Goal: Task Accomplishment & Management: Manage account settings

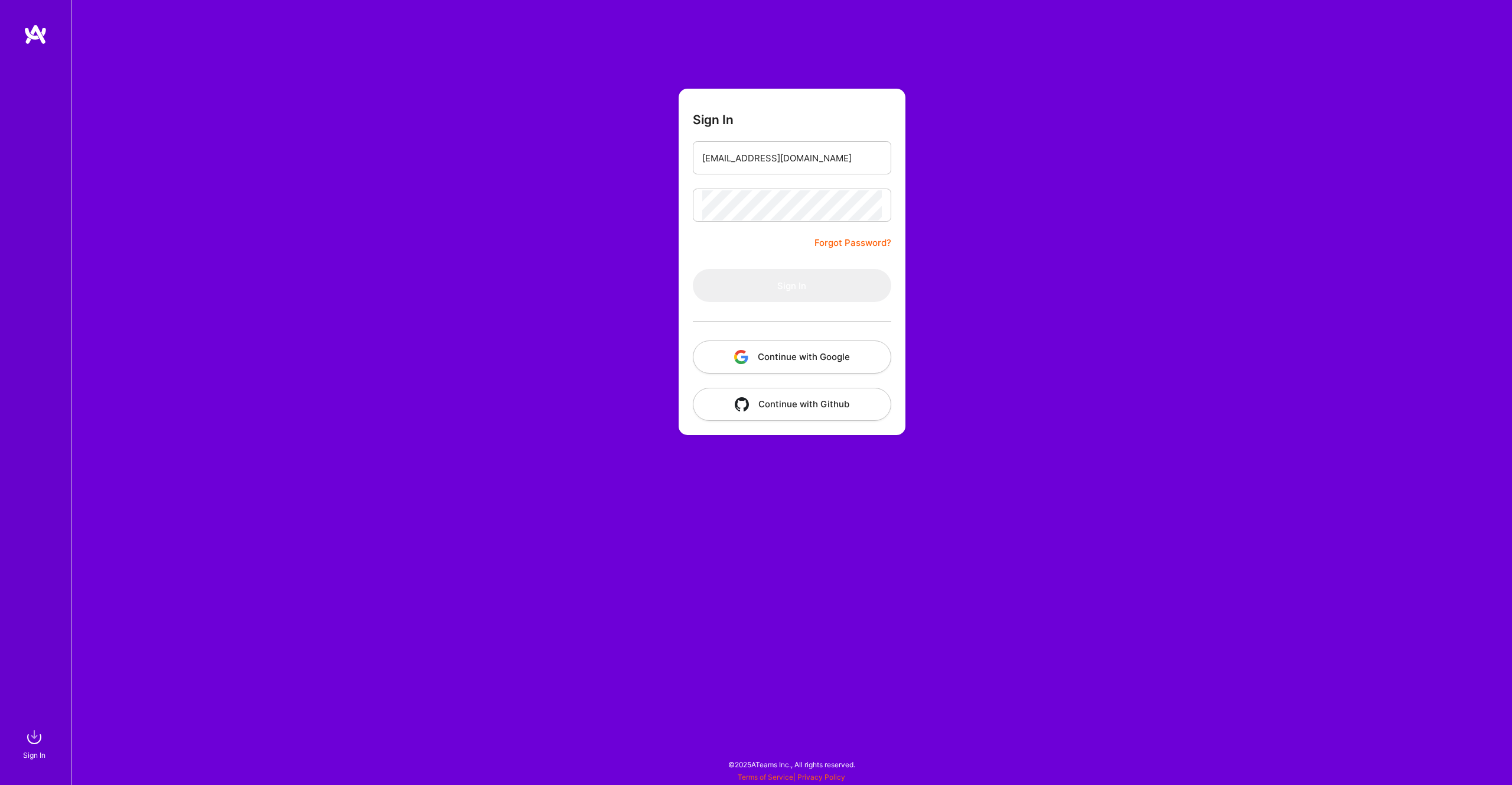
click at [788, 361] on button "Continue with Google" at bounding box center [792, 357] width 198 height 33
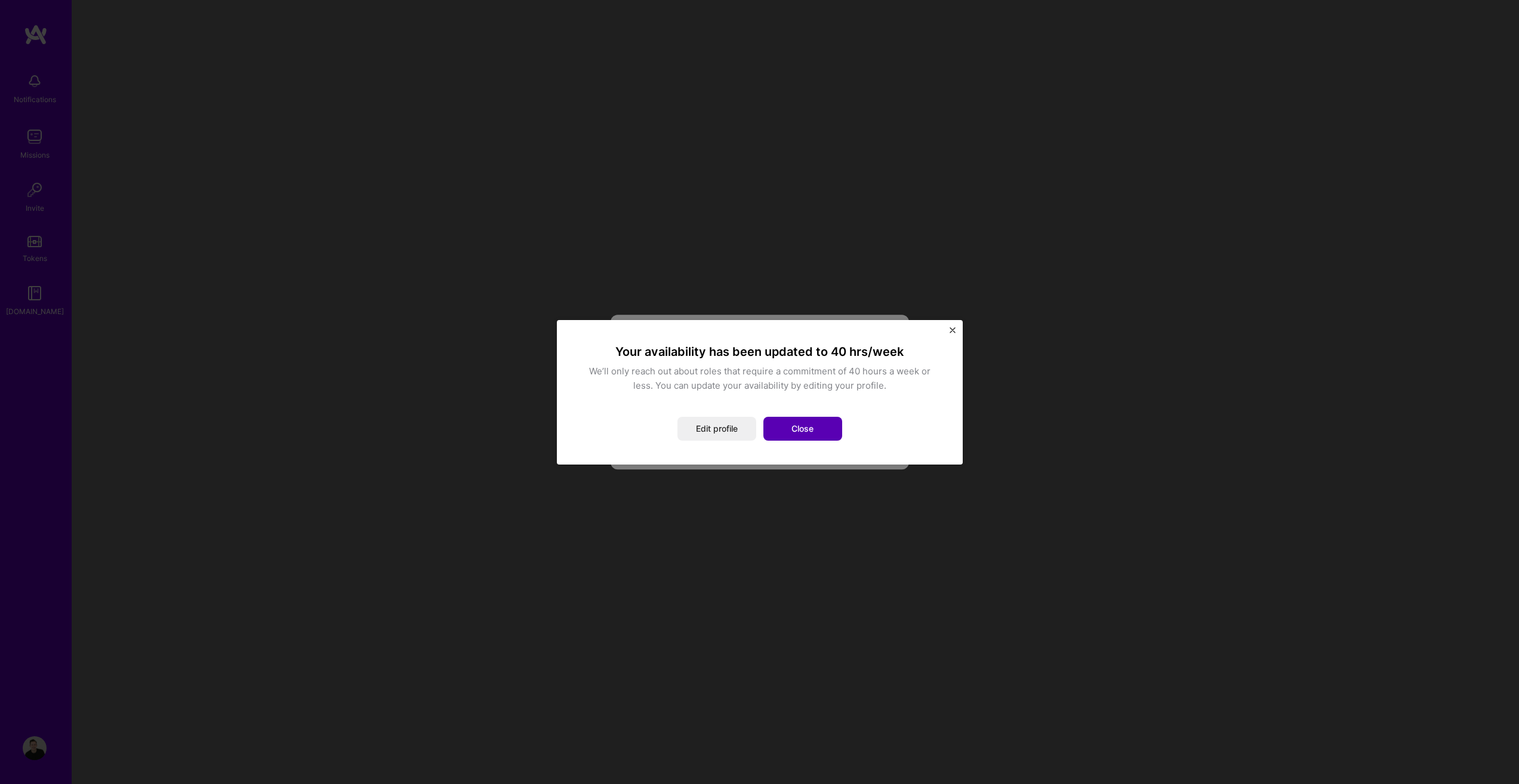
click at [809, 432] on button "Close" at bounding box center [803, 428] width 79 height 24
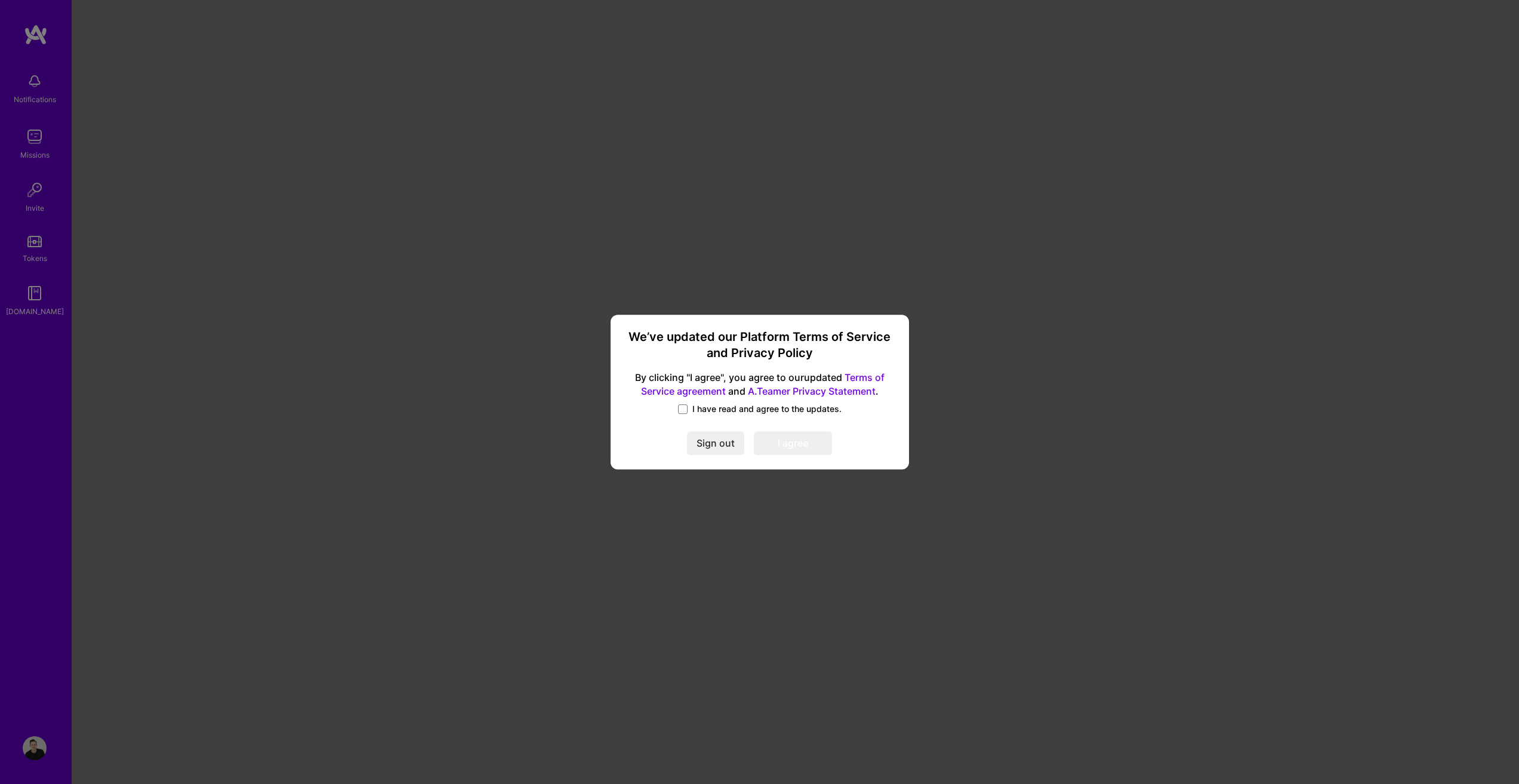
click at [671, 405] on div "I have read and agree to the updates." at bounding box center [760, 410] width 270 height 14
click at [687, 409] on span at bounding box center [683, 409] width 10 height 10
click at [0, 0] on input "I have read and agree to the updates." at bounding box center [0, 0] width 0 height 0
click at [817, 441] on button "I agree" at bounding box center [793, 443] width 79 height 24
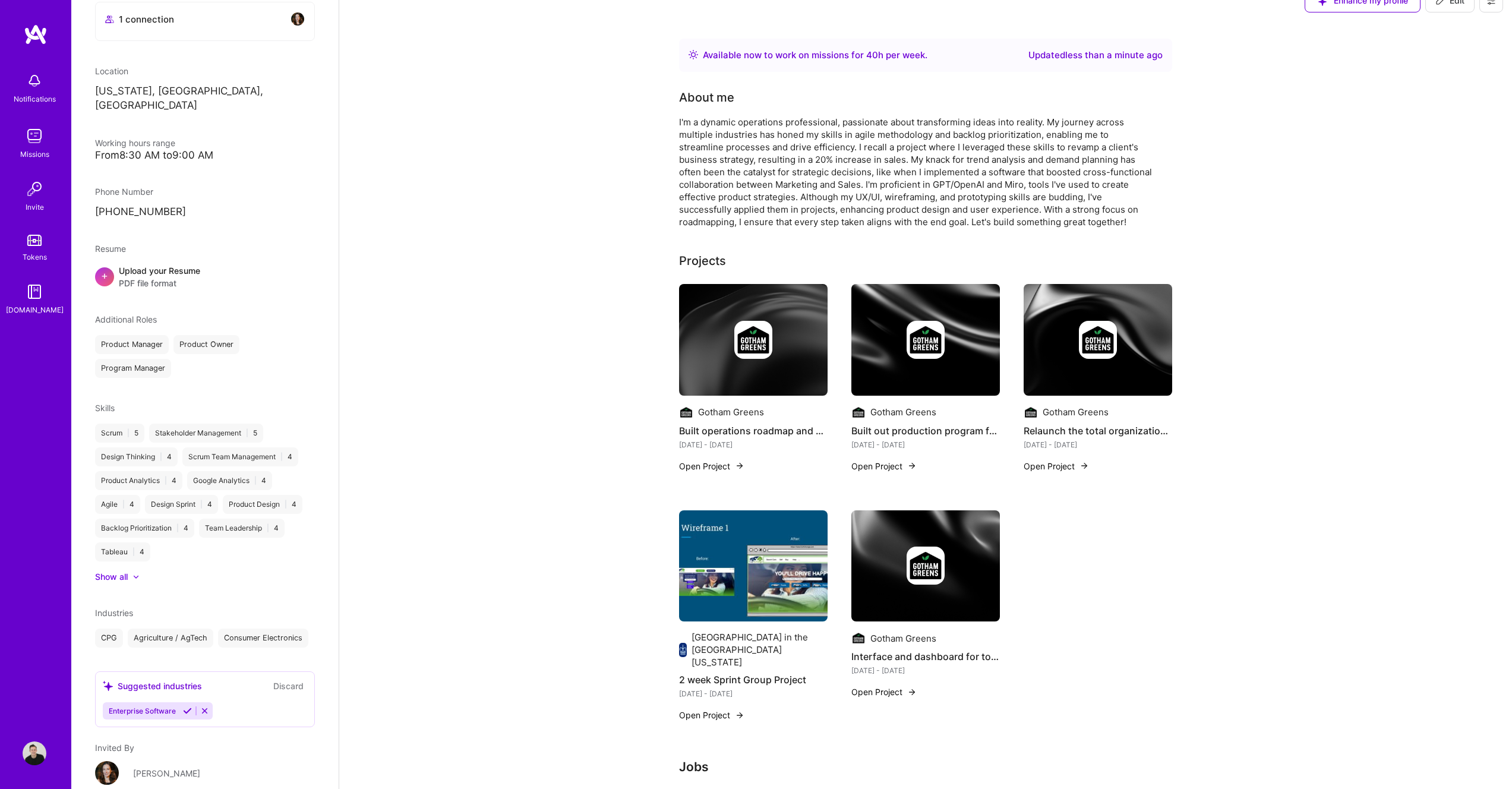
scroll to position [306, 0]
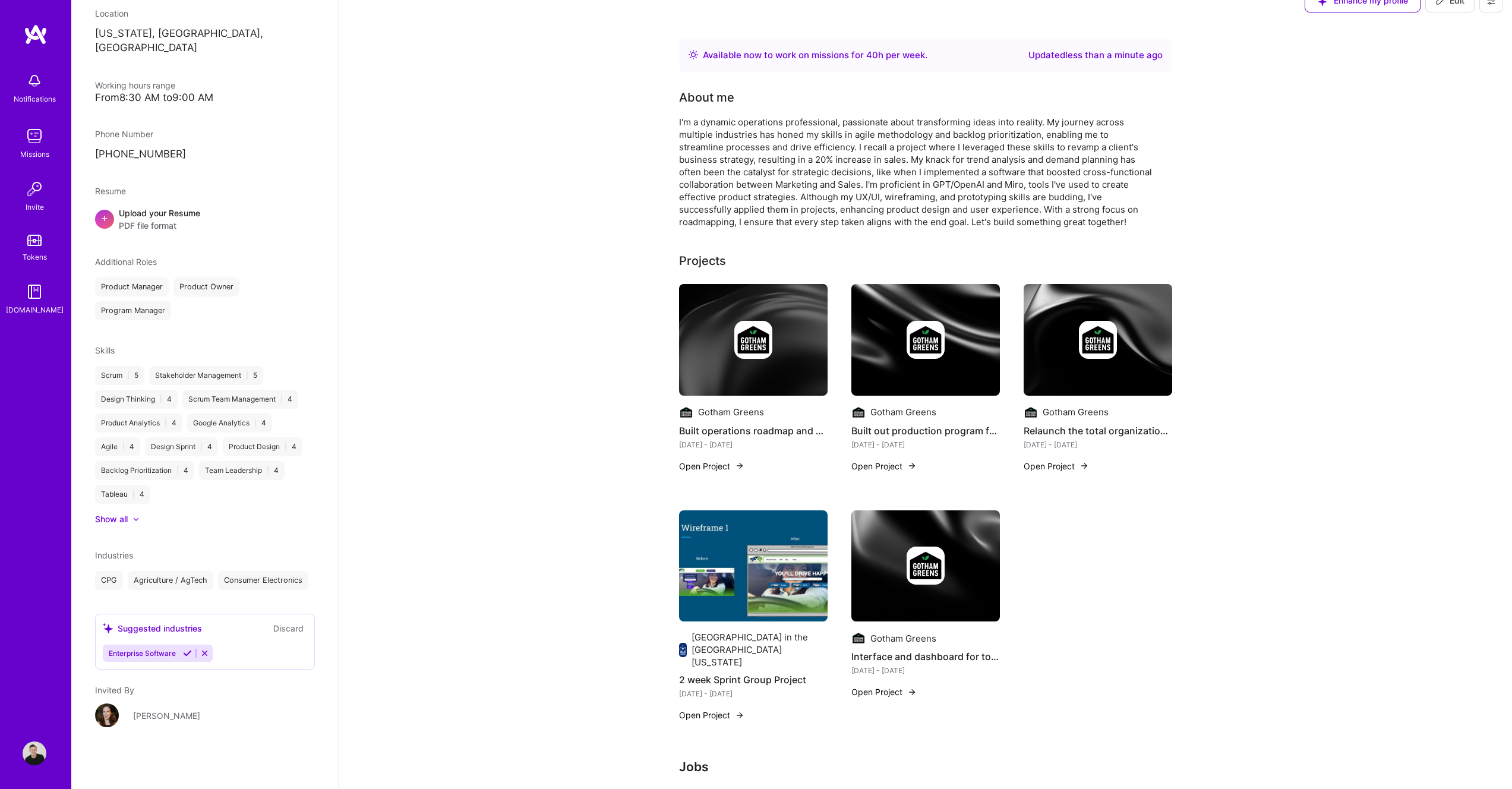
click at [200, 631] on div "Suggested industries" at bounding box center [152, 628] width 99 height 13
click at [237, 648] on div "Enterprise Software" at bounding box center [204, 653] width 204 height 18
click at [278, 628] on button "Discard" at bounding box center [289, 628] width 37 height 14
click at [162, 650] on span "Enterprise Software" at bounding box center [142, 652] width 67 height 9
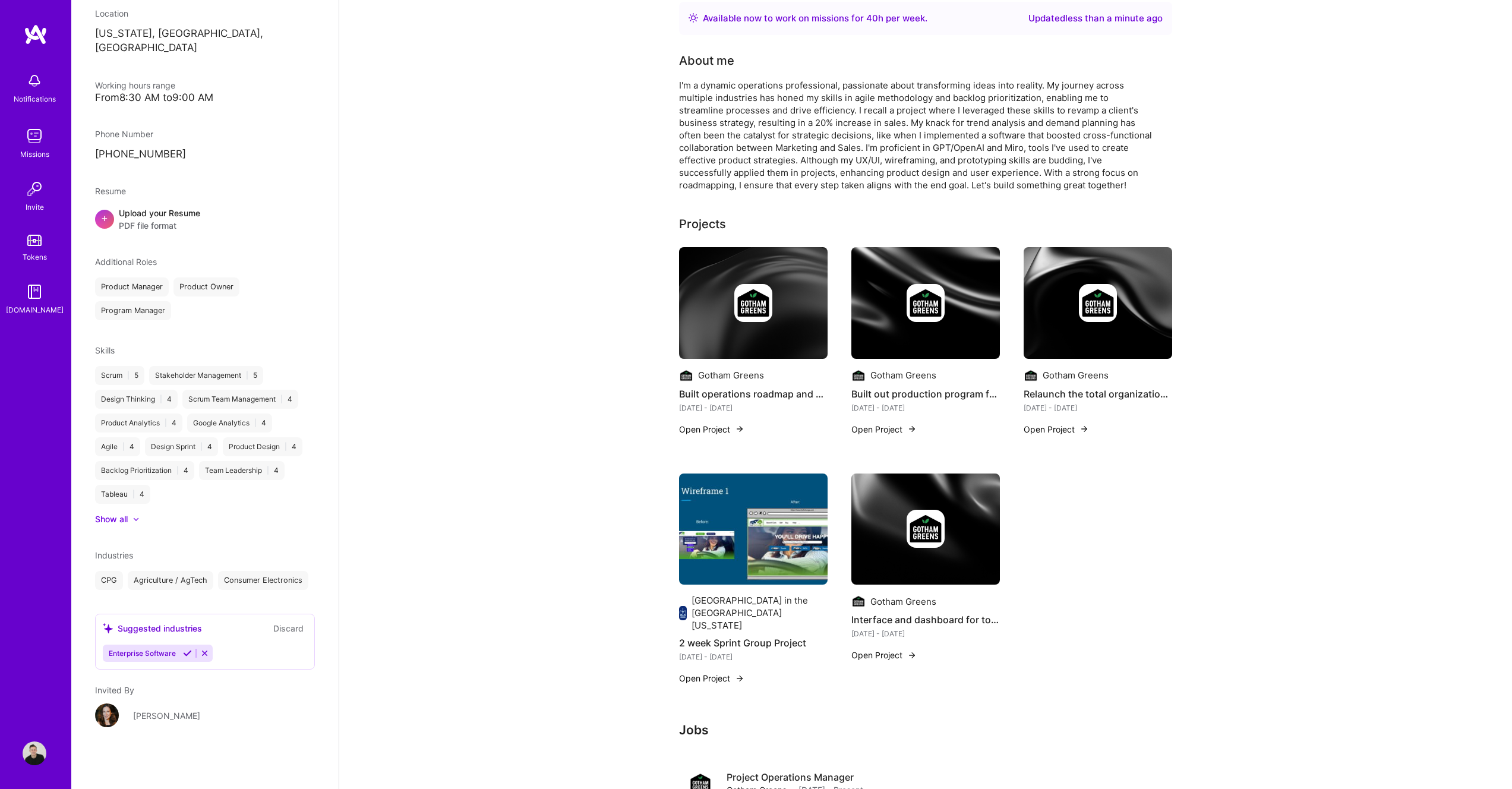
scroll to position [112, 0]
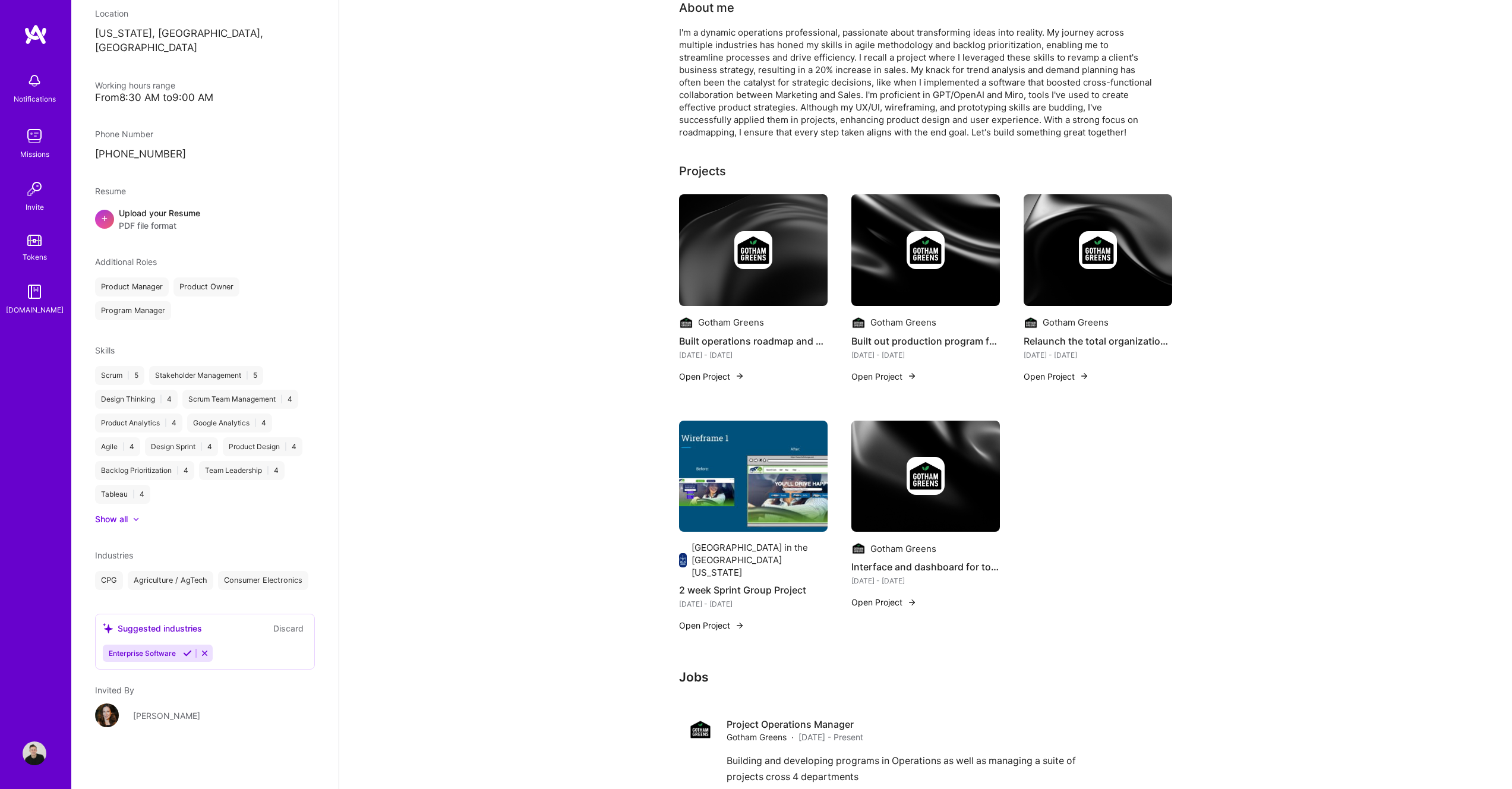
click at [150, 630] on div "Suggested industries" at bounding box center [152, 628] width 99 height 13
click at [237, 654] on div "Enterprise Software" at bounding box center [204, 653] width 204 height 18
click at [181, 636] on div "Suggested industries Discard Enterprise Software" at bounding box center [204, 641] width 220 height 56
click at [184, 629] on div "Suggested industries" at bounding box center [152, 628] width 99 height 13
click at [147, 654] on span "Enterprise Software" at bounding box center [142, 652] width 67 height 9
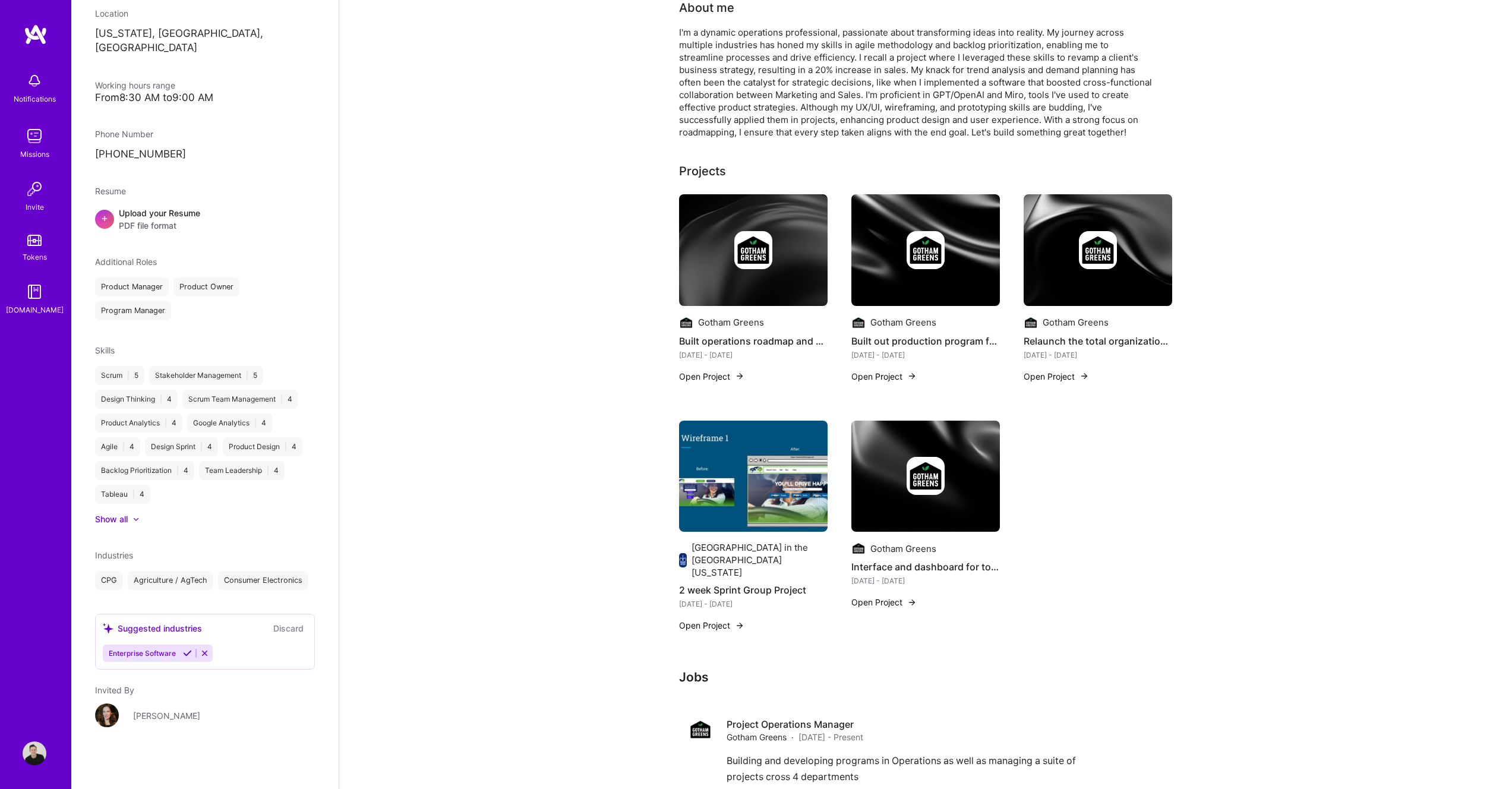
click at [118, 550] on span "Industries" at bounding box center [113, 555] width 38 height 10
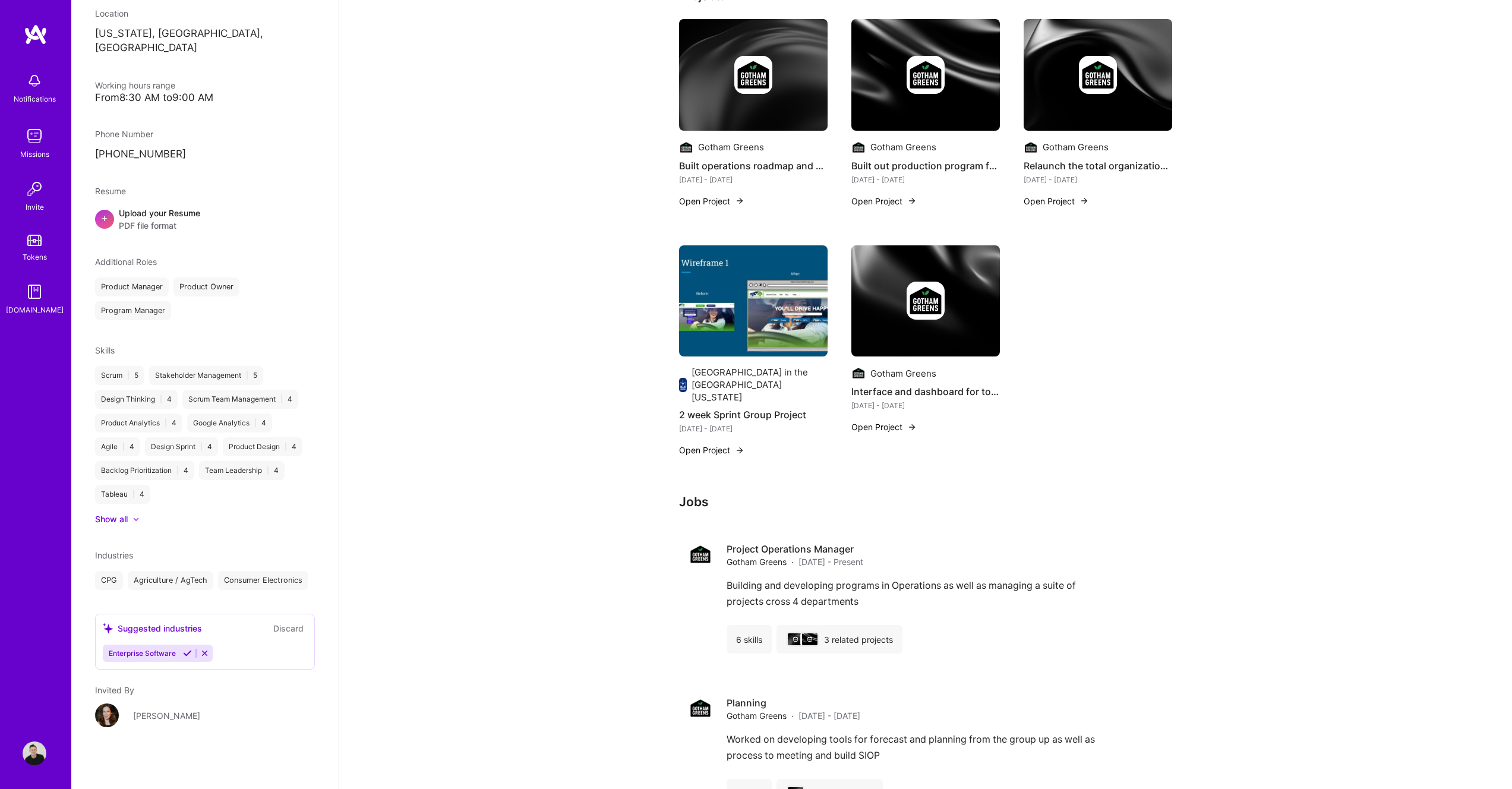
scroll to position [170, 0]
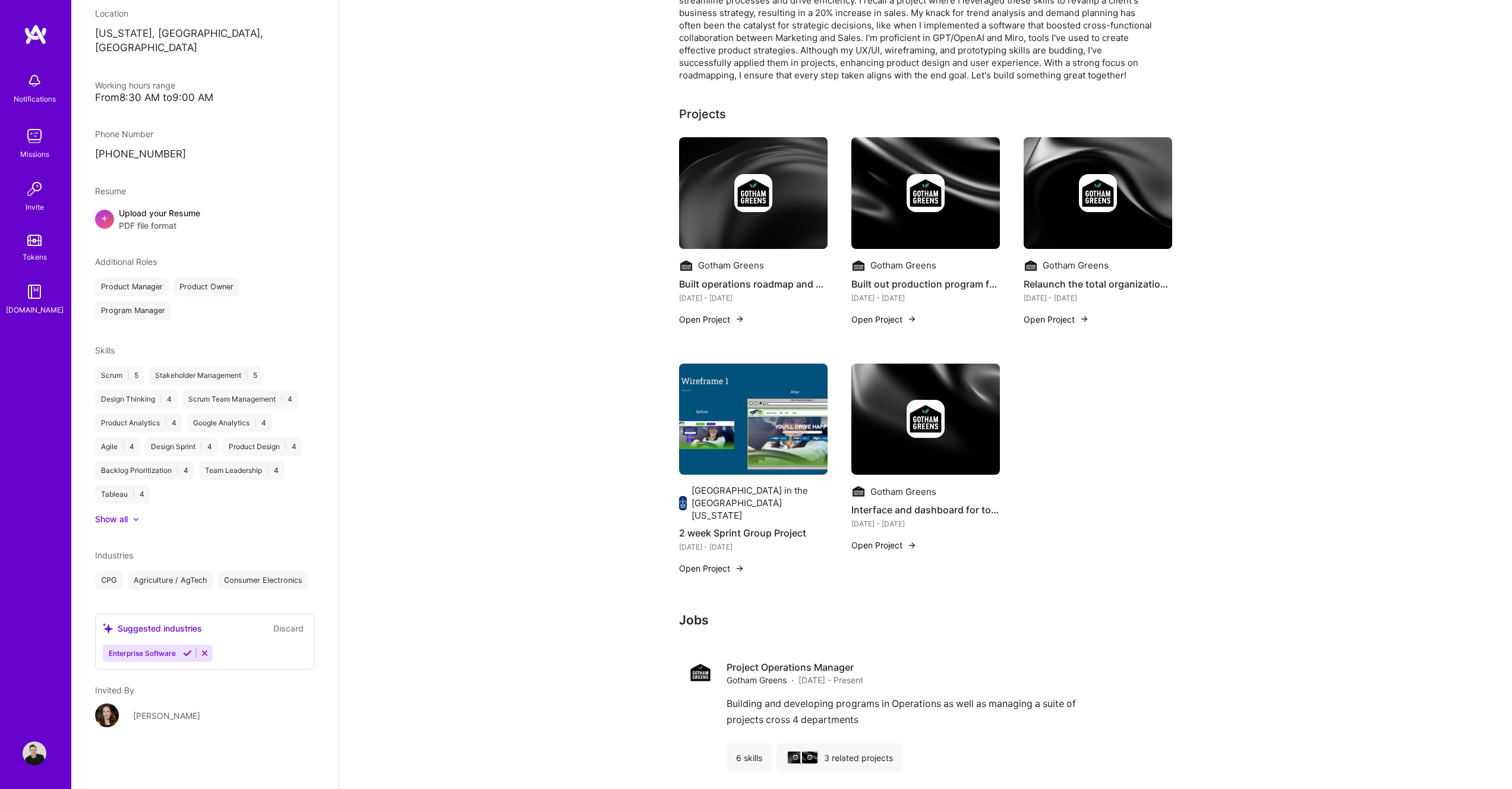
click at [131, 219] on span "PDF file format" at bounding box center [158, 225] width 81 height 13
click at [156, 206] on div "Upload your Resume PDF file format" at bounding box center [158, 219] width 81 height 25
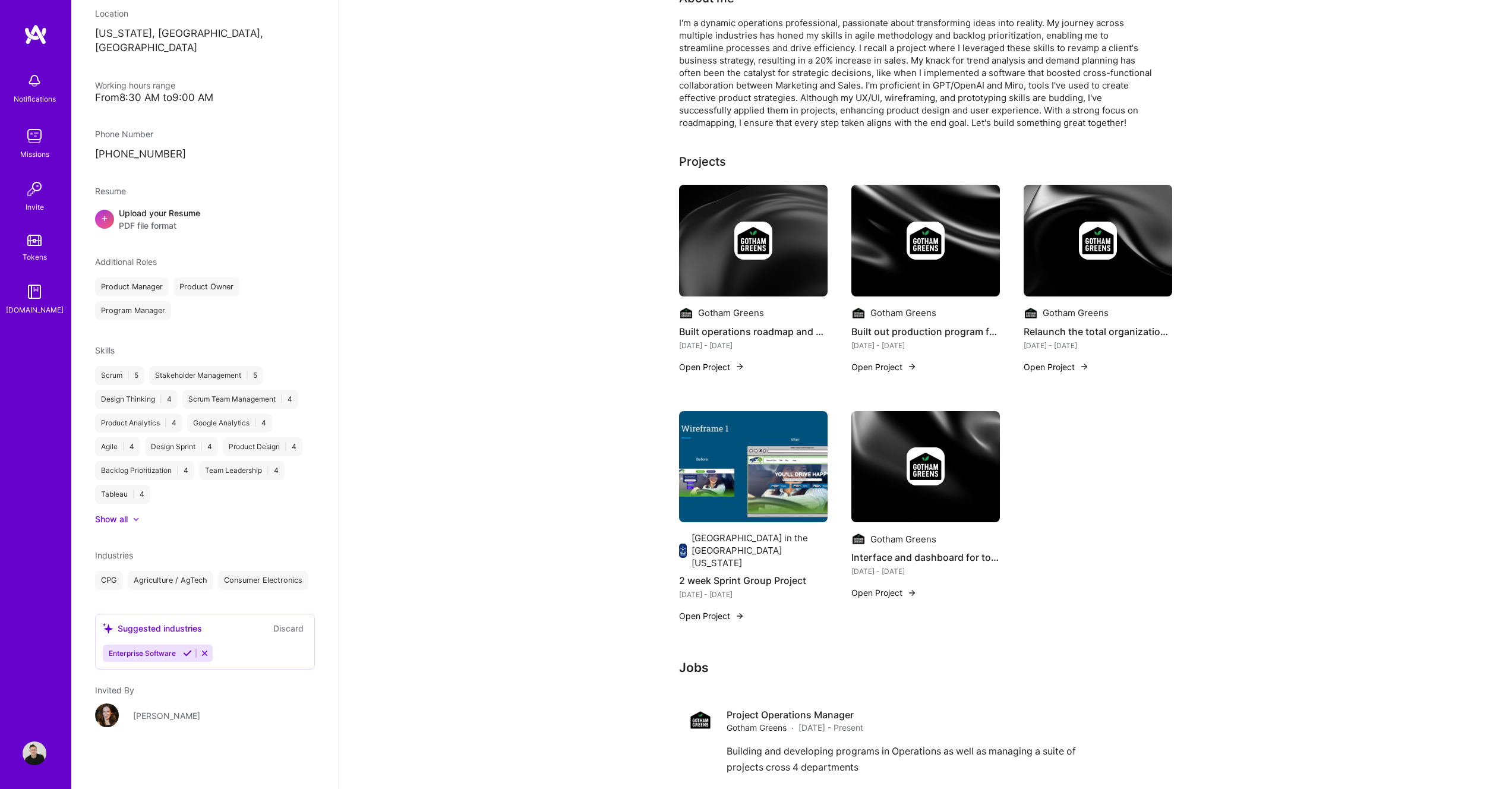
click at [156, 206] on div "Upload your Resume PDF file format" at bounding box center [158, 219] width 81 height 25
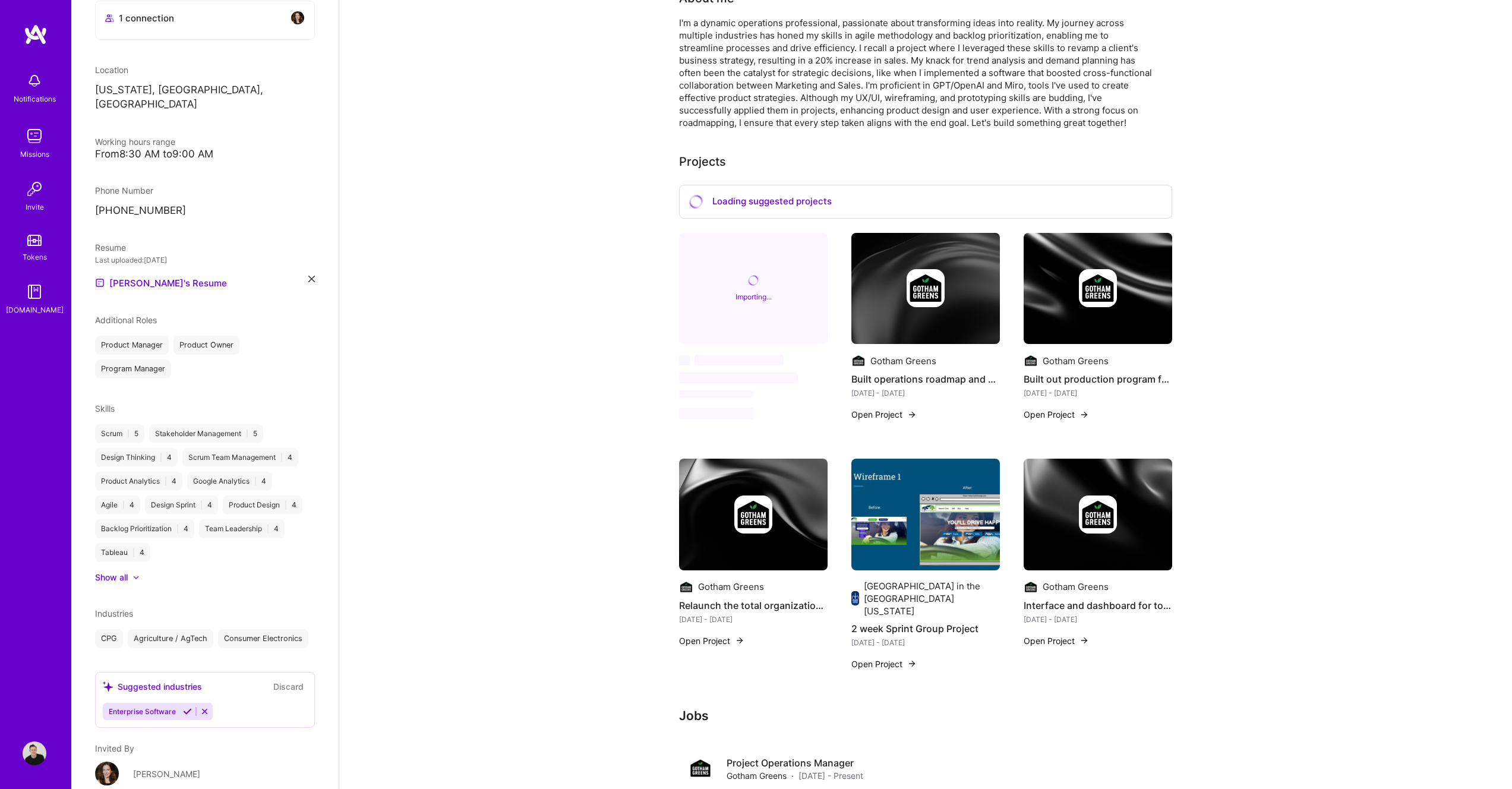
scroll to position [240, 0]
click at [150, 149] on div "From 8:30 AM to 9:00 AM" at bounding box center [204, 154] width 220 height 13
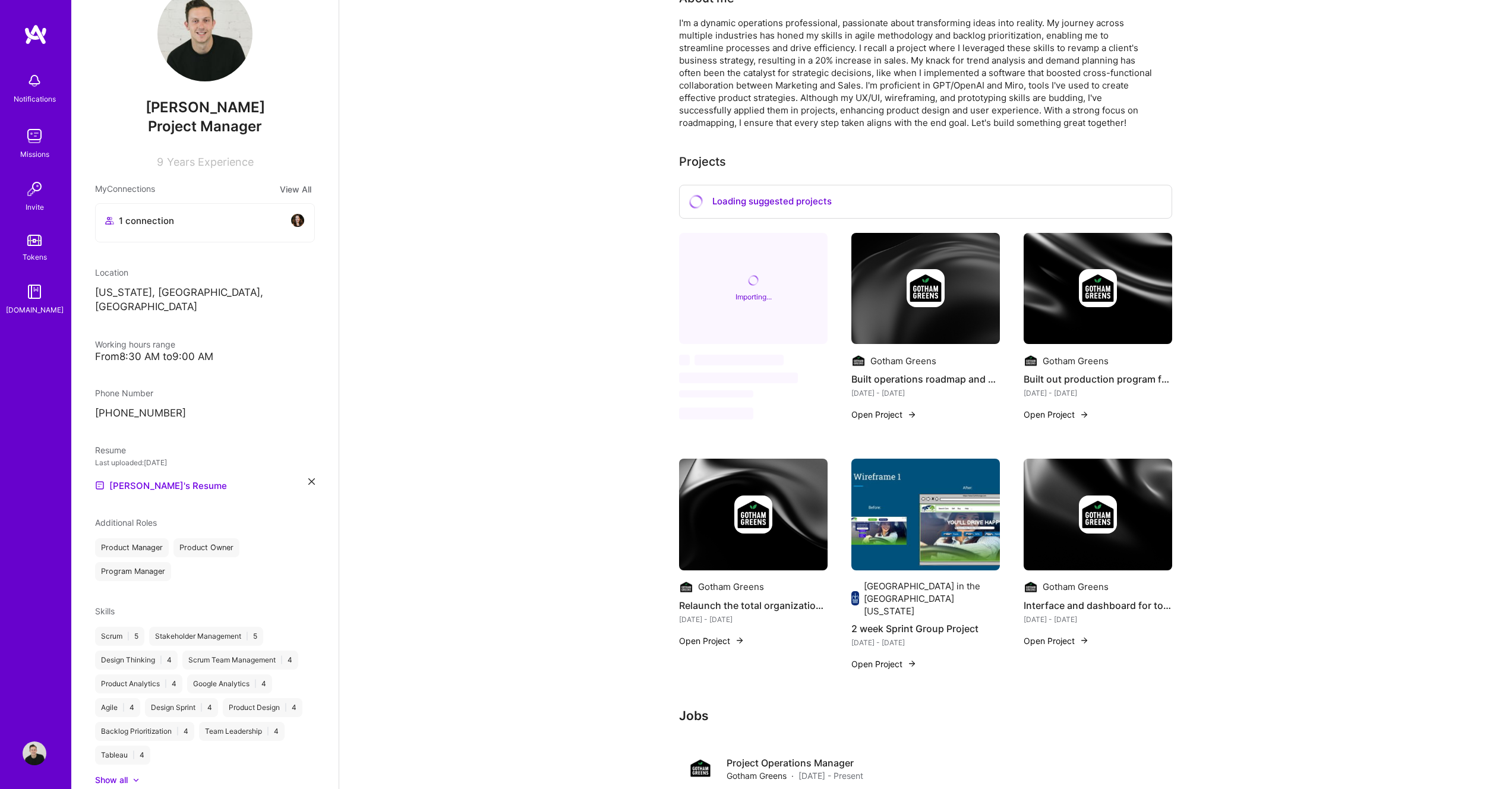
scroll to position [0, 0]
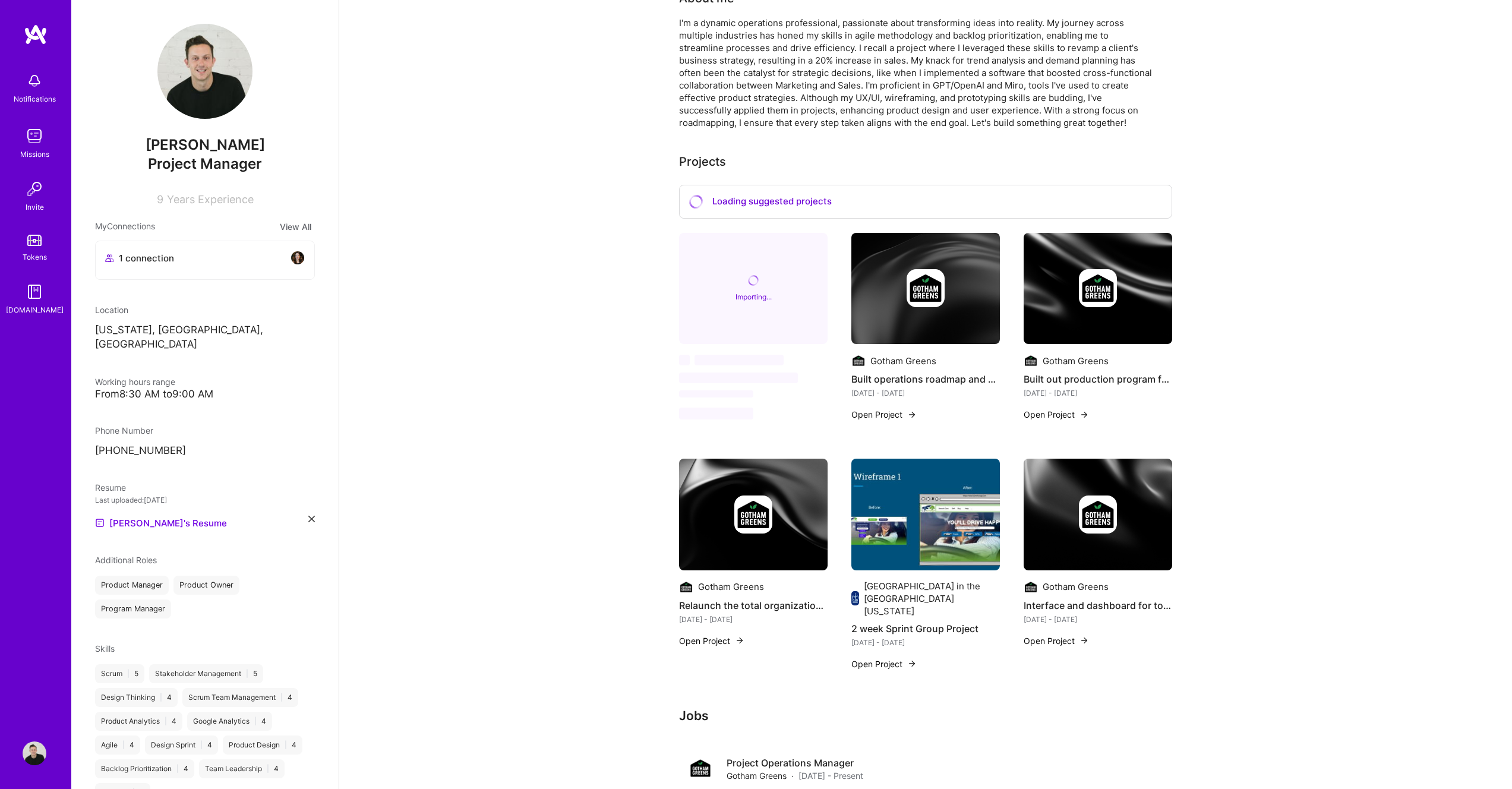
click at [164, 341] on div "[PERSON_NAME] Project Manager 9 Years Experience My Connections View All 1 conn…" at bounding box center [204, 394] width 267 height 789
click at [195, 63] on img at bounding box center [204, 70] width 95 height 95
click at [224, 177] on div "[PERSON_NAME] Project Manager 9 Years Experience" at bounding box center [204, 114] width 220 height 182
click at [226, 153] on div "Project Manager" at bounding box center [204, 163] width 220 height 21
click at [34, 83] on img at bounding box center [34, 80] width 23 height 23
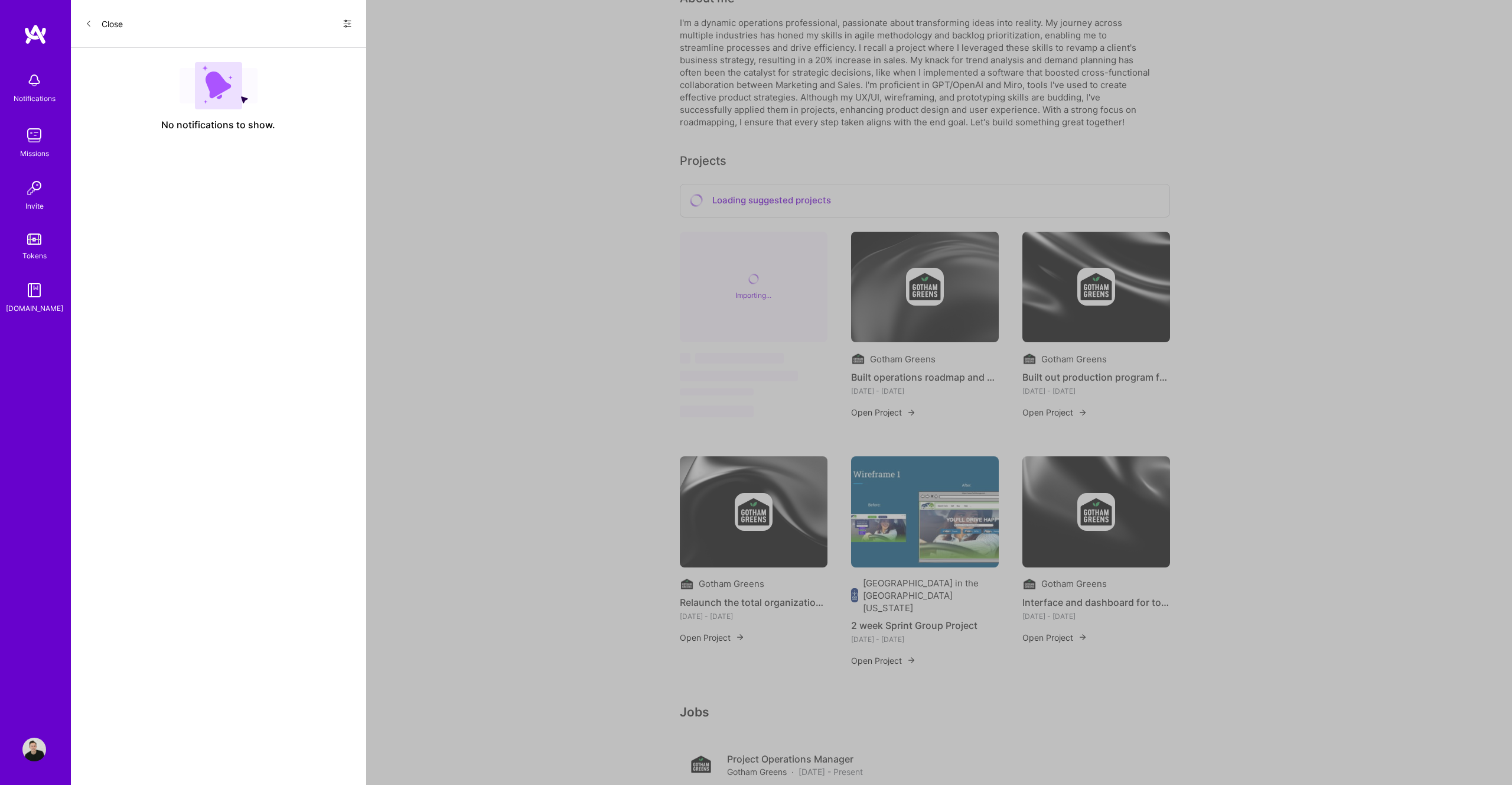
click at [109, 18] on button "Close" at bounding box center [103, 23] width 38 height 18
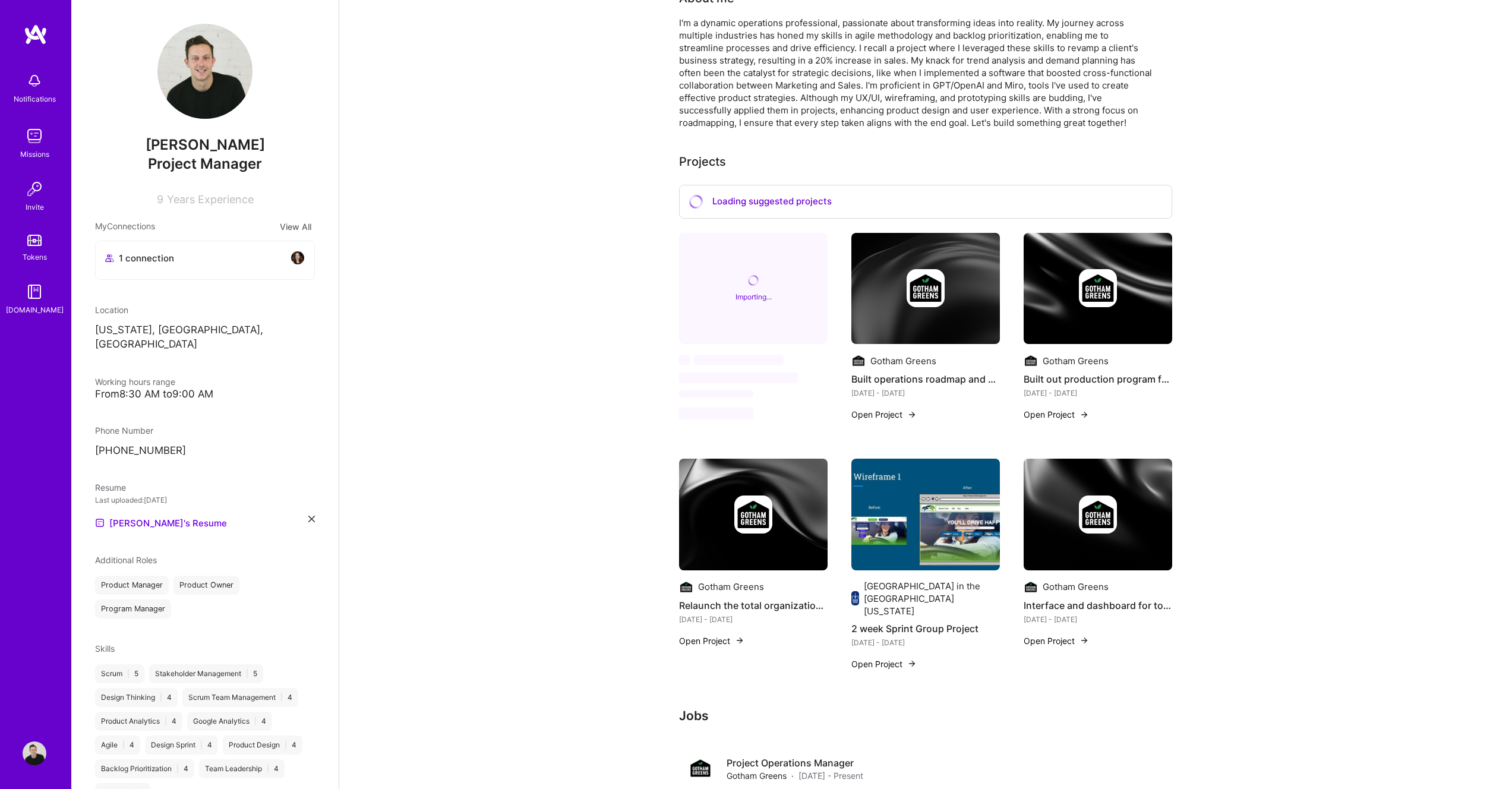
click at [42, 754] on img at bounding box center [34, 753] width 23 height 23
click at [225, 253] on div "1 connection" at bounding box center [205, 257] width 200 height 15
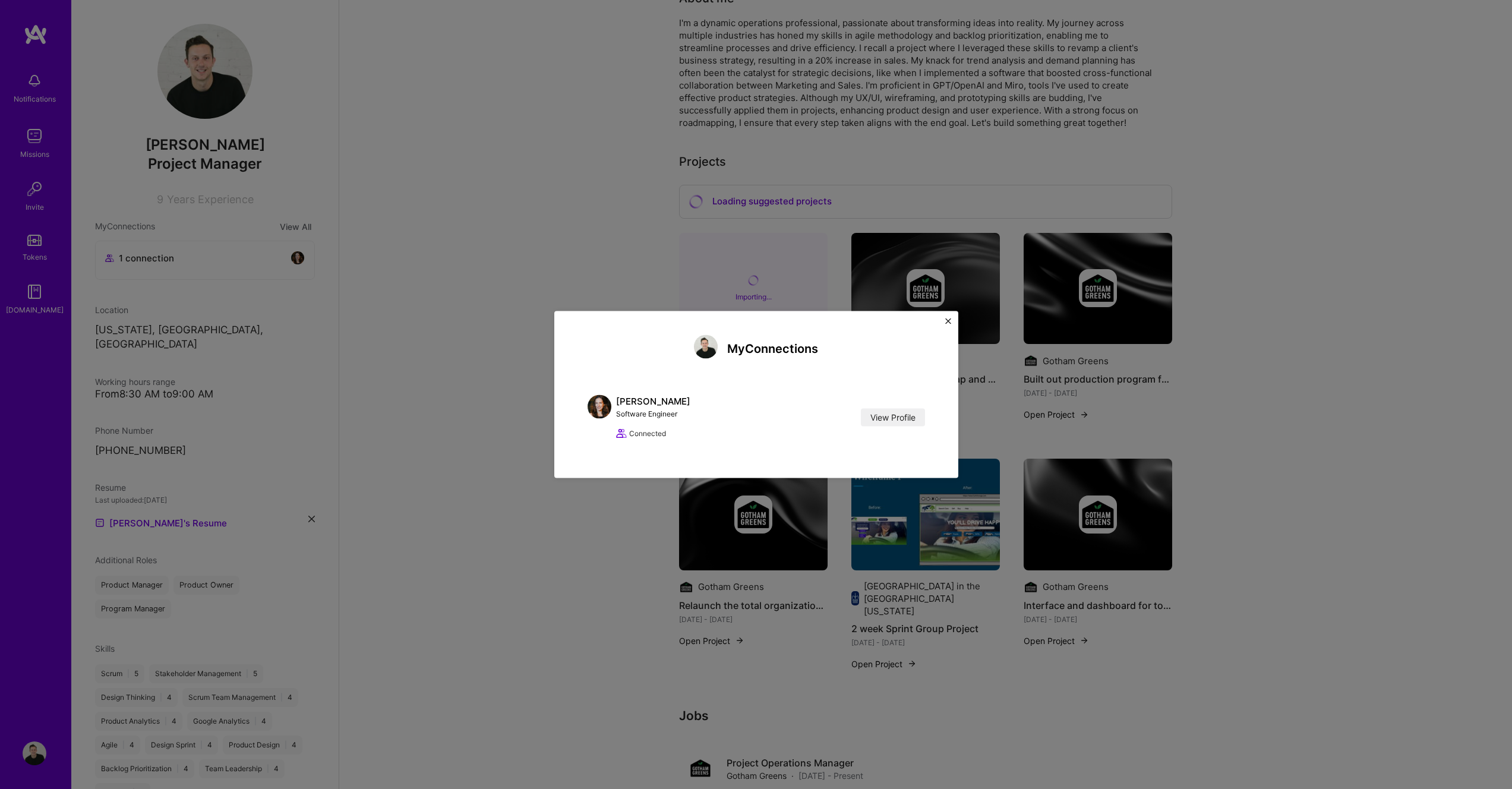
click at [45, 87] on div "My Connections [PERSON_NAME] Software Engineer View Profile Connected View Prof…" at bounding box center [756, 394] width 1512 height 789
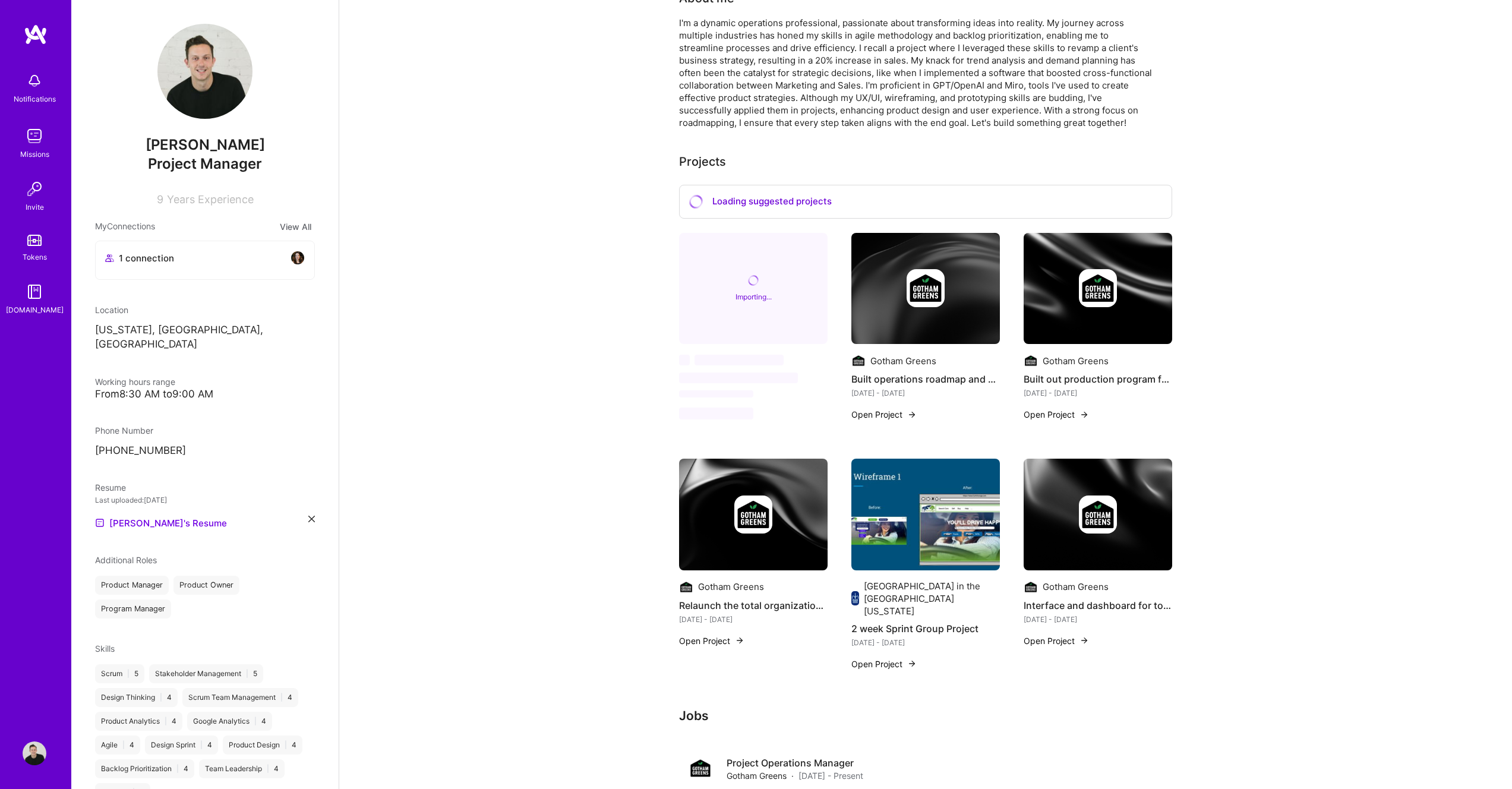
click at [35, 32] on img at bounding box center [35, 34] width 23 height 22
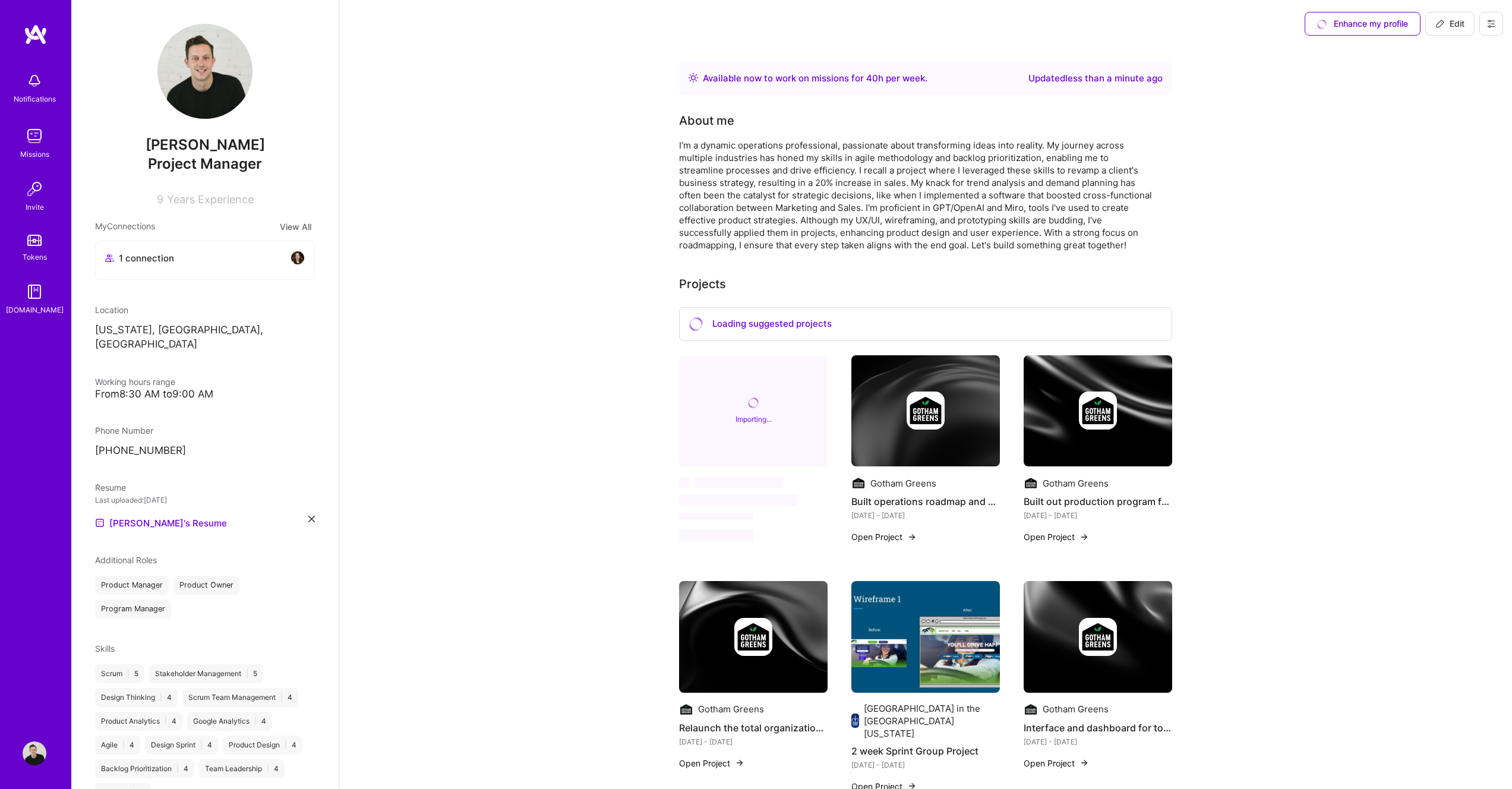
click at [1455, 22] on span "Edit" at bounding box center [1450, 23] width 29 height 12
select select "US"
select select "Right Now"
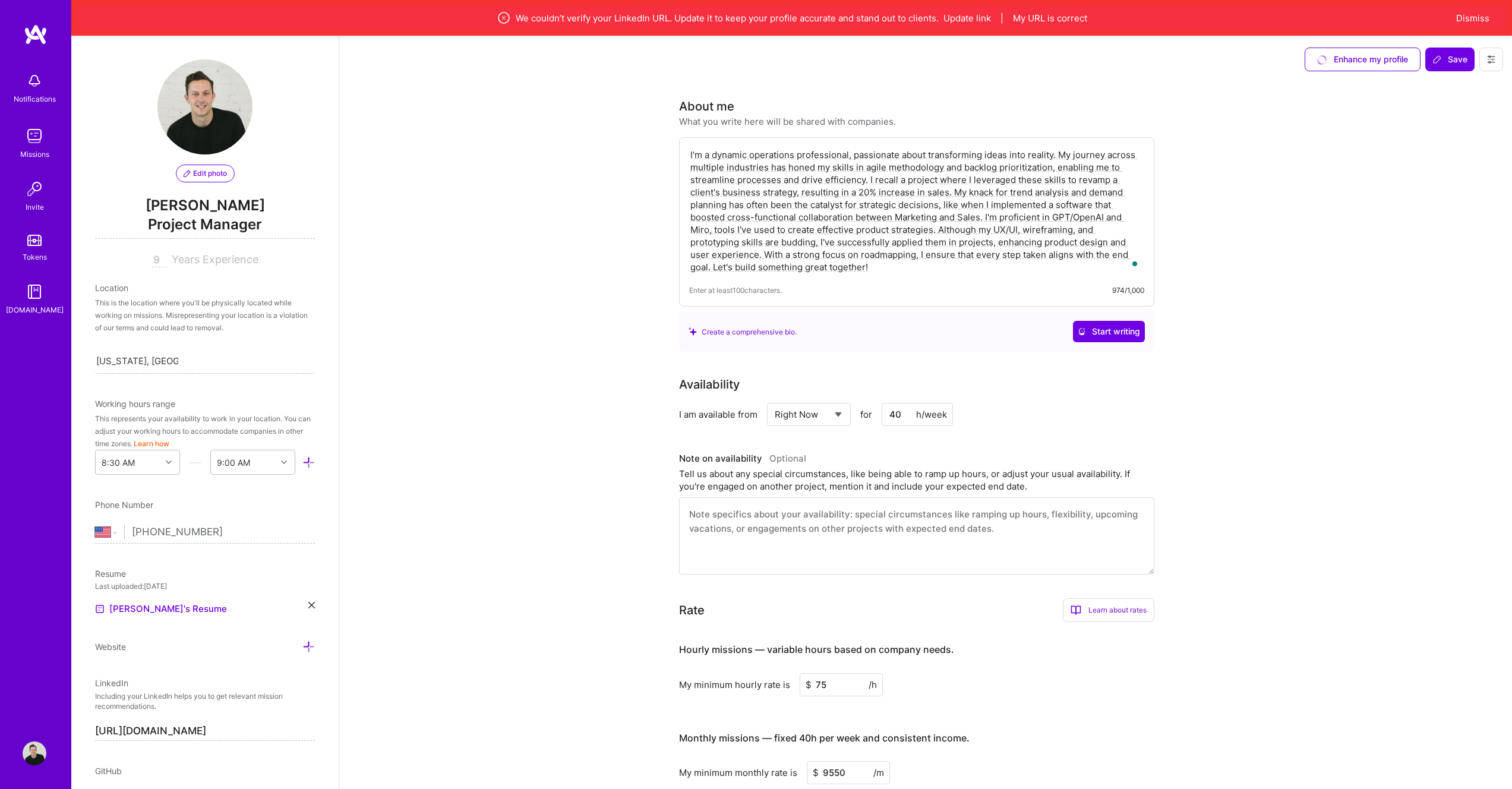
click at [214, 214] on span "Project Manager" at bounding box center [204, 226] width 220 height 24
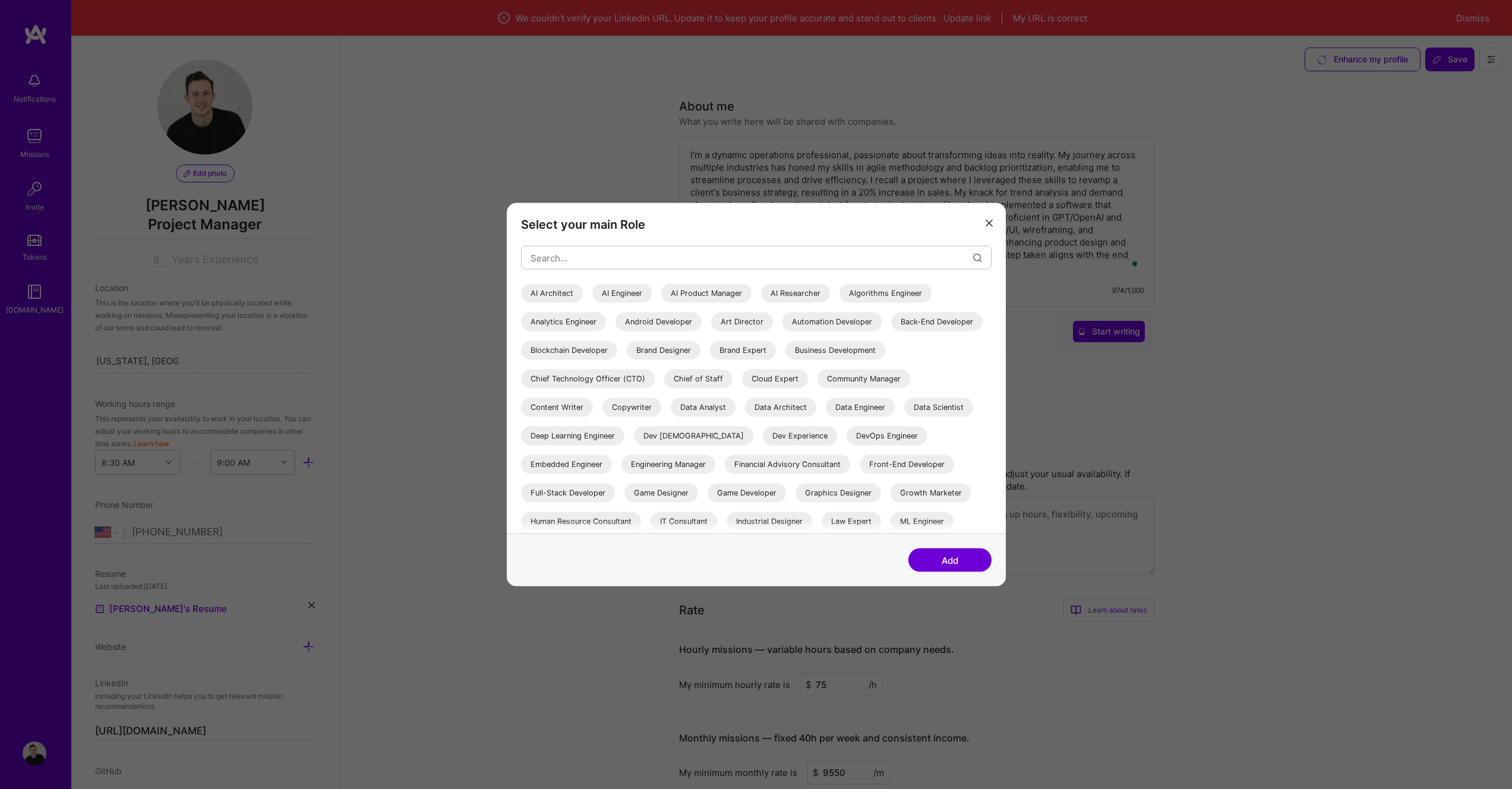
click at [733, 382] on div "Chief of Staff" at bounding box center [698, 378] width 68 height 19
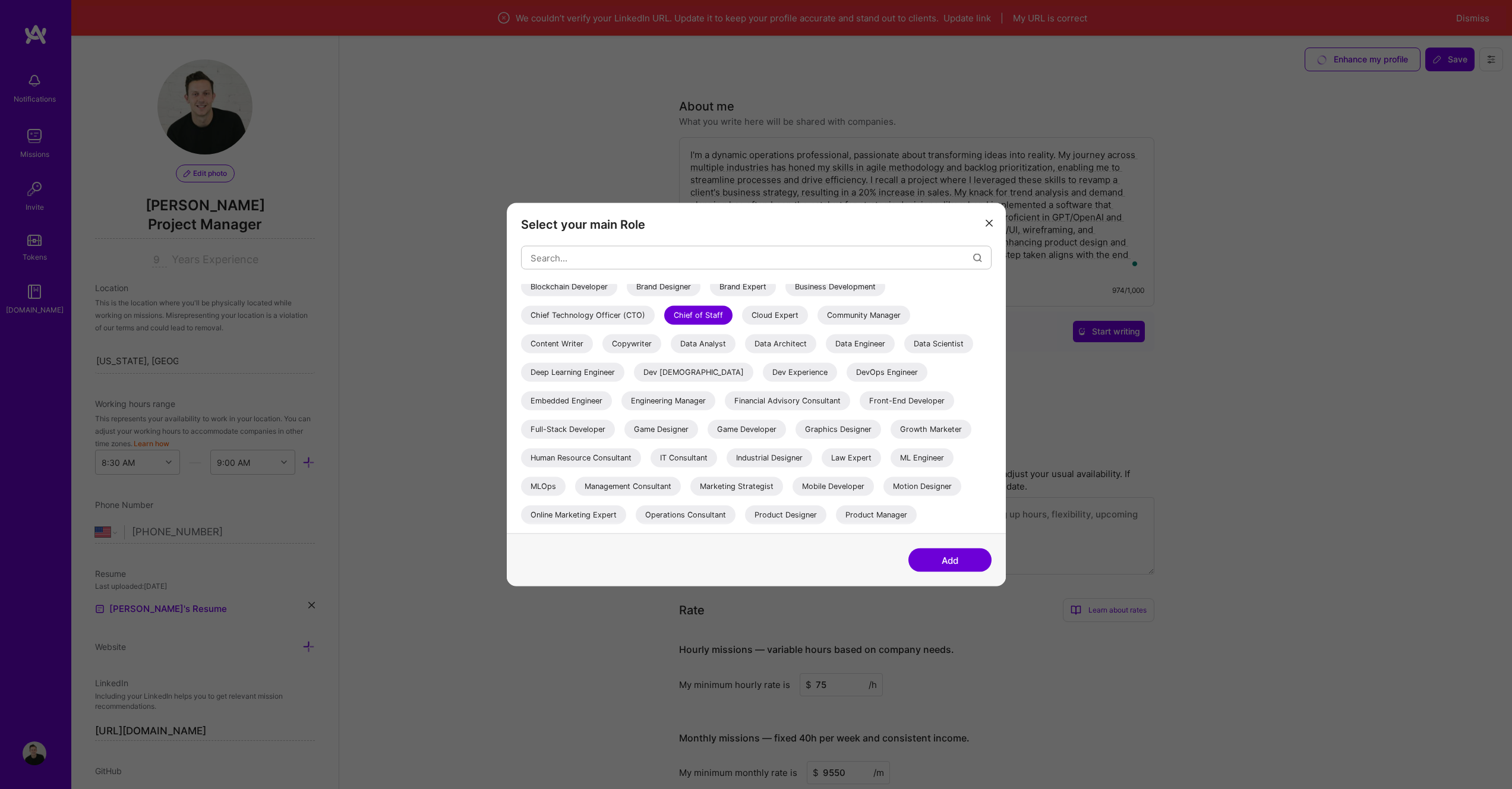
scroll to position [65, 0]
click at [717, 454] on div "IT Consultant" at bounding box center [684, 457] width 67 height 19
click at [933, 557] on button "Add" at bounding box center [950, 560] width 83 height 23
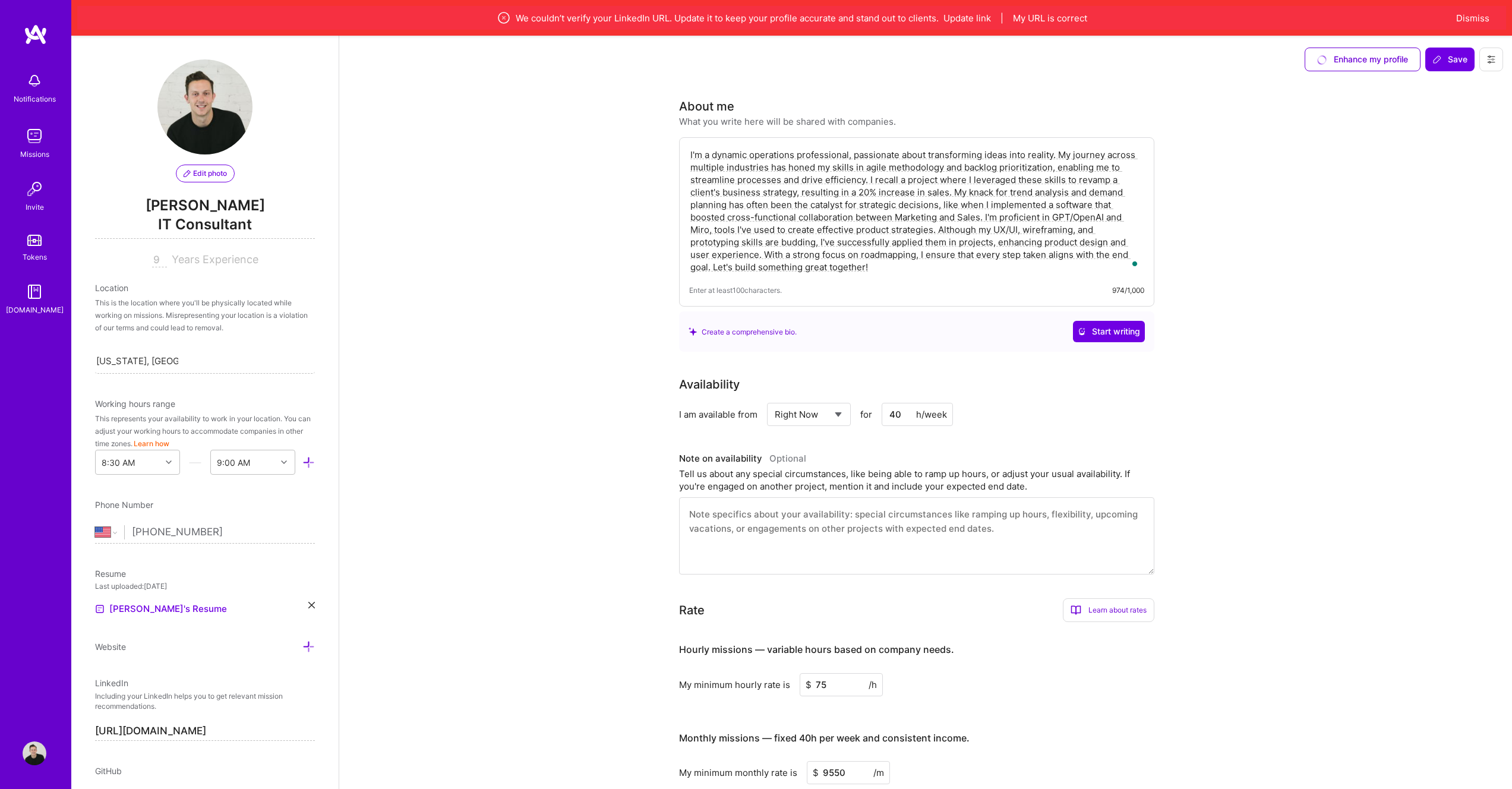
click at [1398, 59] on div "Enhance my profile" at bounding box center [1362, 60] width 115 height 23
click at [1068, 20] on button "My URL is correct" at bounding box center [1050, 18] width 74 height 13
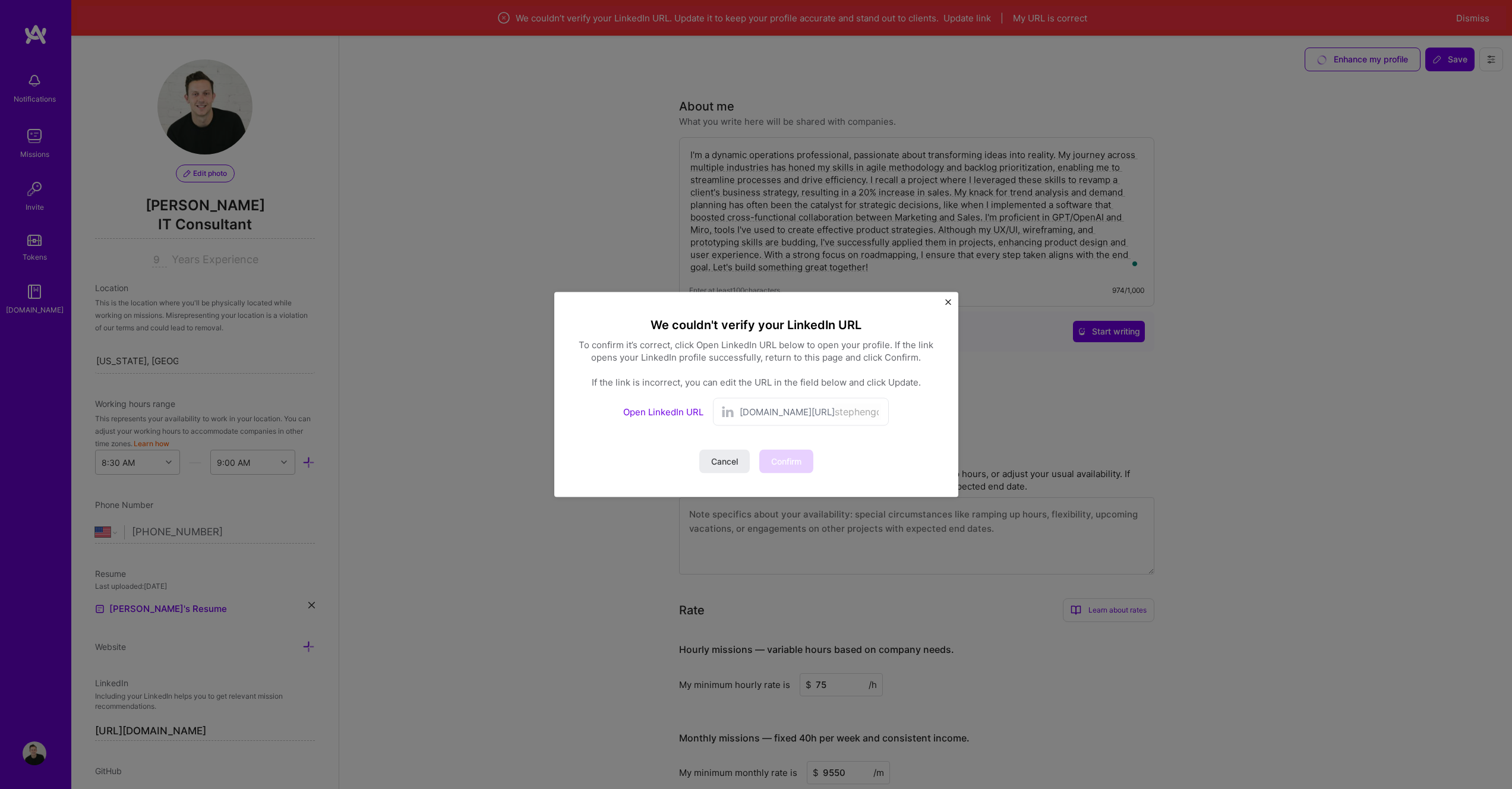
click at [769, 416] on span "[DOMAIN_NAME][URL]" at bounding box center [786, 412] width 95 height 13
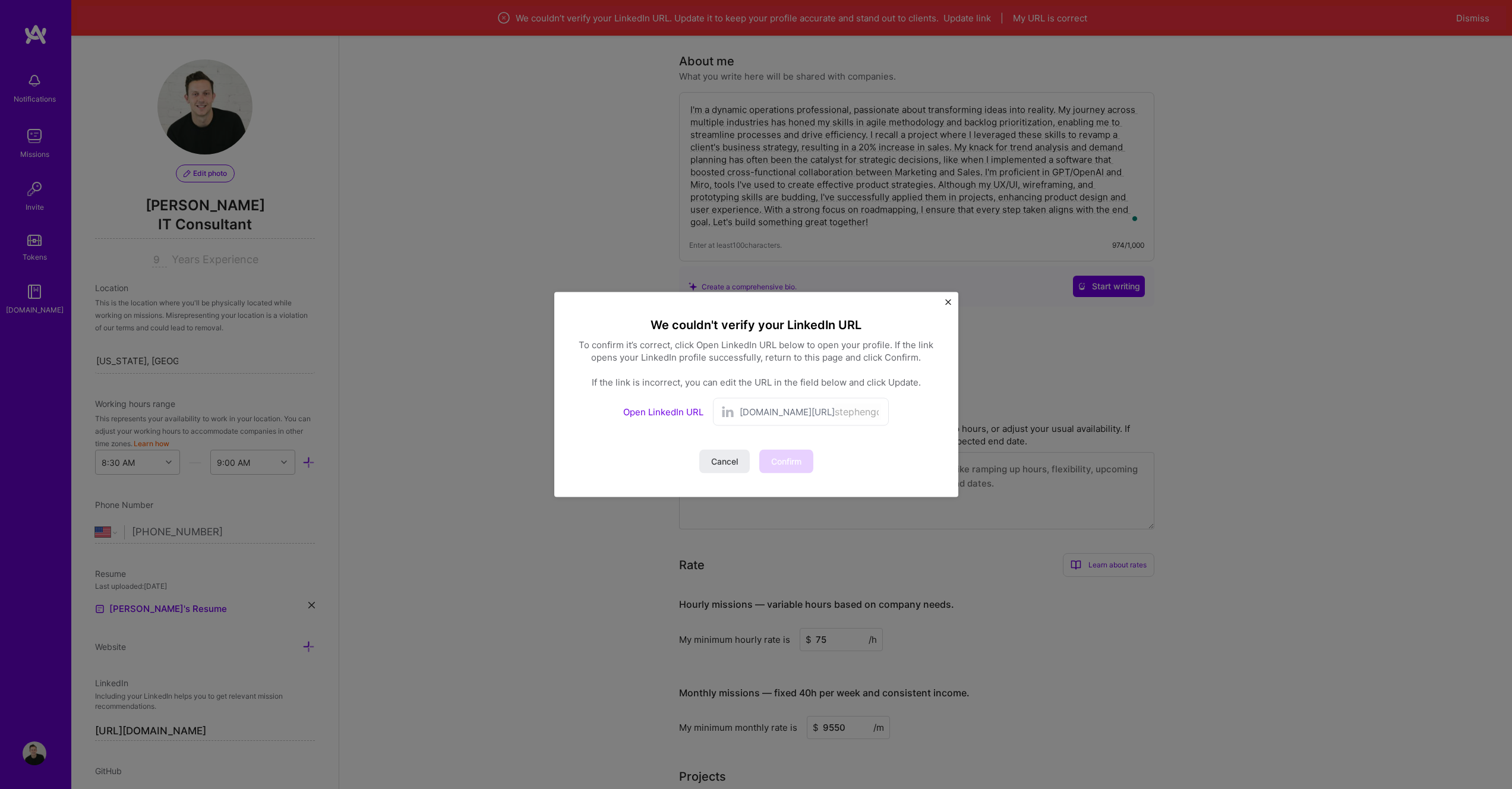
scroll to position [51, 0]
click at [772, 411] on span "[DOMAIN_NAME][URL]" at bounding box center [786, 412] width 95 height 13
click at [685, 416] on link "Open LinkedIn URL" at bounding box center [663, 413] width 80 height 12
click at [793, 457] on span "Confirm" at bounding box center [785, 461] width 30 height 12
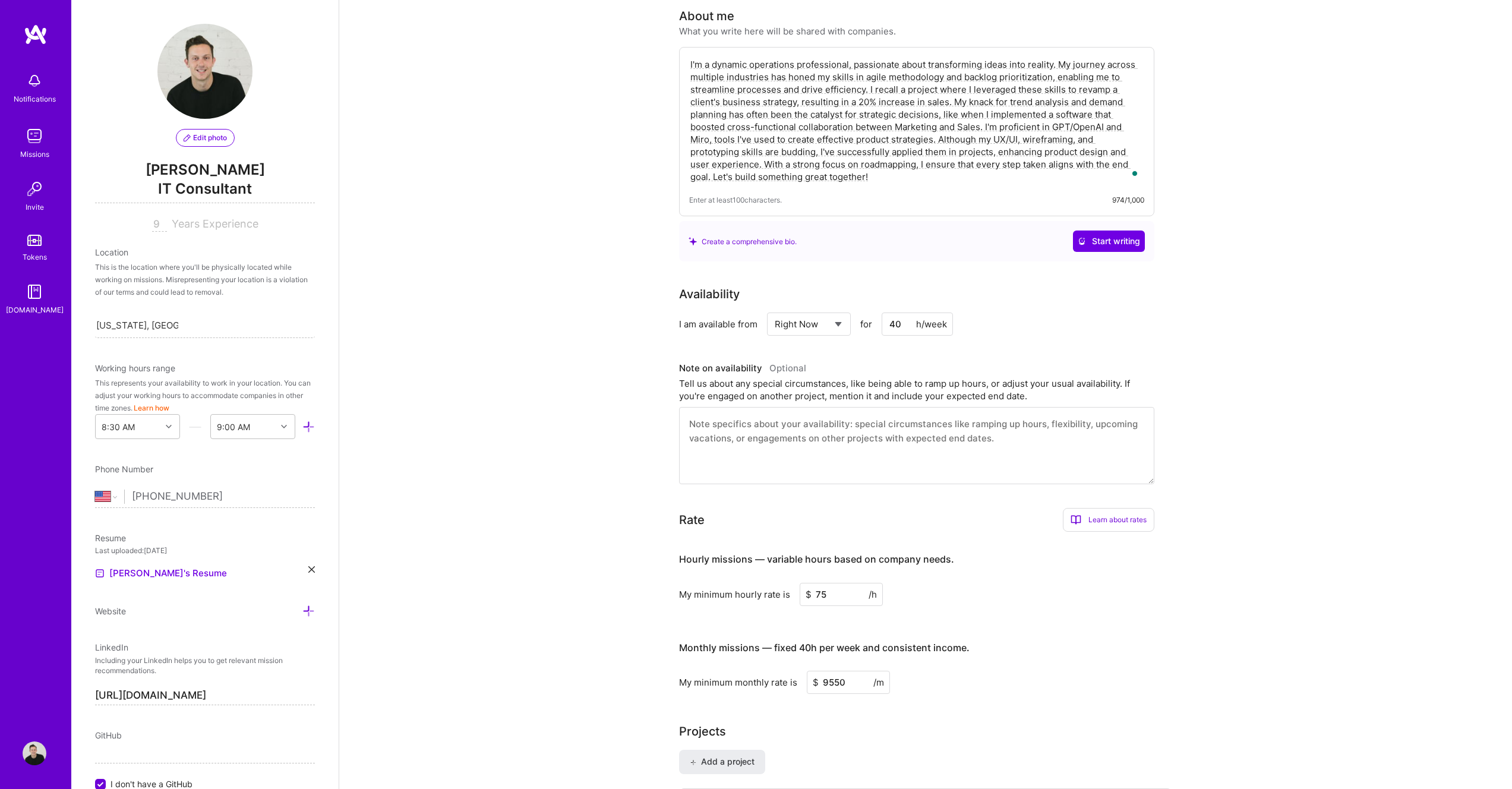
scroll to position [104, 0]
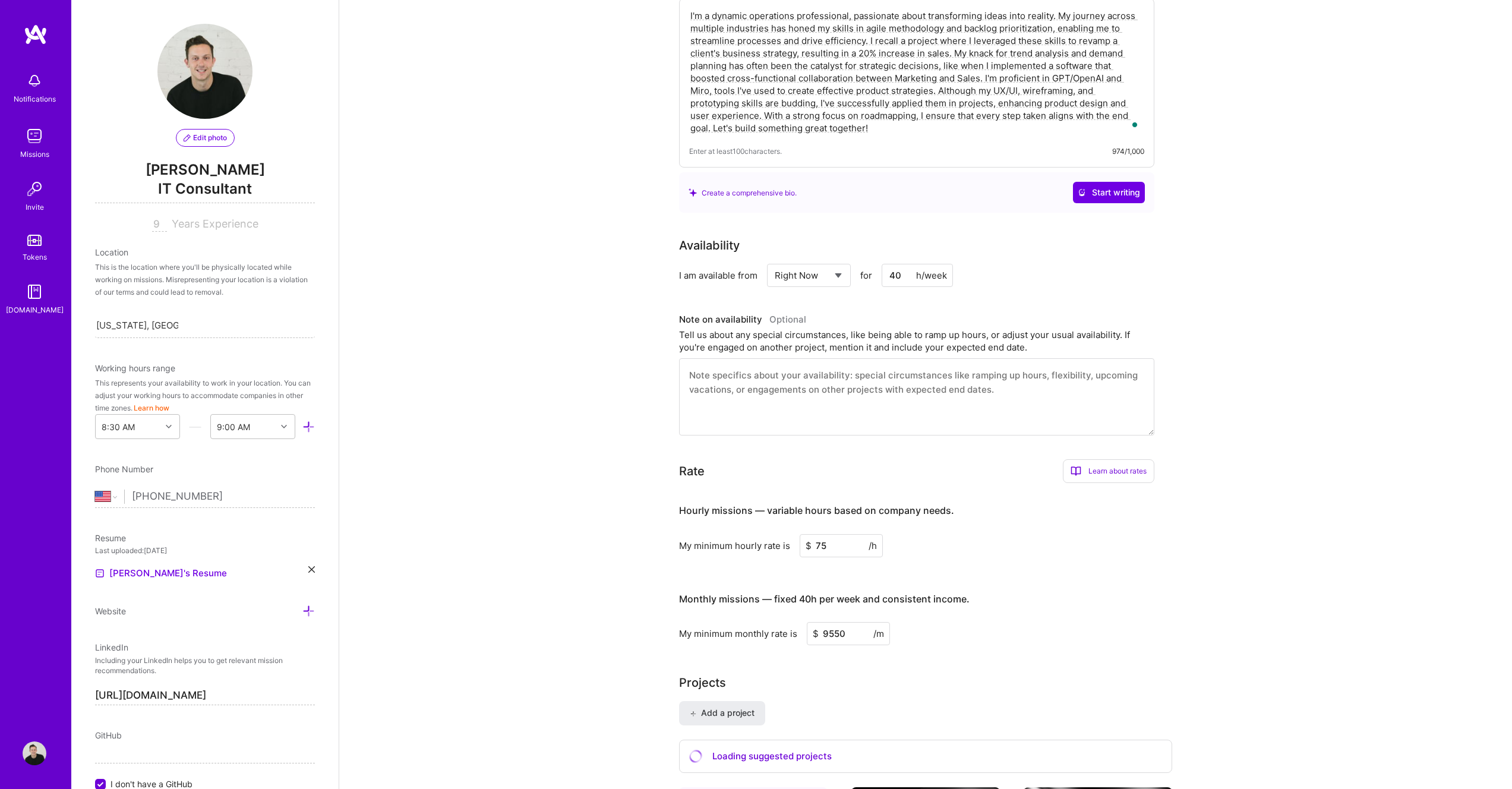
click at [835, 552] on input "75" at bounding box center [841, 546] width 83 height 23
drag, startPoint x: 833, startPoint y: 548, endPoint x: 810, endPoint y: 548, distance: 23.0
click at [810, 548] on div "$ 75 /h" at bounding box center [841, 546] width 83 height 23
drag, startPoint x: 841, startPoint y: 544, endPoint x: 813, endPoint y: 547, distance: 28.2
click at [813, 547] on input "60" at bounding box center [841, 546] width 83 height 23
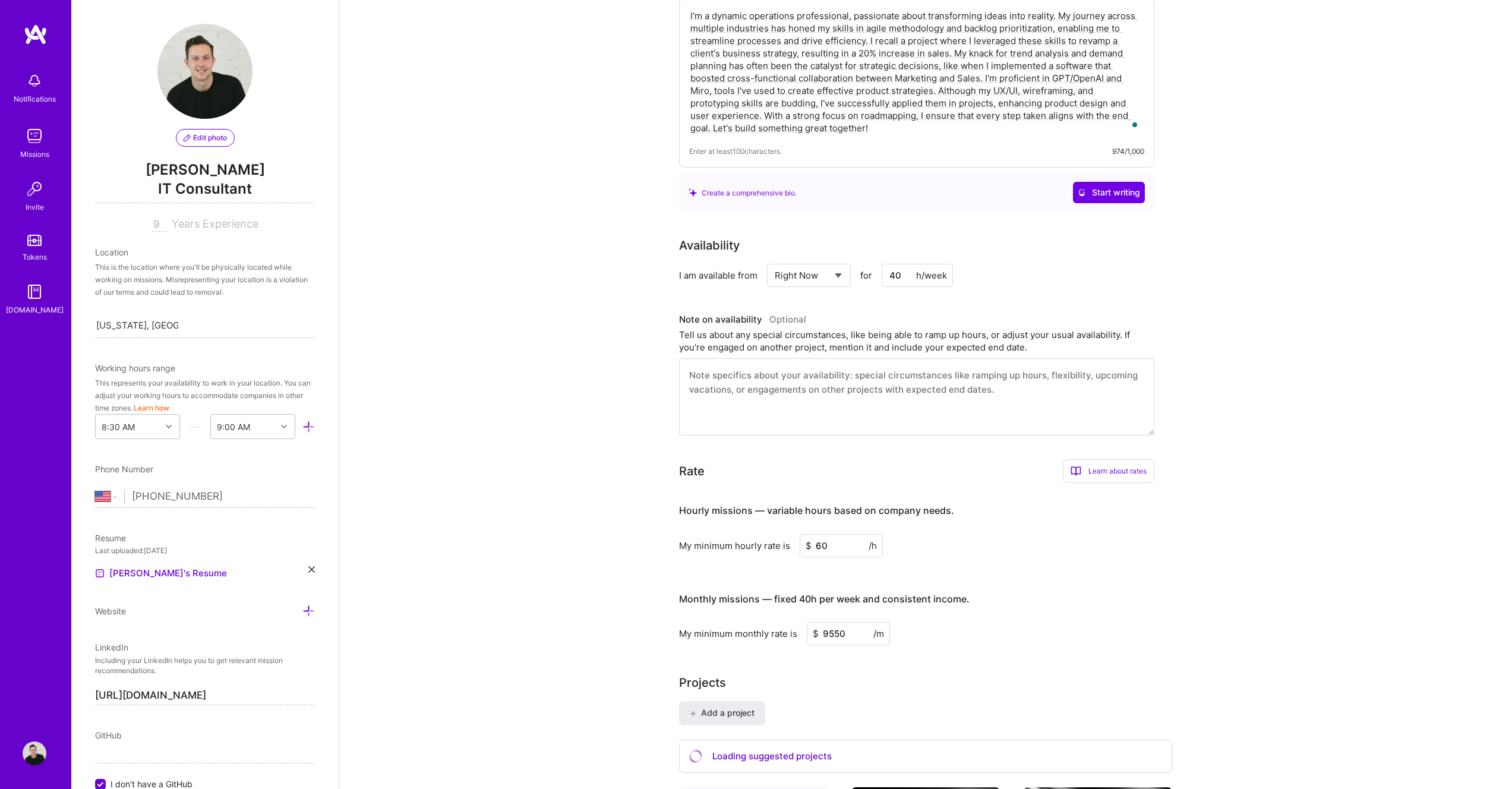
type input "60"
click at [1048, 539] on div "My minimum hourly rate is $ 60 /h" at bounding box center [916, 546] width 475 height 23
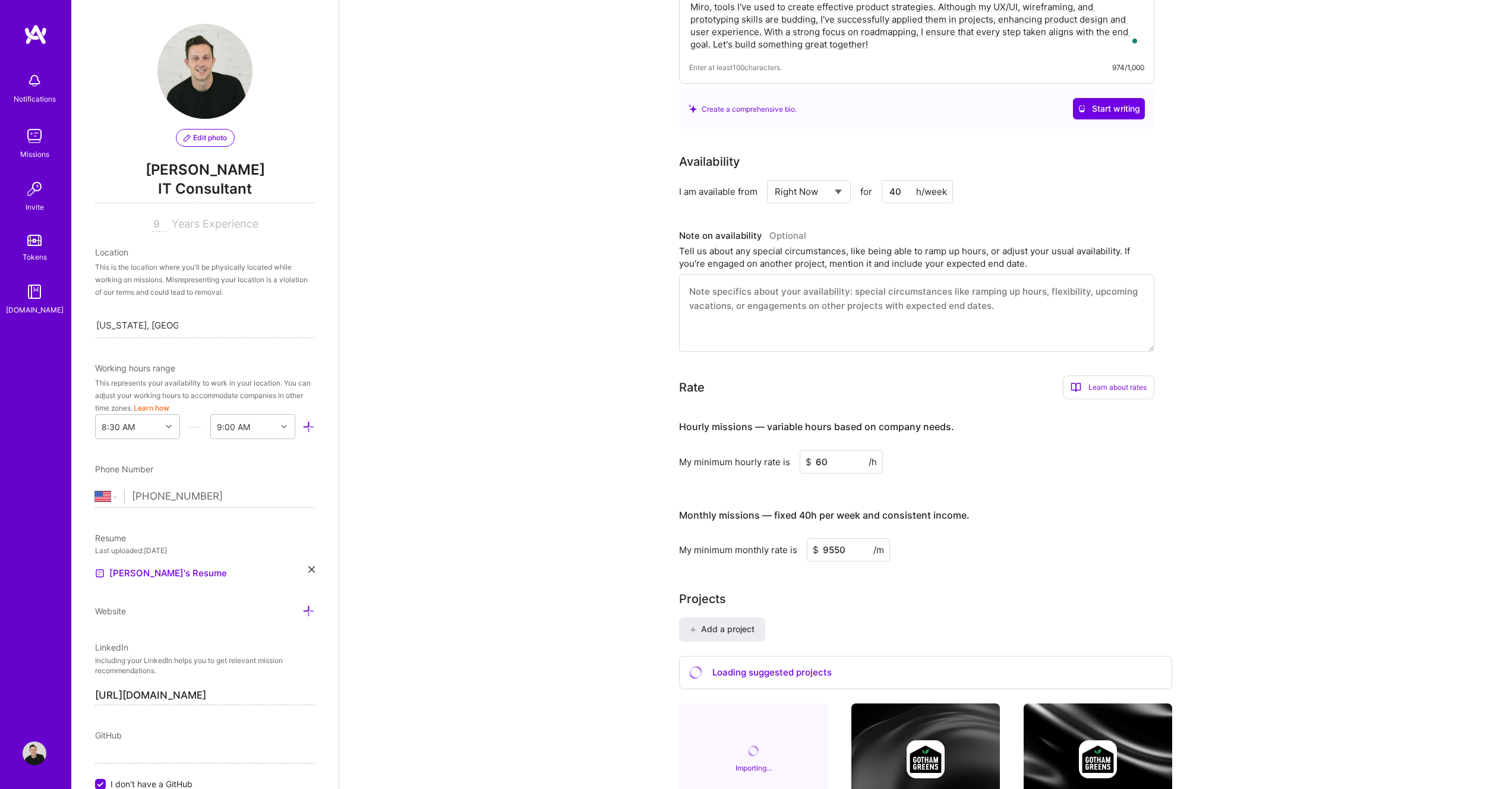
scroll to position [210, 0]
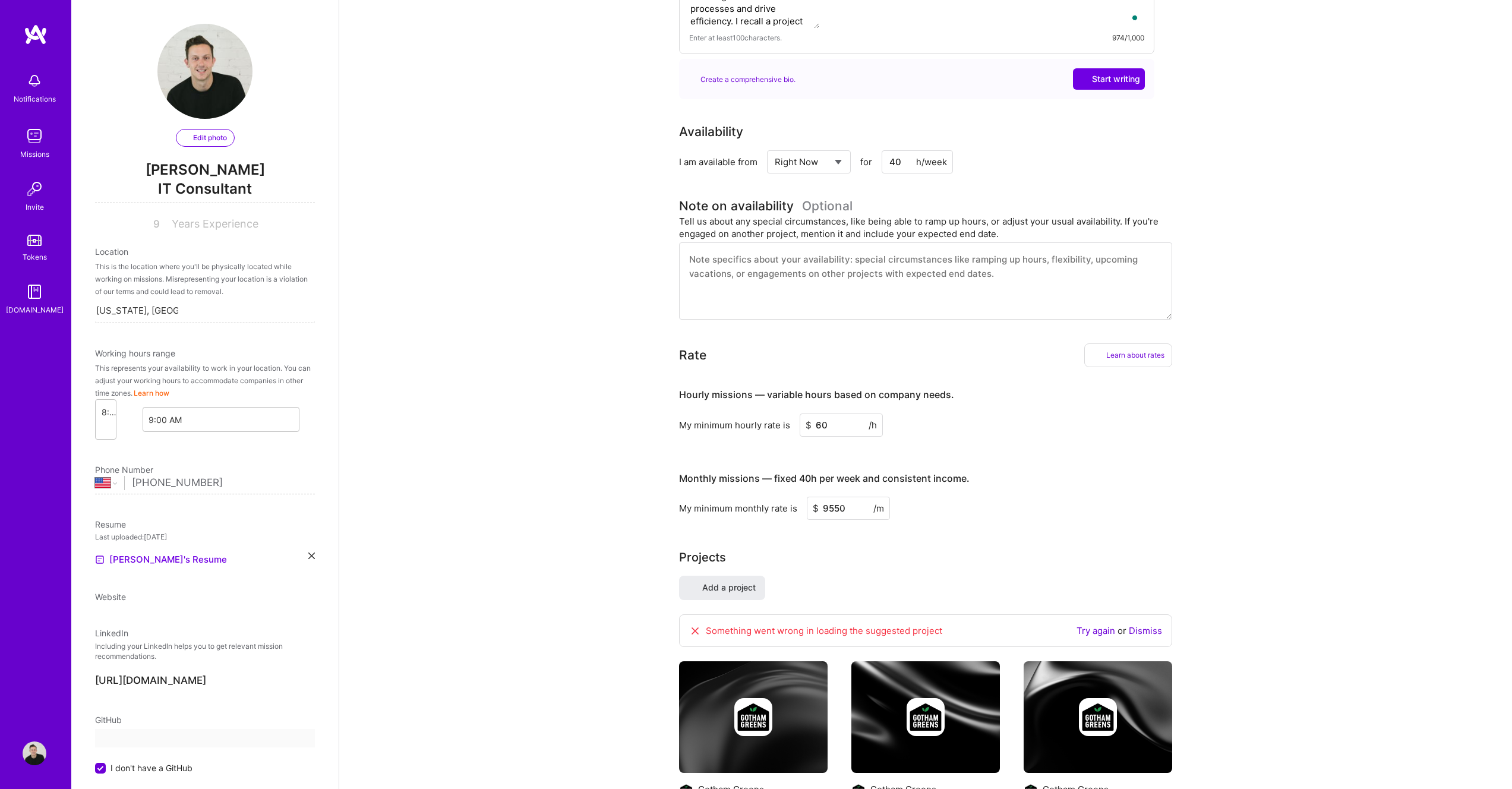
select select "US"
select select "Right Now"
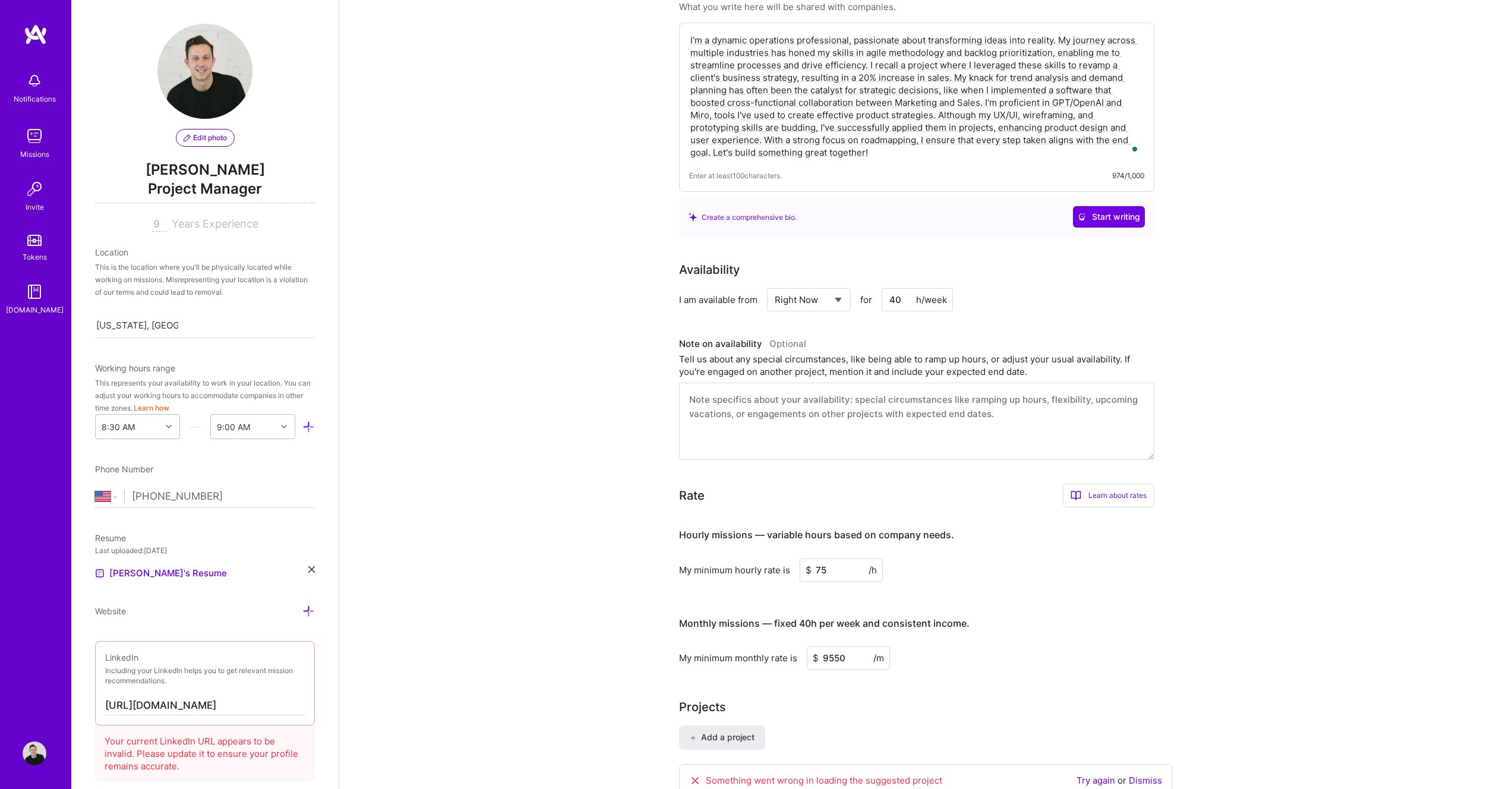
scroll to position [251, 0]
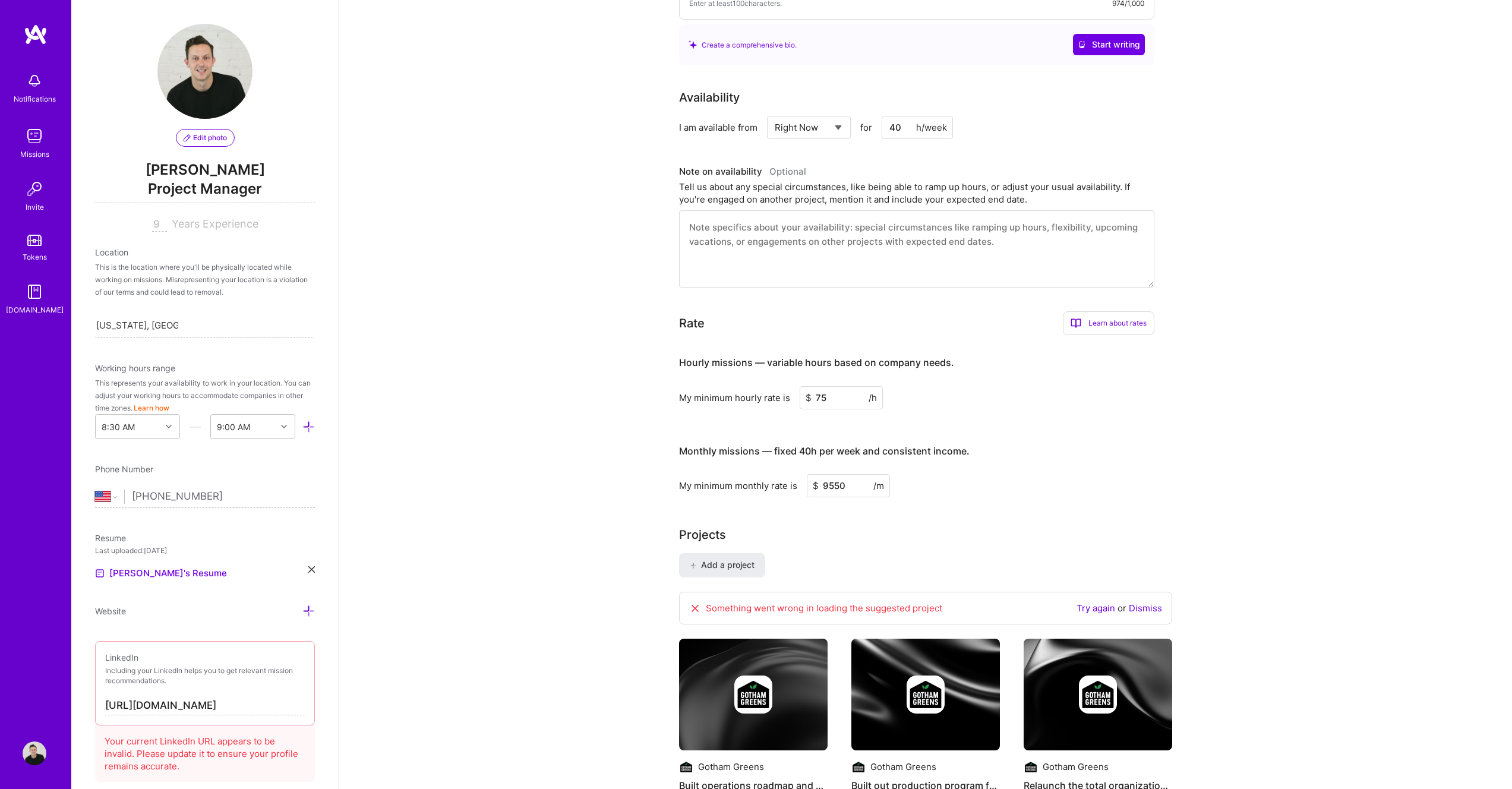
click at [828, 402] on input "75" at bounding box center [841, 398] width 83 height 23
drag, startPoint x: 841, startPoint y: 397, endPoint x: 803, endPoint y: 391, distance: 38.5
click at [803, 391] on input "75" at bounding box center [841, 398] width 83 height 23
type input "60"
click at [1082, 456] on h3 "Monthly missions — fixed 40h per week and consistent income." at bounding box center [916, 452] width 475 height 37
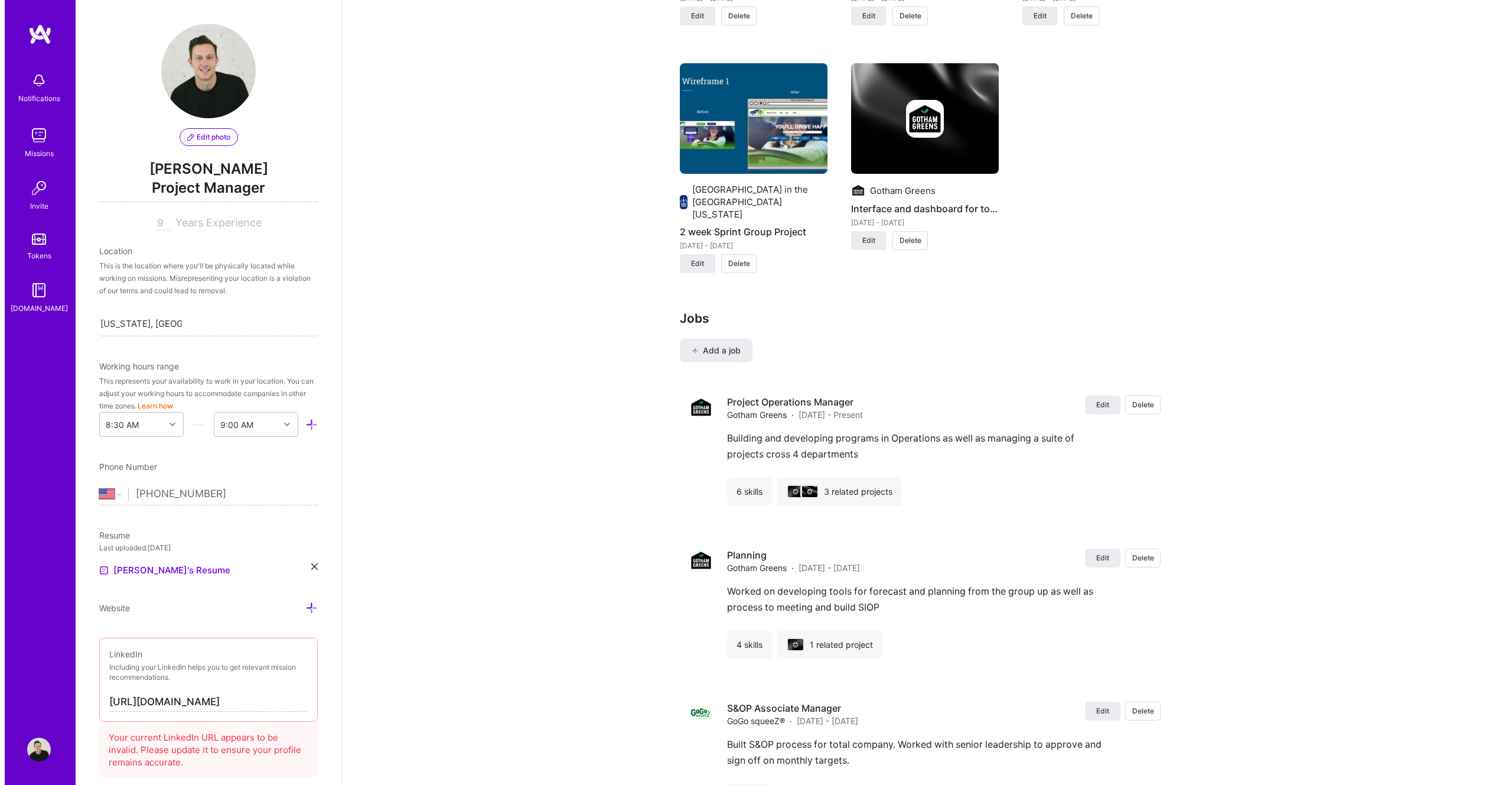
scroll to position [1110, 0]
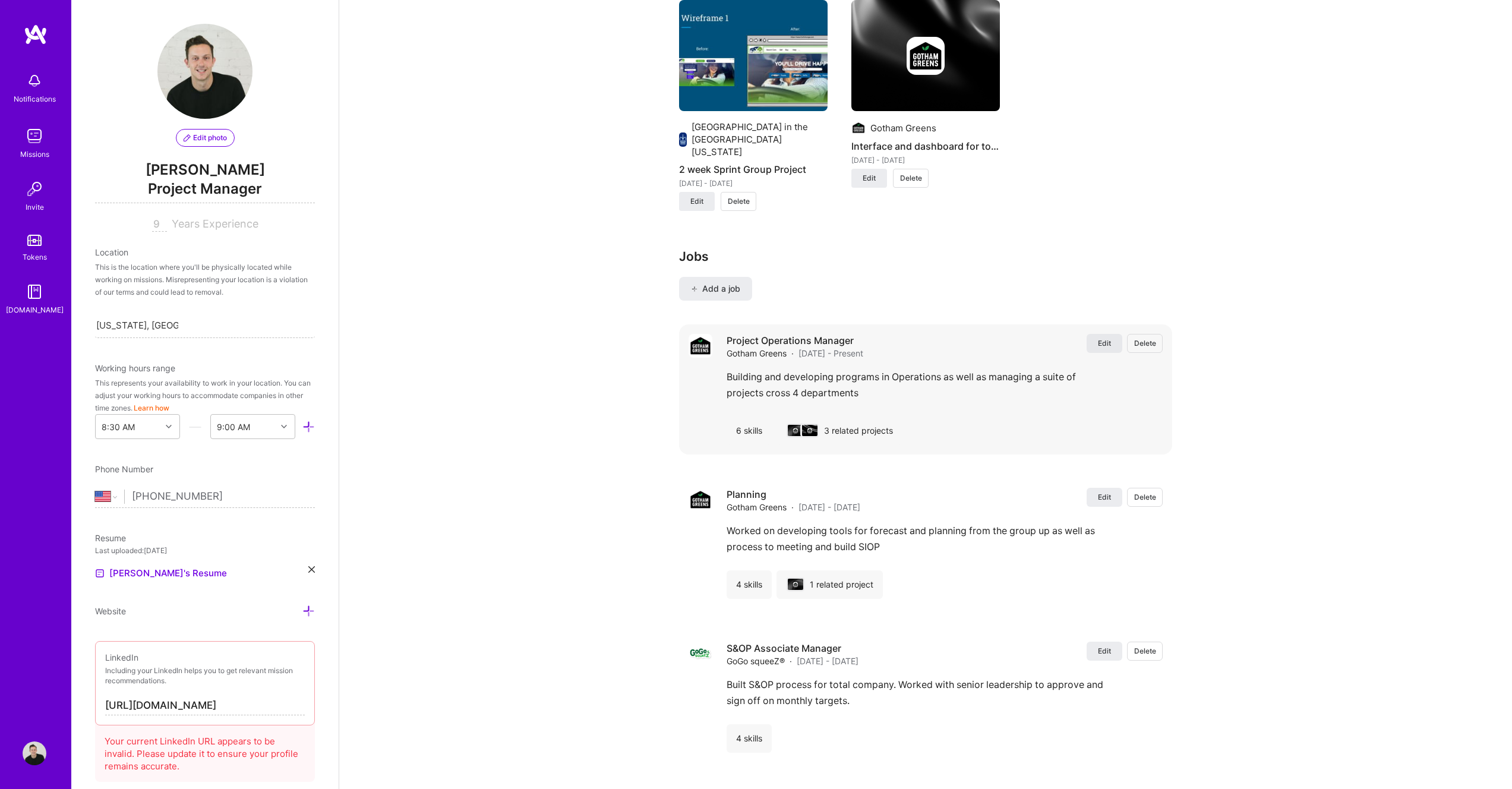
click at [1110, 338] on span "Edit" at bounding box center [1104, 343] width 13 height 10
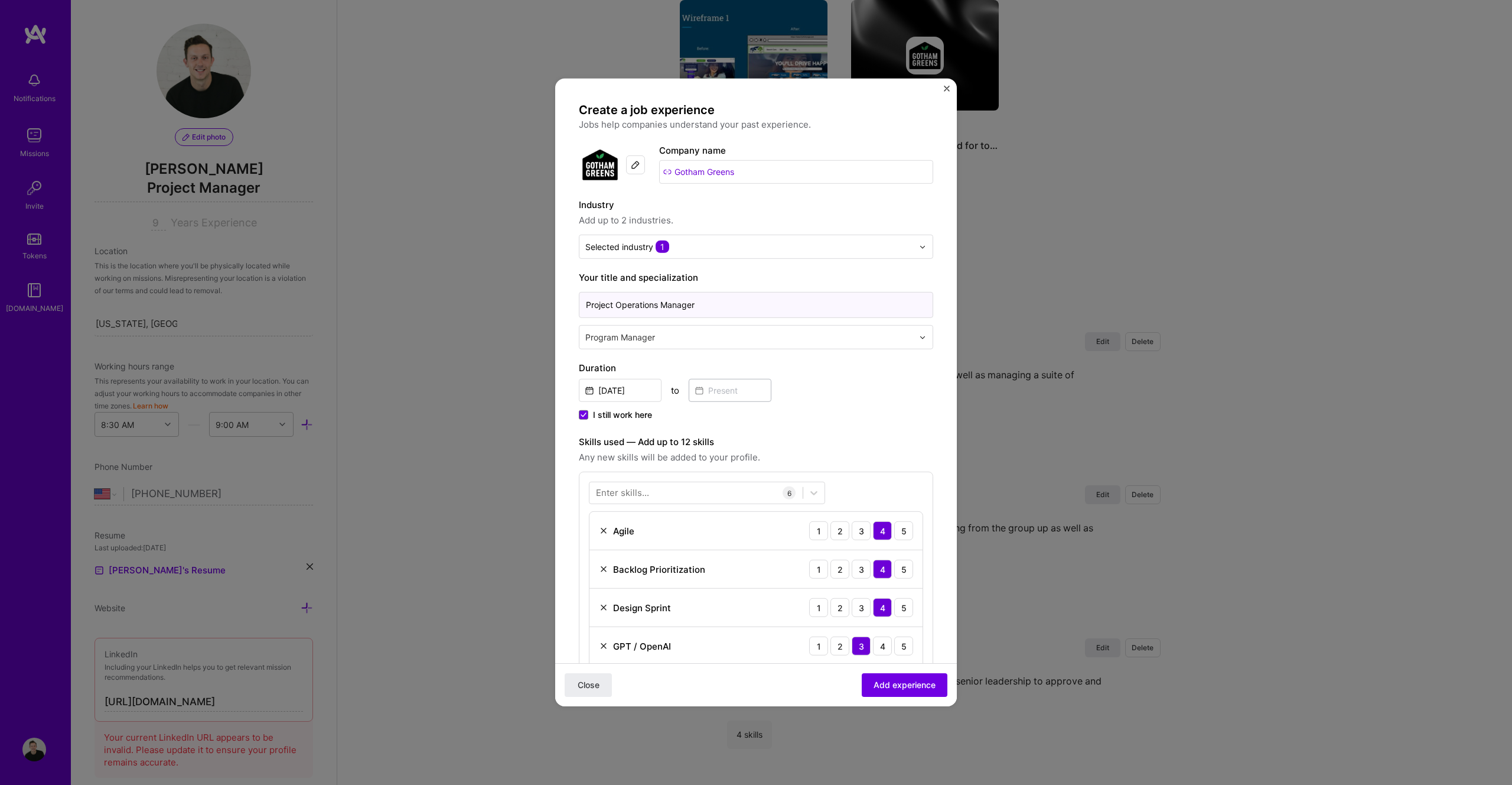
click at [634, 303] on input "Project Operations Manager" at bounding box center [756, 304] width 354 height 26
click at [586, 307] on input "Project Operations Manager" at bounding box center [756, 304] width 354 height 26
click at [647, 302] on input "Sr Program Project Operations Manager" at bounding box center [756, 304] width 354 height 26
click at [743, 301] on input "Sr Program Manager, Operations Manager" at bounding box center [756, 304] width 354 height 26
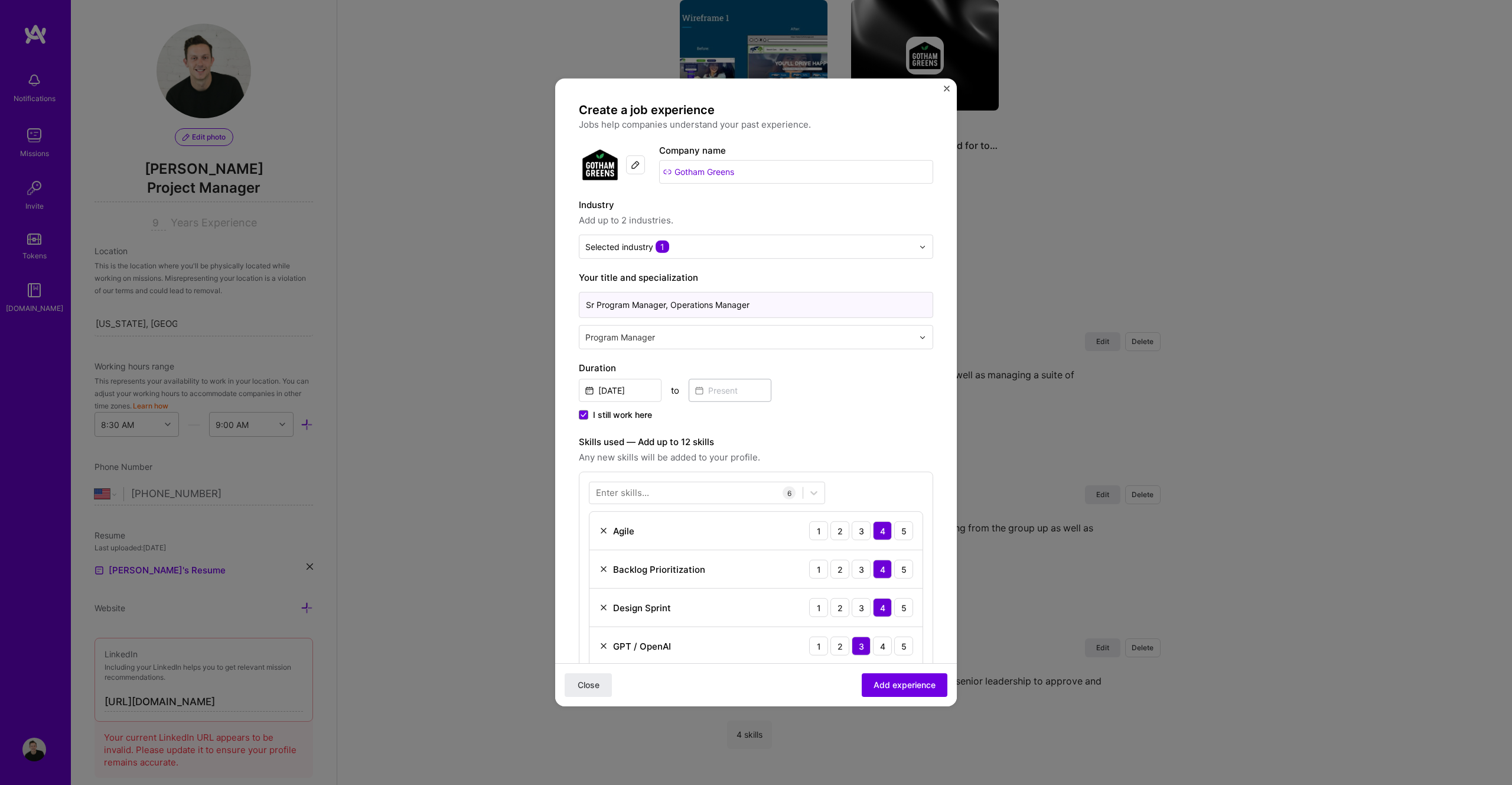
click at [743, 301] on input "Sr Program Manager, Operations Manager" at bounding box center [756, 304] width 354 height 26
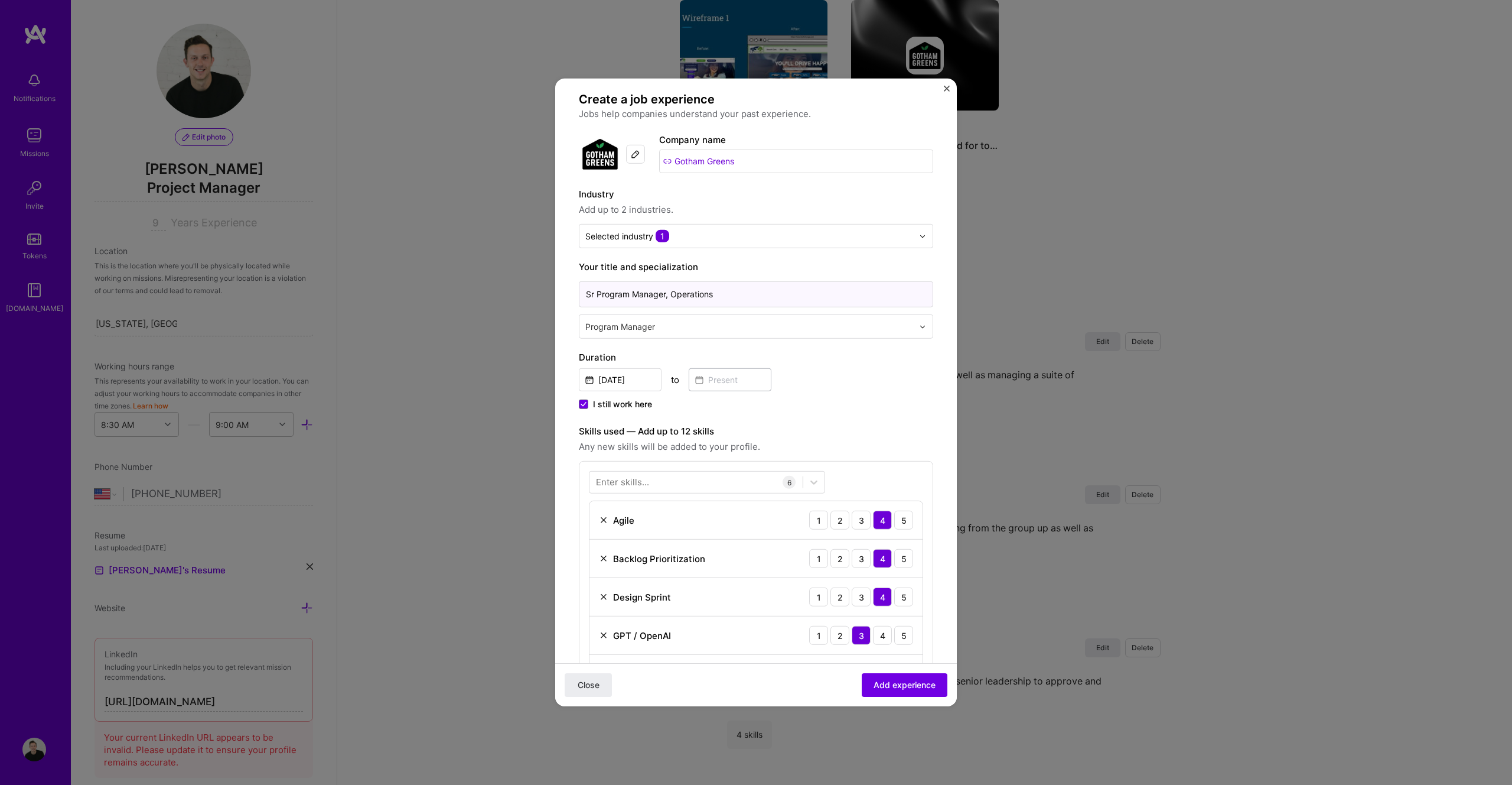
scroll to position [22, 0]
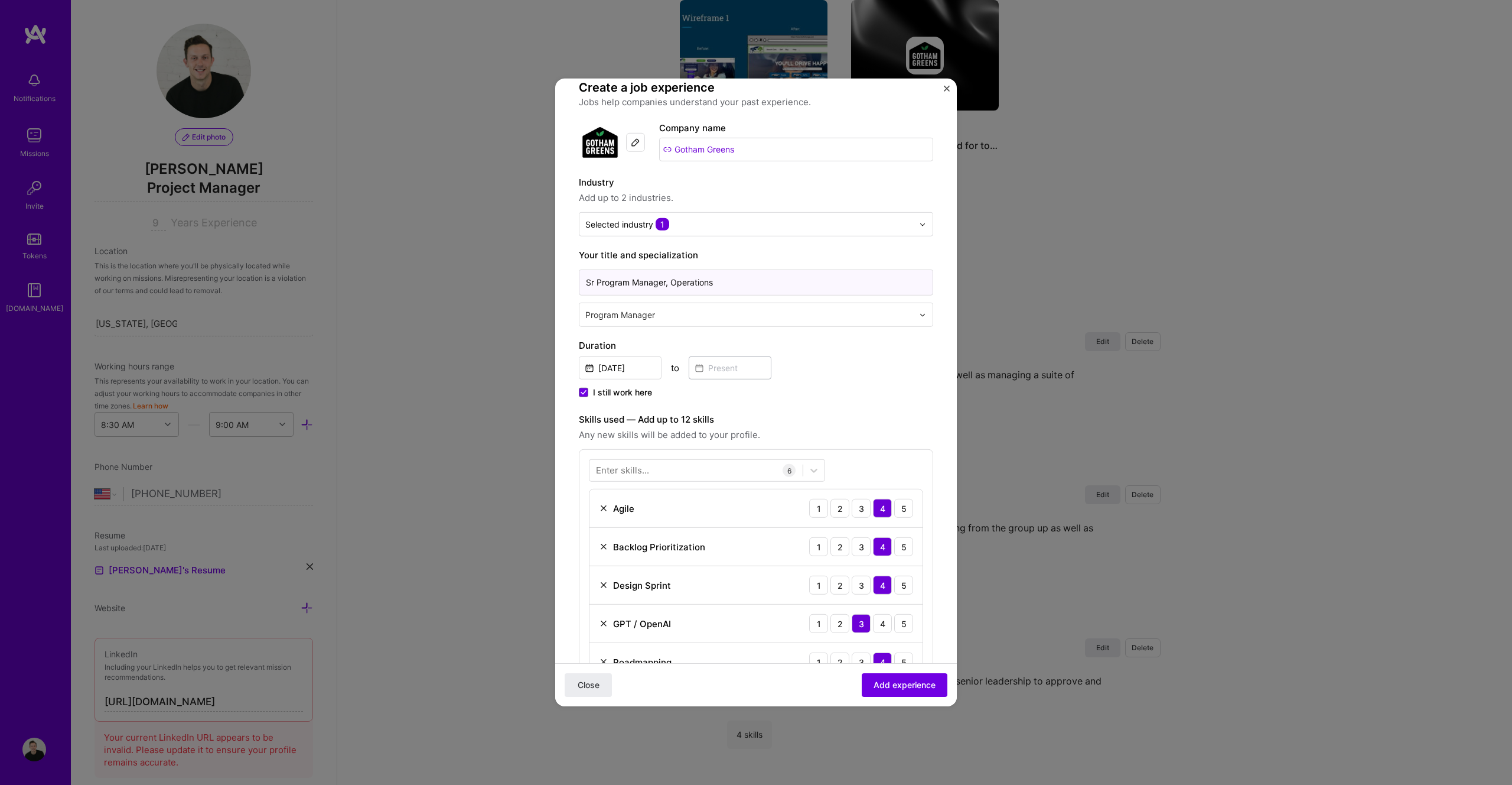
type input "Sr Program Manager, Operations"
click at [581, 392] on icon at bounding box center [583, 393] width 5 height 4
click at [0, 0] on input "I still work here" at bounding box center [0, 0] width 0 height 0
click at [590, 689] on span "Close" at bounding box center [588, 685] width 21 height 12
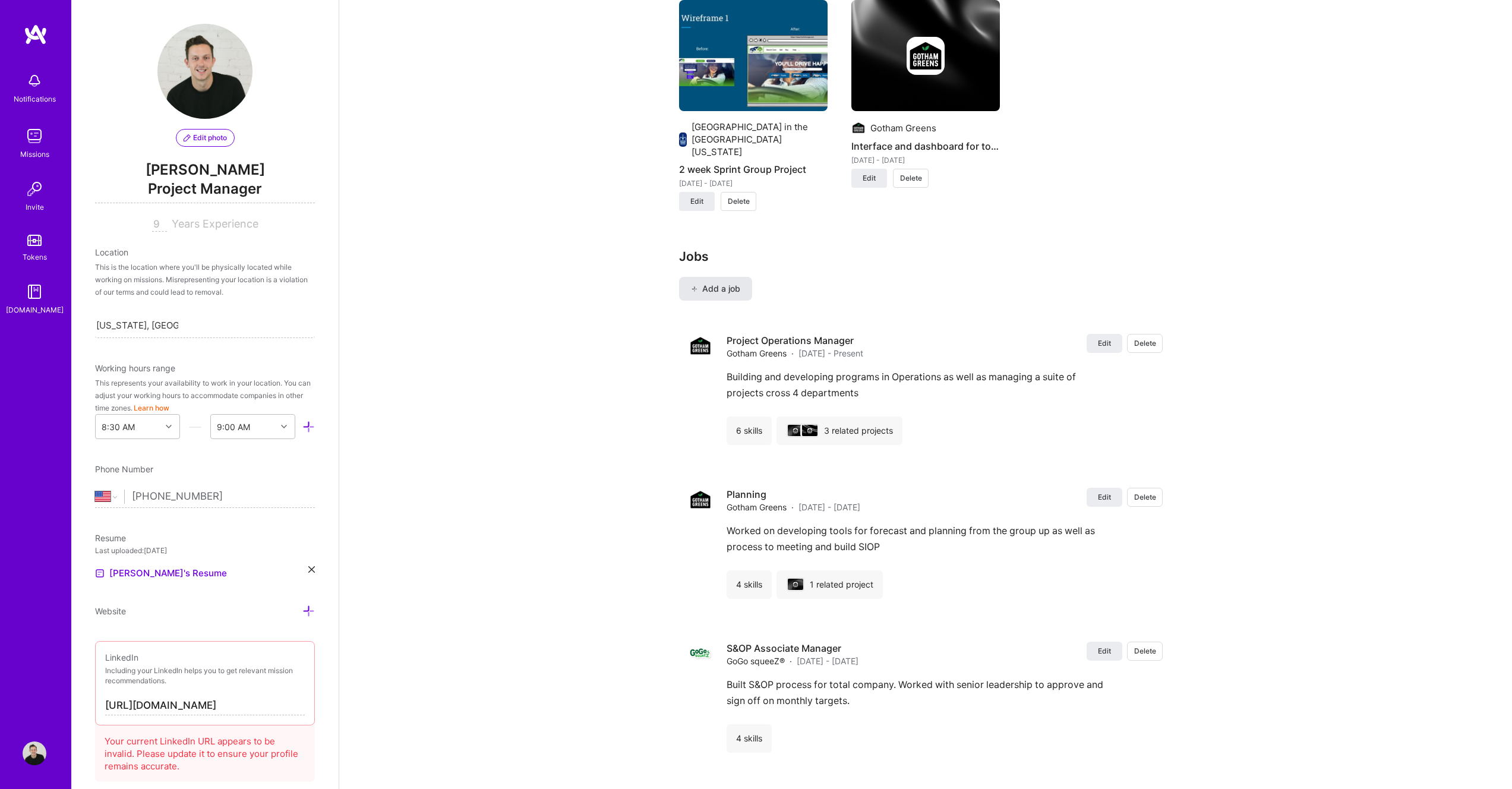
click at [722, 283] on span "Add a job" at bounding box center [715, 288] width 49 height 12
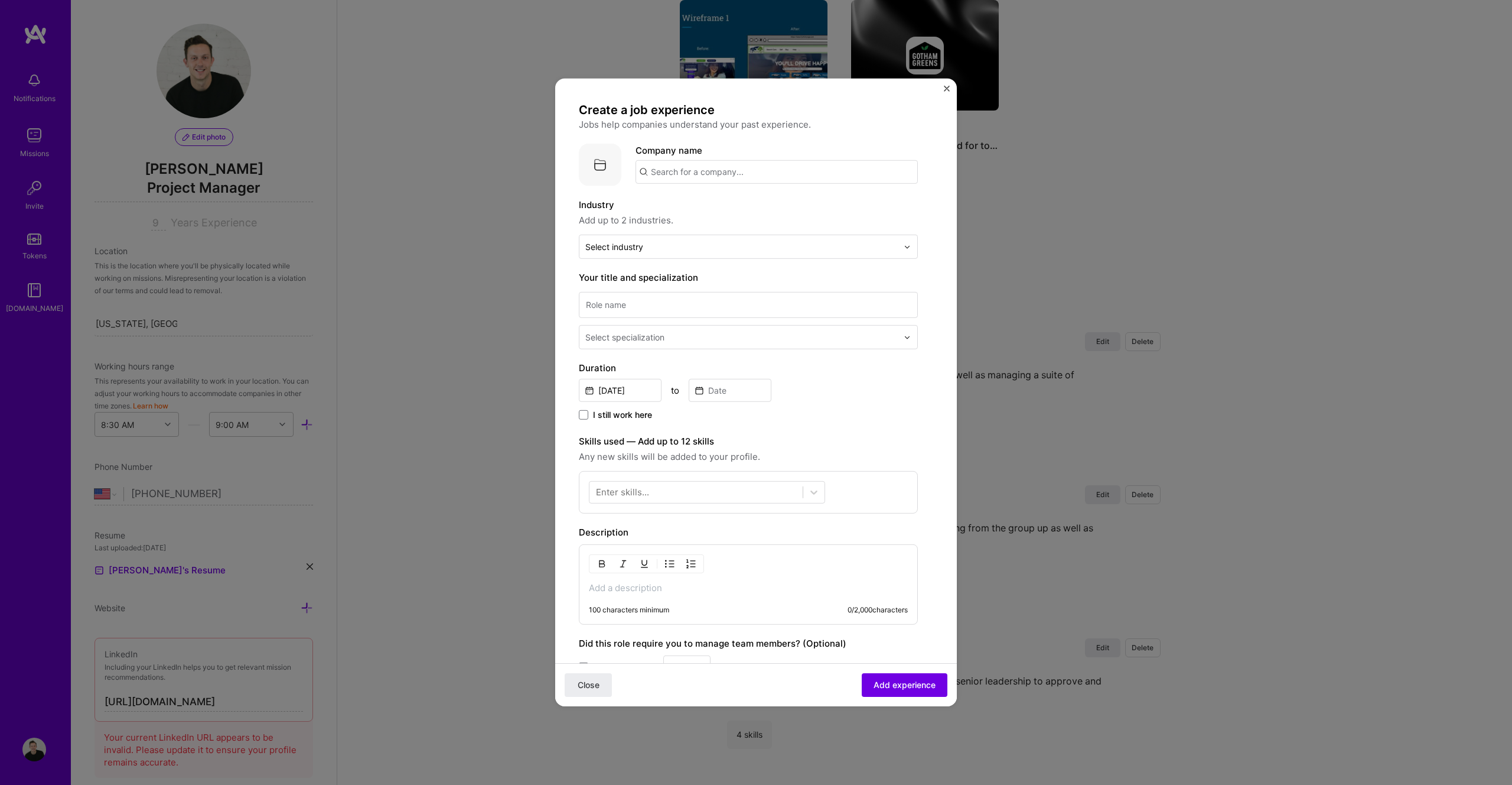
click at [670, 169] on input "text" at bounding box center [777, 172] width 282 height 23
click at [703, 268] on span "Gotham Greens" at bounding box center [703, 267] width 65 height 13
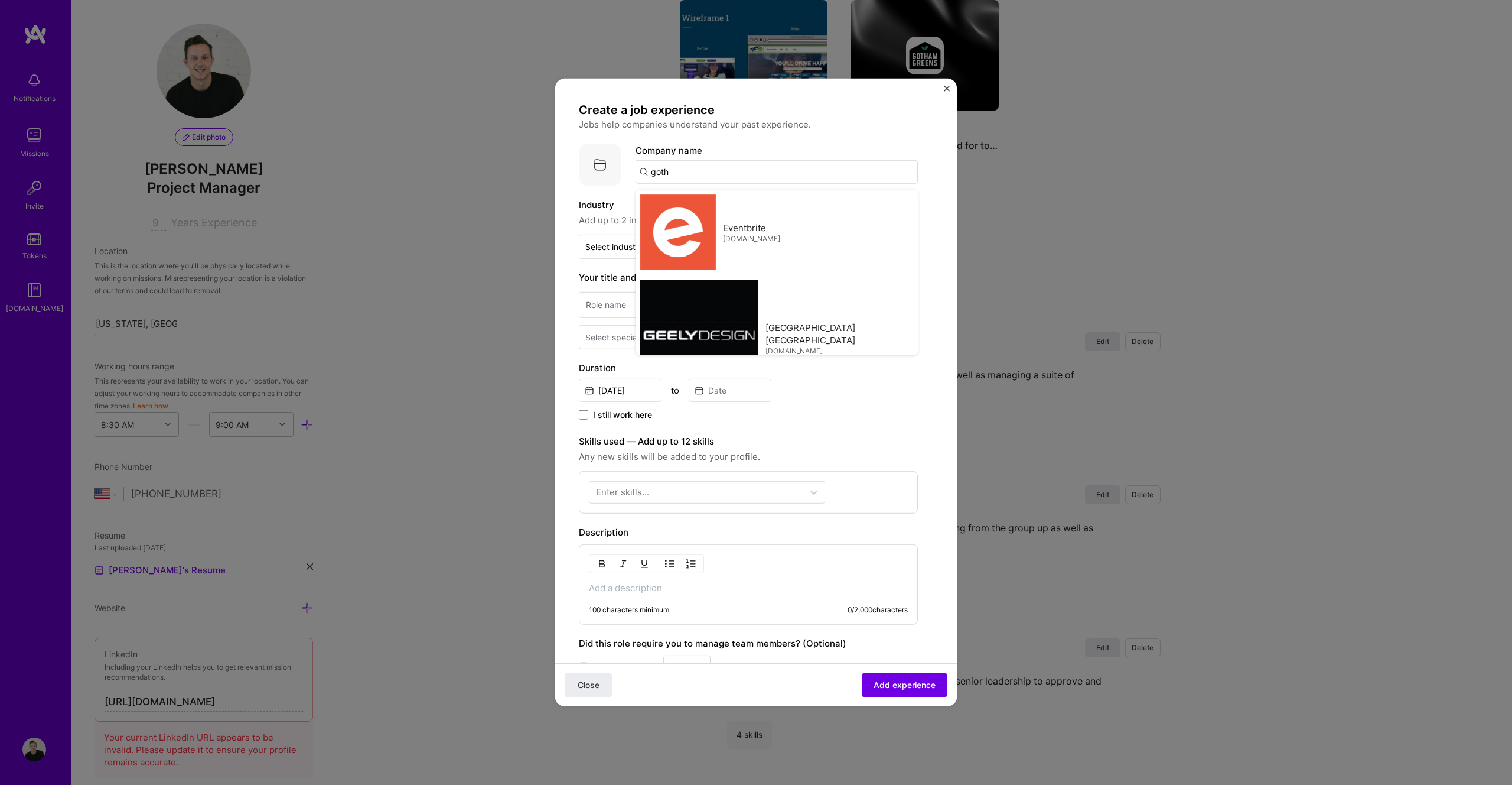
type input "Gotham Greens"
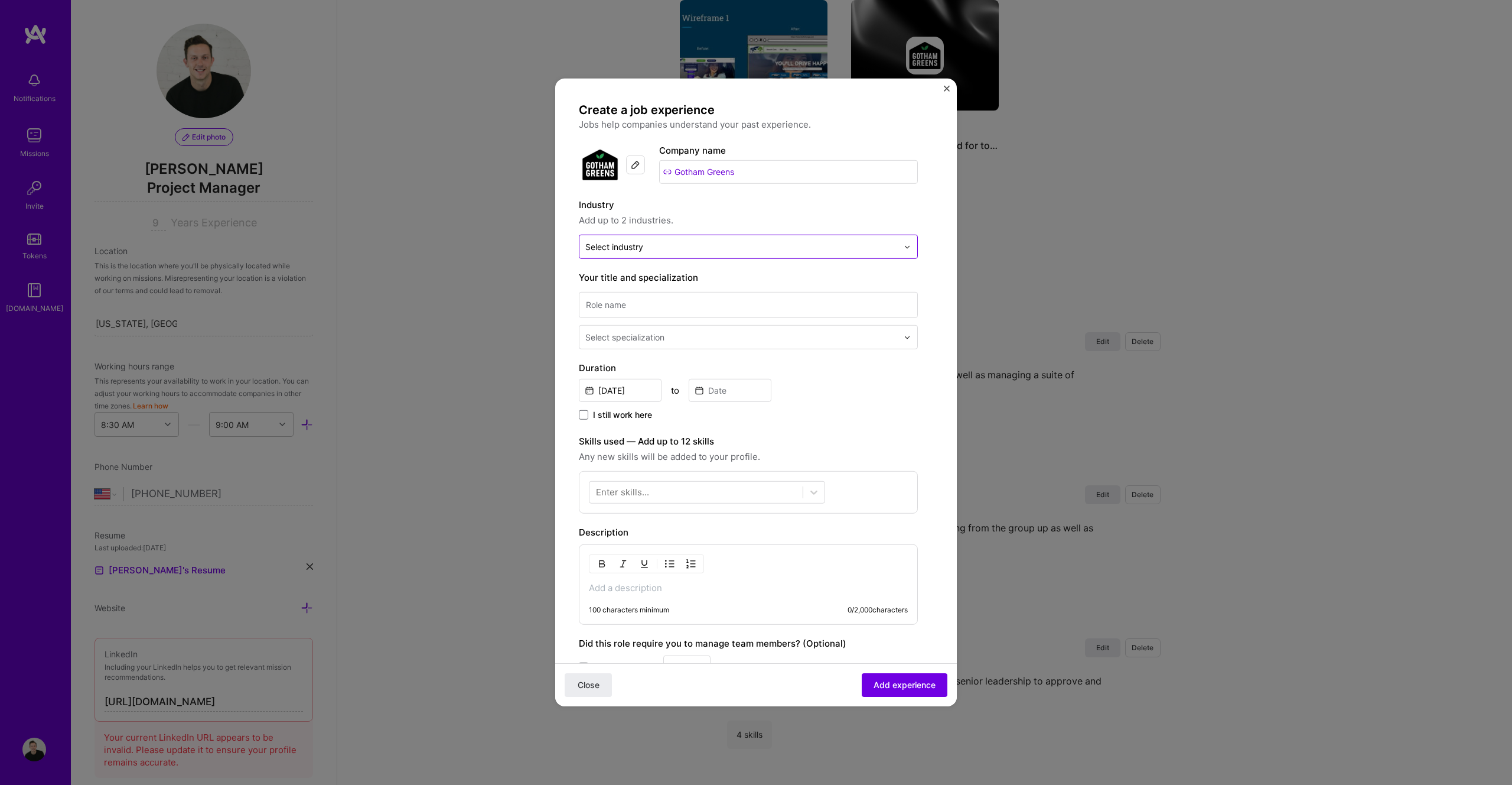
click at [623, 242] on div "Select industry 0" at bounding box center [615, 246] width 58 height 13
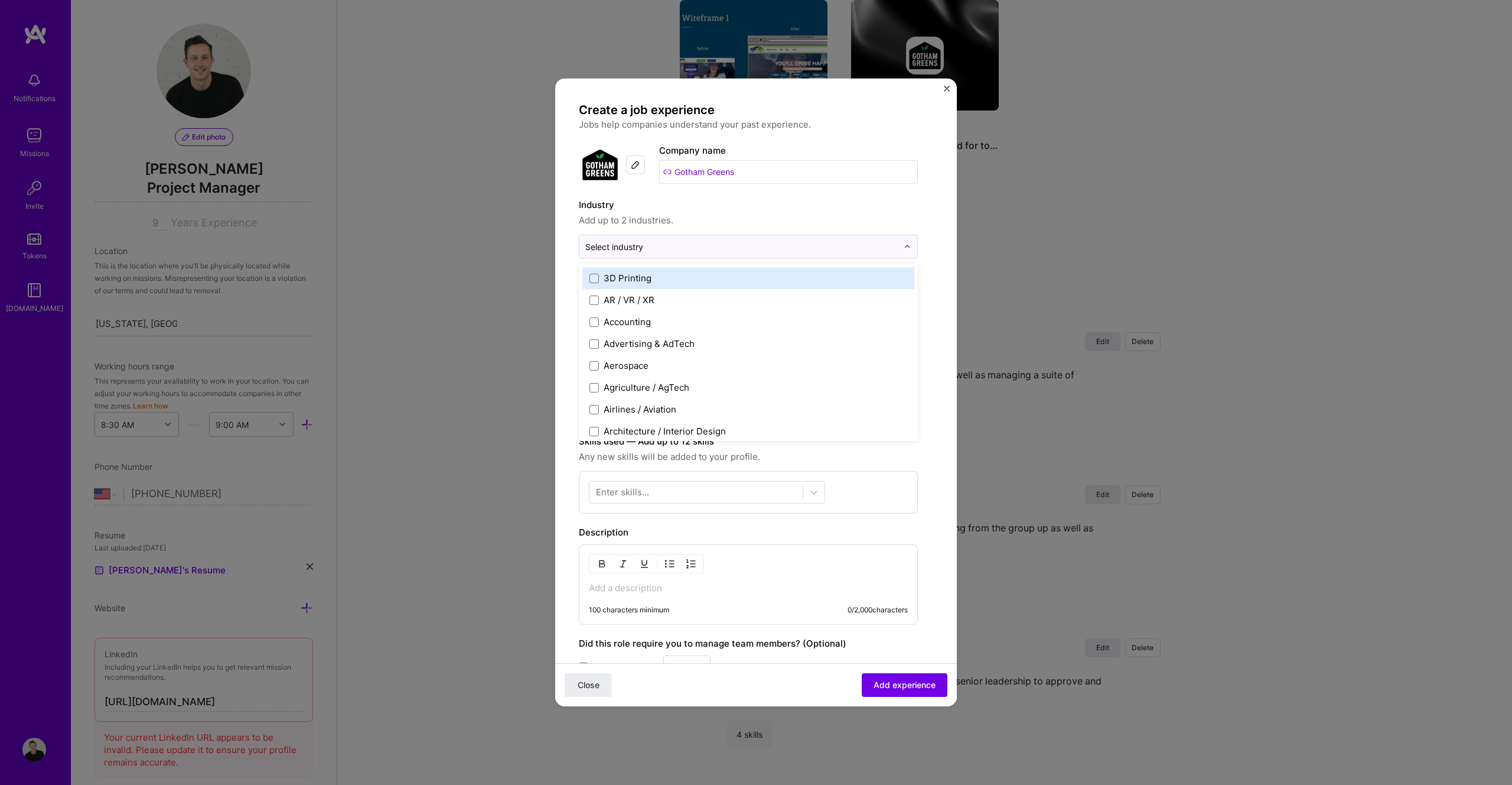
type input "a"
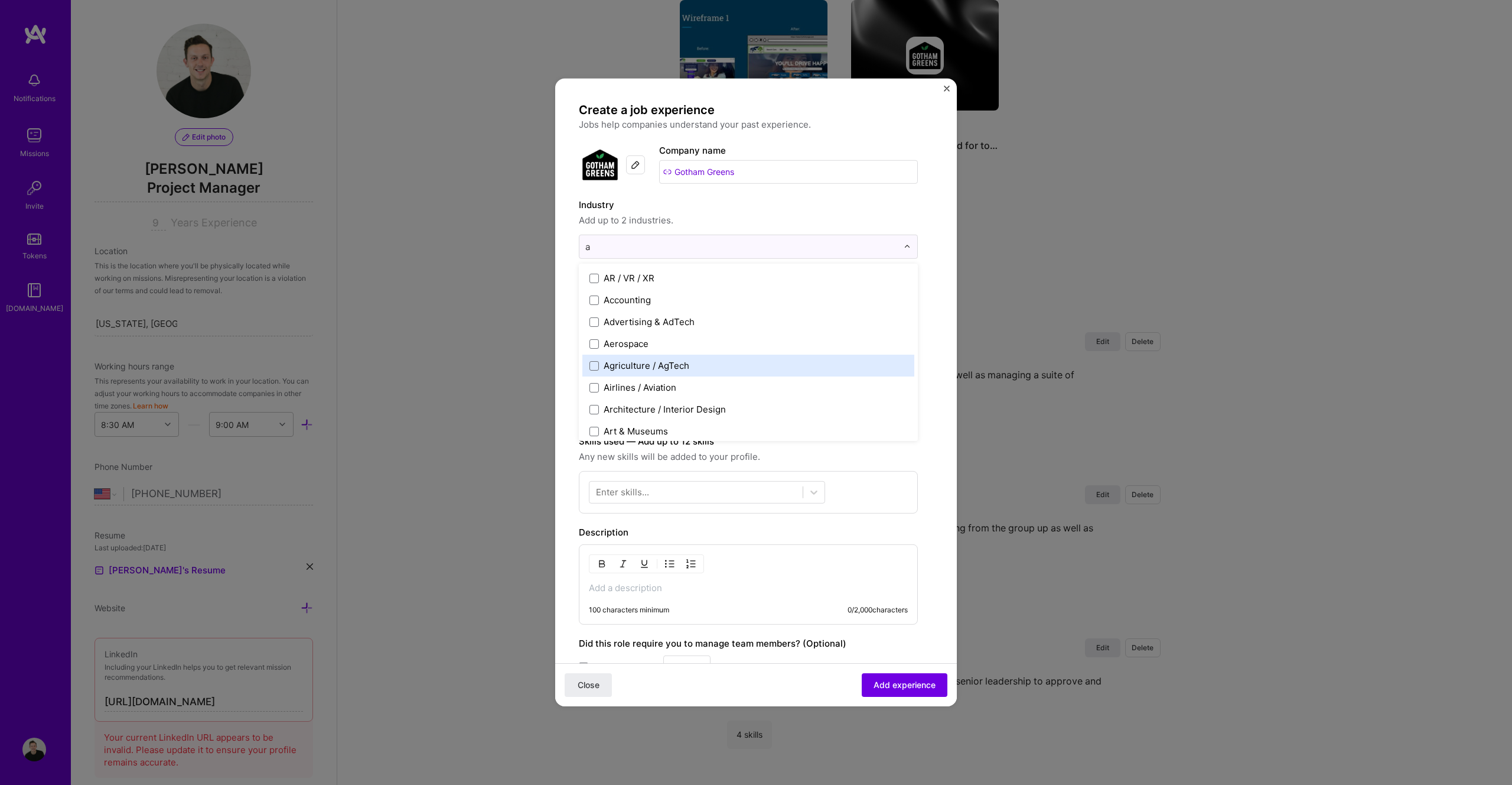
click at [666, 363] on div "Agriculture / AgTech" at bounding box center [647, 365] width 86 height 13
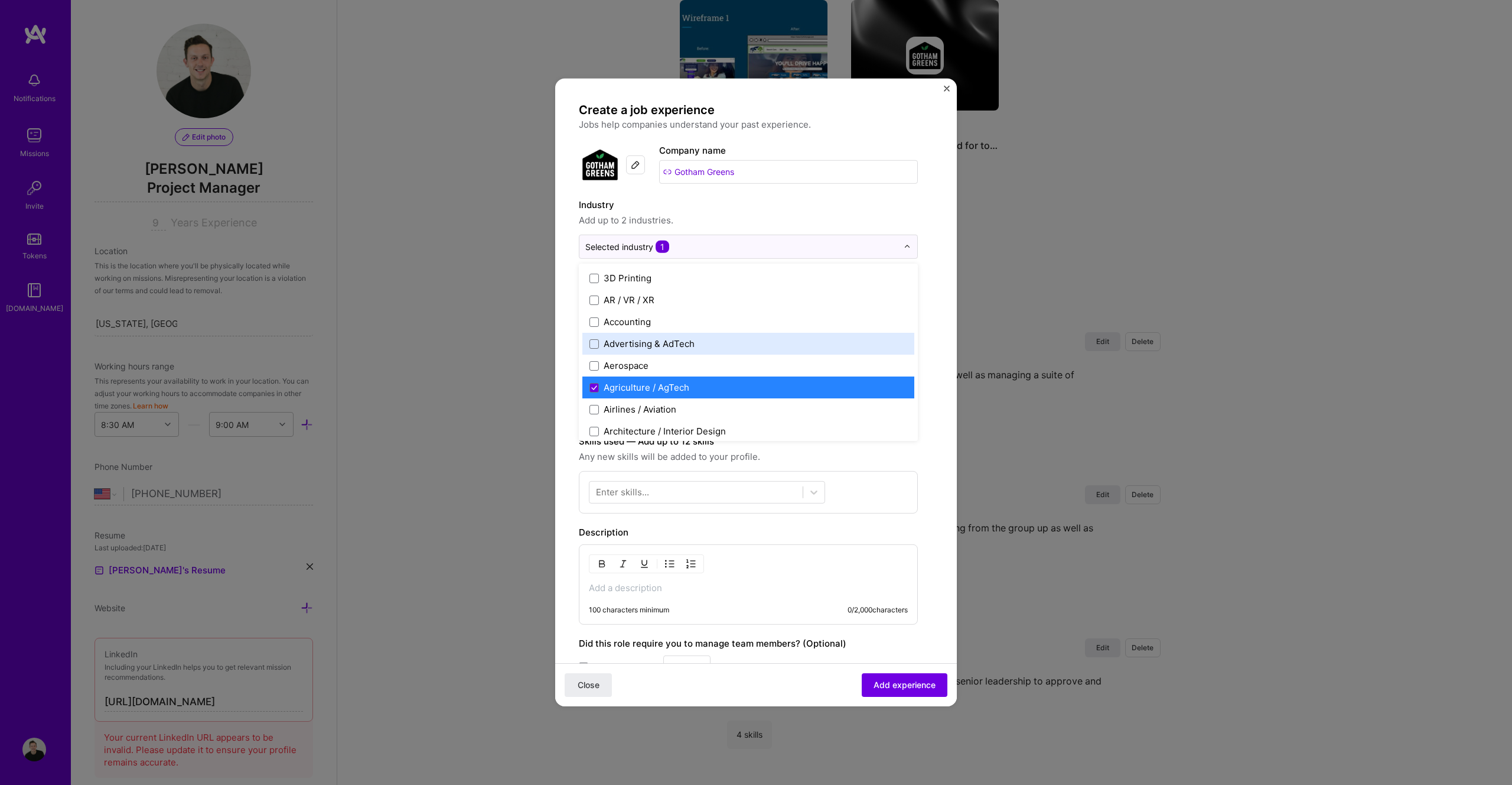
click at [930, 208] on form "Create a job experience Jobs help companies understand your past experience. Co…" at bounding box center [756, 491] width 402 height 778
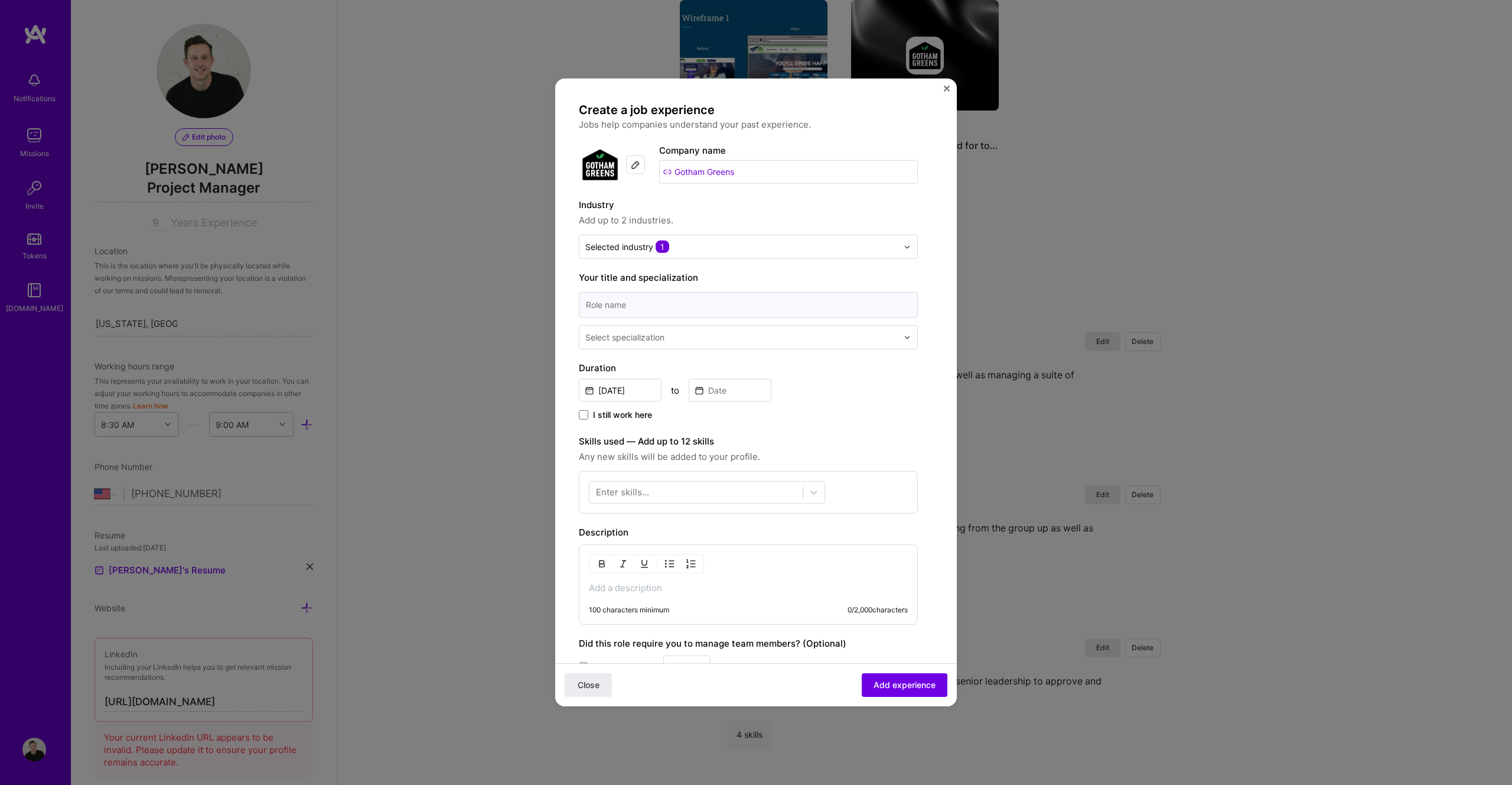
click at [689, 307] on input at bounding box center [748, 304] width 339 height 26
type input "Sr. Program Manager, Operations"
click at [715, 337] on input "text" at bounding box center [743, 337] width 315 height 13
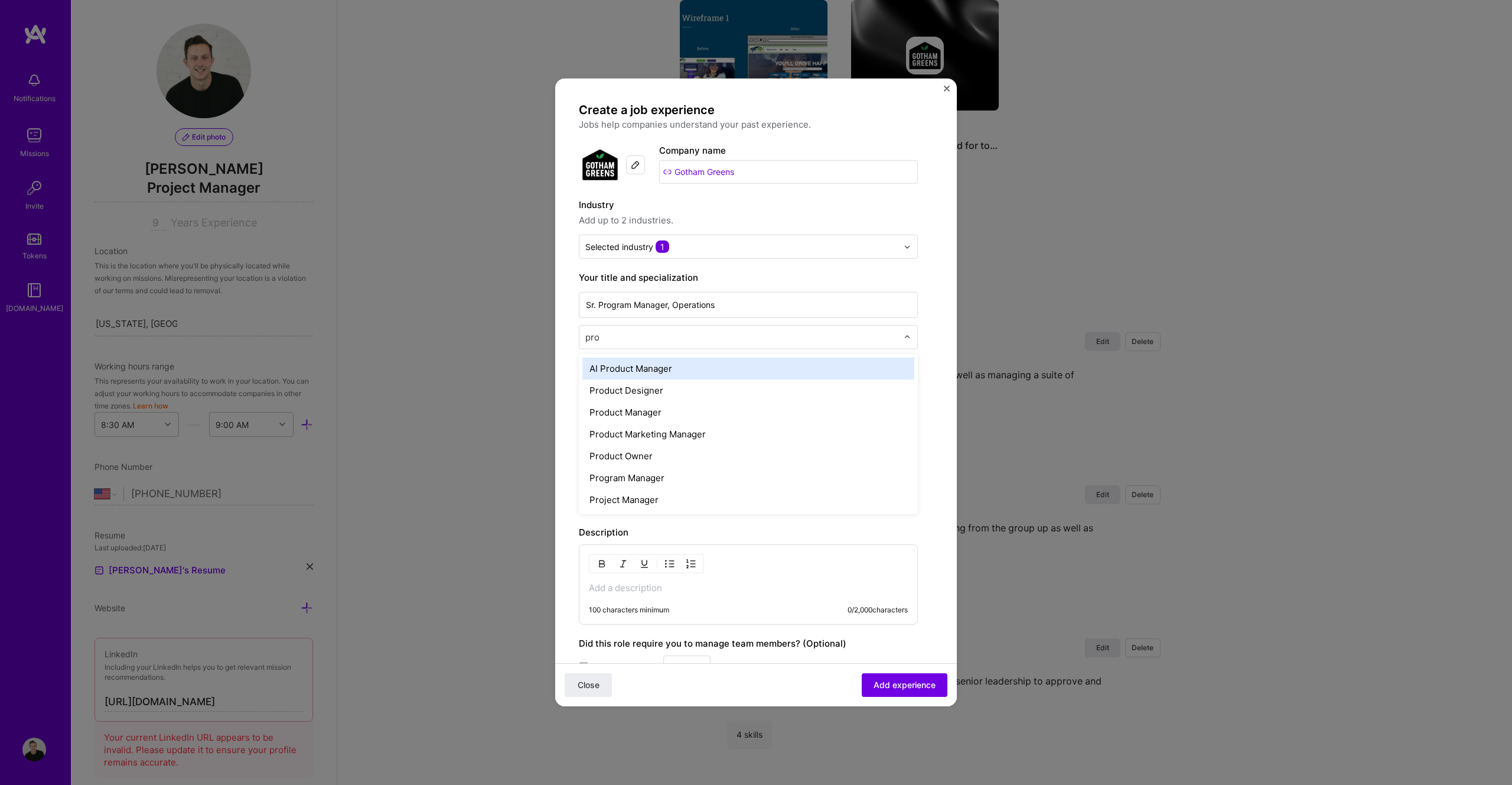
type input "prog"
click at [654, 366] on div "Program Manager" at bounding box center [748, 369] width 332 height 21
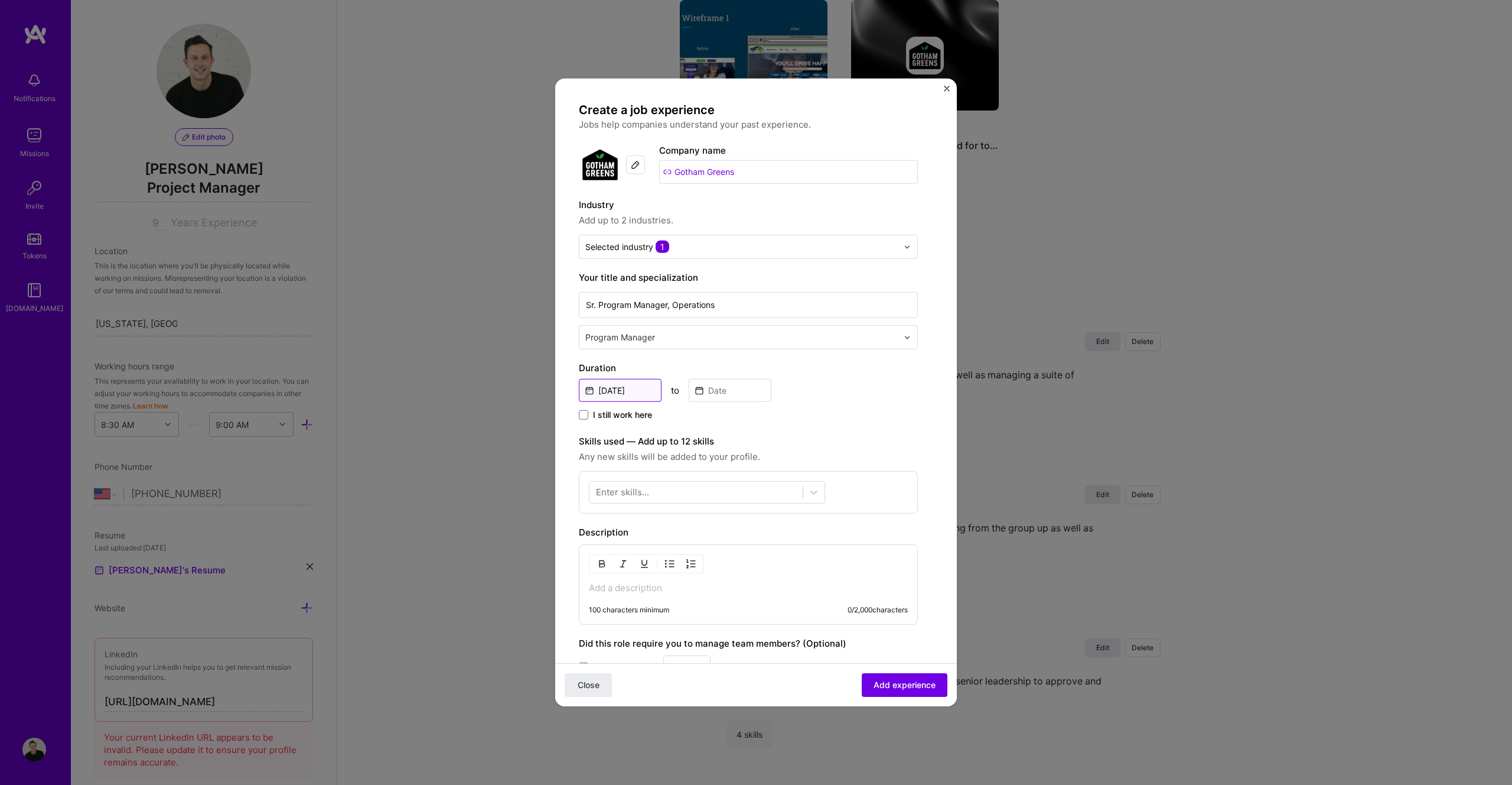
click at [631, 389] on input "[DATE]" at bounding box center [619, 390] width 83 height 23
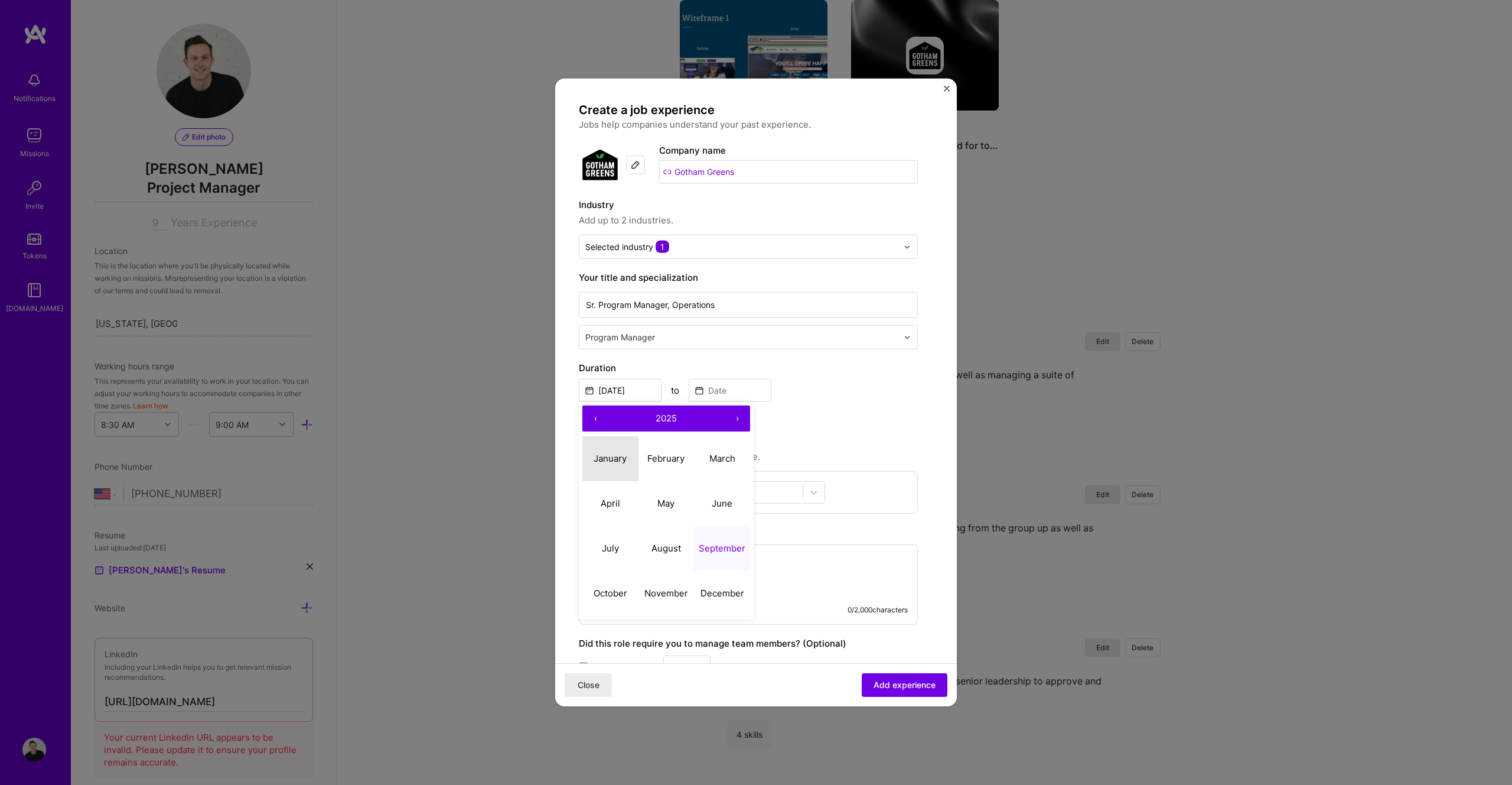
drag, startPoint x: 622, startPoint y: 465, endPoint x: 676, endPoint y: 436, distance: 61.3
click at [622, 464] on button "January" at bounding box center [611, 458] width 56 height 45
type input "[DATE]"
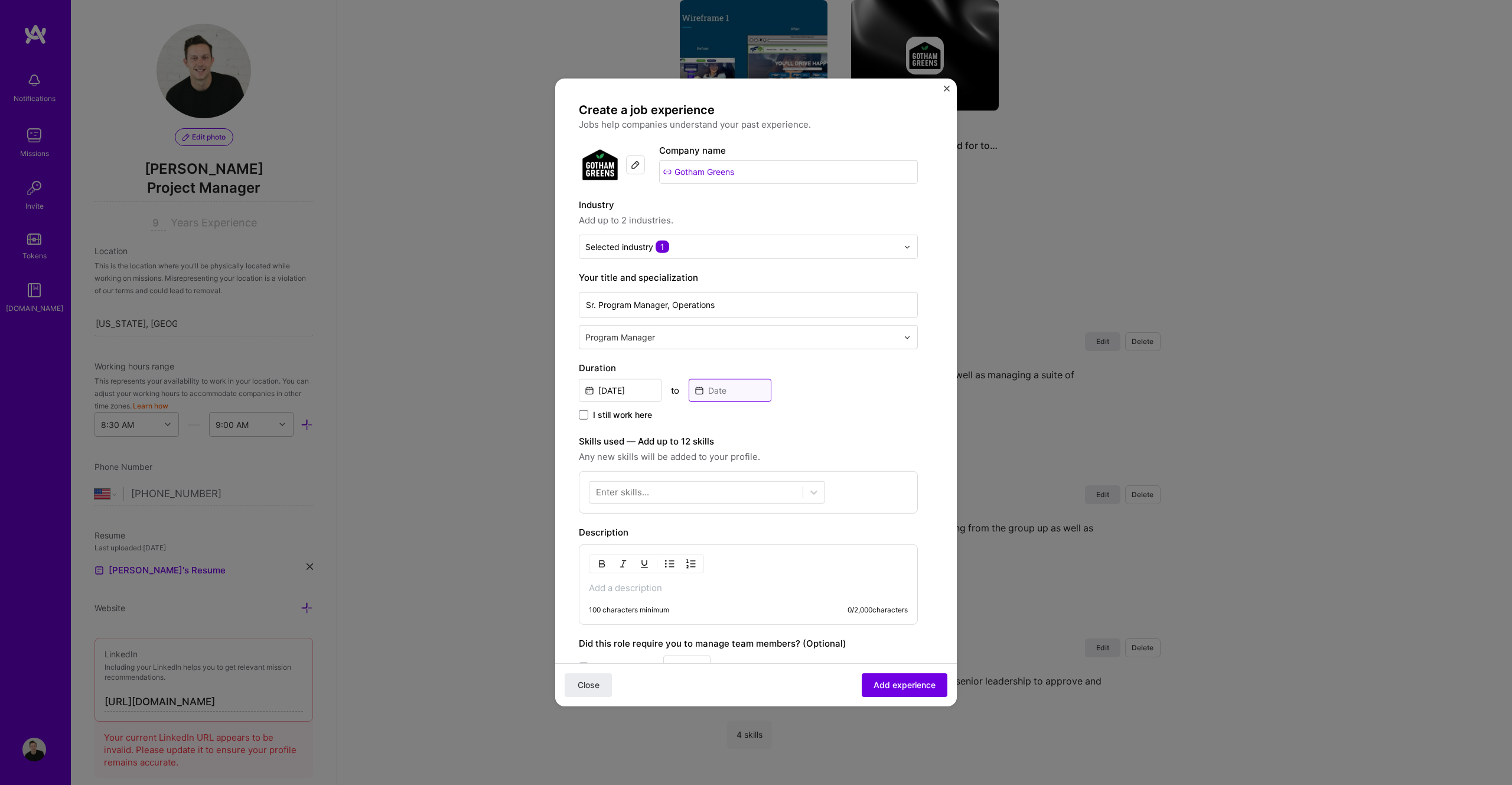
click at [733, 398] on input at bounding box center [729, 390] width 83 height 23
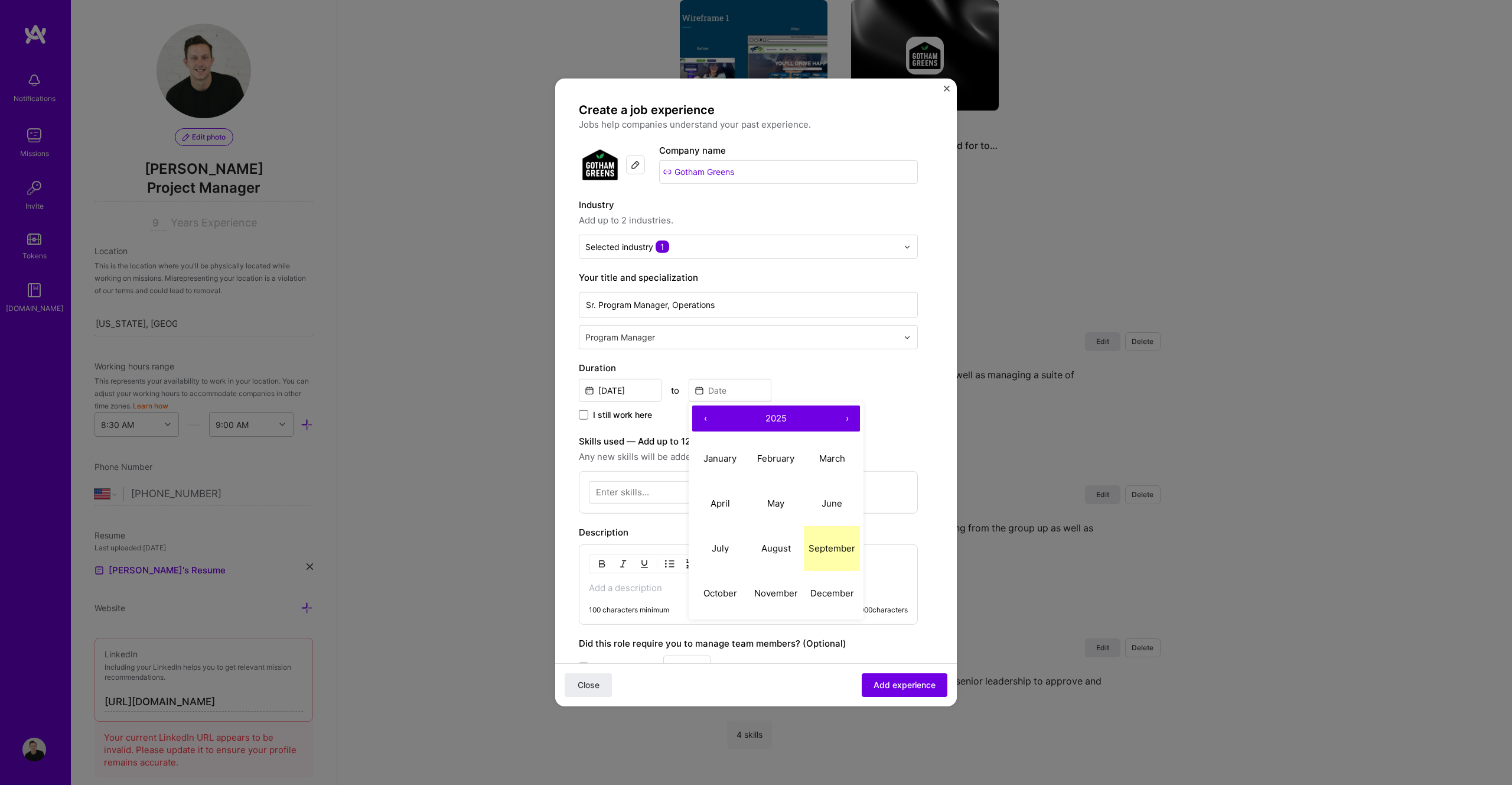
click at [833, 549] on abbr "September" at bounding box center [832, 548] width 47 height 12
type input "[DATE]"
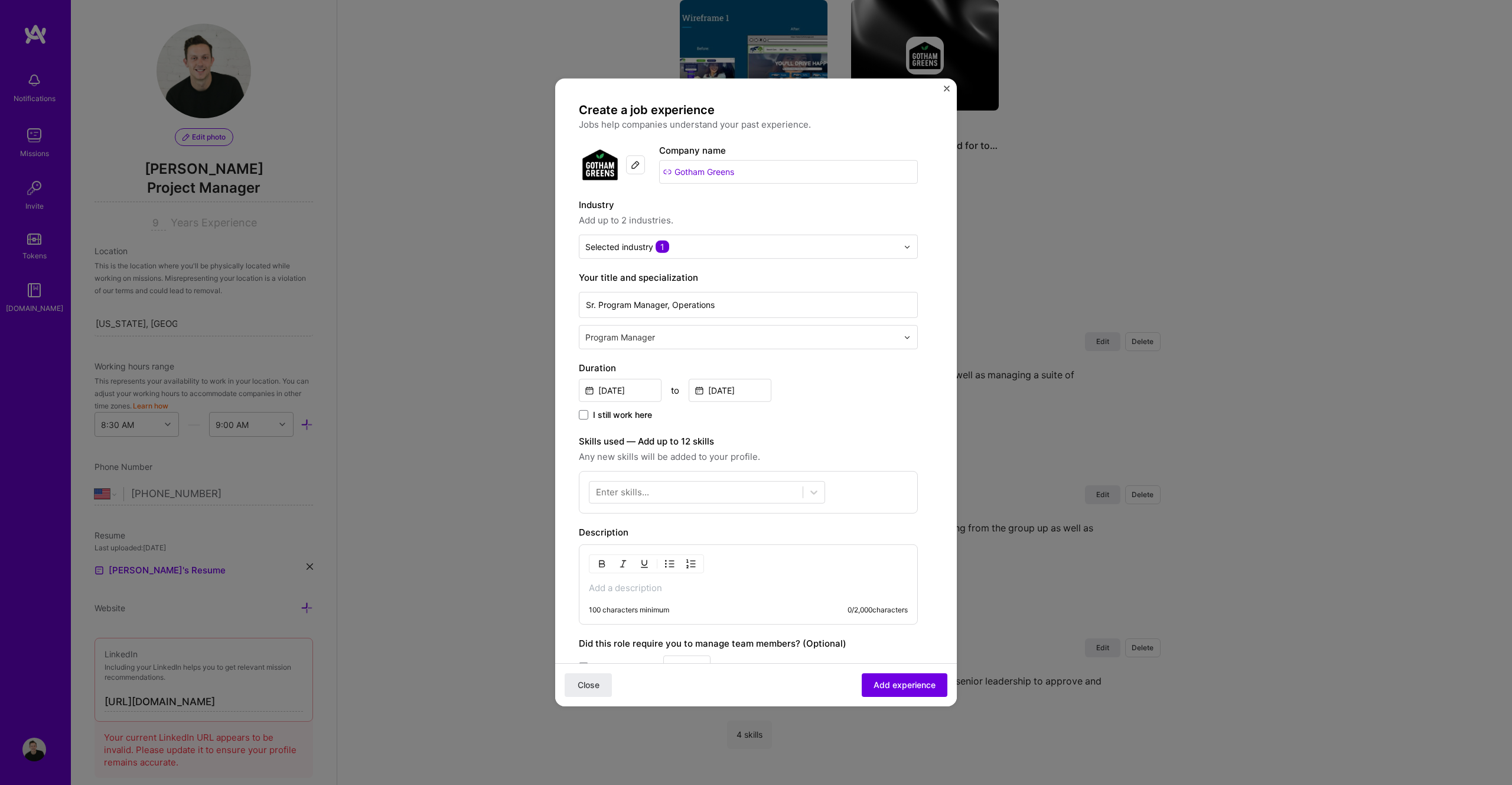
click at [618, 493] on div "Enter skills..." at bounding box center [622, 491] width 53 height 13
drag, startPoint x: 615, startPoint y: 491, endPoint x: 634, endPoint y: 494, distance: 19.2
click at [615, 491] on div "Enter skills..." at bounding box center [622, 491] width 53 height 13
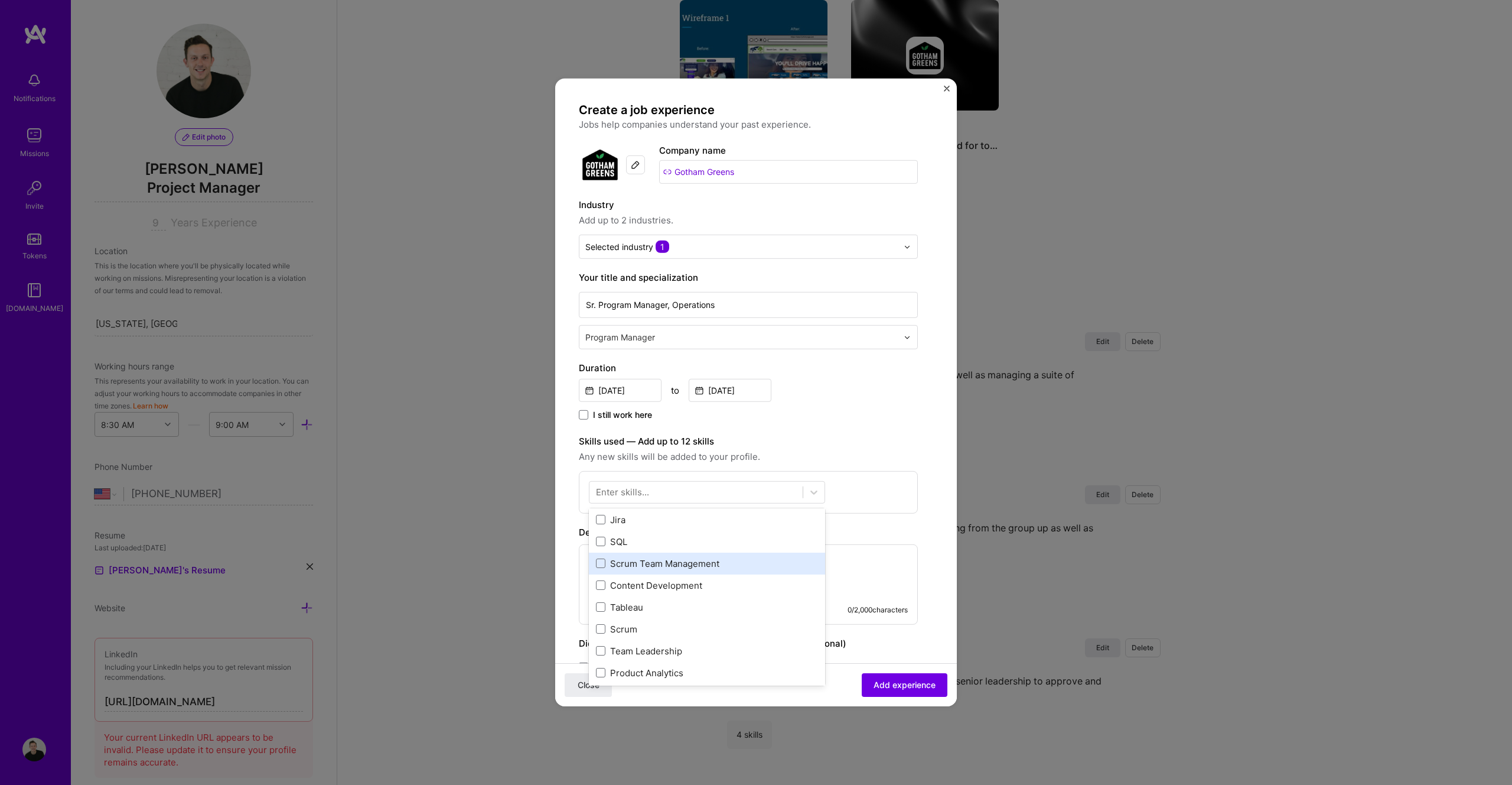
click at [703, 565] on div "Agile Backlog Prioritization GPT / OpenAI Miro Product Strategy UX/UI Wireframi…" at bounding box center [707, 563] width 236 height 634
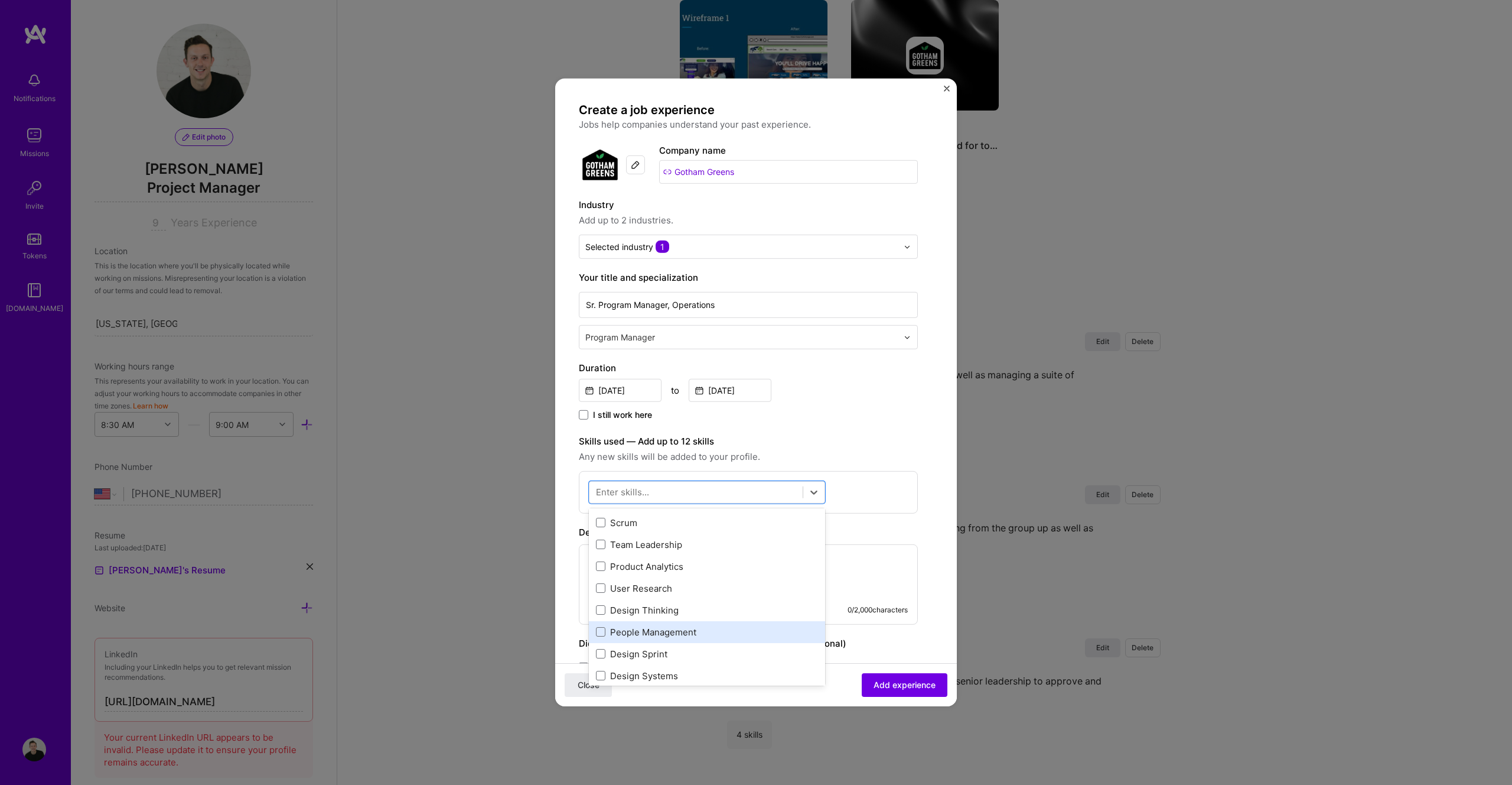
click at [686, 631] on div "People Management" at bounding box center [707, 631] width 222 height 13
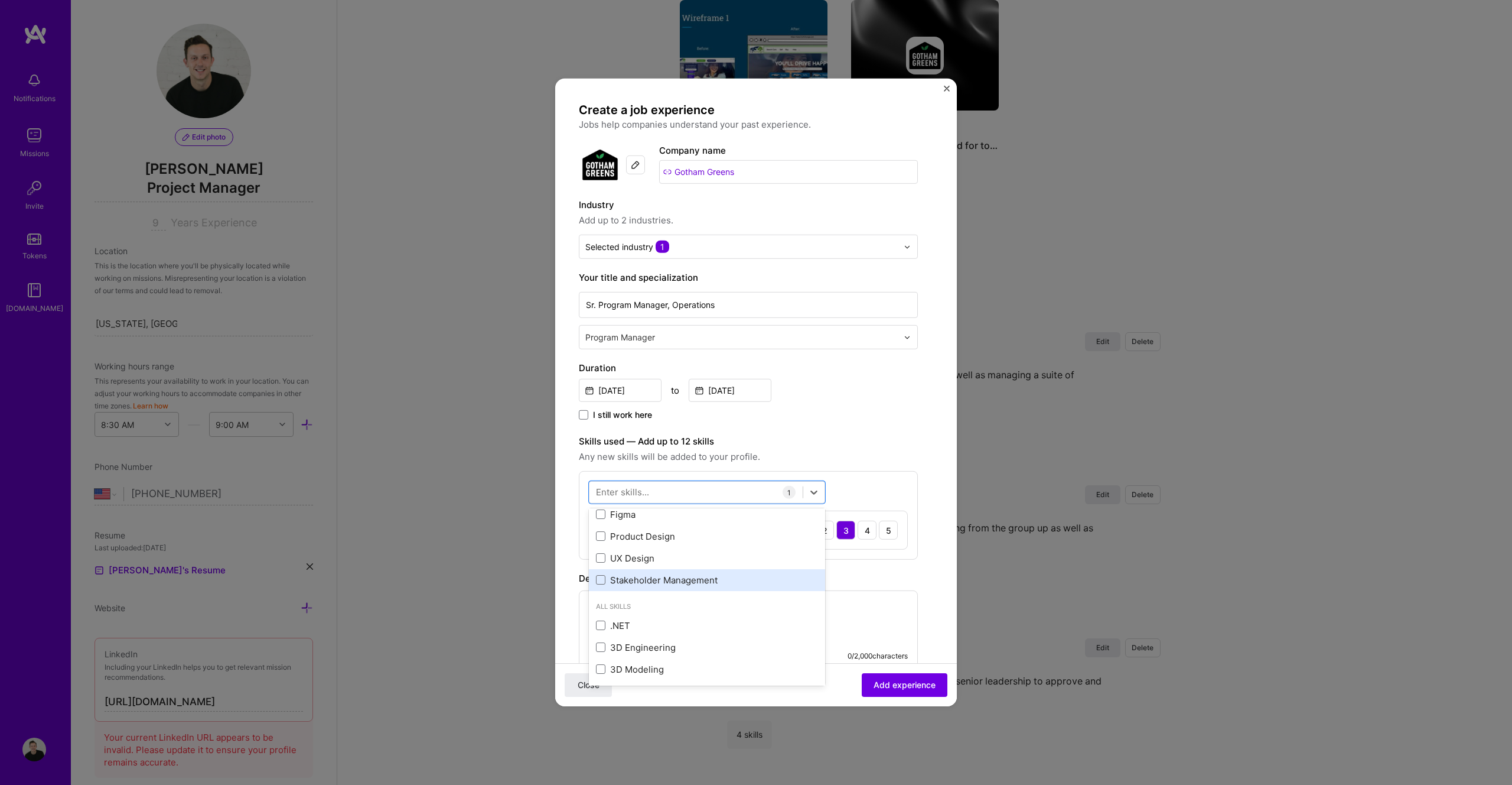
click at [695, 579] on div "Stakeholder Management" at bounding box center [707, 580] width 222 height 13
click at [729, 492] on div "oms oms" at bounding box center [695, 492] width 213 height 19
type input "o"
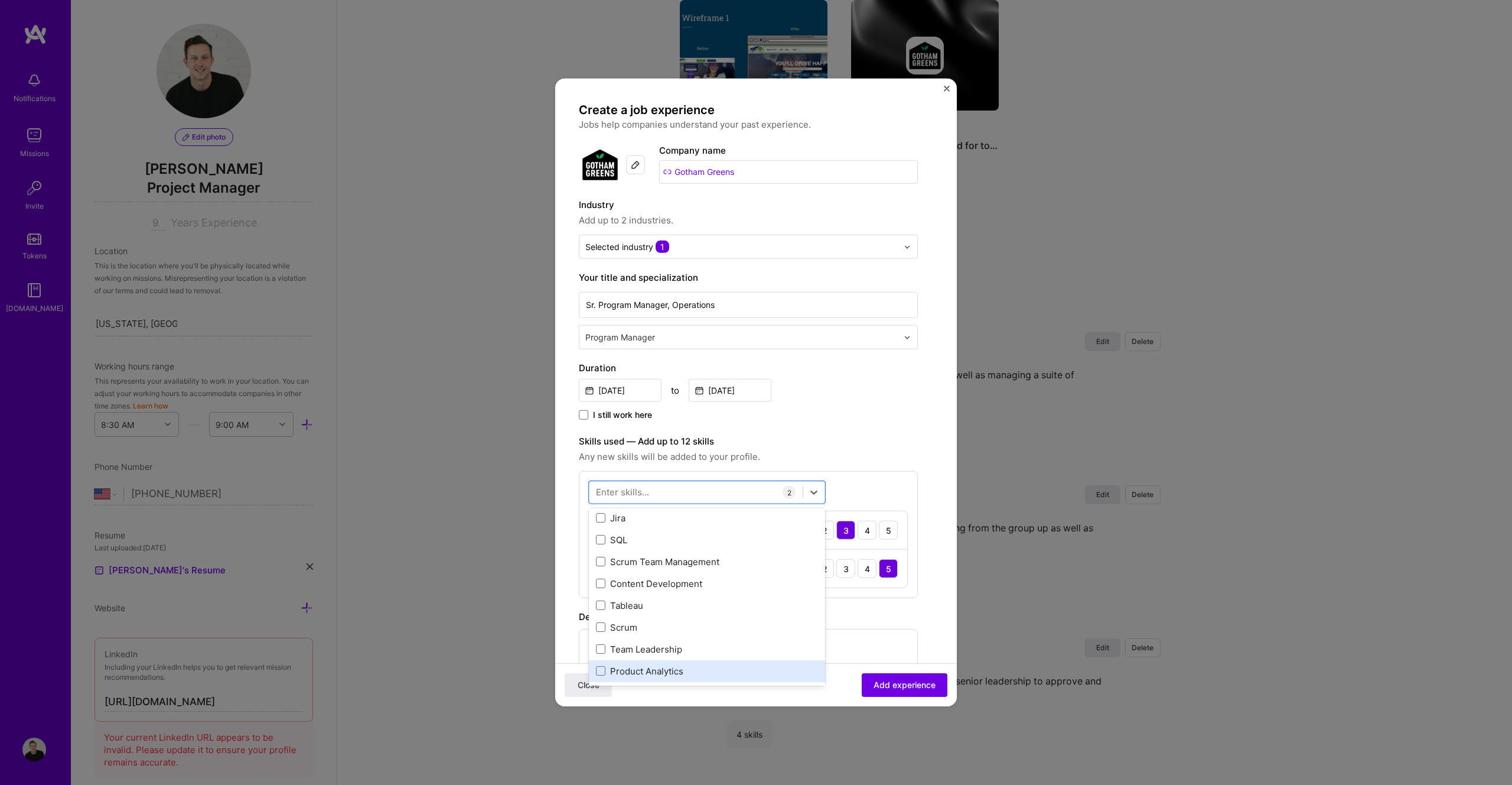
scroll to position [298, 0]
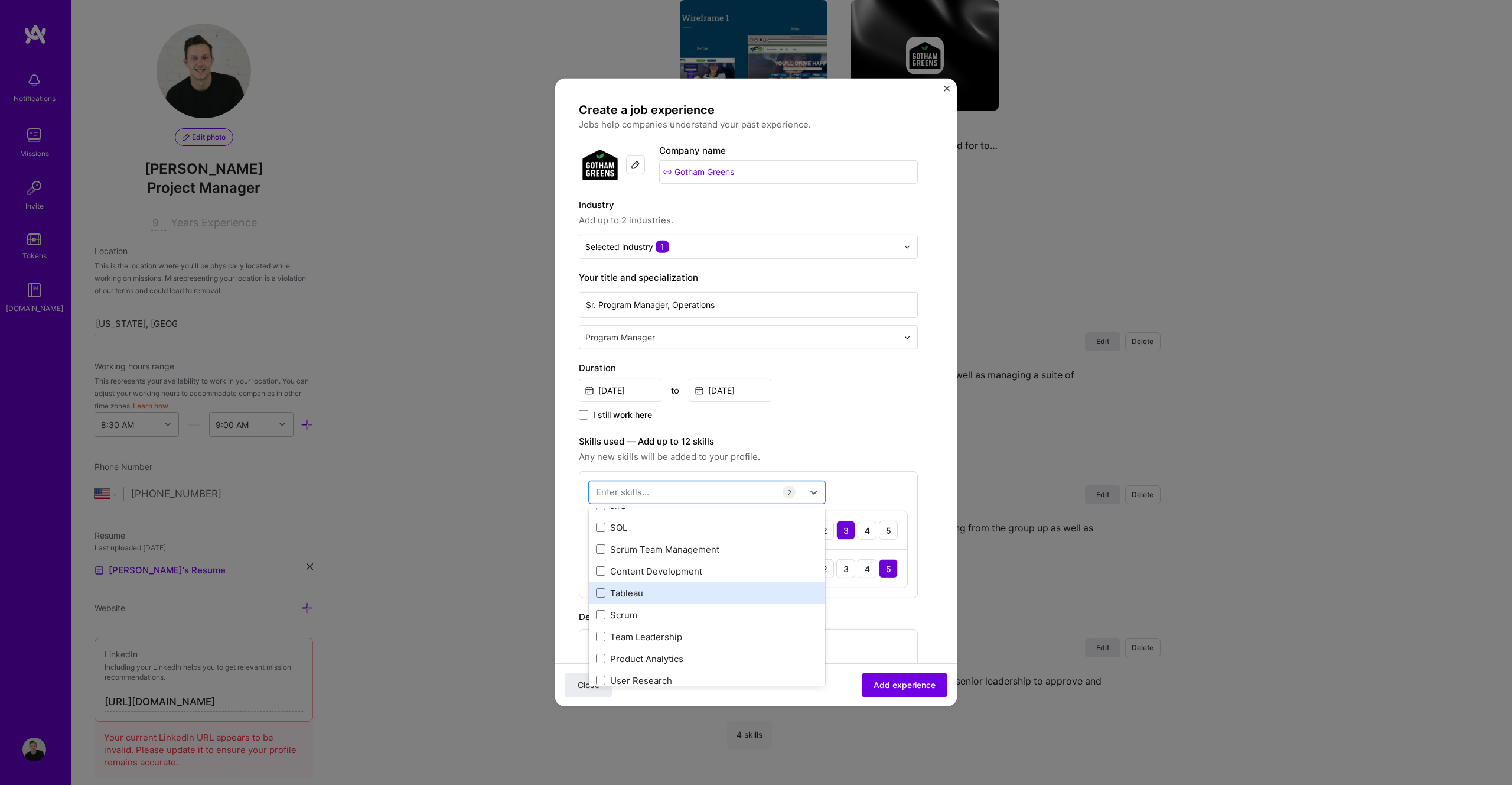
drag, startPoint x: 675, startPoint y: 639, endPoint x: 688, endPoint y: 595, distance: 45.9
click at [675, 639] on div "Team Leadership" at bounding box center [707, 636] width 222 height 13
click at [622, 489] on div "Enter skills..." at bounding box center [622, 491] width 53 height 13
click at [879, 421] on div "I still work here" at bounding box center [748, 415] width 339 height 14
click at [627, 495] on div "Enter skills..." at bounding box center [622, 491] width 53 height 13
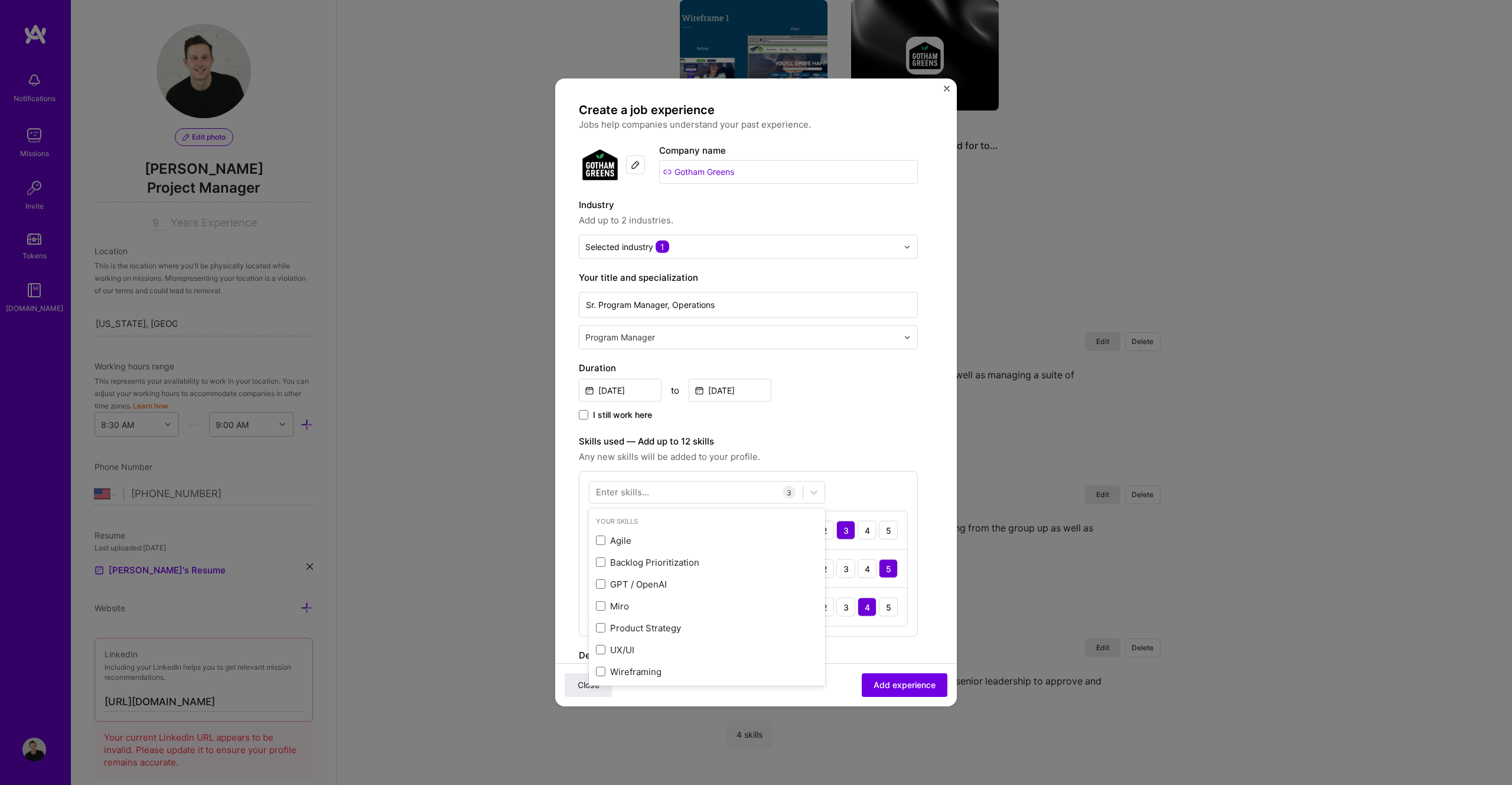
click at [897, 467] on div "Skills used — Add up to 12 skills Any new skills will be added to your profile.…" at bounding box center [748, 535] width 339 height 202
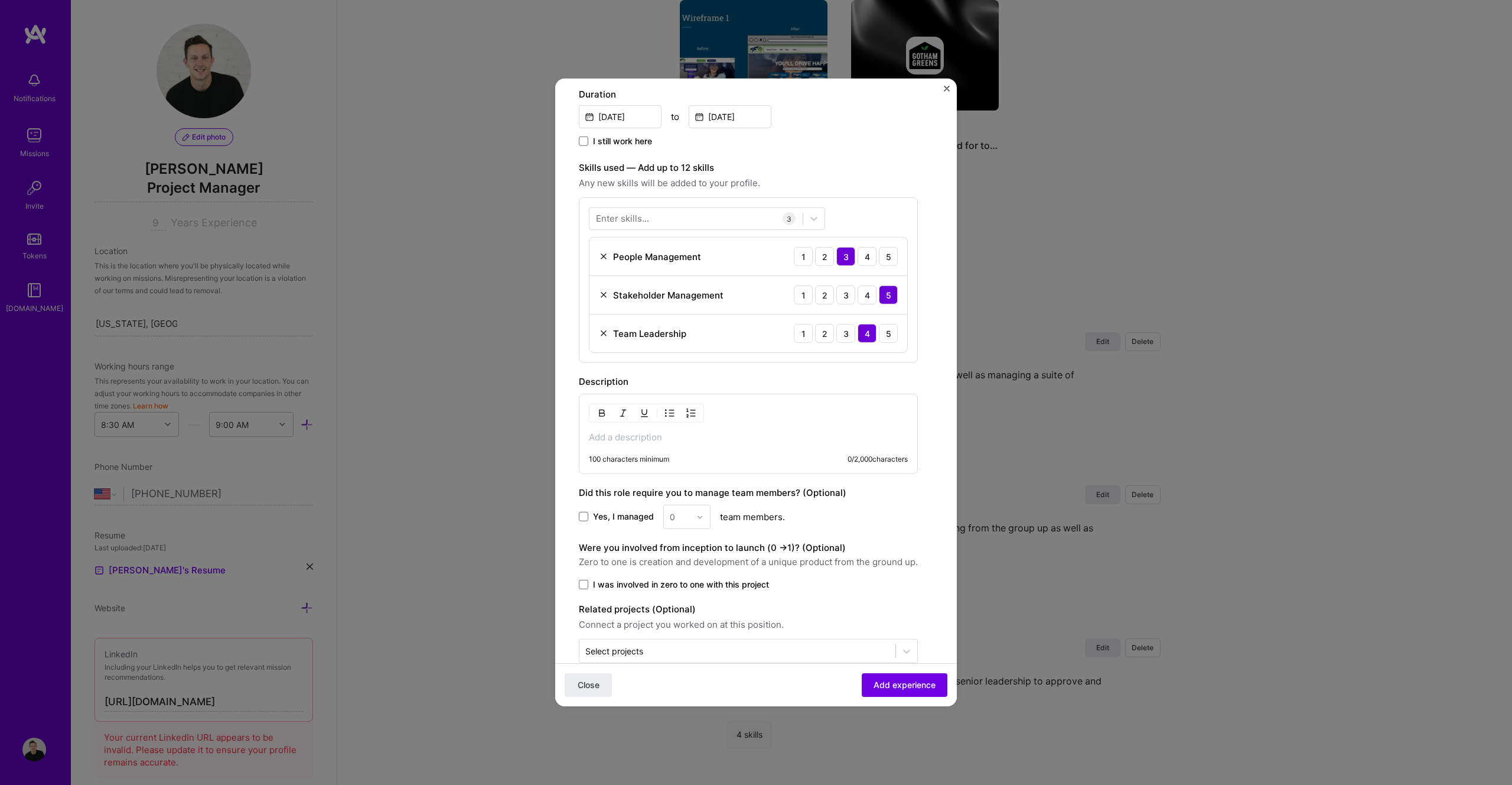
scroll to position [293, 0]
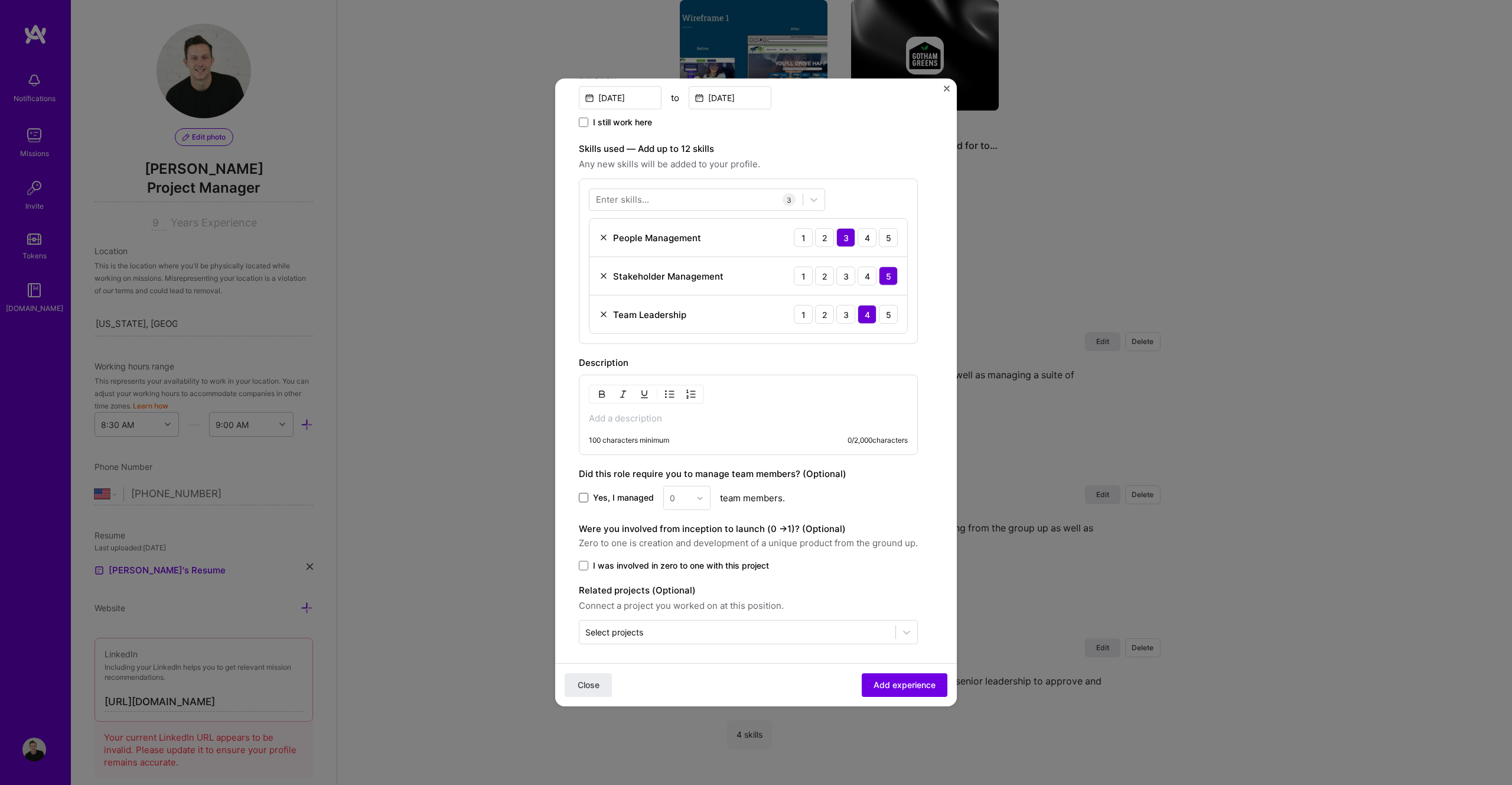
click at [587, 501] on span at bounding box center [583, 498] width 10 height 10
click at [0, 0] on input "Yes, I managed" at bounding box center [0, 0] width 0 height 0
click at [680, 501] on input "text" at bounding box center [680, 497] width 20 height 13
click at [676, 639] on div "6" at bounding box center [686, 638] width 40 height 21
click at [702, 568] on span "I was involved in zero to one with this project" at bounding box center [681, 565] width 176 height 12
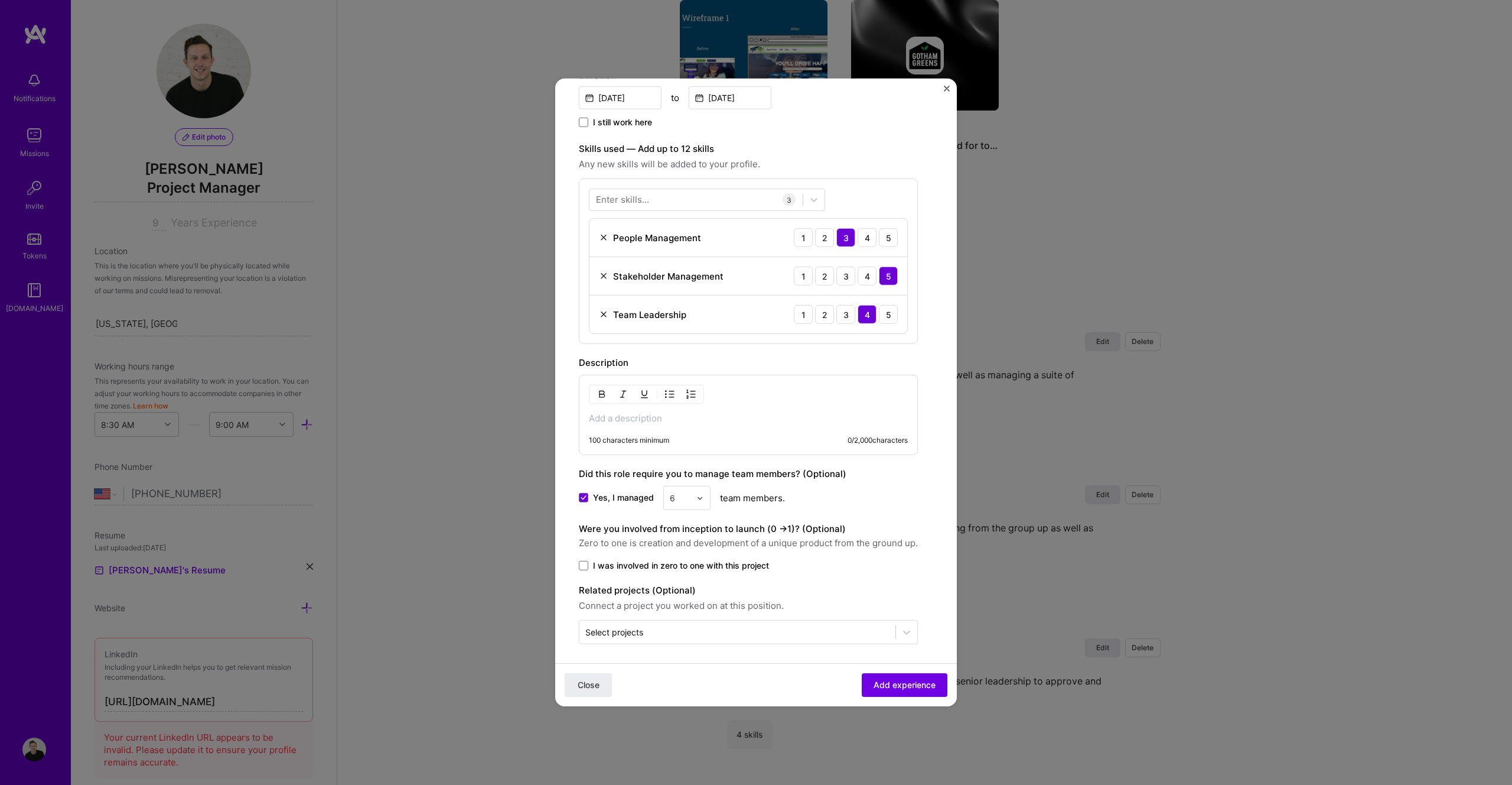
click at [0, 0] on input "I was involved in zero to one with this project" at bounding box center [0, 0] width 0 height 0
click at [687, 631] on input "text" at bounding box center [737, 627] width 304 height 13
click at [932, 543] on form "Create a job experience Jobs help companies understand your past experience. Co…" at bounding box center [756, 256] width 402 height 901
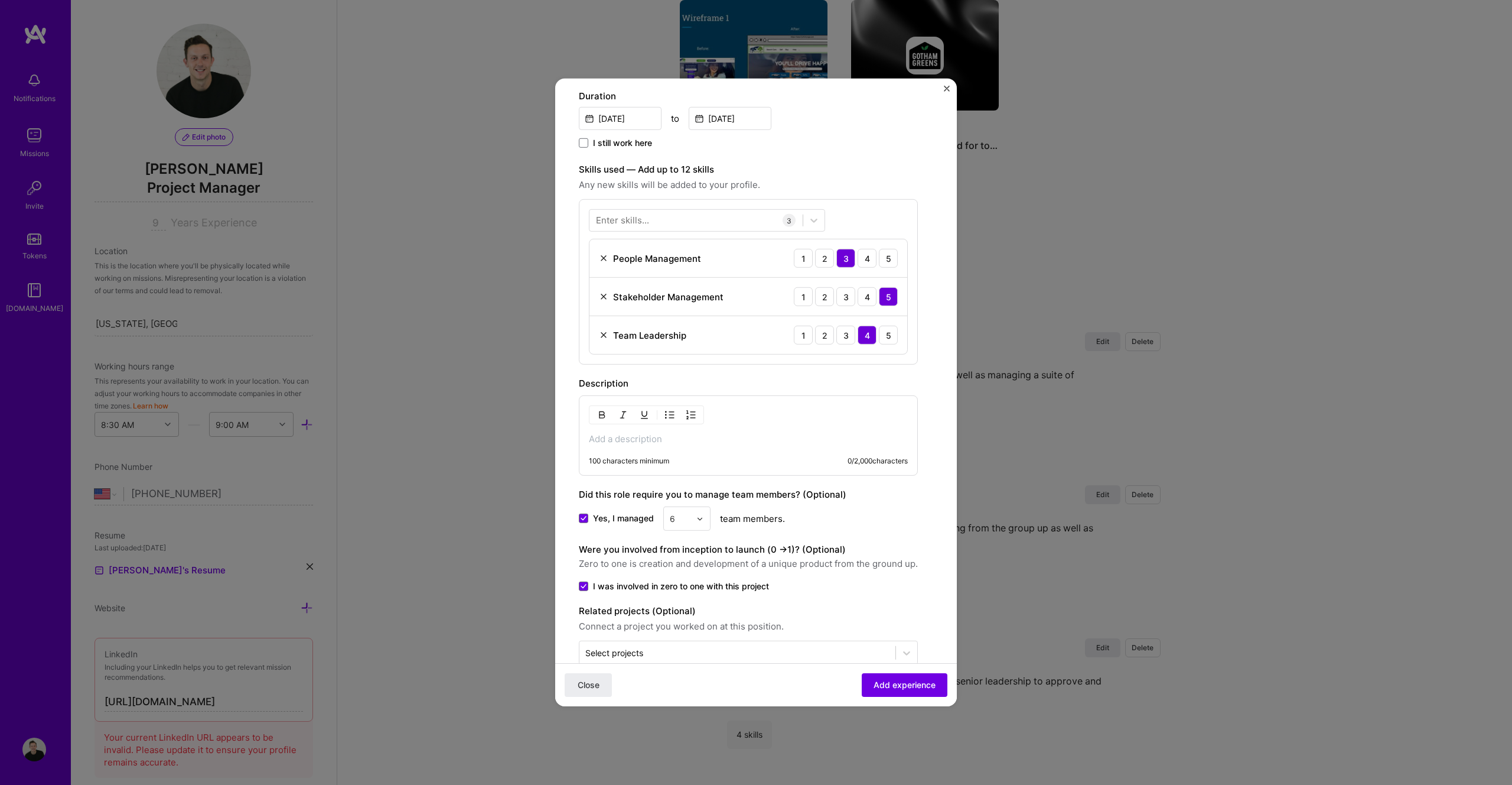
scroll to position [216, 0]
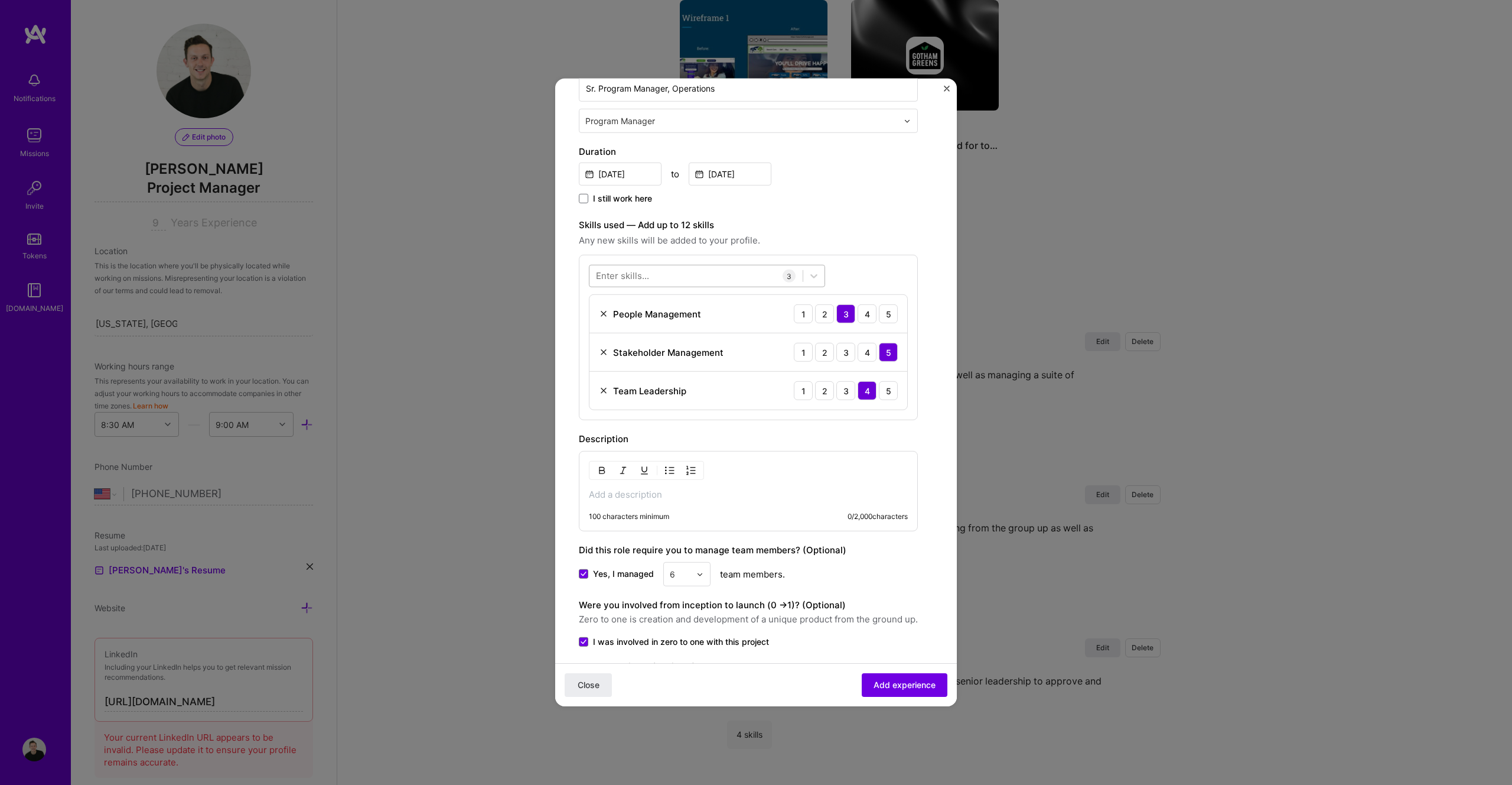
click at [653, 278] on div at bounding box center [695, 275] width 213 height 19
click at [642, 368] on div "GPT / OpenAI" at bounding box center [707, 368] width 222 height 13
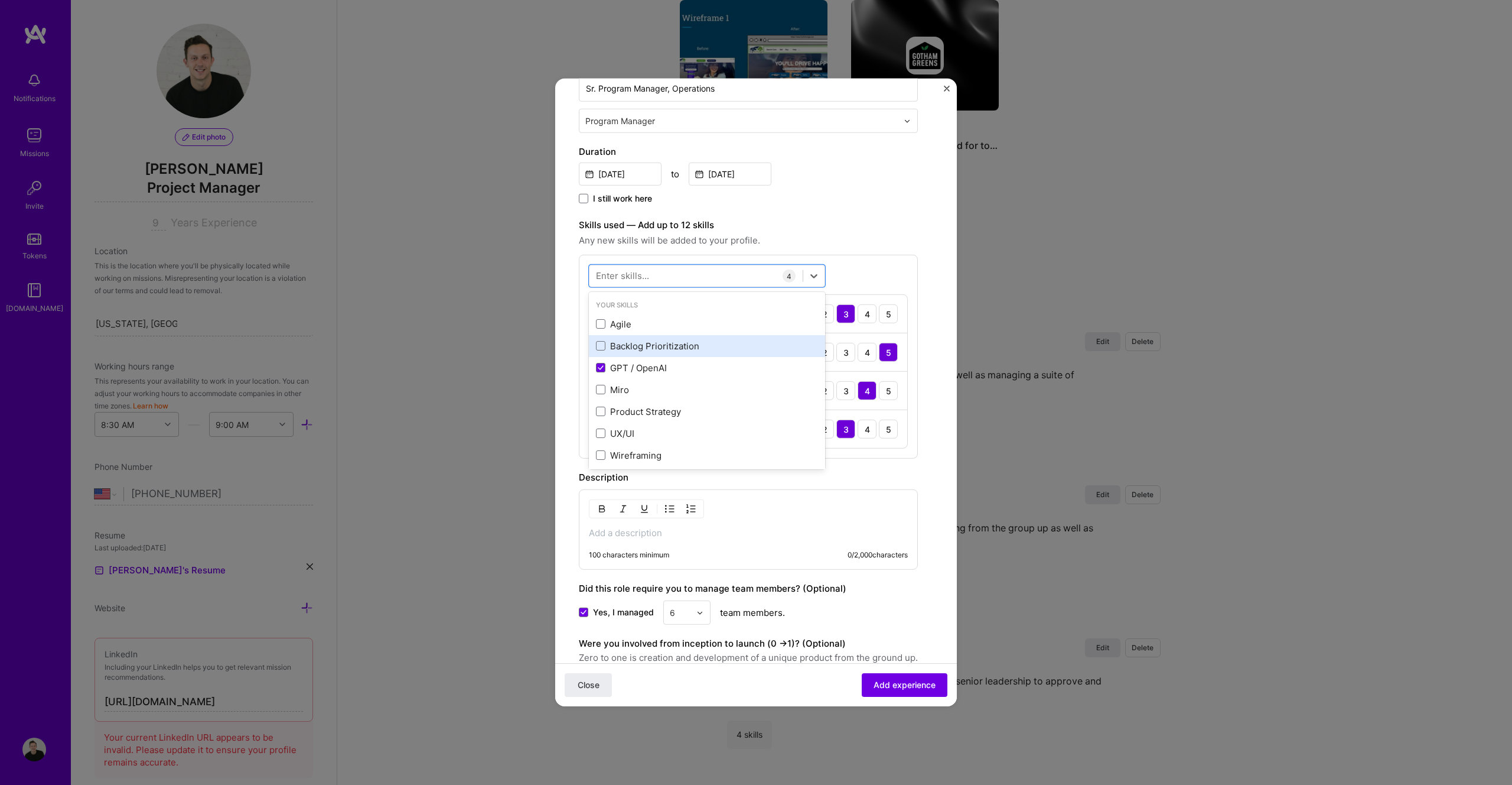
click at [658, 347] on div "Backlog Prioritization" at bounding box center [707, 345] width 222 height 13
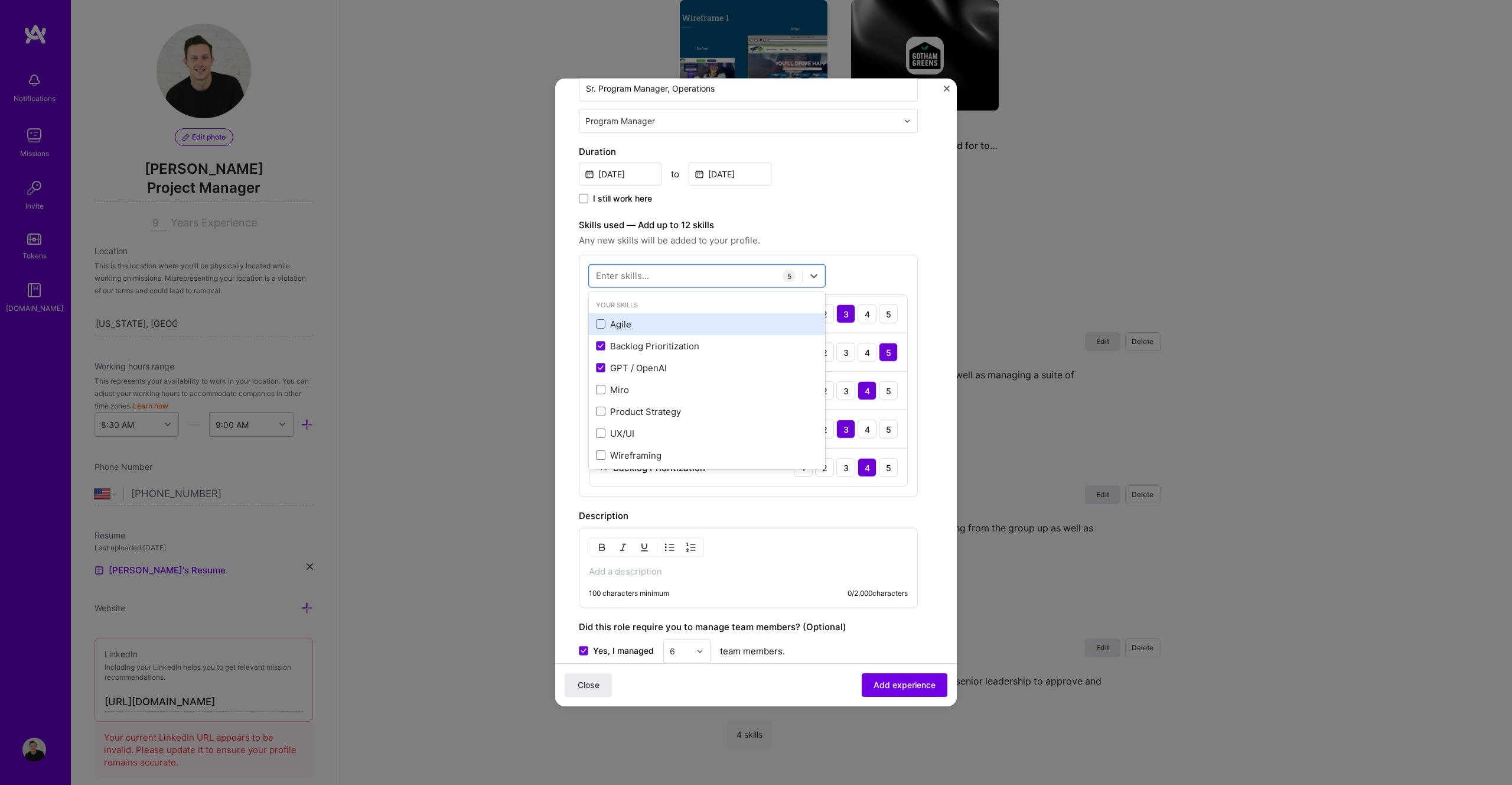
click at [666, 320] on div "Agile" at bounding box center [707, 324] width 222 height 13
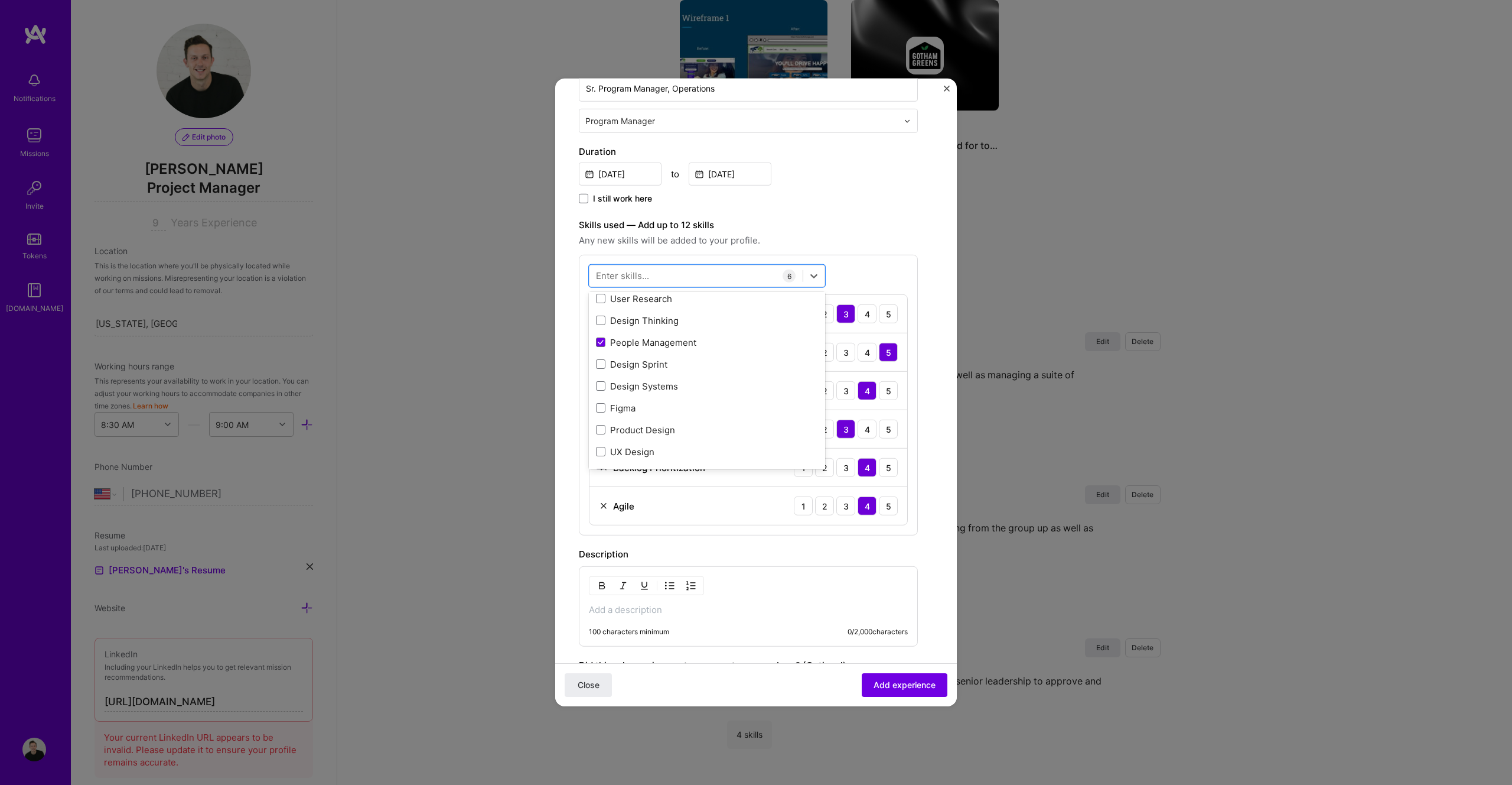
scroll to position [544, 0]
click at [894, 691] on button "Add experience" at bounding box center [904, 685] width 86 height 23
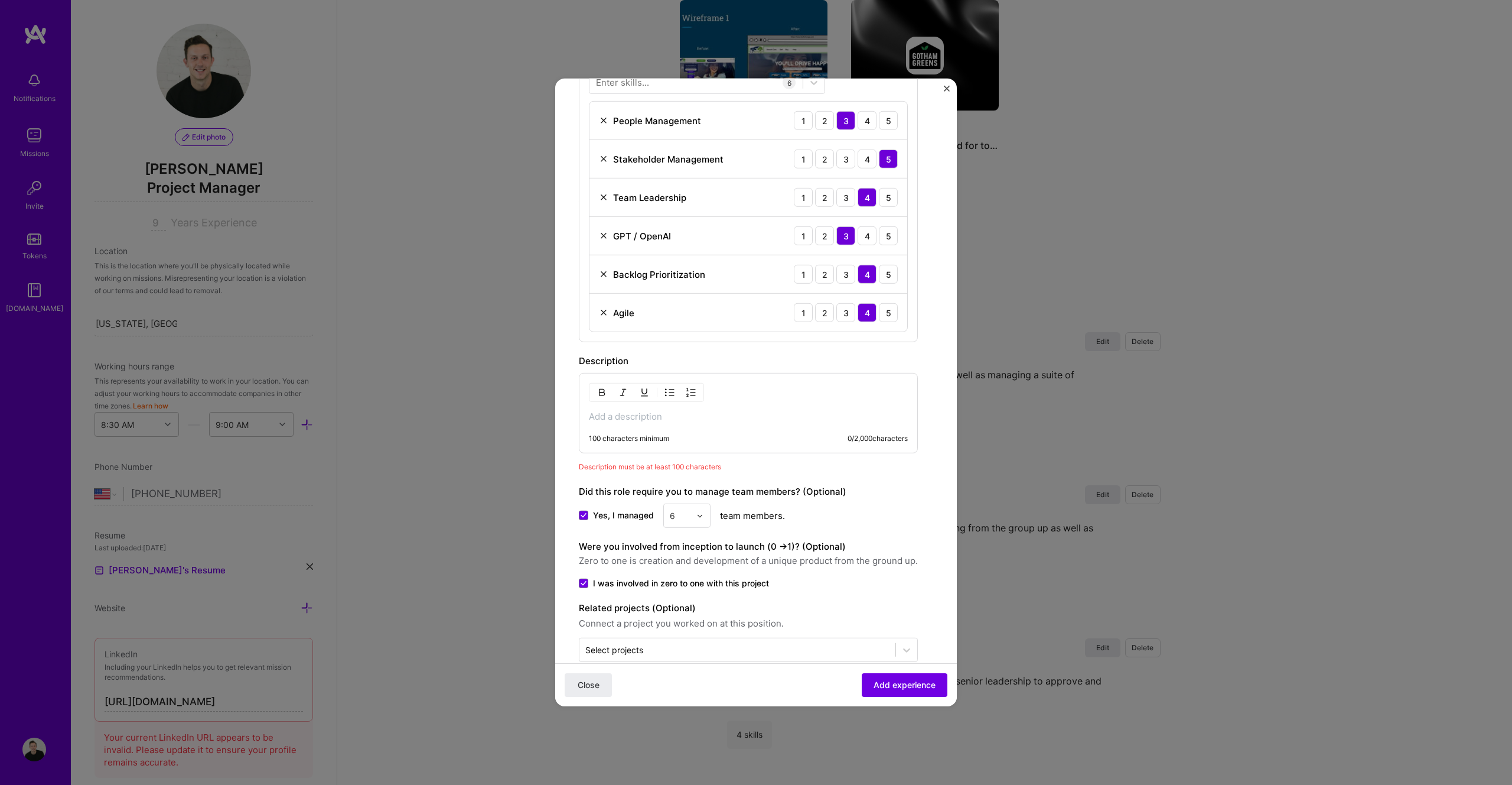
scroll to position [411, 0]
click at [658, 426] on div "100 characters minimum 0 / 2,000 characters" at bounding box center [748, 410] width 339 height 81
click at [660, 416] on p at bounding box center [749, 414] width 319 height 12
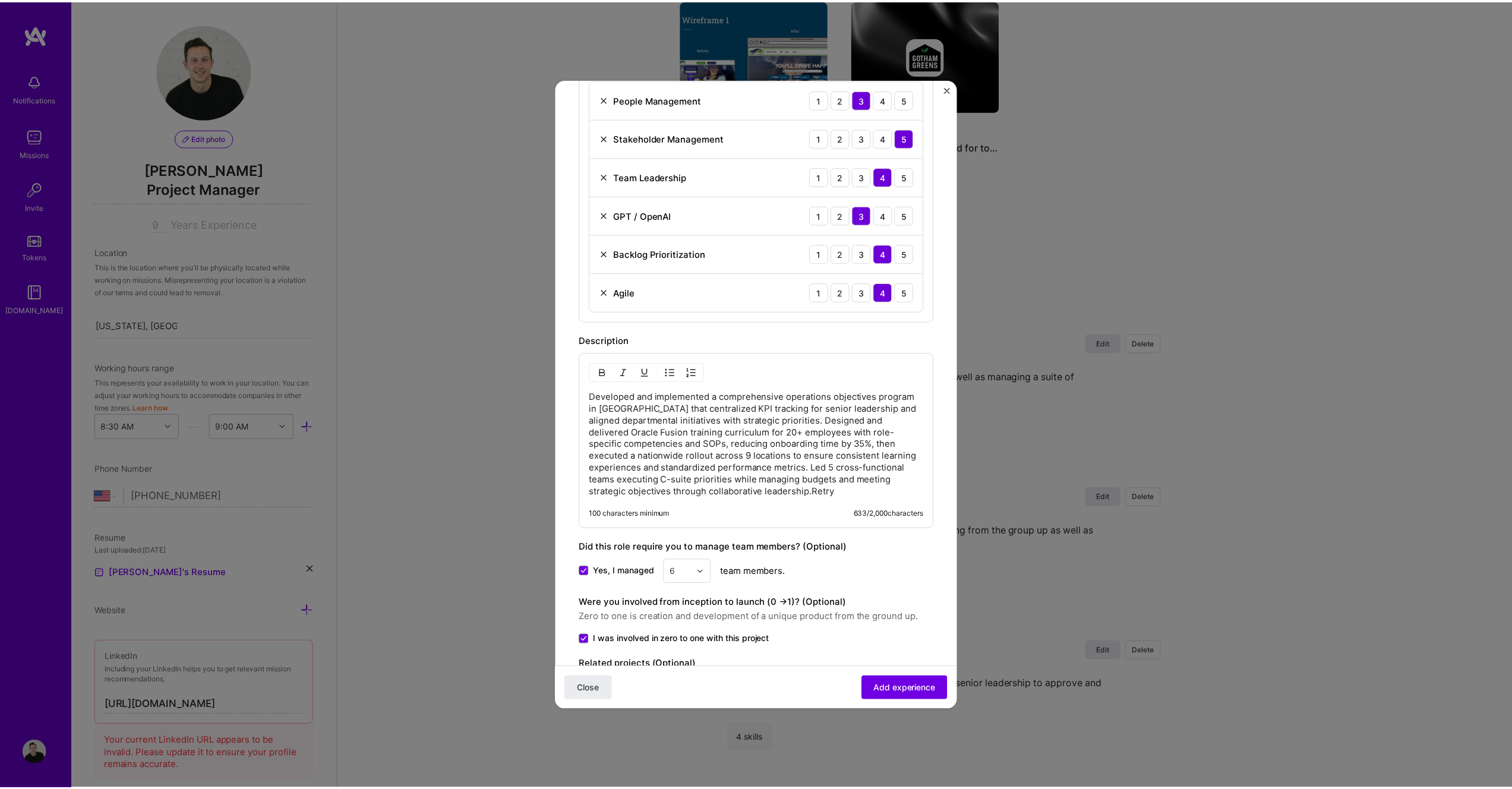
scroll to position [509, 0]
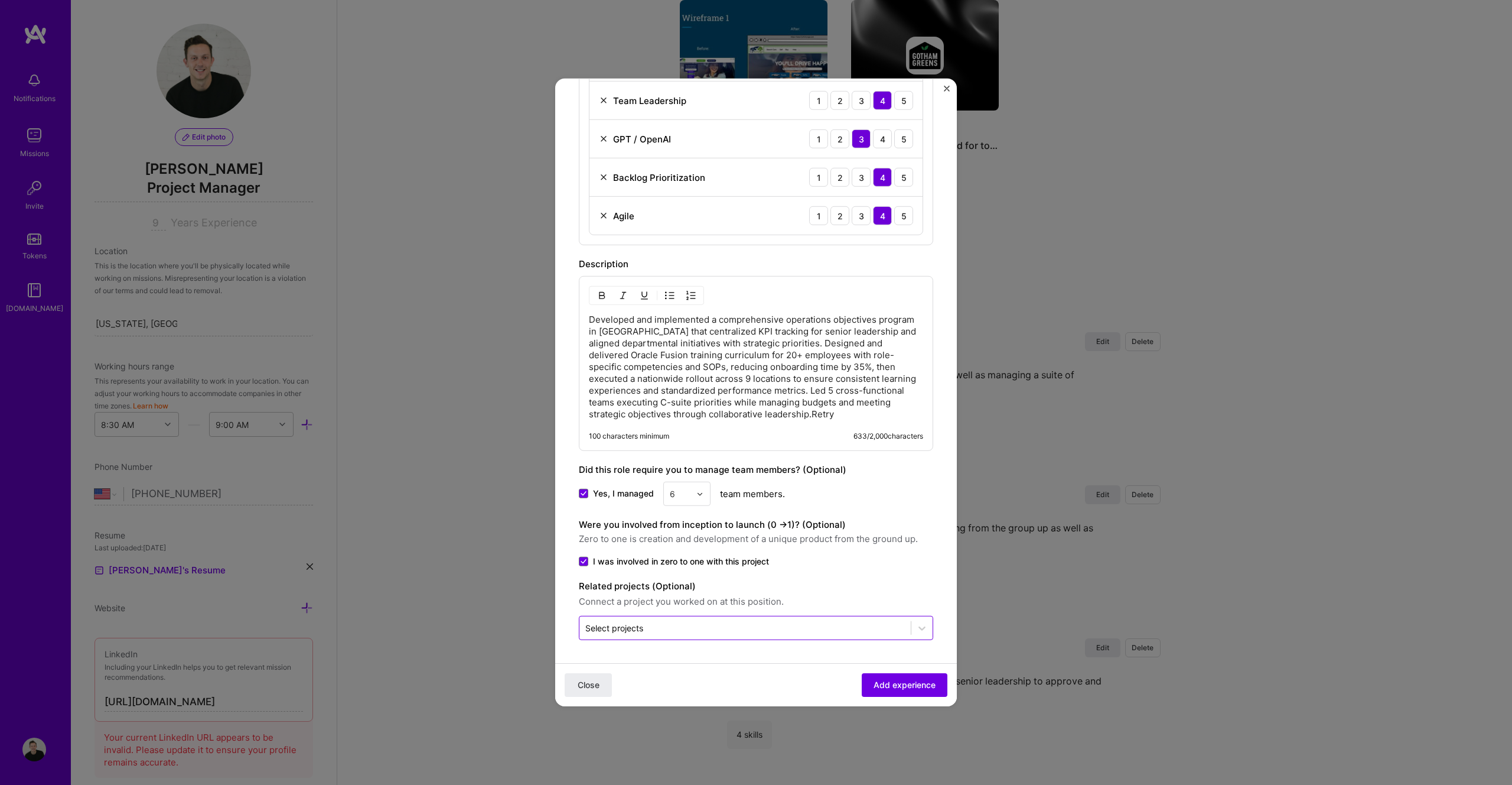
click at [784, 622] on input "text" at bounding box center [745, 627] width 320 height 13
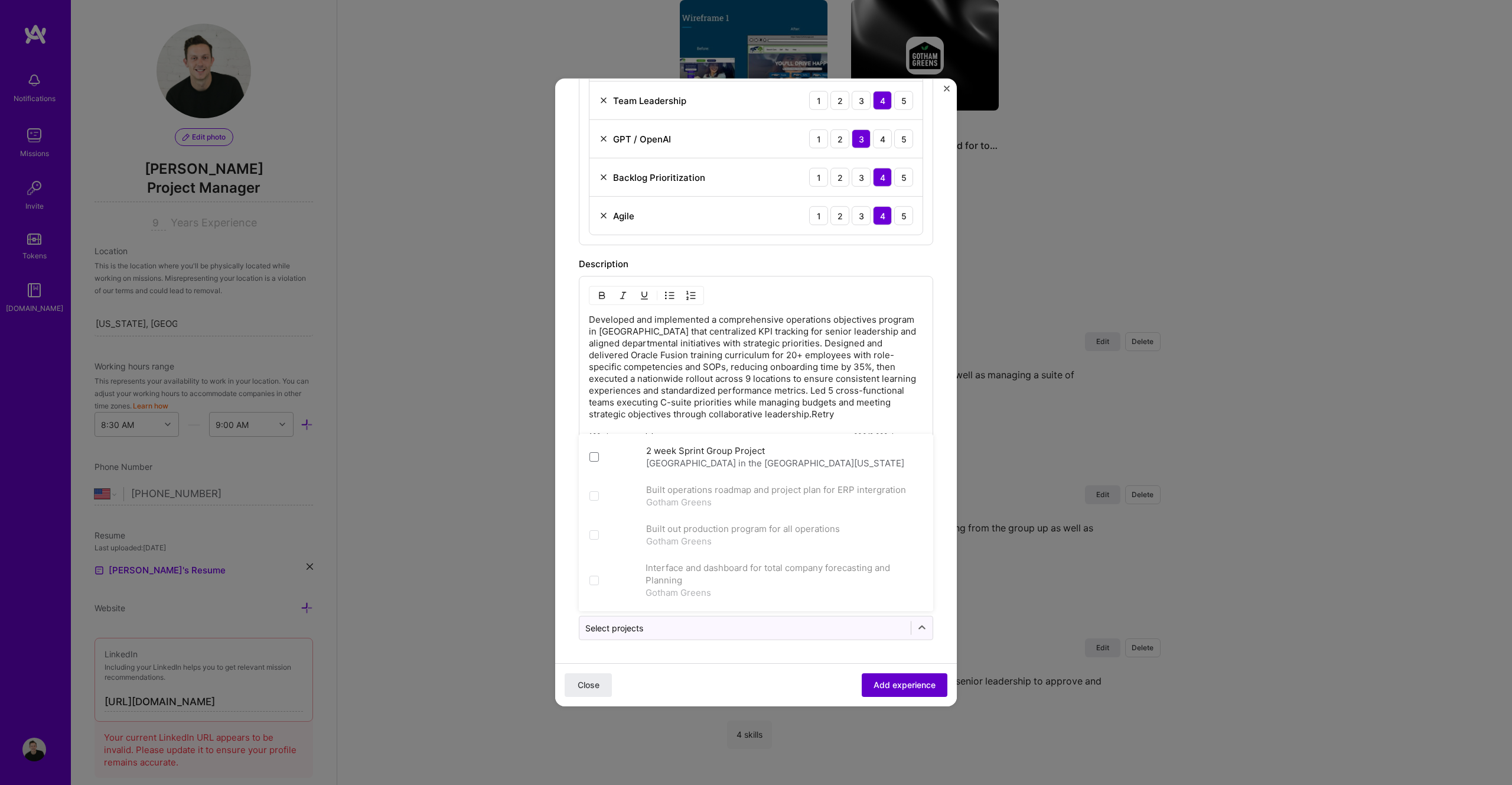
click at [879, 687] on span "Add experience" at bounding box center [904, 685] width 62 height 12
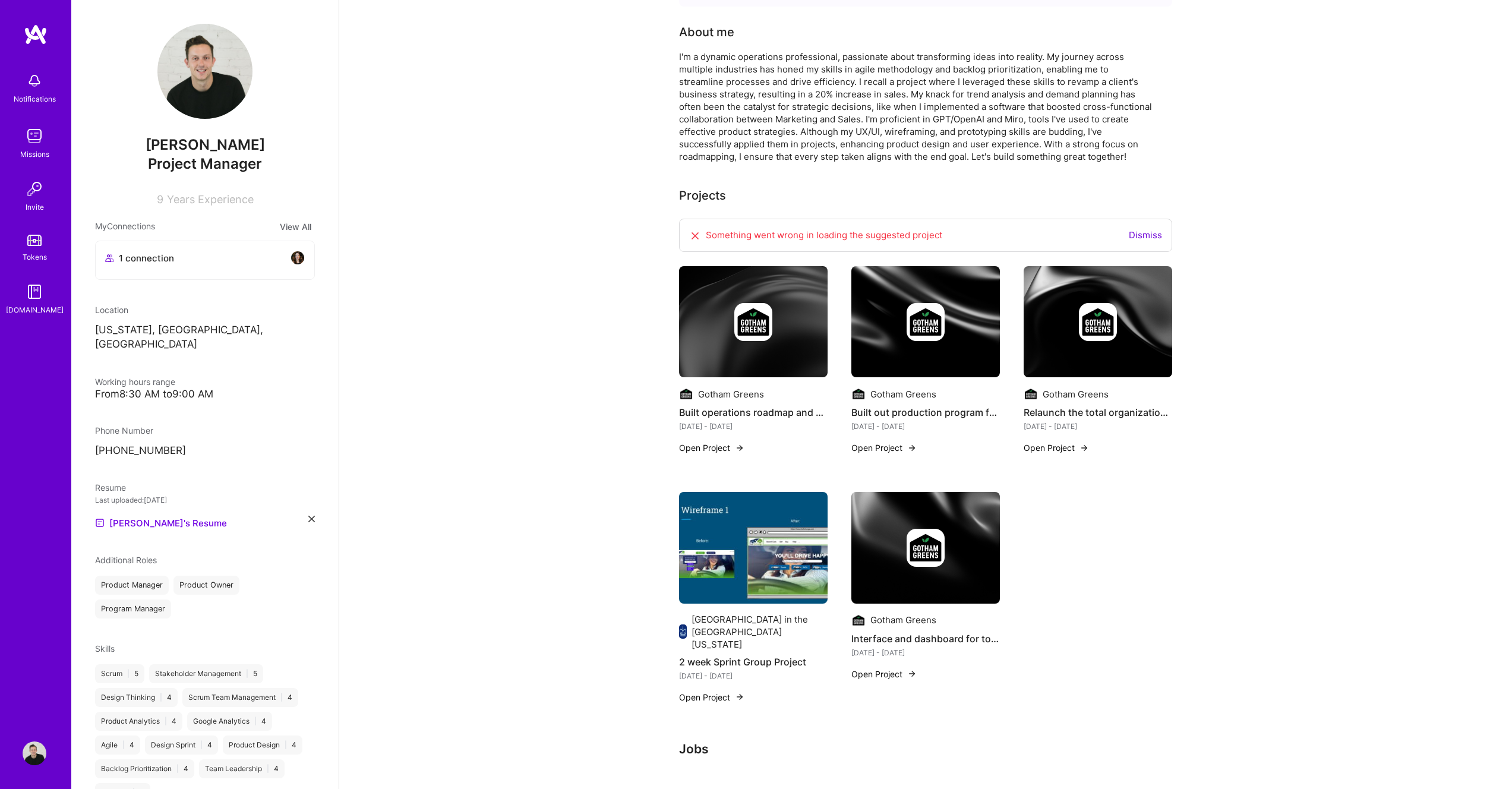
scroll to position [0, 0]
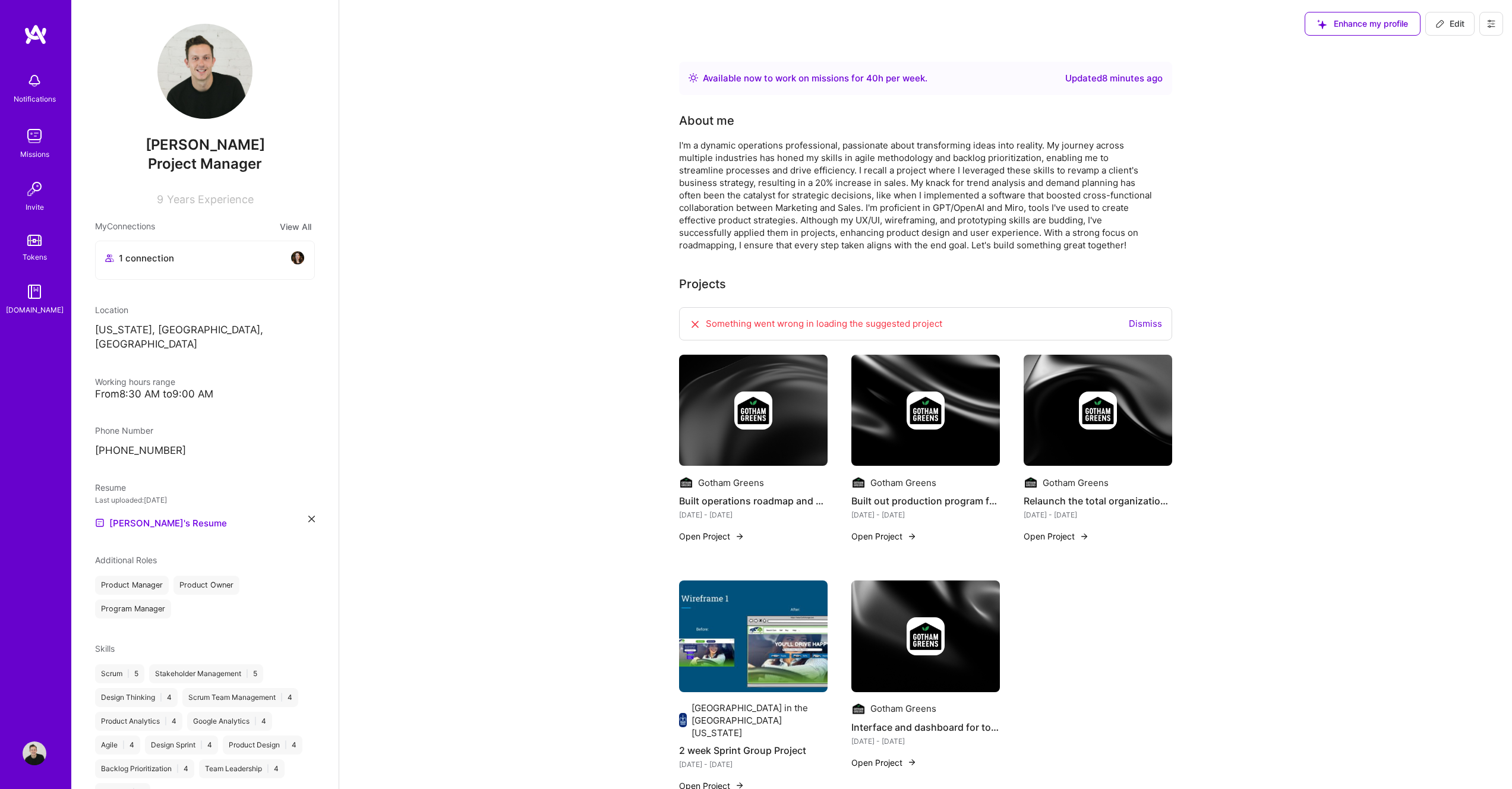
click at [1160, 325] on link "Dismiss" at bounding box center [1145, 324] width 33 height 12
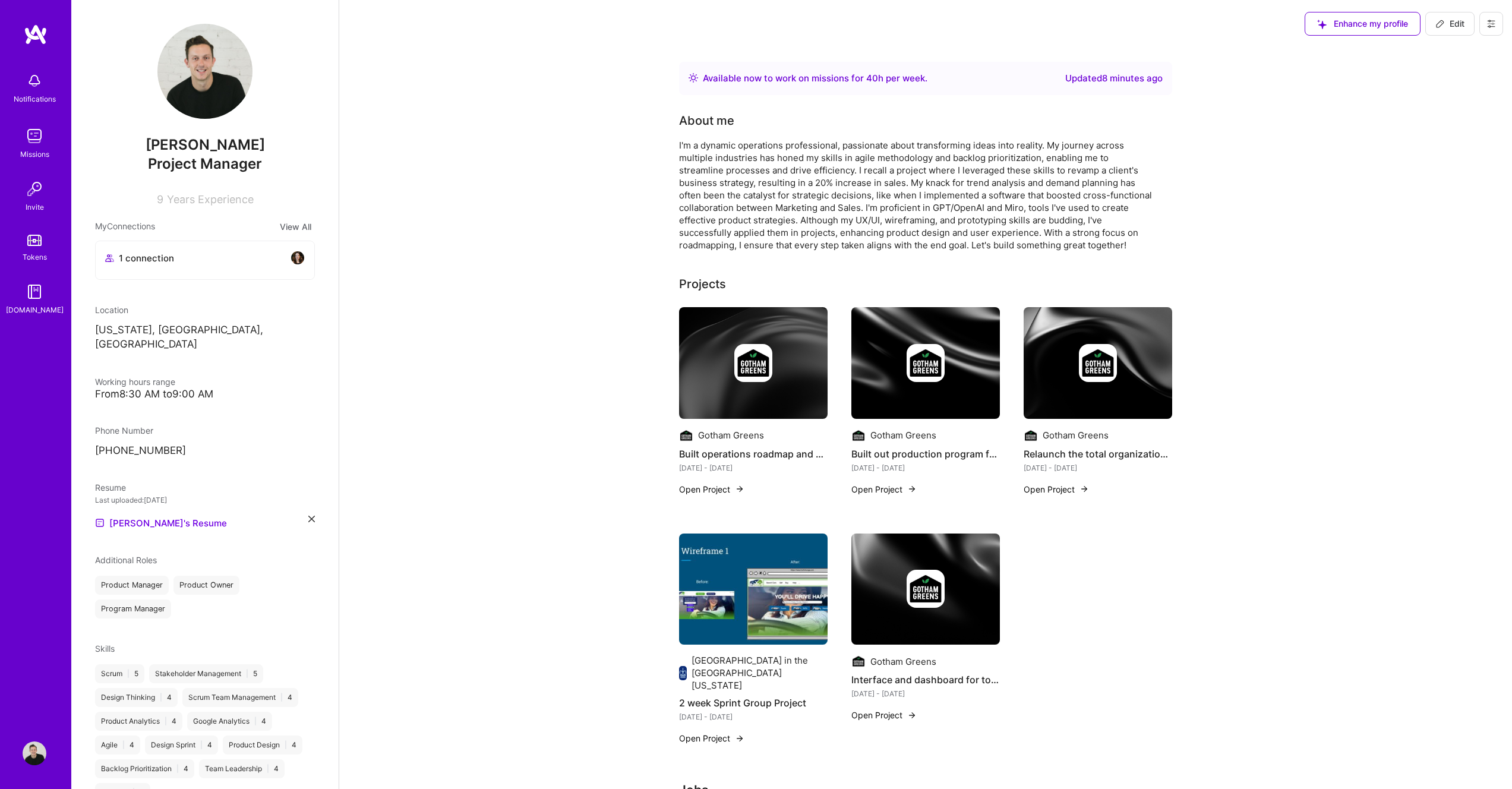
click at [1364, 22] on span "Enhance my profile" at bounding box center [1362, 23] width 91 height 12
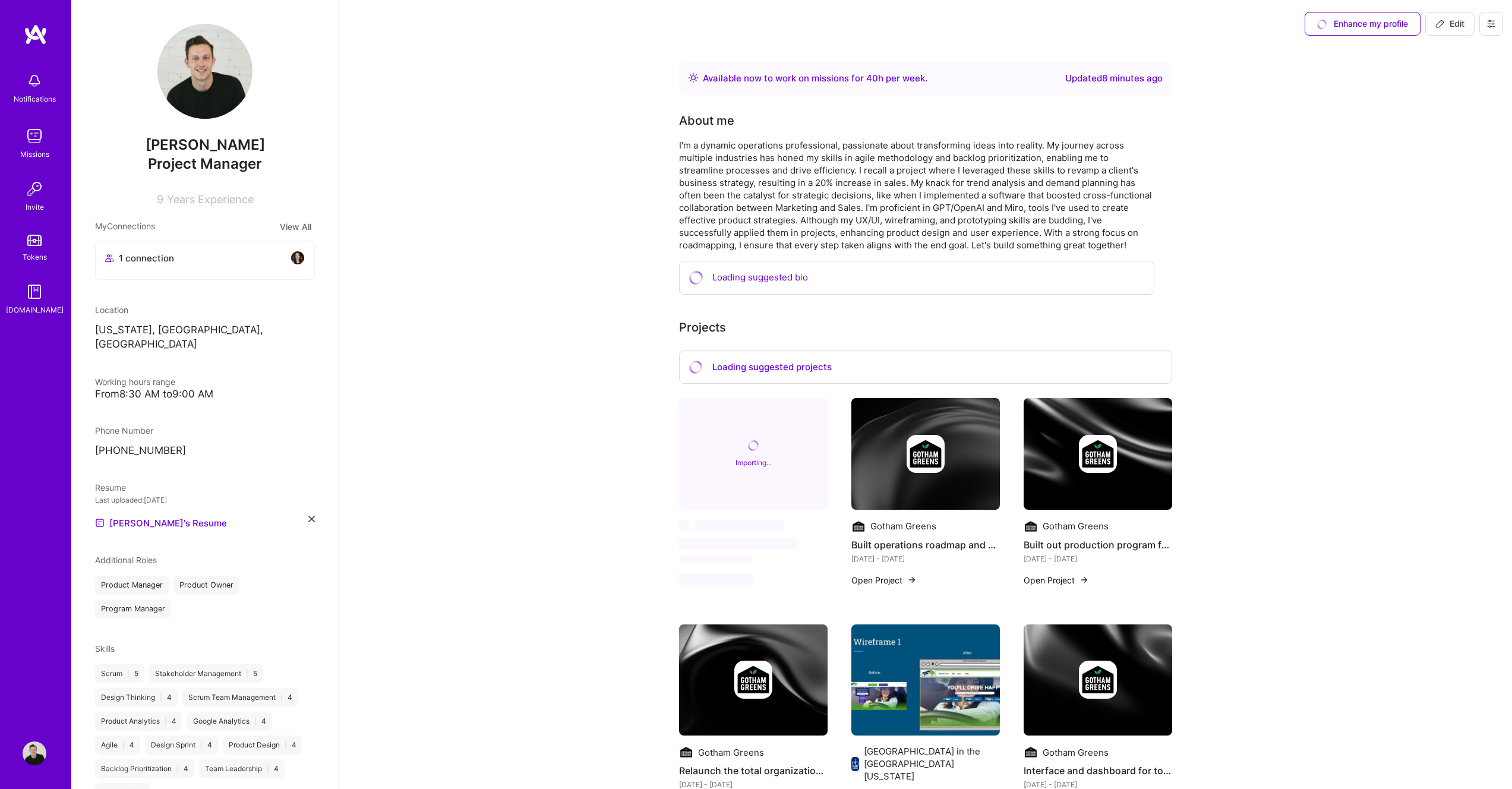
click at [1068, 220] on div "I'm a dynamic operations professional, passionate about transforming ideas into…" at bounding box center [916, 195] width 475 height 112
click at [886, 184] on div "I'm a dynamic operations professional, passionate about transforming ideas into…" at bounding box center [916, 195] width 475 height 112
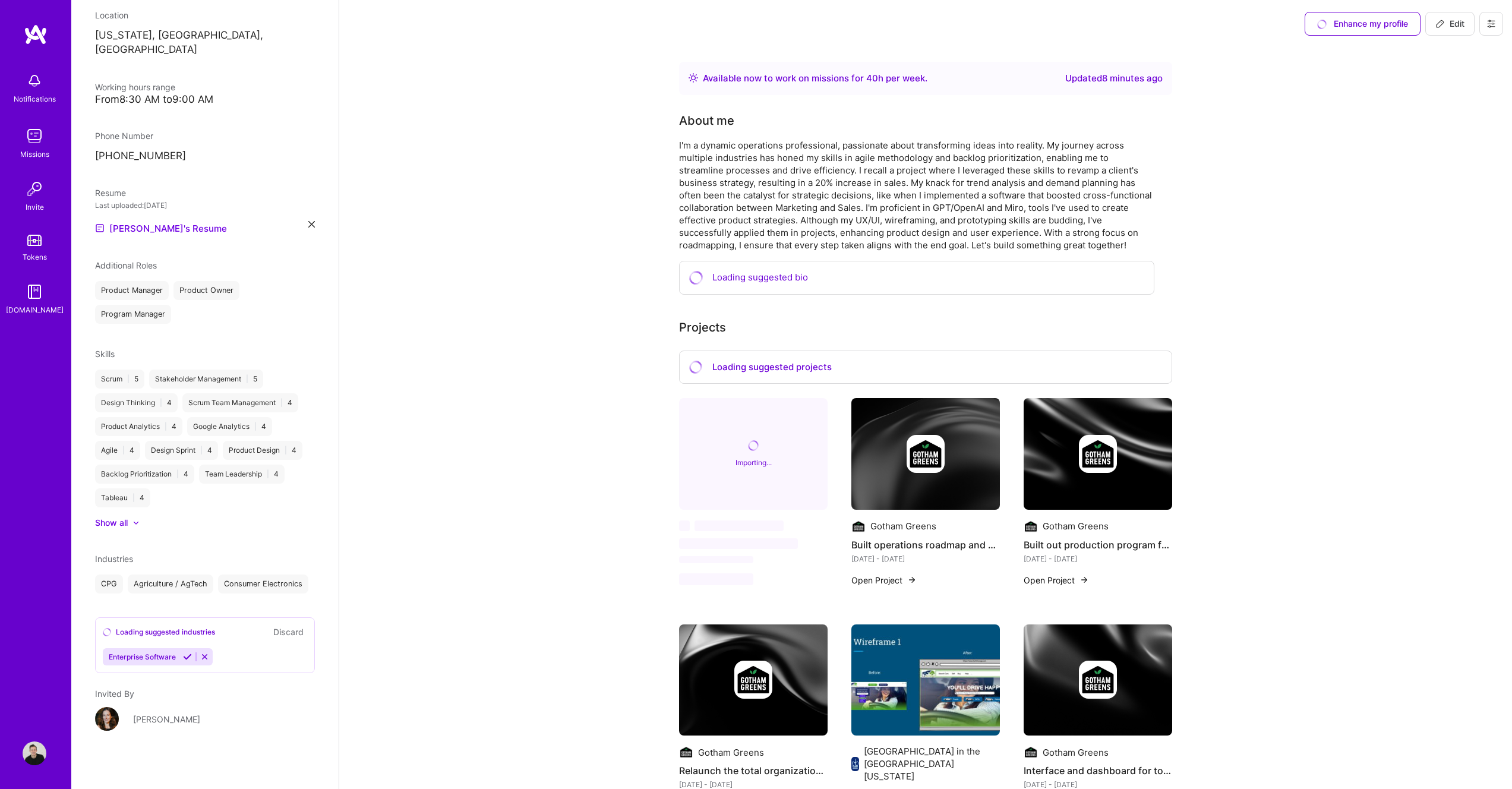
scroll to position [308, 0]
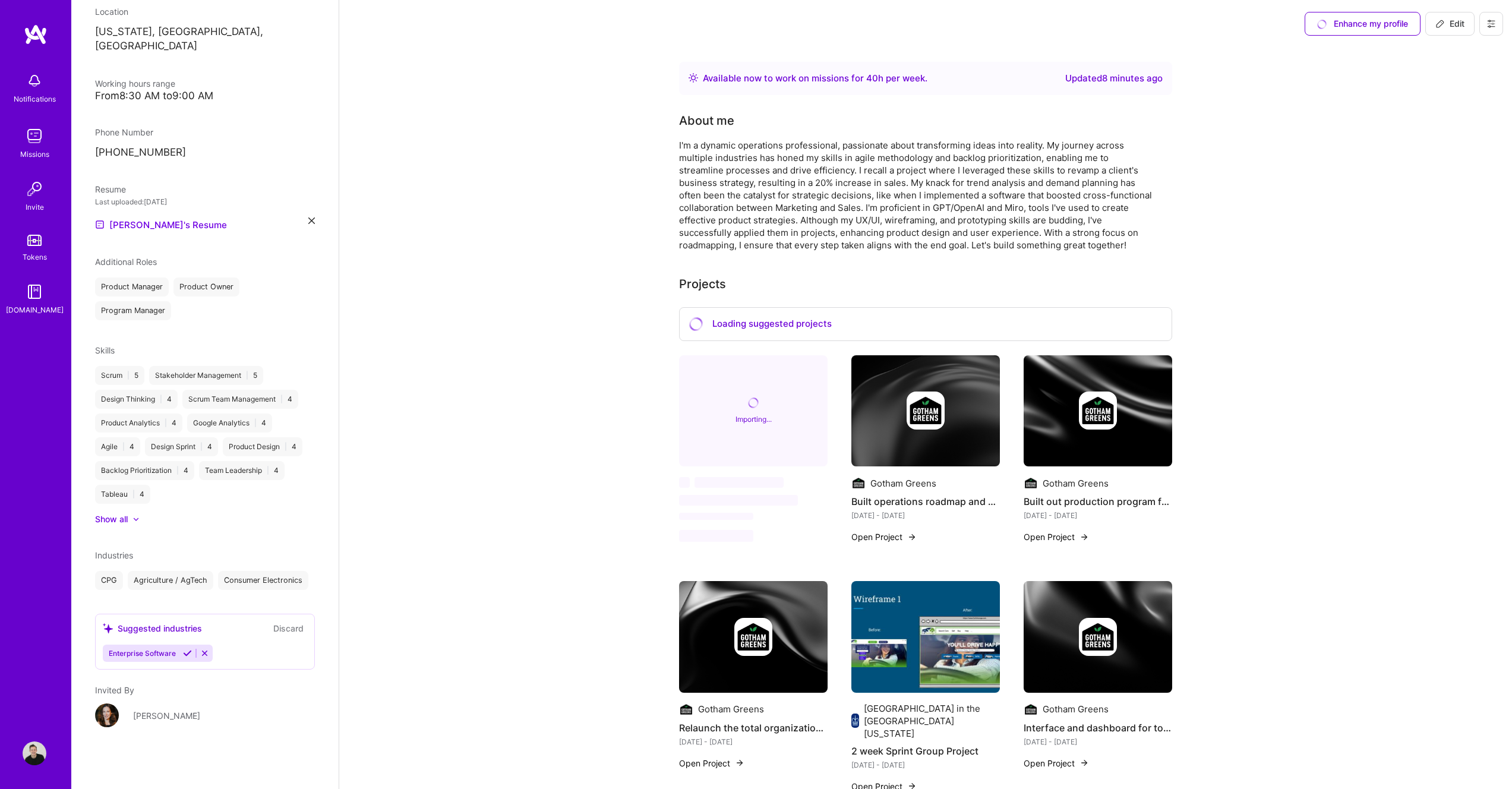
click at [1081, 226] on div "I'm a dynamic operations professional, passionate about transforming ideas into…" at bounding box center [916, 195] width 475 height 112
click at [1067, 219] on div "I'm a dynamic operations professional, passionate about transforming ideas into…" at bounding box center [916, 195] width 475 height 112
click at [1453, 22] on span "Edit" at bounding box center [1450, 23] width 29 height 12
select select "US"
select select "Right Now"
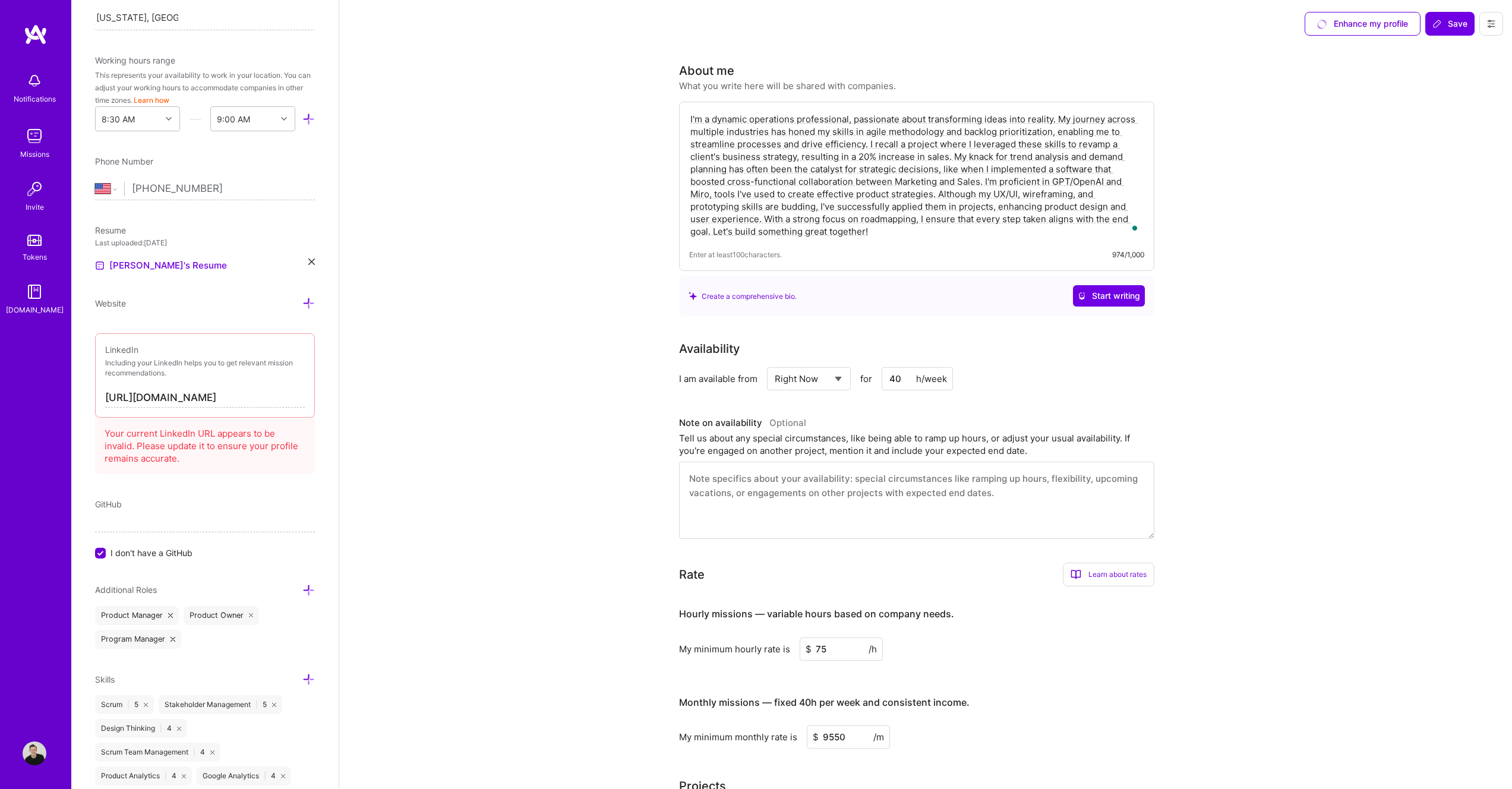
scroll to position [250, 0]
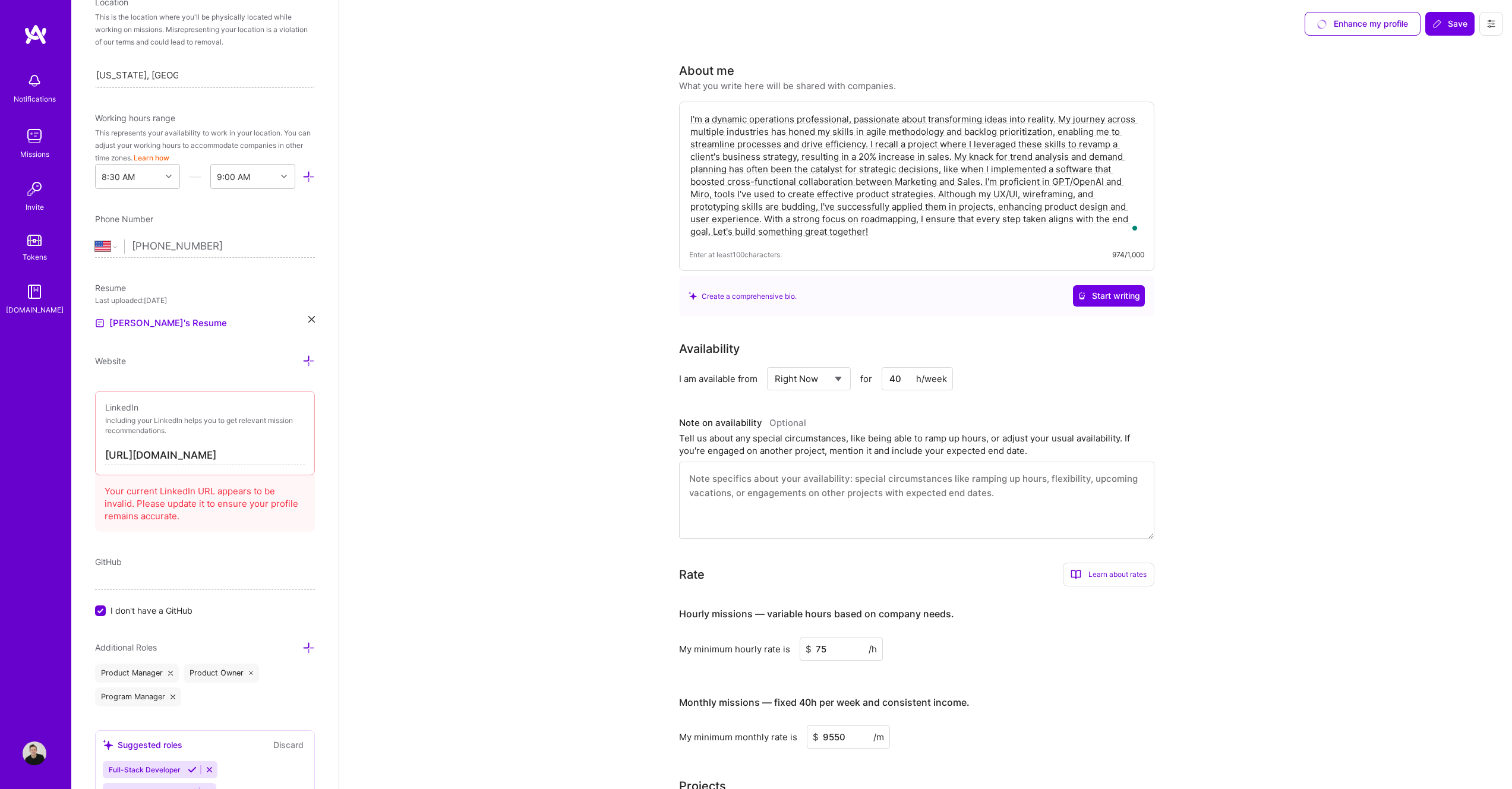
click at [971, 162] on textarea "I'm a dynamic operations professional, passionate about transforming ideas into…" at bounding box center [916, 175] width 455 height 127
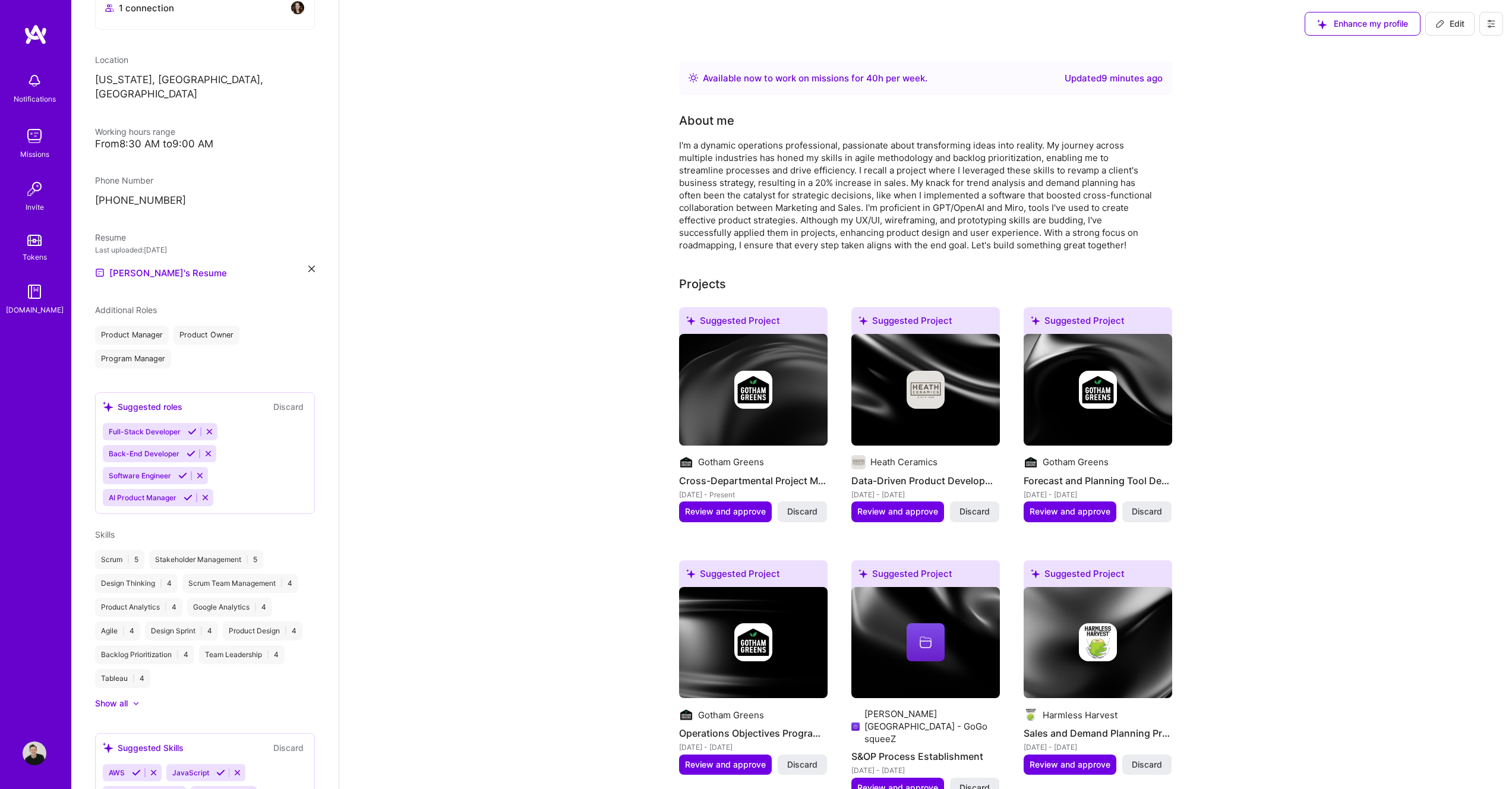
scroll to position [308, 0]
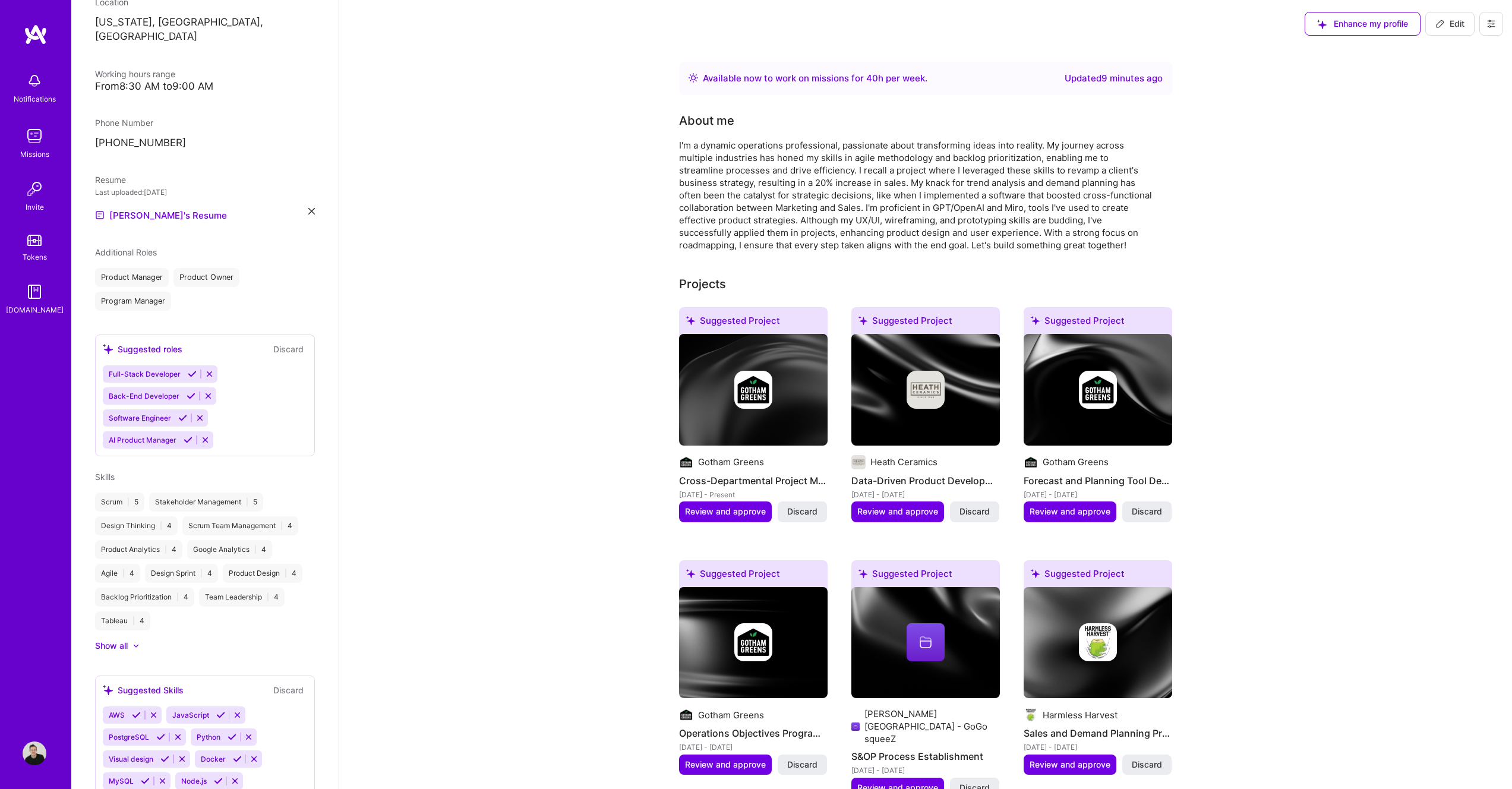
click at [1456, 25] on span "Edit" at bounding box center [1450, 23] width 29 height 12
select select "US"
select select "Right Now"
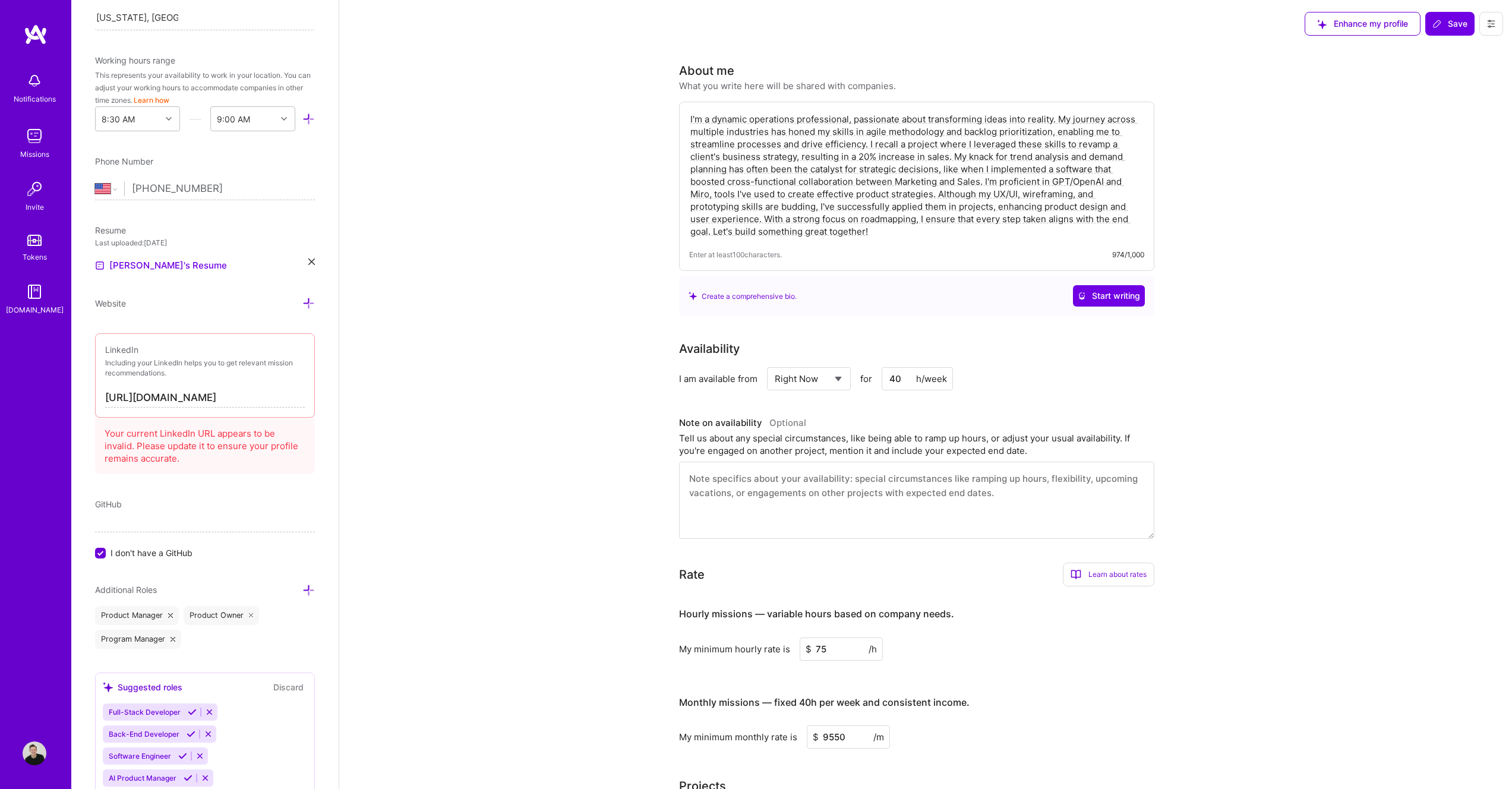
scroll to position [250, 0]
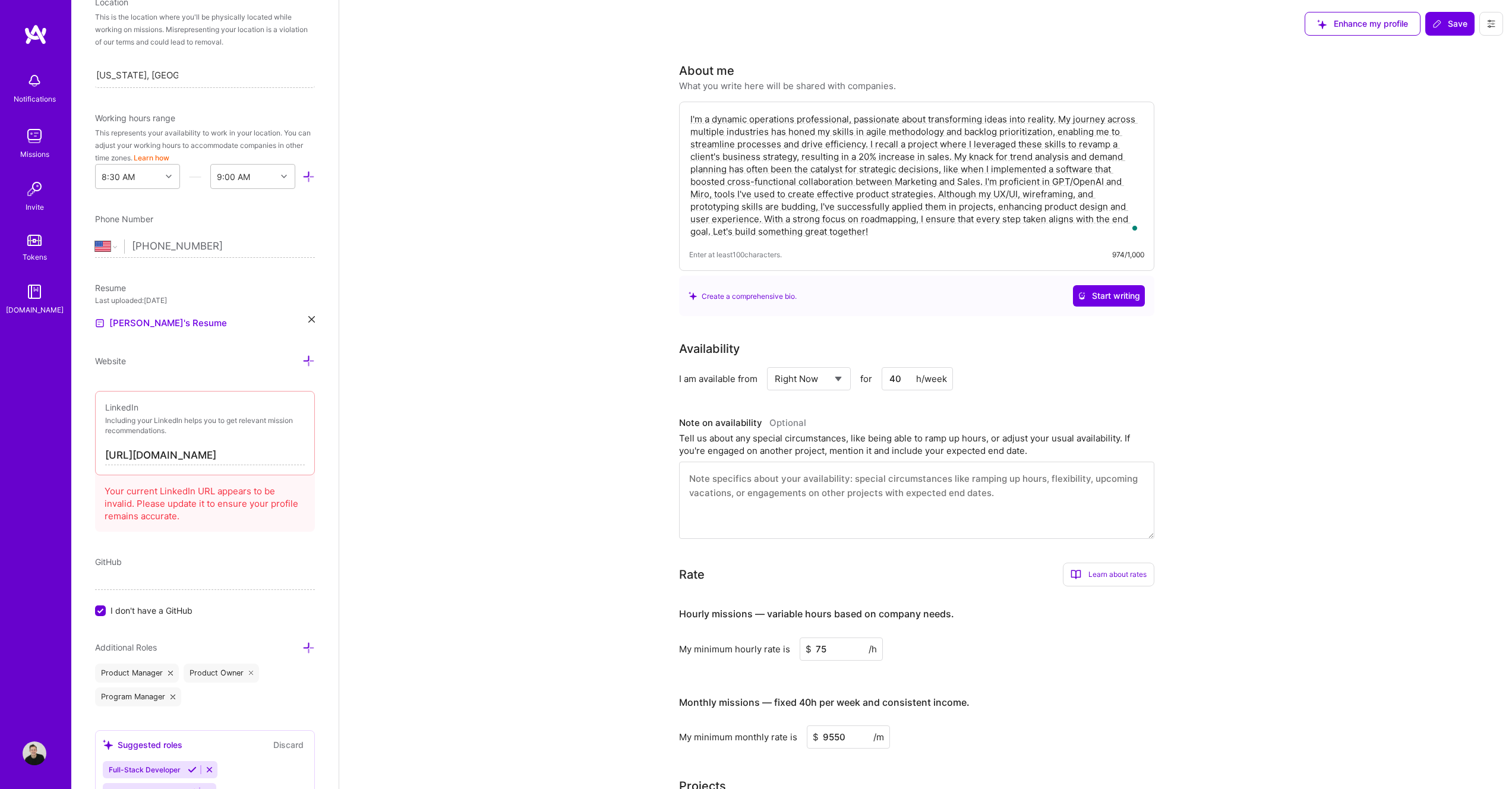
click at [790, 211] on textarea "I'm a dynamic operations professional, passionate about transforming ideas into…" at bounding box center [916, 175] width 455 height 127
click at [807, 208] on textarea "I'm a dynamic operations professional, passionate about transforming ideas into…" at bounding box center [916, 175] width 455 height 127
click at [917, 237] on textarea "I'm a dynamic operations professional, passionate about transforming ideas into…" at bounding box center [916, 175] width 455 height 127
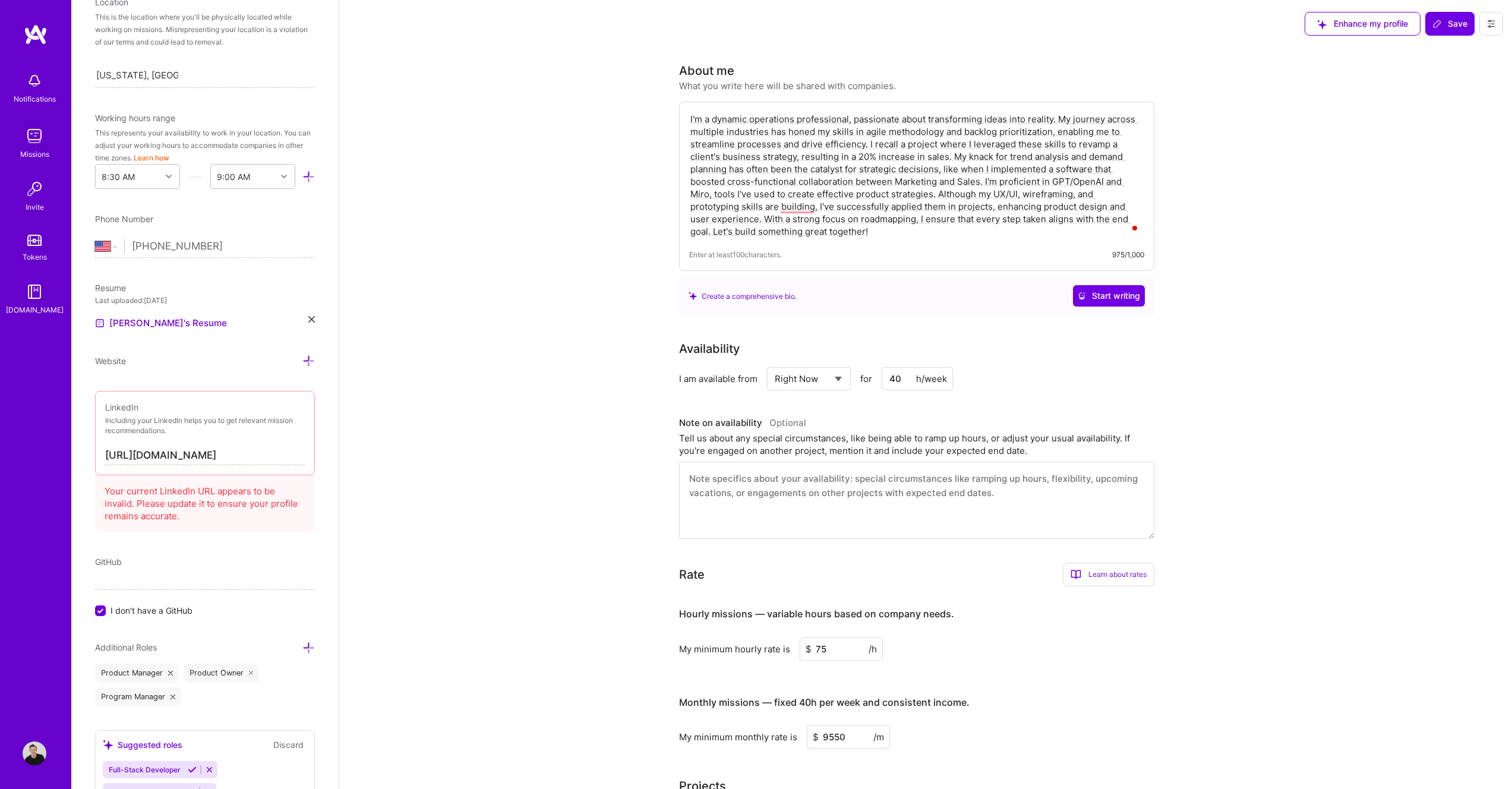
click at [802, 202] on textarea "I'm a dynamic operations professional, passionate about transforming ideas into…" at bounding box center [916, 175] width 455 height 127
click at [909, 162] on textarea "I'm a dynamic operations professional, passionate about transforming ideas into…" at bounding box center [916, 175] width 455 height 127
click at [871, 120] on textarea "I'm a dynamic operations professional, passionate about transforming ideas into…" at bounding box center [916, 175] width 455 height 127
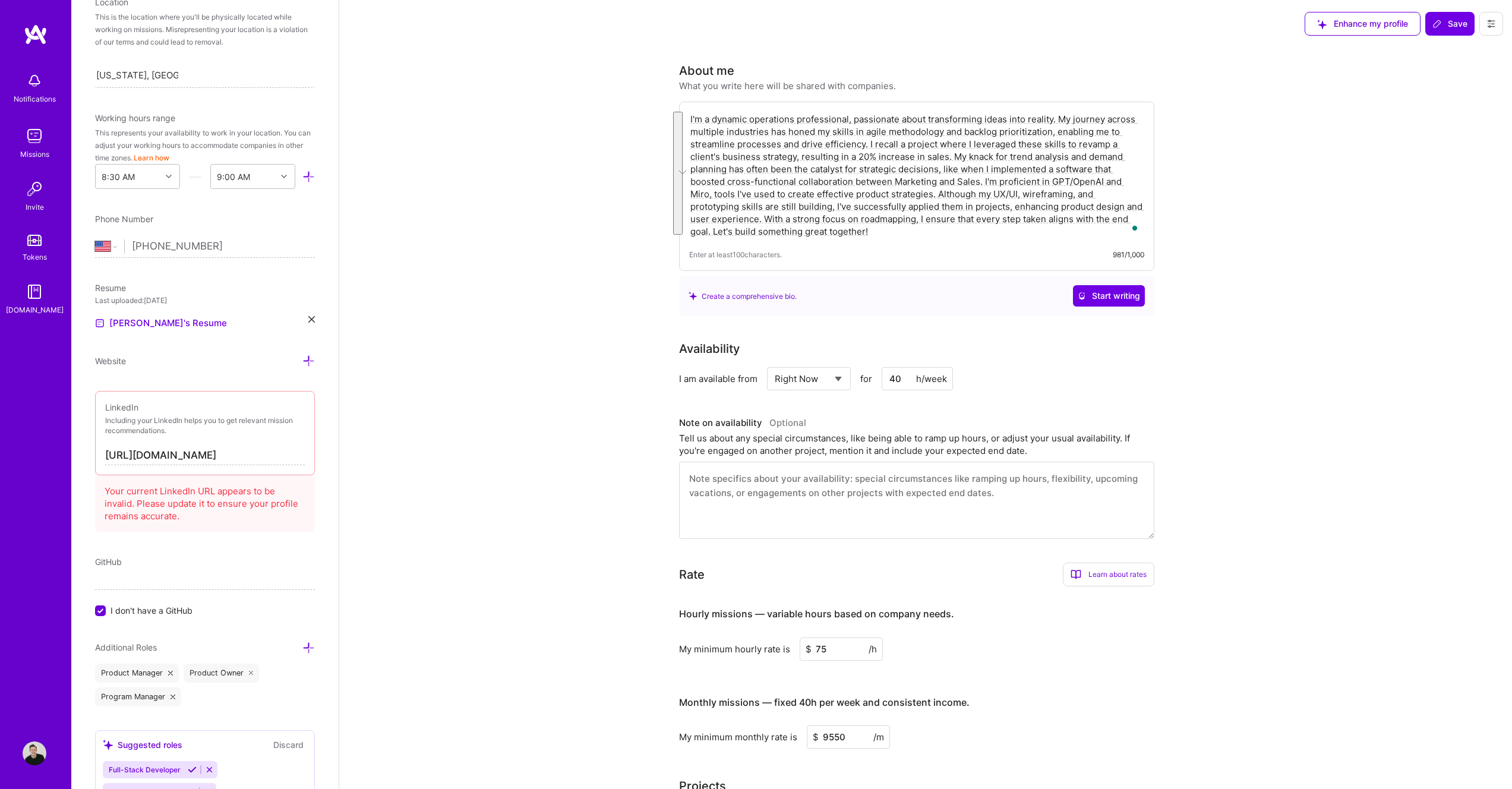
click at [1062, 149] on textarea "I'm a dynamic operations professional, passionate about transforming ideas into…" at bounding box center [916, 175] width 455 height 127
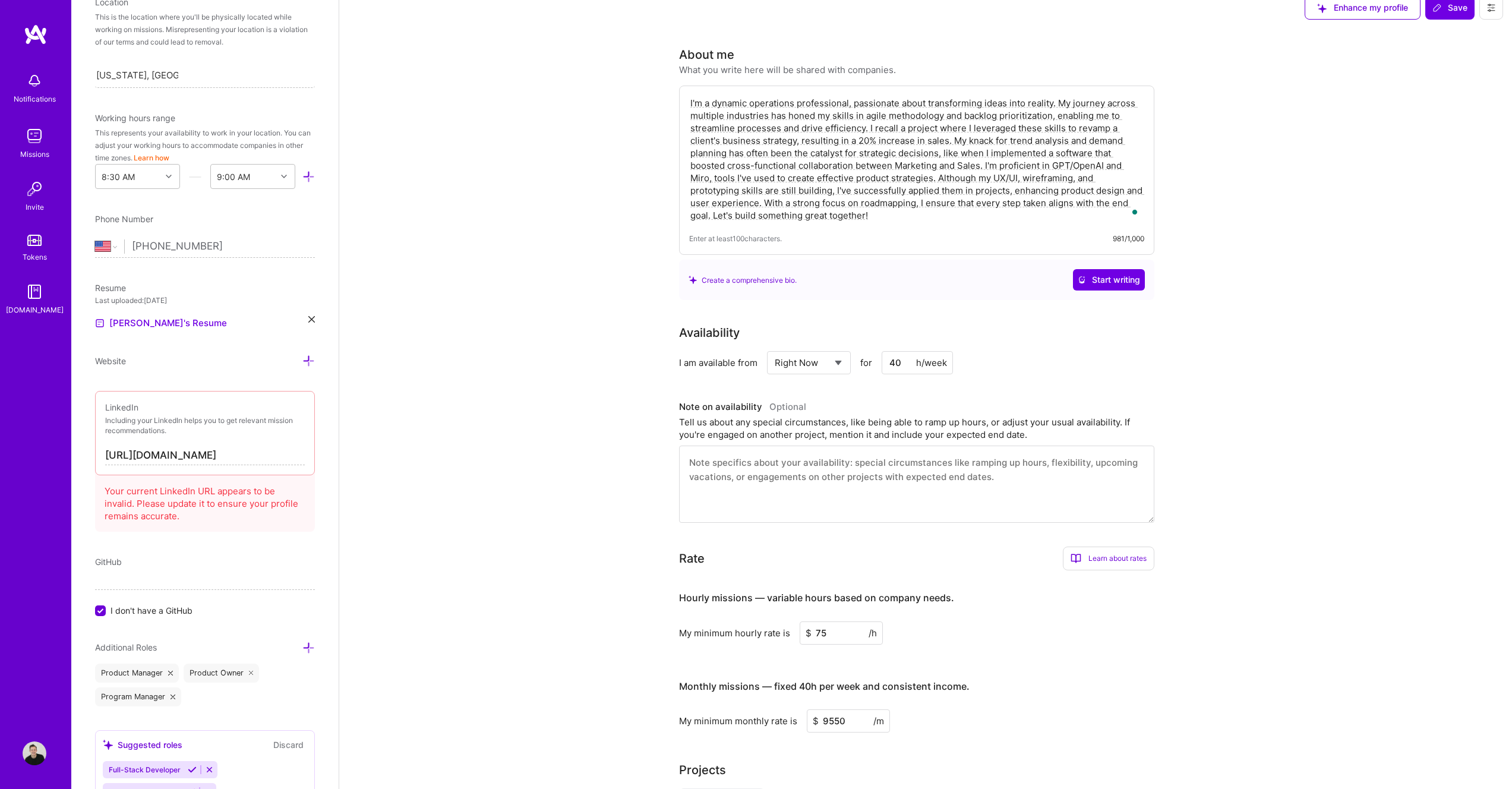
drag, startPoint x: 692, startPoint y: 104, endPoint x: 773, endPoint y: 99, distance: 81.2
click at [692, 104] on textarea "I'm a dynamic operations professional, passionate about transforming ideas into…" at bounding box center [916, 159] width 455 height 127
click at [690, 104] on textarea "I'm a dynamic operations professional, passionate about transforming ideas into…" at bounding box center [916, 159] width 455 height 127
paste textarea "Certified PMP and s"
click at [764, 100] on textarea "Certified PMP and sI'm a dynamic operations professional, passionate about tran…" at bounding box center [916, 159] width 455 height 127
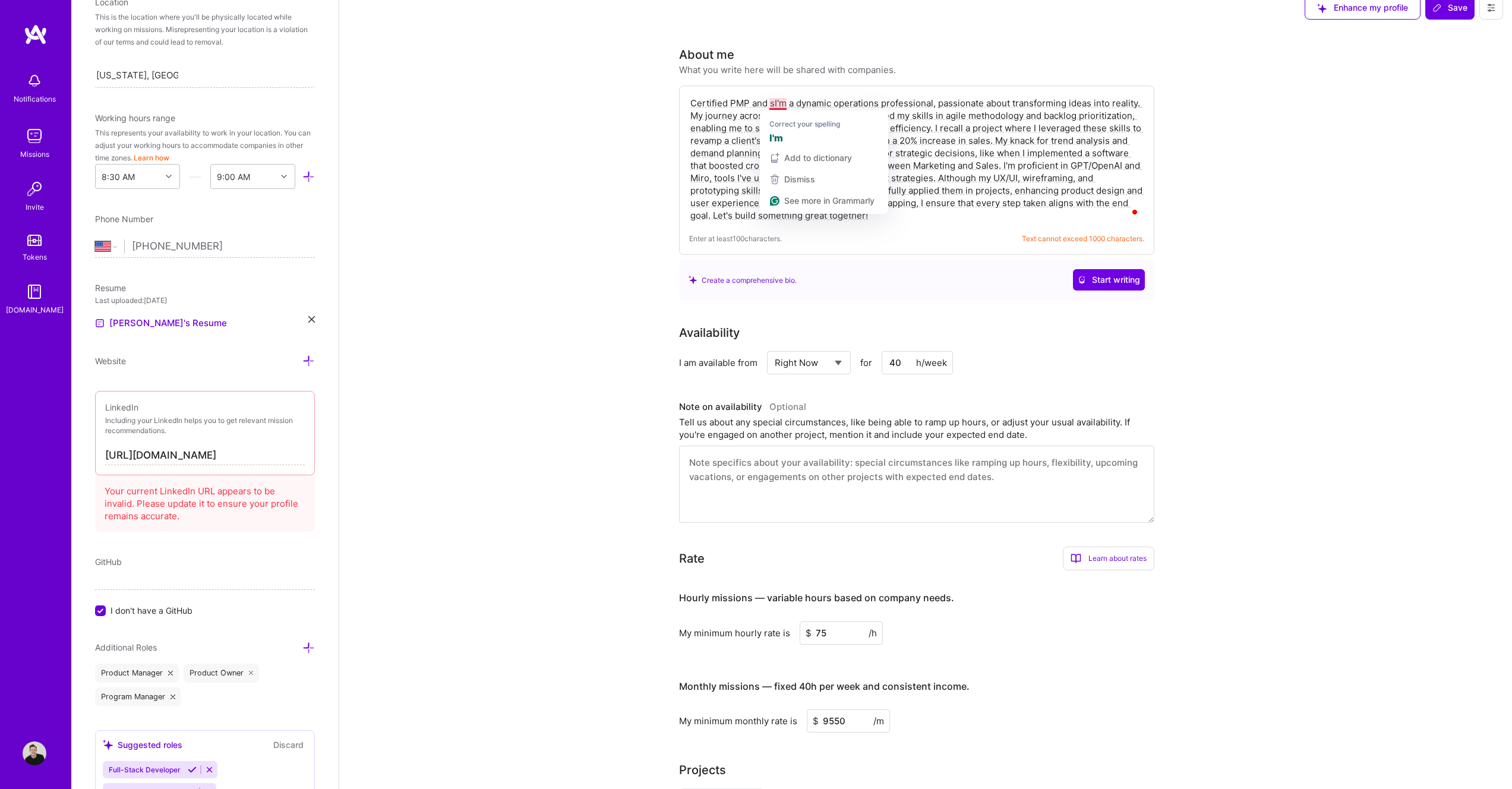
click at [722, 120] on textarea "Certified PMP and sI'm a dynamic operations professional, passionate about tran…" at bounding box center [916, 159] width 455 height 127
drag, startPoint x: 769, startPoint y: 103, endPoint x: 688, endPoint y: 105, distance: 81.0
click at [688, 105] on div "Certified PMP and sI'm a dynamic operations professional, passionate about tran…" at bounding box center [916, 169] width 475 height 169
click at [780, 102] on textarea "Certified PMP and sI'm a dynamic operations professional, passionate about tran…" at bounding box center [916, 159] width 455 height 127
click at [773, 103] on textarea "Certified PMP and sI'm a dynamic operations professional, passionate about tran…" at bounding box center [916, 159] width 455 height 127
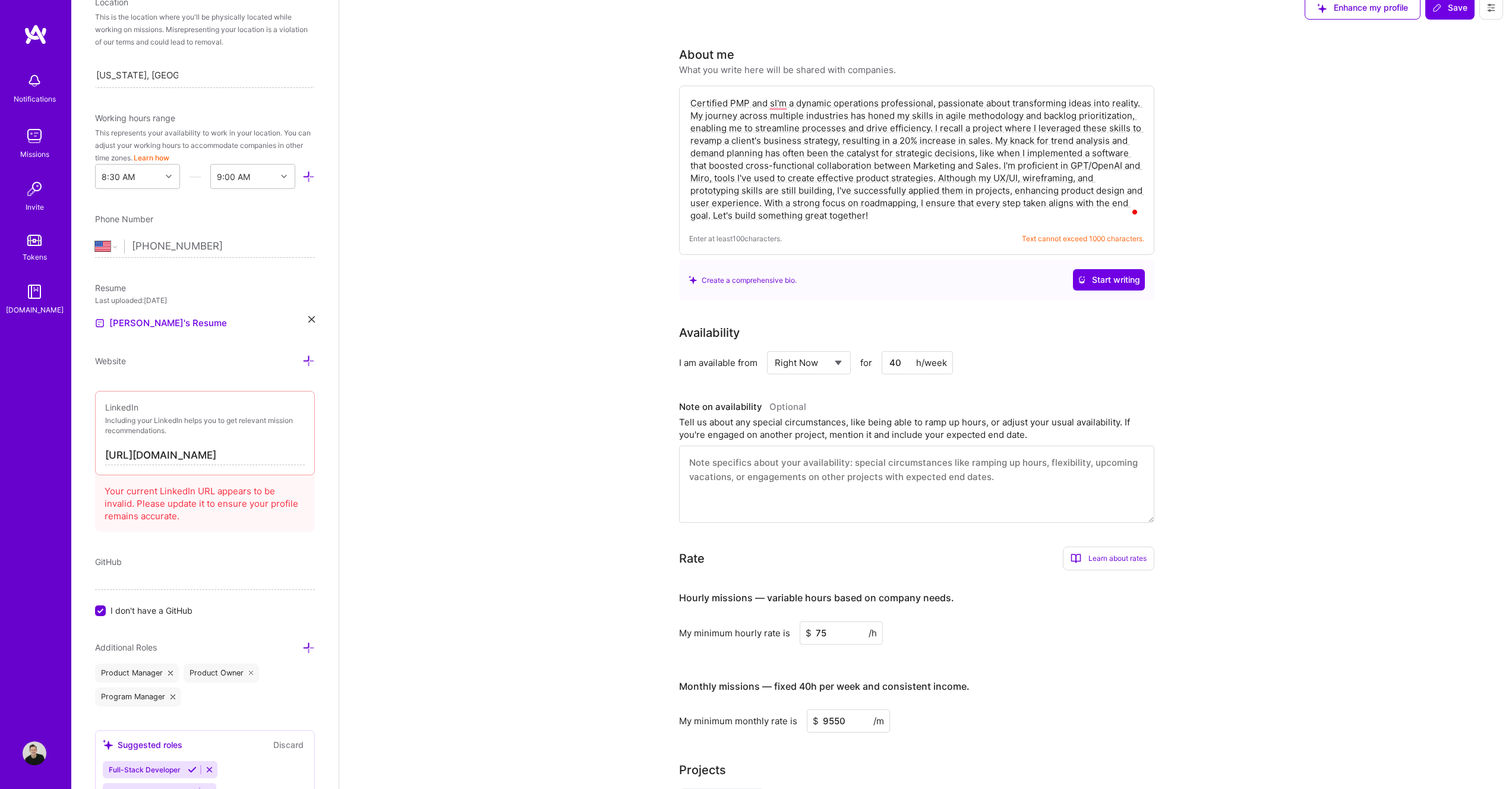
click at [759, 104] on textarea "Certified PMP and sI'm a dynamic operations professional, passionate about tran…" at bounding box center [916, 159] width 455 height 127
drag, startPoint x: 778, startPoint y: 105, endPoint x: 754, endPoint y: 105, distance: 24.0
click at [754, 105] on textarea "Certified PMP sI'm a dynamic operations professional, passionate about transfor…" at bounding box center [916, 159] width 455 height 127
click at [861, 153] on textarea "Certified PMP and dynamic operations professional, passionate about transformin…" at bounding box center [916, 159] width 455 height 127
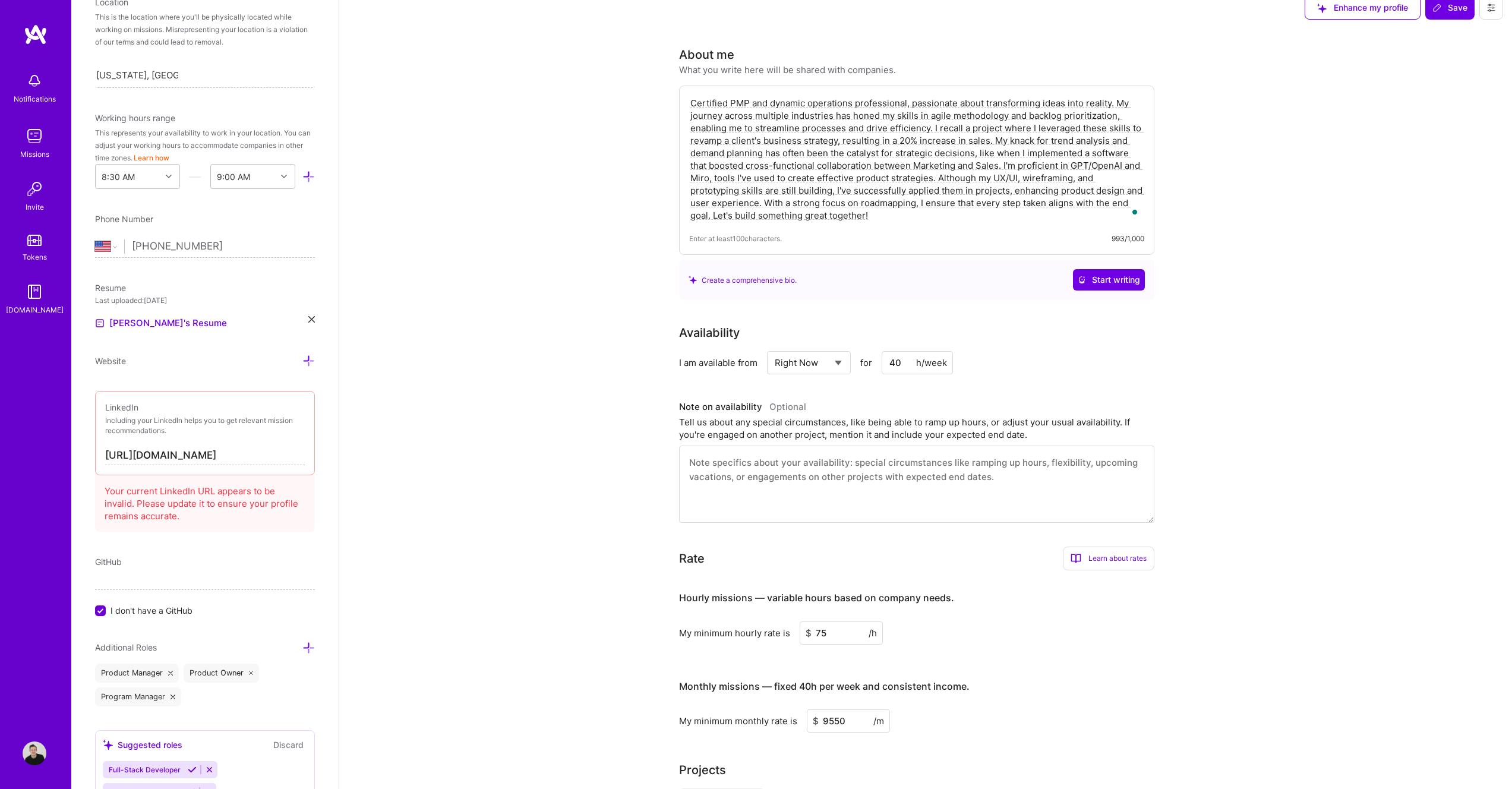
click at [1051, 183] on textarea "Certified PMP and dynamic operations professional, passionate about transformin…" at bounding box center [916, 159] width 455 height 127
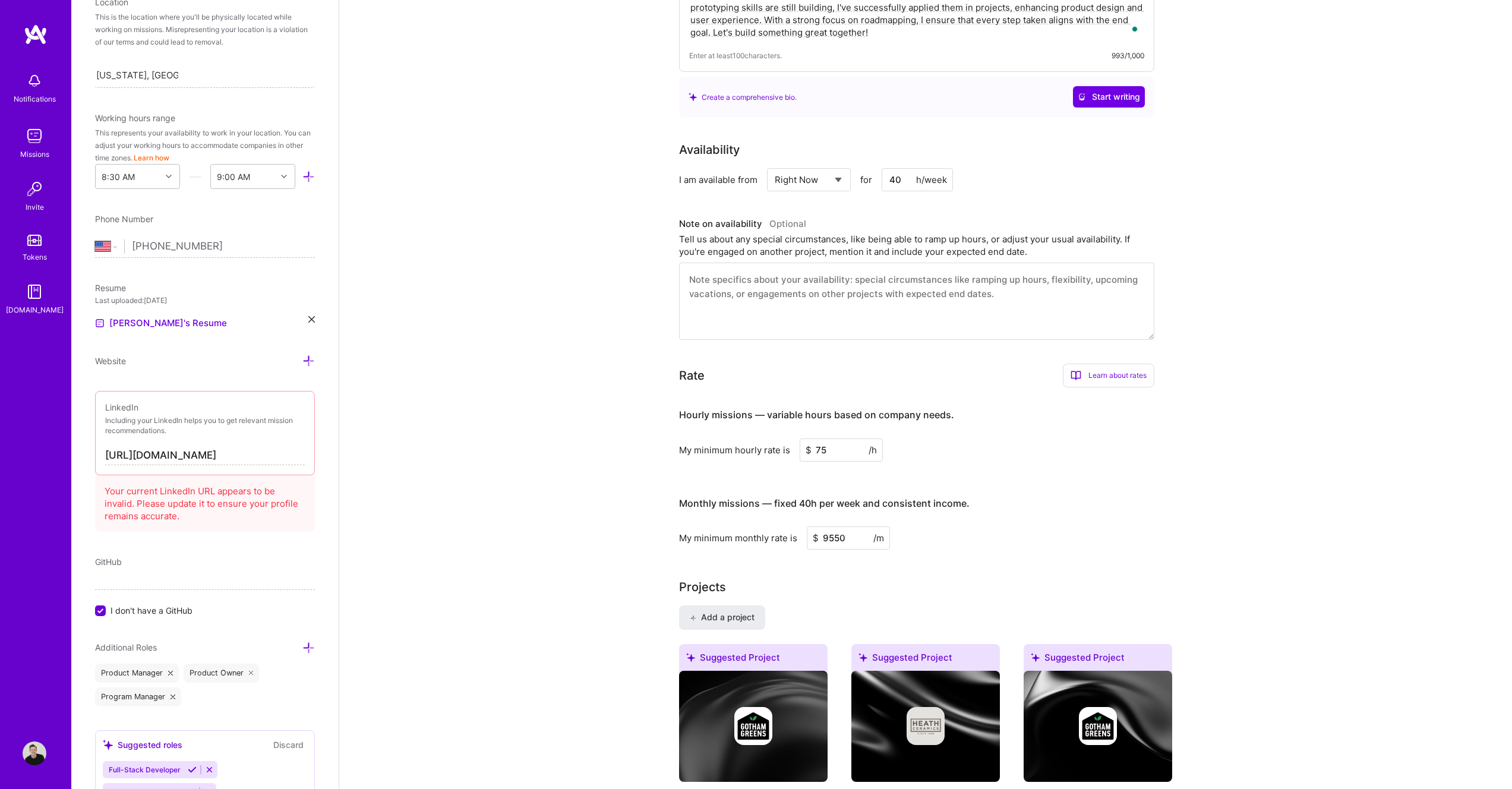
scroll to position [199, 0]
type textarea "Certified PMP and dynamic operations professional, passionate about transformin…"
drag, startPoint x: 839, startPoint y: 456, endPoint x: 812, endPoint y: 447, distance: 28.5
click at [812, 447] on input "75" at bounding box center [841, 450] width 83 height 23
type input "60"
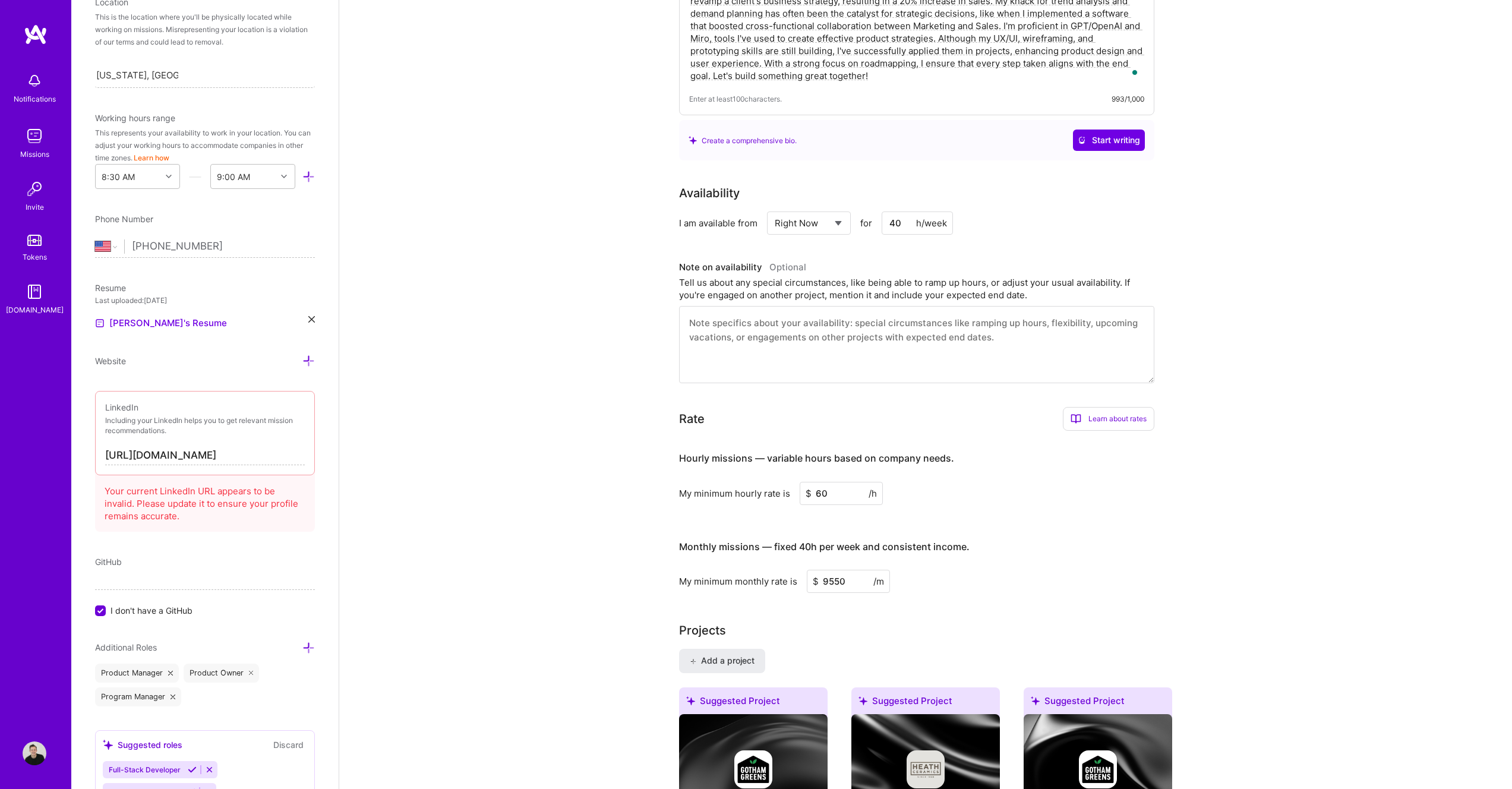
scroll to position [0, 0]
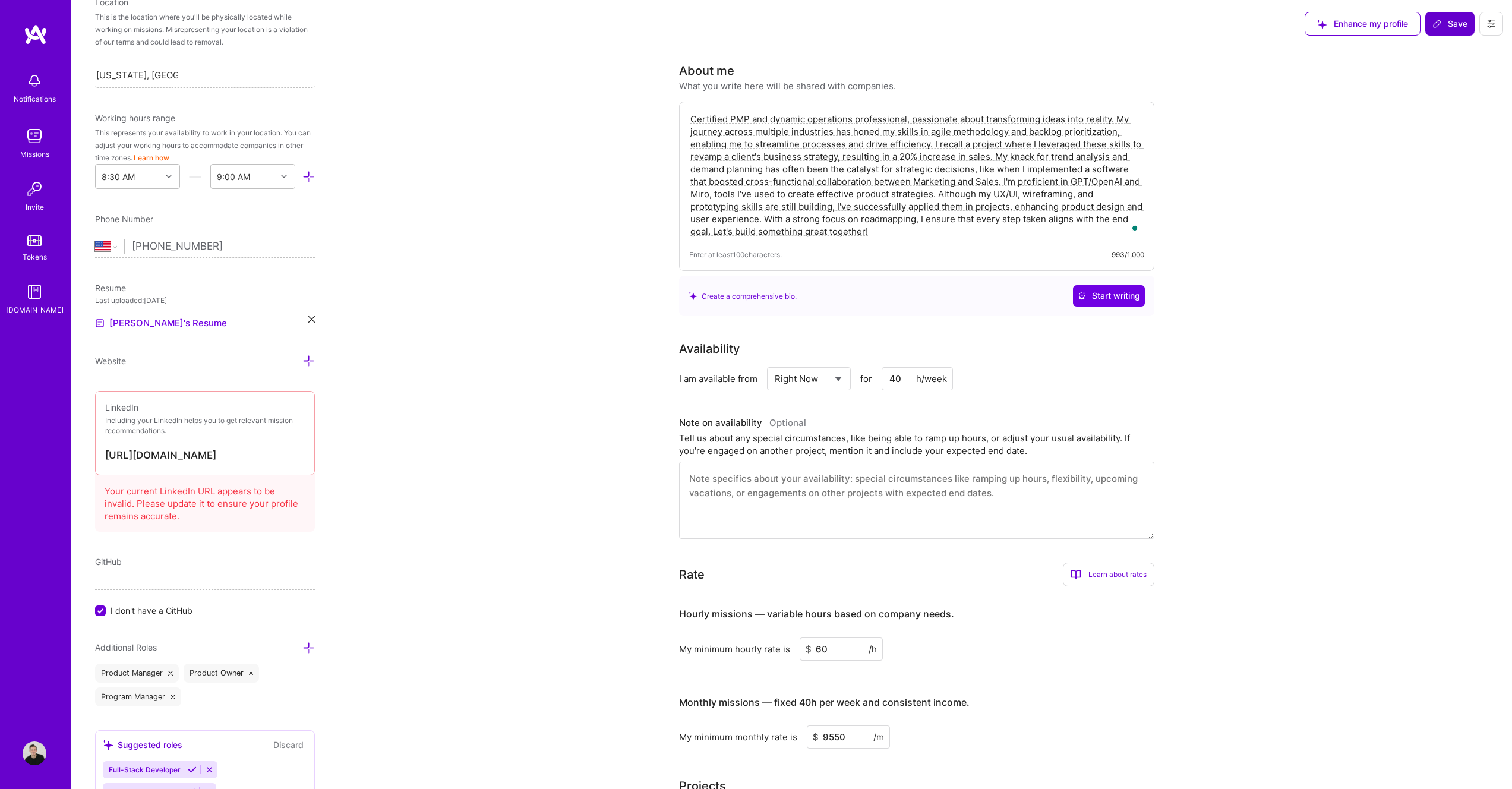
click at [1452, 21] on span "Save" at bounding box center [1450, 23] width 35 height 12
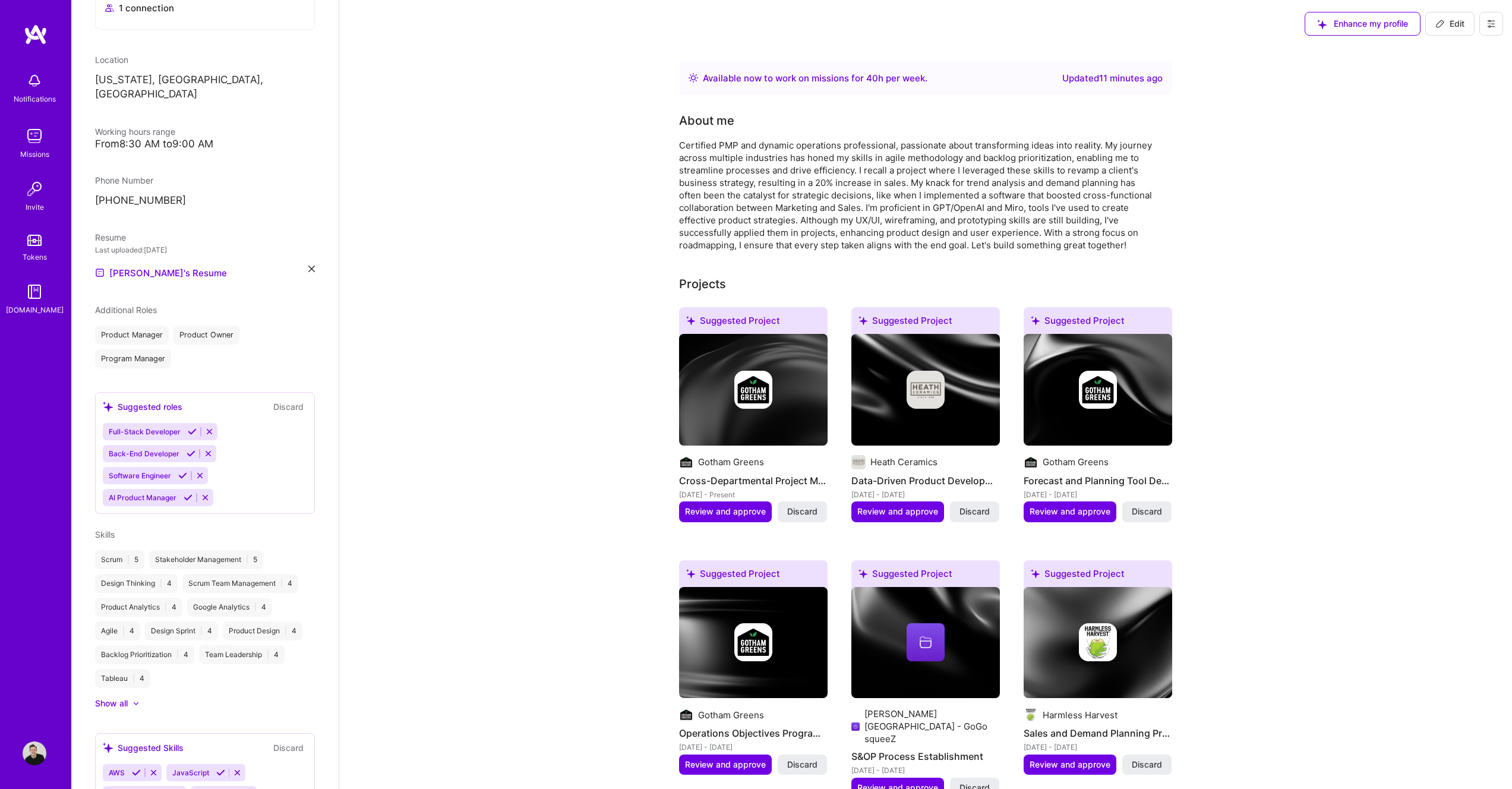
scroll to position [308, 0]
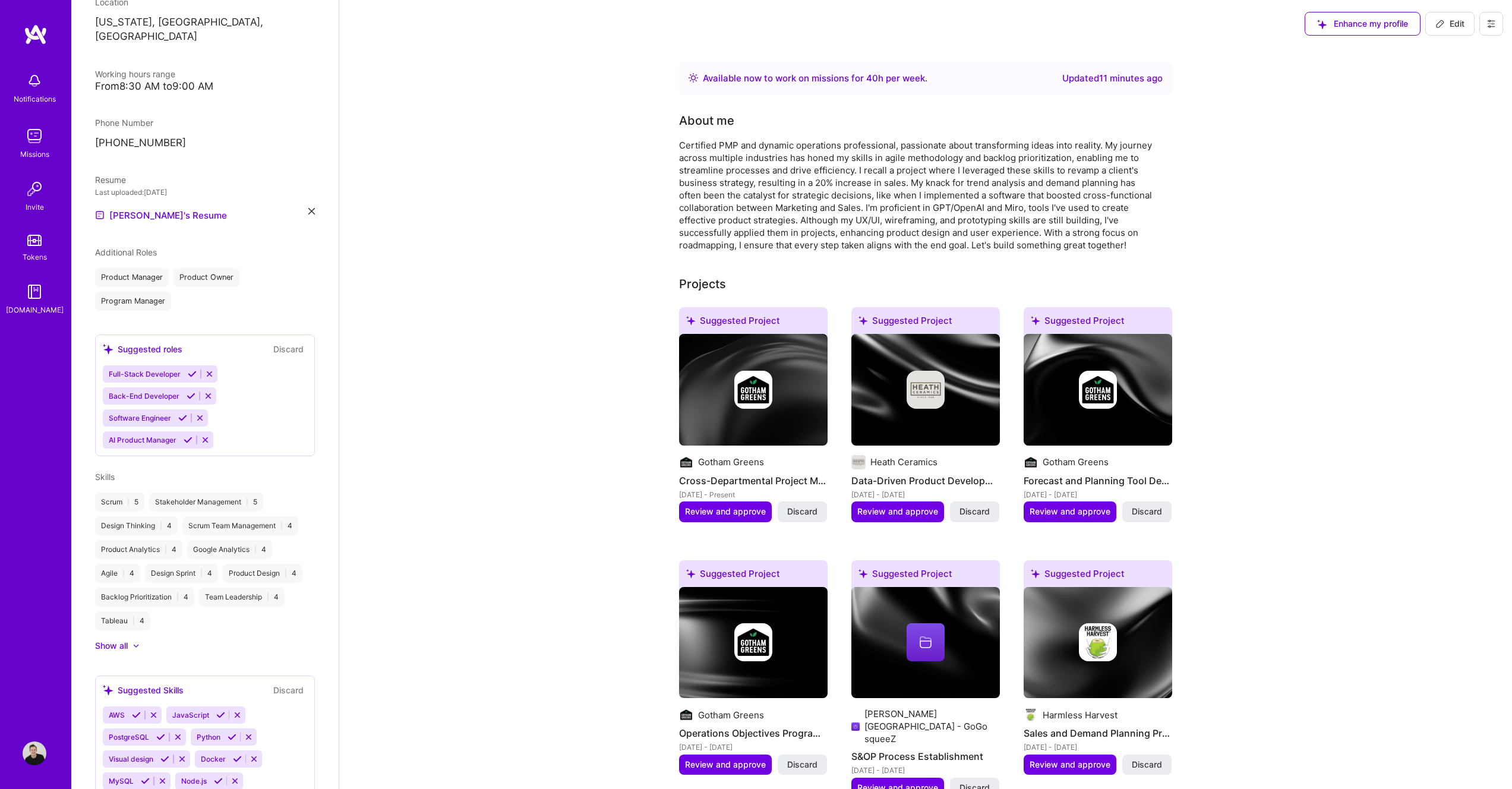
click at [261, 392] on div "Full-Stack Developer Back-End Developer Software Engineer AI Product Manager" at bounding box center [204, 407] width 204 height 83
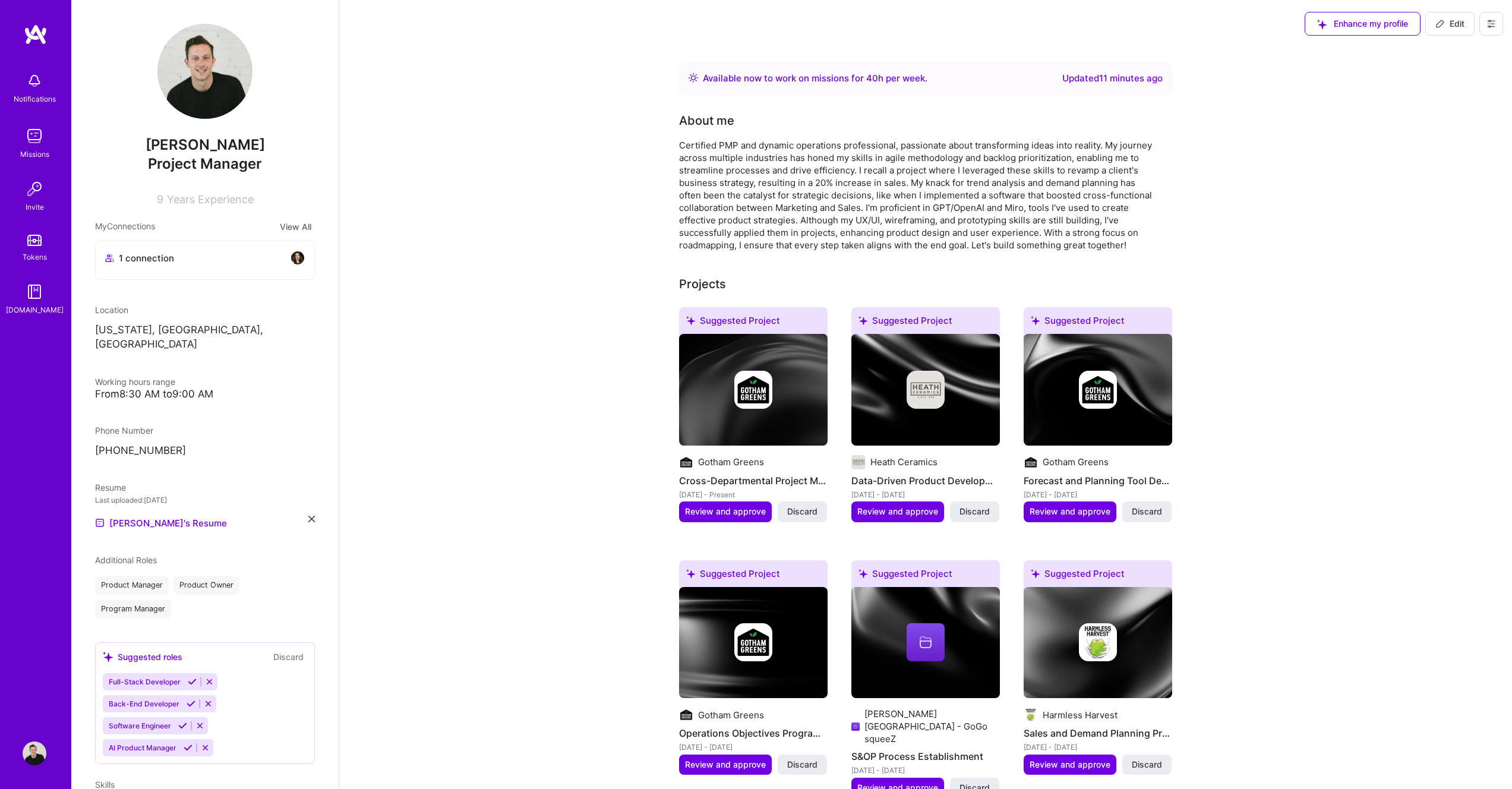
scroll to position [409, 0]
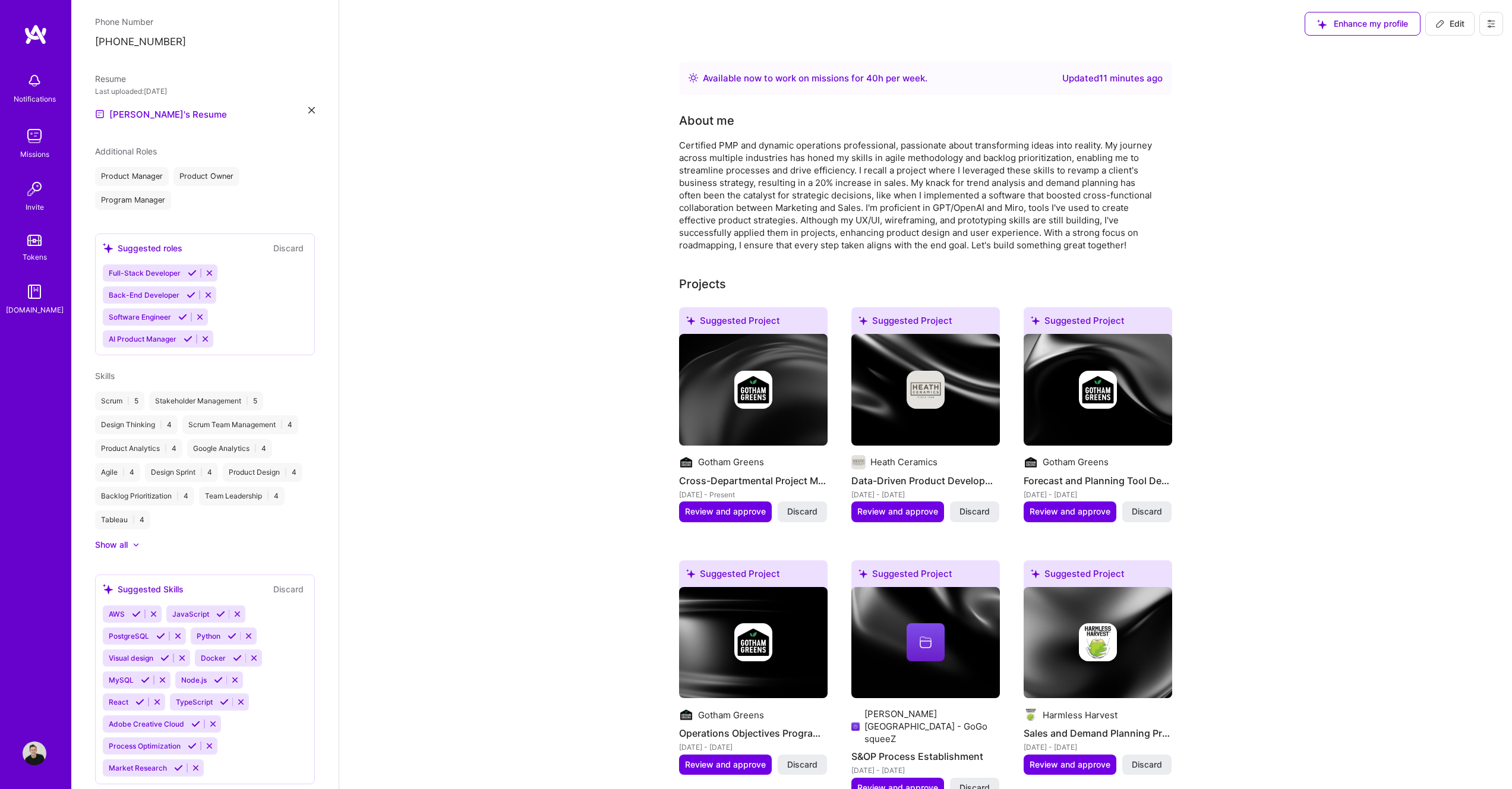
click at [255, 314] on div "Full-Stack Developer Back-End Developer Software Engineer AI Product Manager" at bounding box center [204, 305] width 204 height 83
click at [253, 329] on div "Full-Stack Developer Back-End Developer Software Engineer AI Product Manager" at bounding box center [204, 305] width 204 height 83
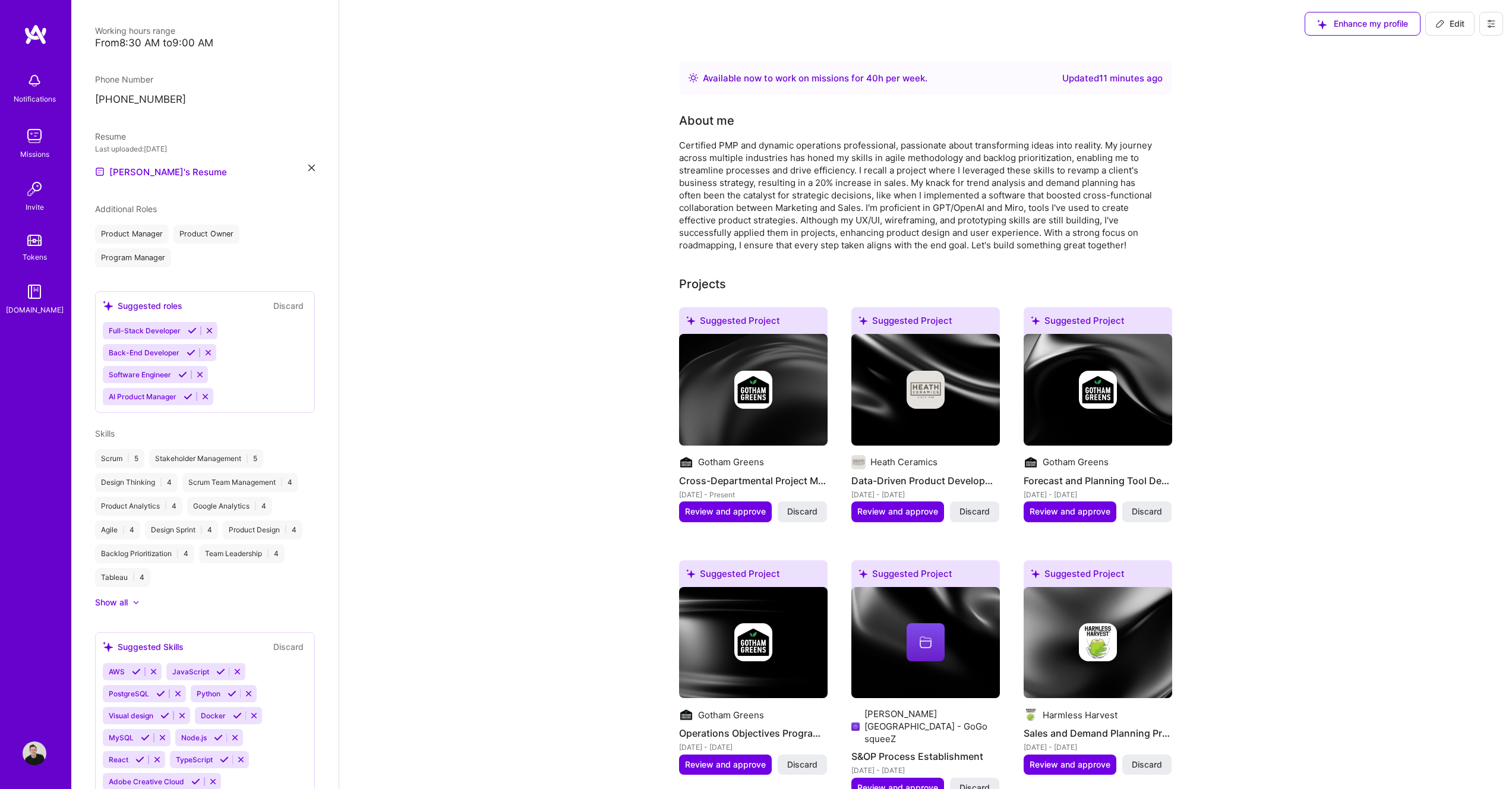
scroll to position [294, 0]
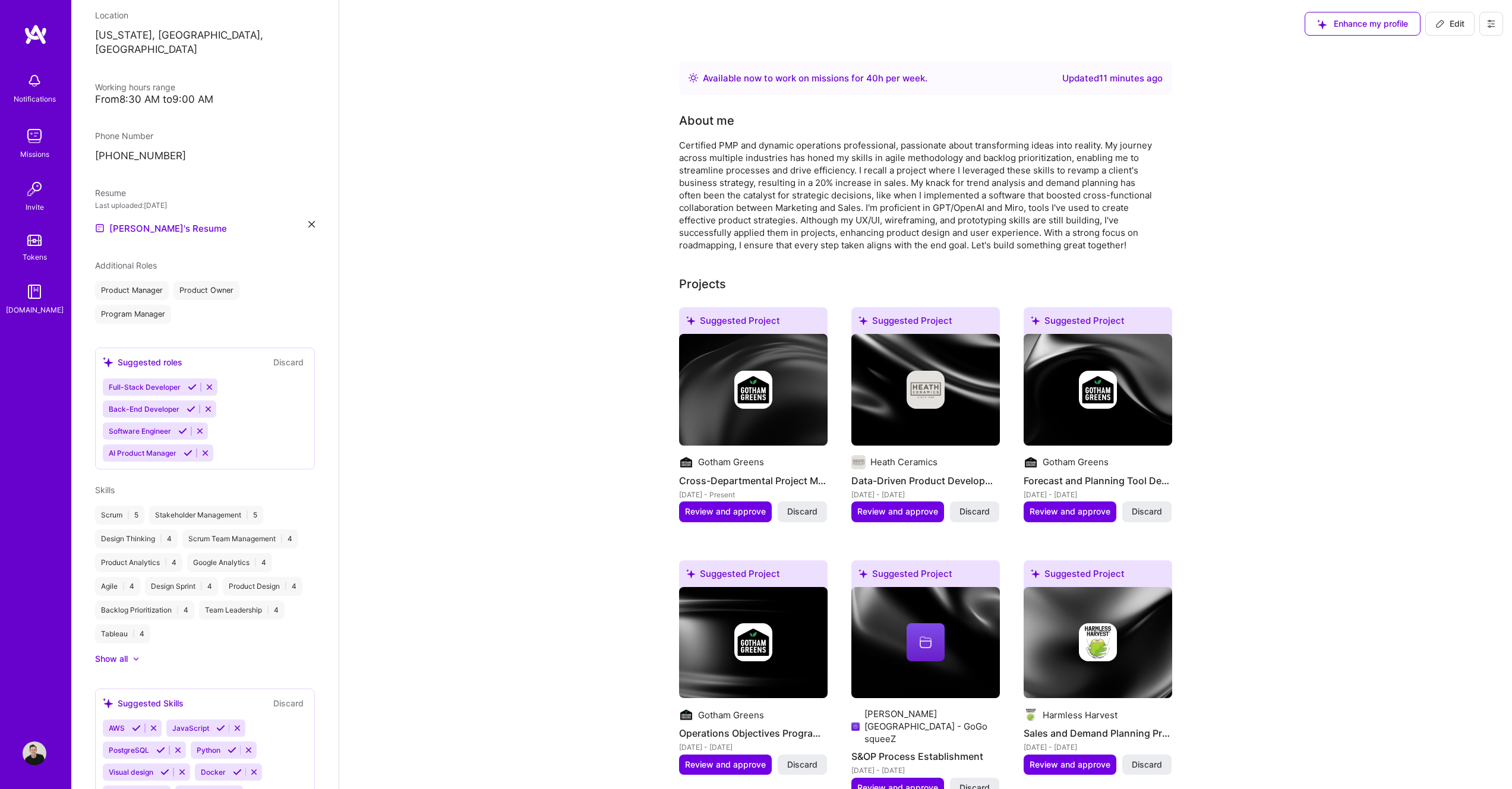
click at [209, 405] on icon at bounding box center [207, 409] width 9 height 9
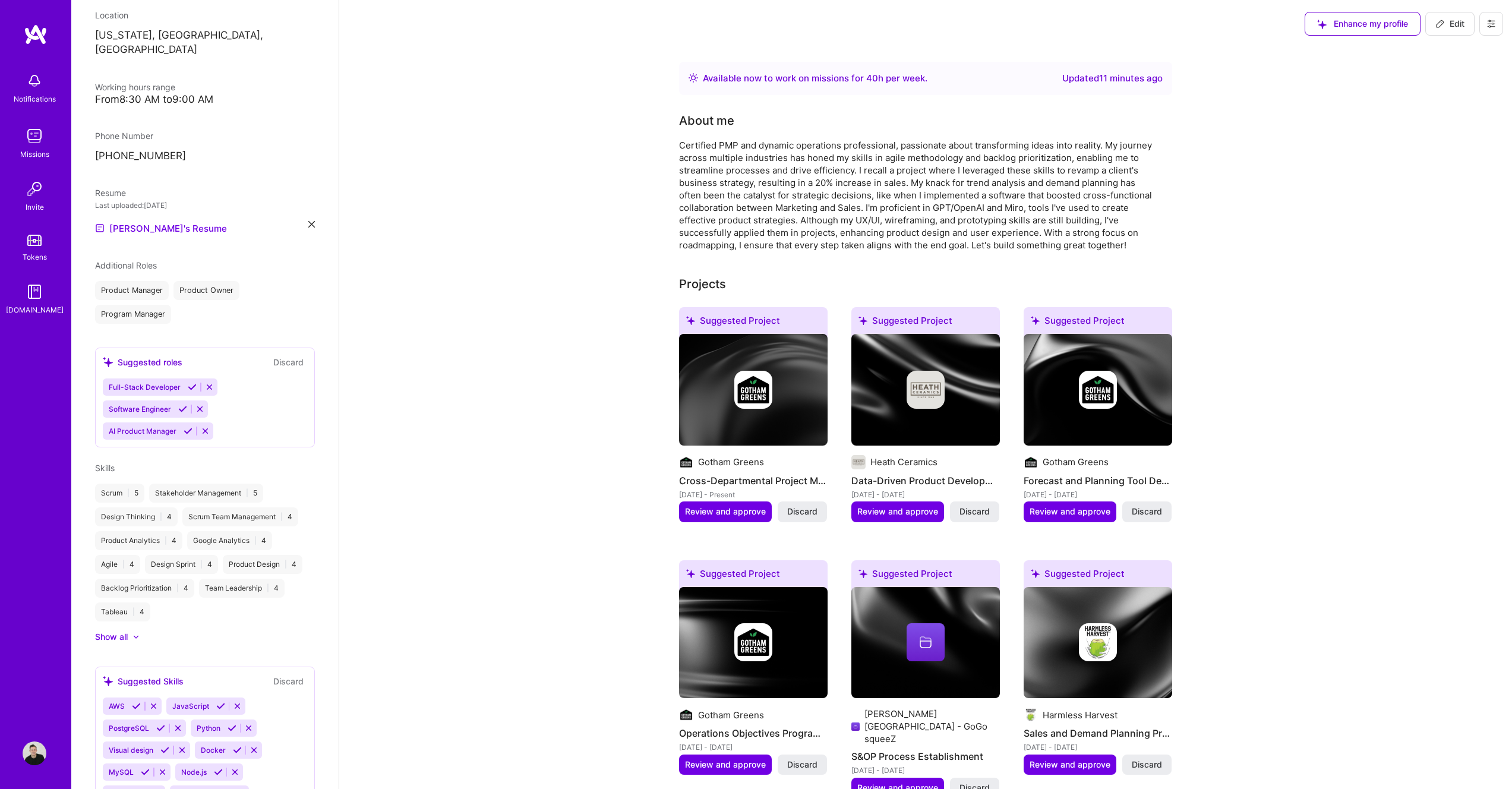
click at [200, 405] on icon at bounding box center [200, 409] width 9 height 9
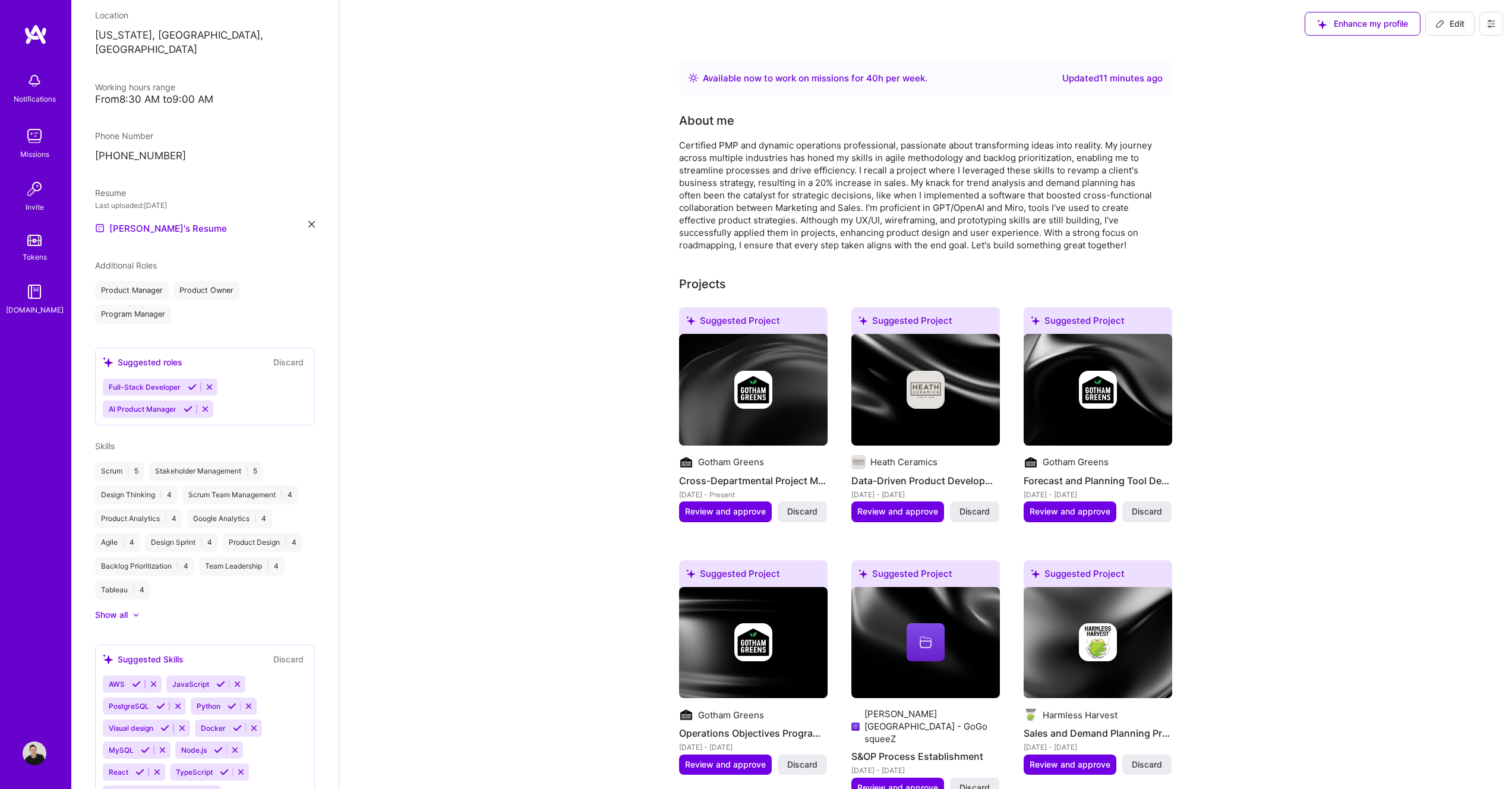
click at [209, 382] on icon at bounding box center [209, 386] width 9 height 9
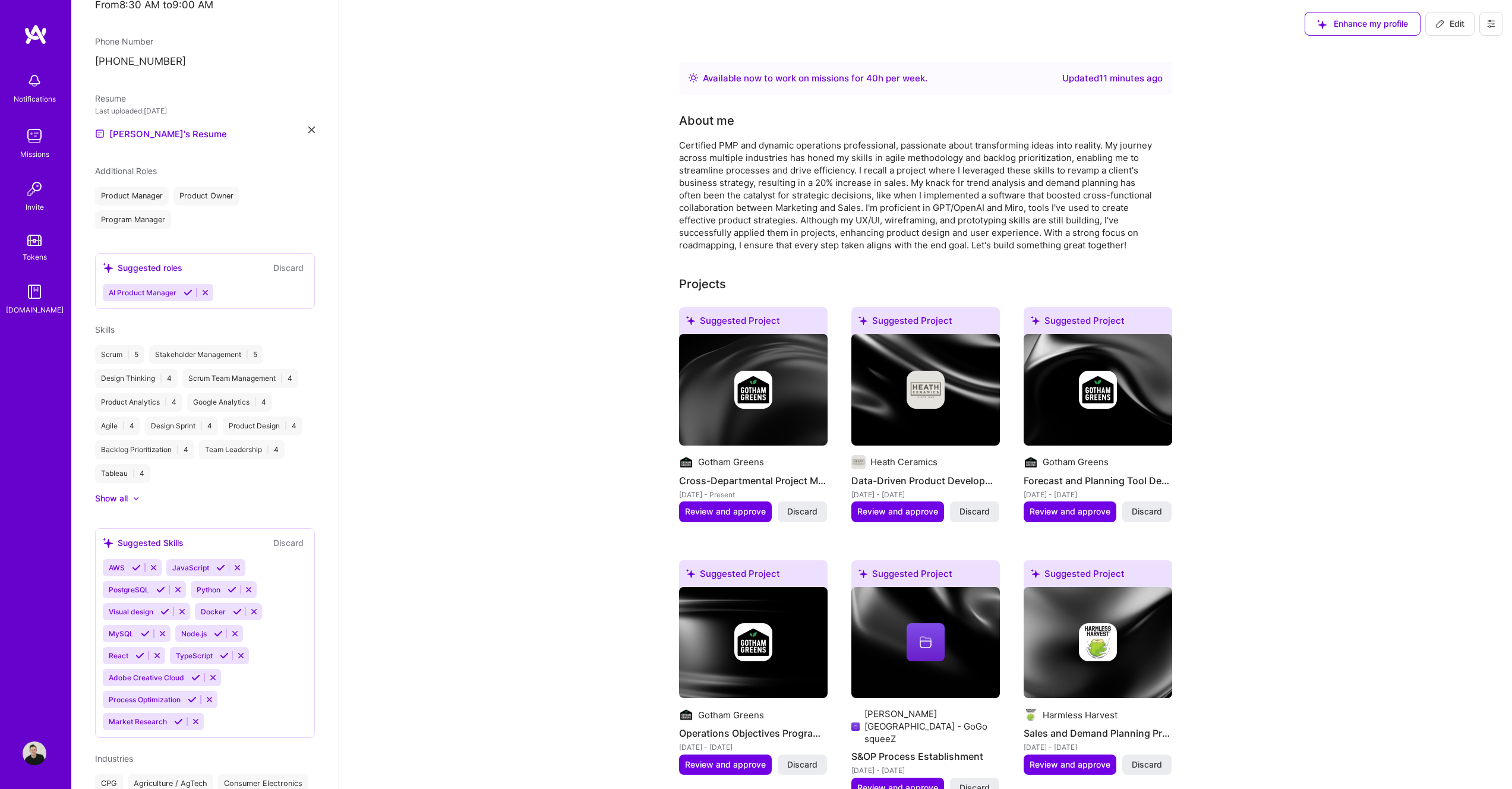
scroll to position [511, 0]
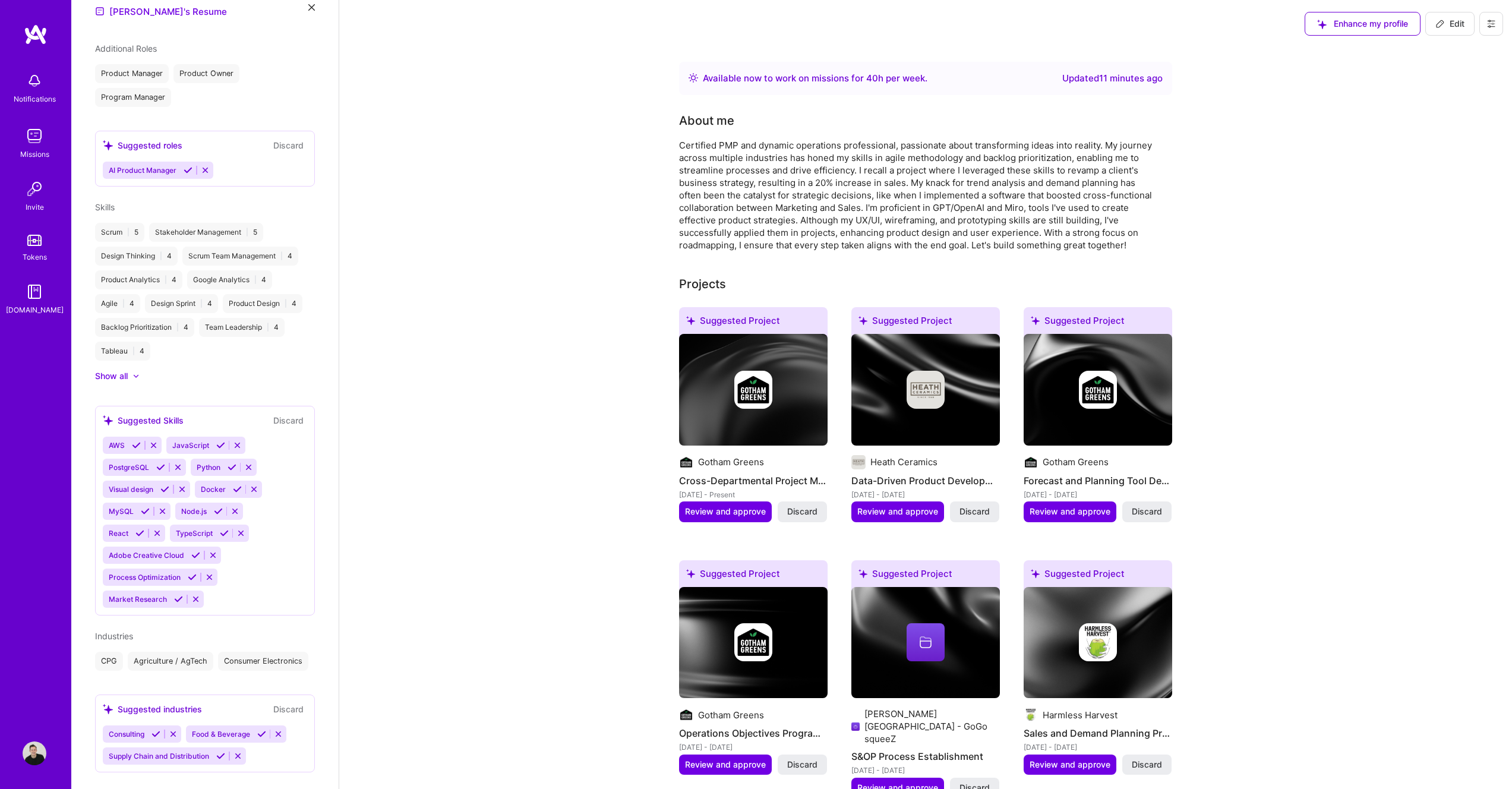
click at [157, 573] on span "Process Optimization" at bounding box center [145, 577] width 72 height 9
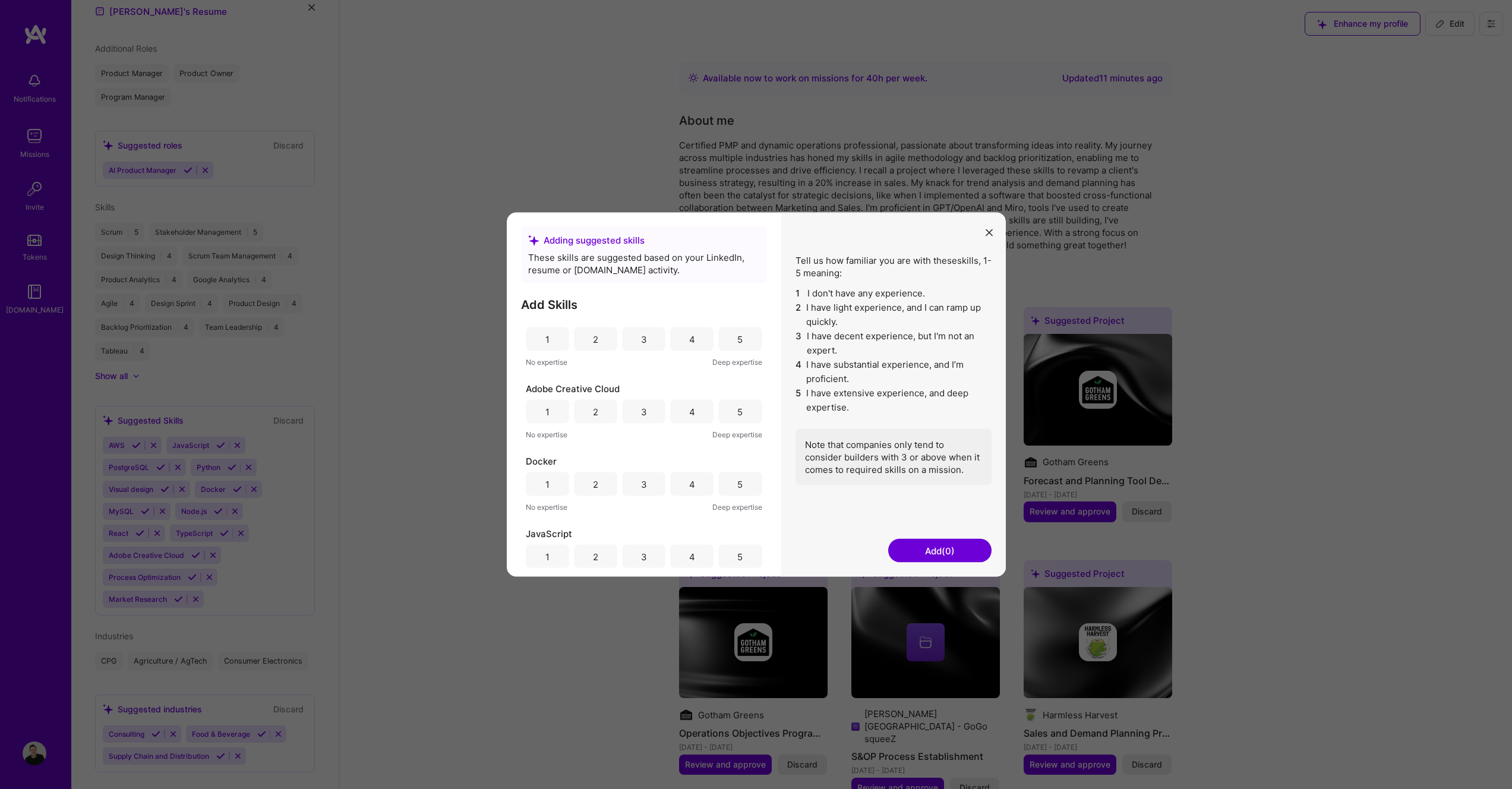
scroll to position [23, 0]
click at [693, 402] on div "4" at bounding box center [691, 400] width 43 height 23
click at [657, 430] on div "3" at bounding box center [644, 422] width 43 height 23
click at [953, 548] on button "Add (1)" at bounding box center [940, 550] width 104 height 23
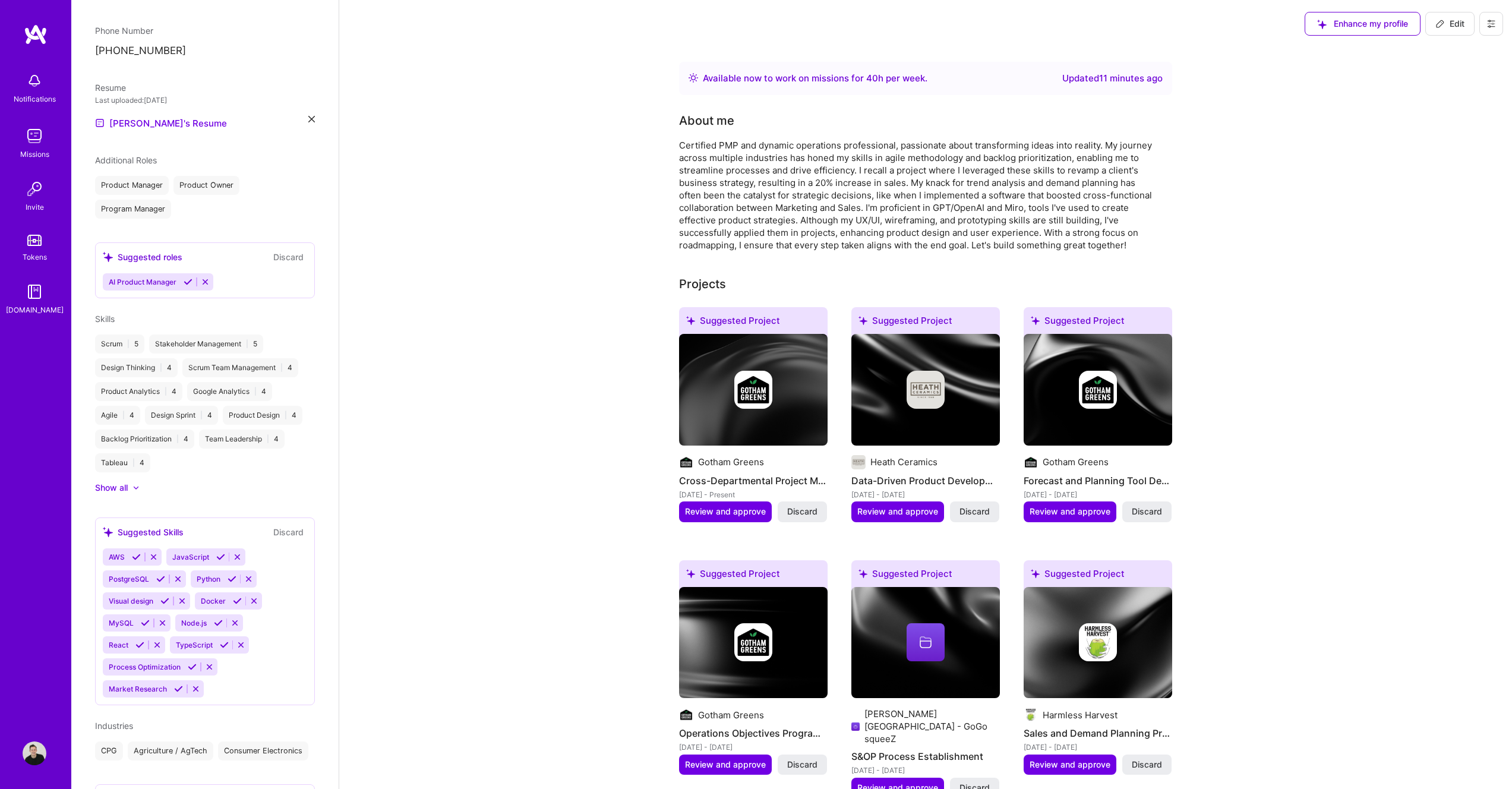
scroll to position [511, 0]
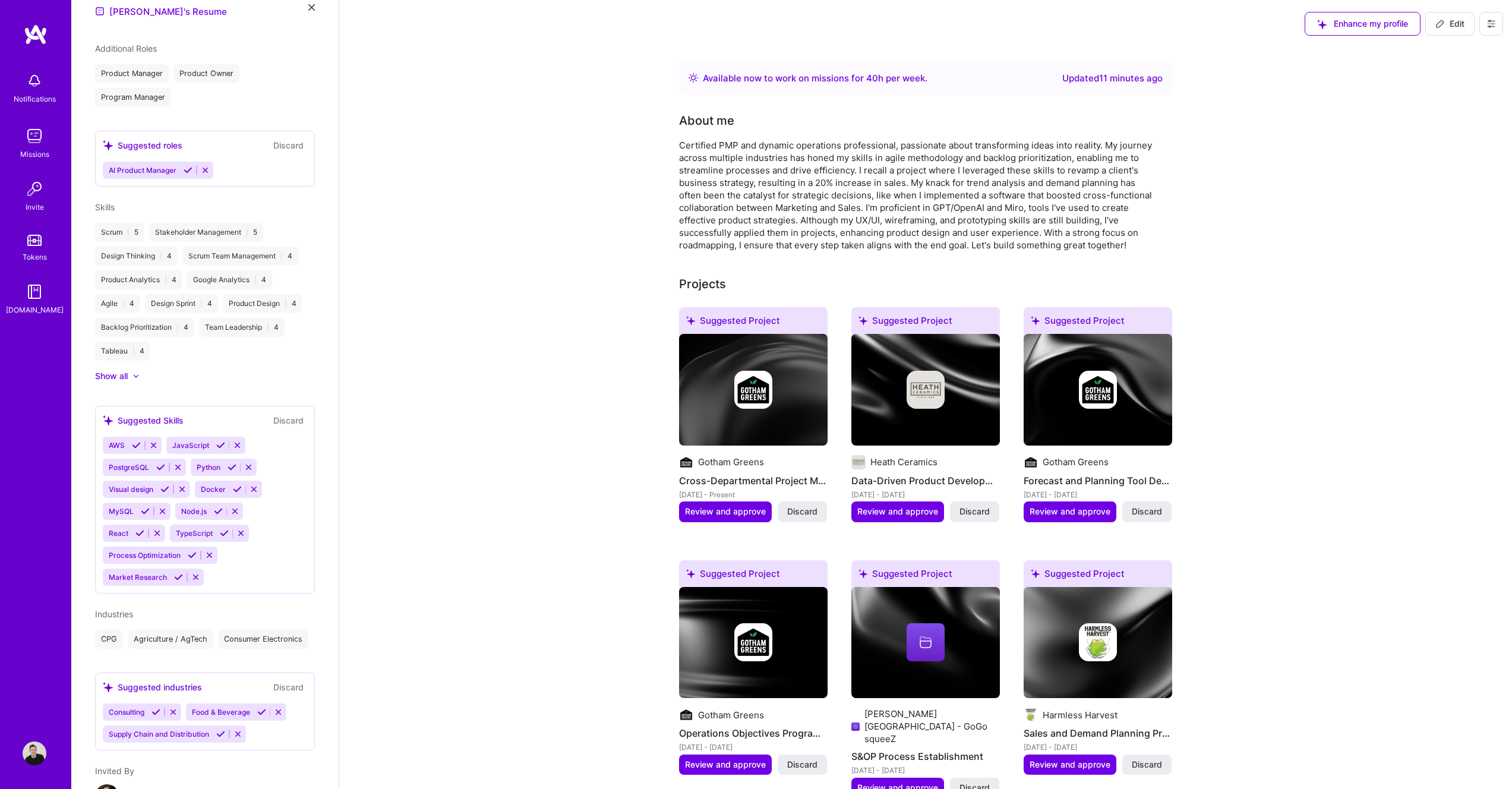
click at [197, 738] on span "Supply Chain and Distribution" at bounding box center [158, 733] width 101 height 9
drag, startPoint x: 126, startPoint y: 723, endPoint x: 133, endPoint y: 723, distance: 7.0
click at [126, 717] on span "Consulting" at bounding box center [126, 711] width 35 height 9
click at [228, 717] on span "Food & Beverage" at bounding box center [221, 711] width 59 height 9
click at [156, 738] on span "Supply Chain and Distribution" at bounding box center [158, 733] width 101 height 9
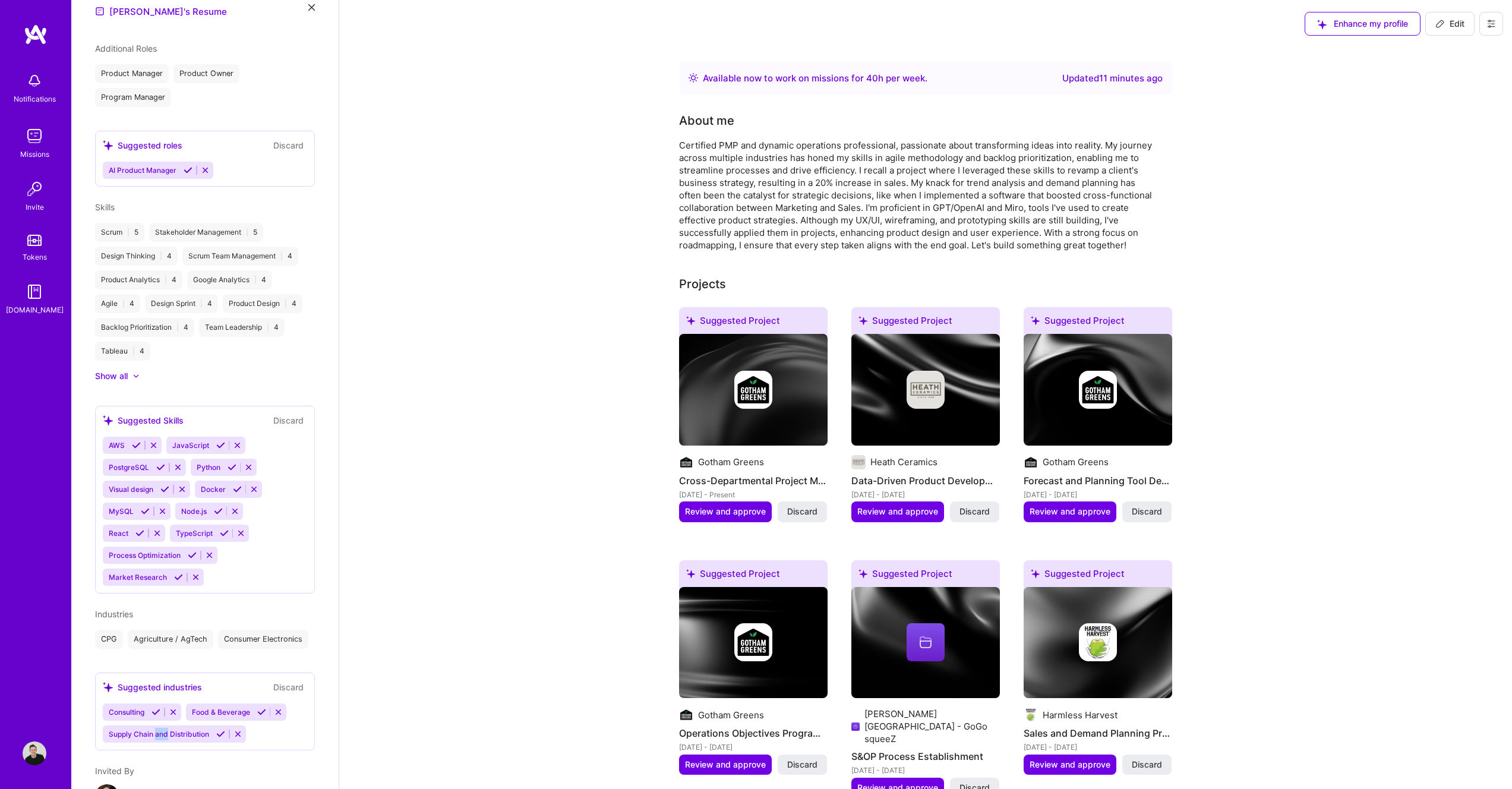
click at [156, 738] on span "Supply Chain and Distribution" at bounding box center [158, 733] width 101 height 9
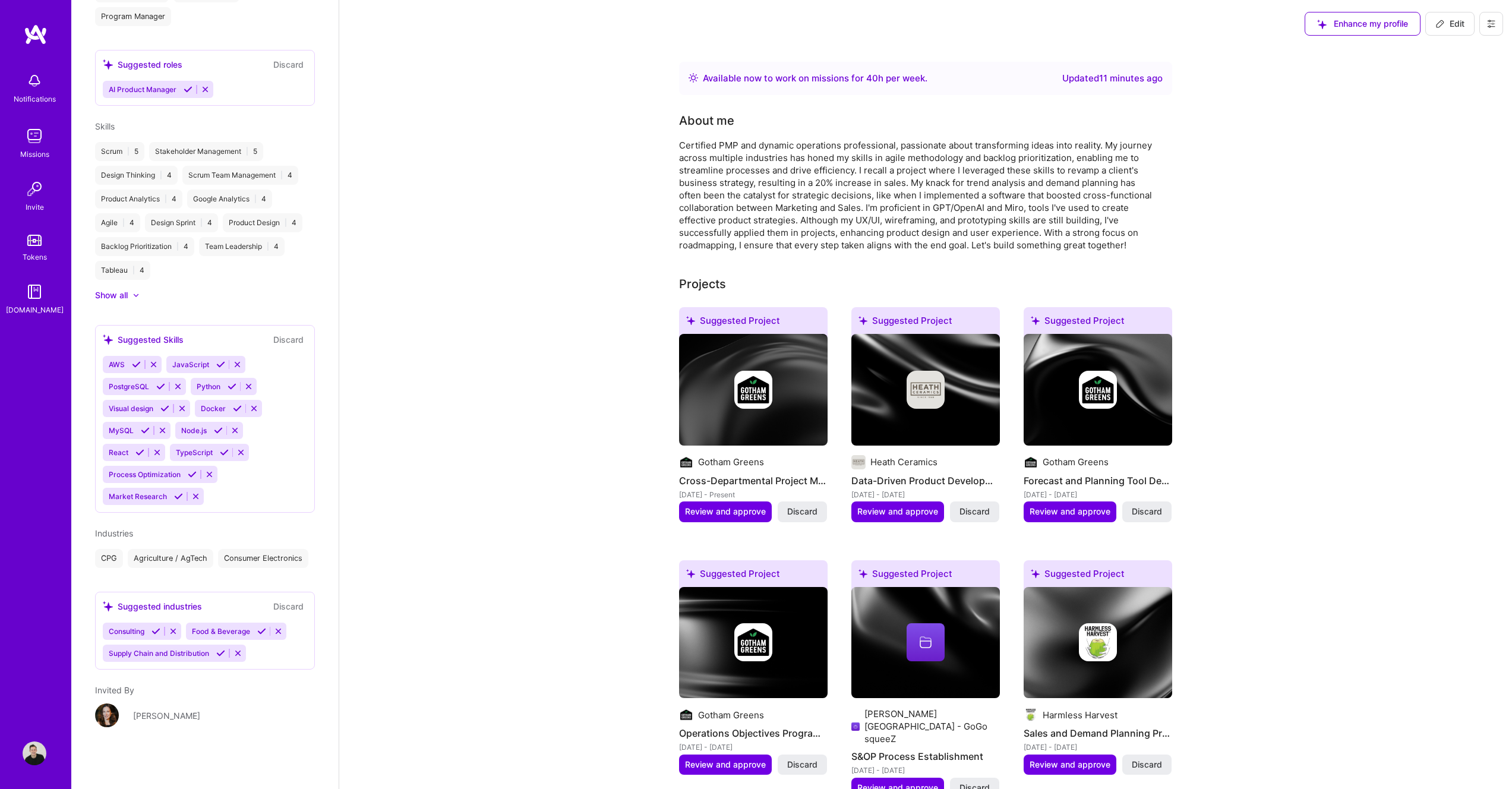
click at [200, 651] on span "Supply Chain and Distribution" at bounding box center [158, 652] width 101 height 9
click at [222, 632] on span "Food & Beverage" at bounding box center [221, 631] width 59 height 9
drag, startPoint x: 223, startPoint y: 631, endPoint x: 236, endPoint y: 621, distance: 16.4
click at [222, 631] on span "Food & Beverage" at bounding box center [221, 631] width 59 height 9
click at [152, 609] on div "Suggested industries" at bounding box center [152, 606] width 99 height 13
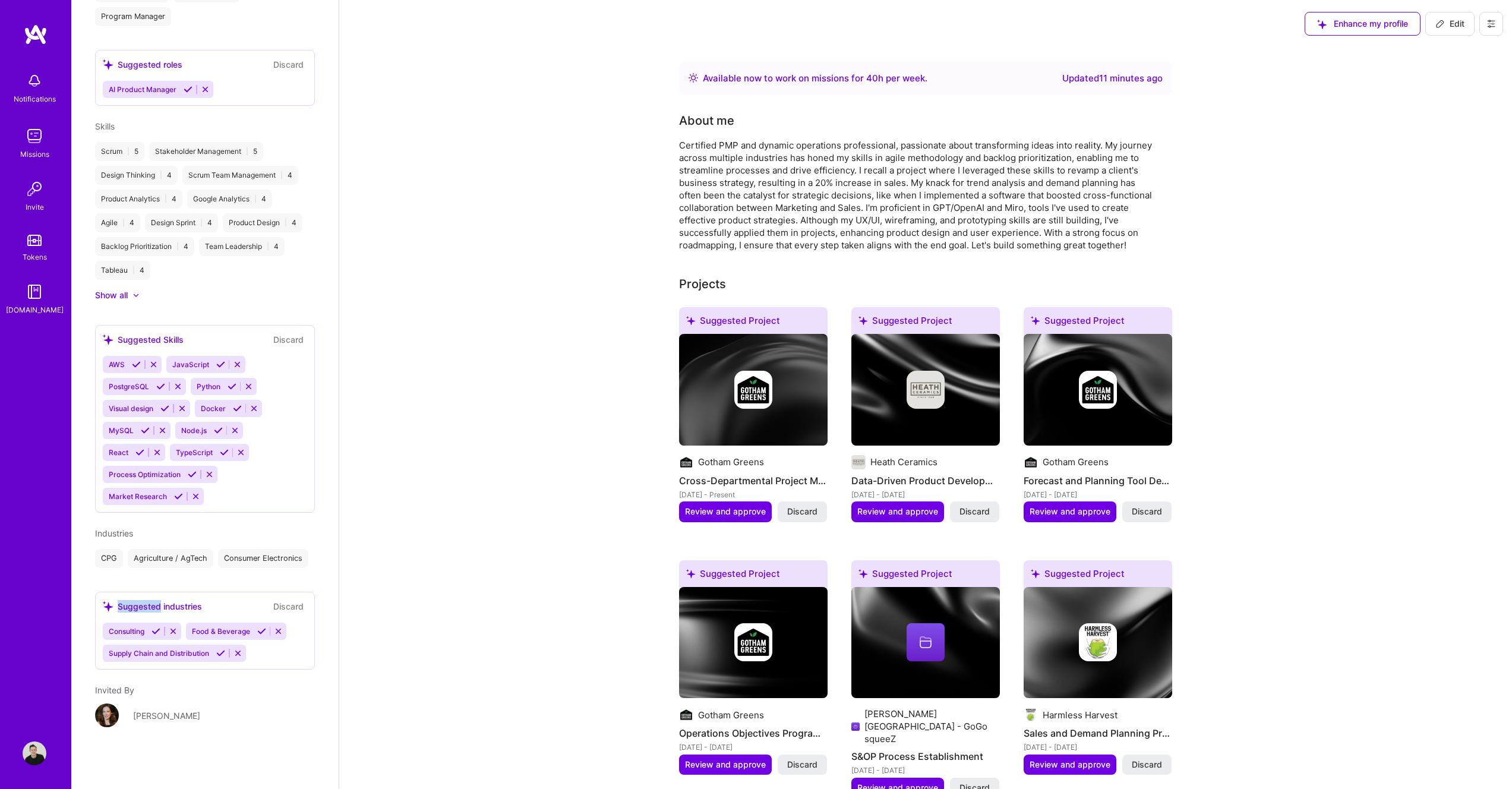
click at [153, 609] on div "Suggested industries" at bounding box center [152, 606] width 99 height 13
click at [135, 635] on div "Consulting" at bounding box center [125, 632] width 45 height 18
click at [207, 560] on div "CPG Agriculture / AgTech Consumer Electronics" at bounding box center [204, 557] width 220 height 19
click at [117, 528] on span "Industries" at bounding box center [113, 533] width 38 height 10
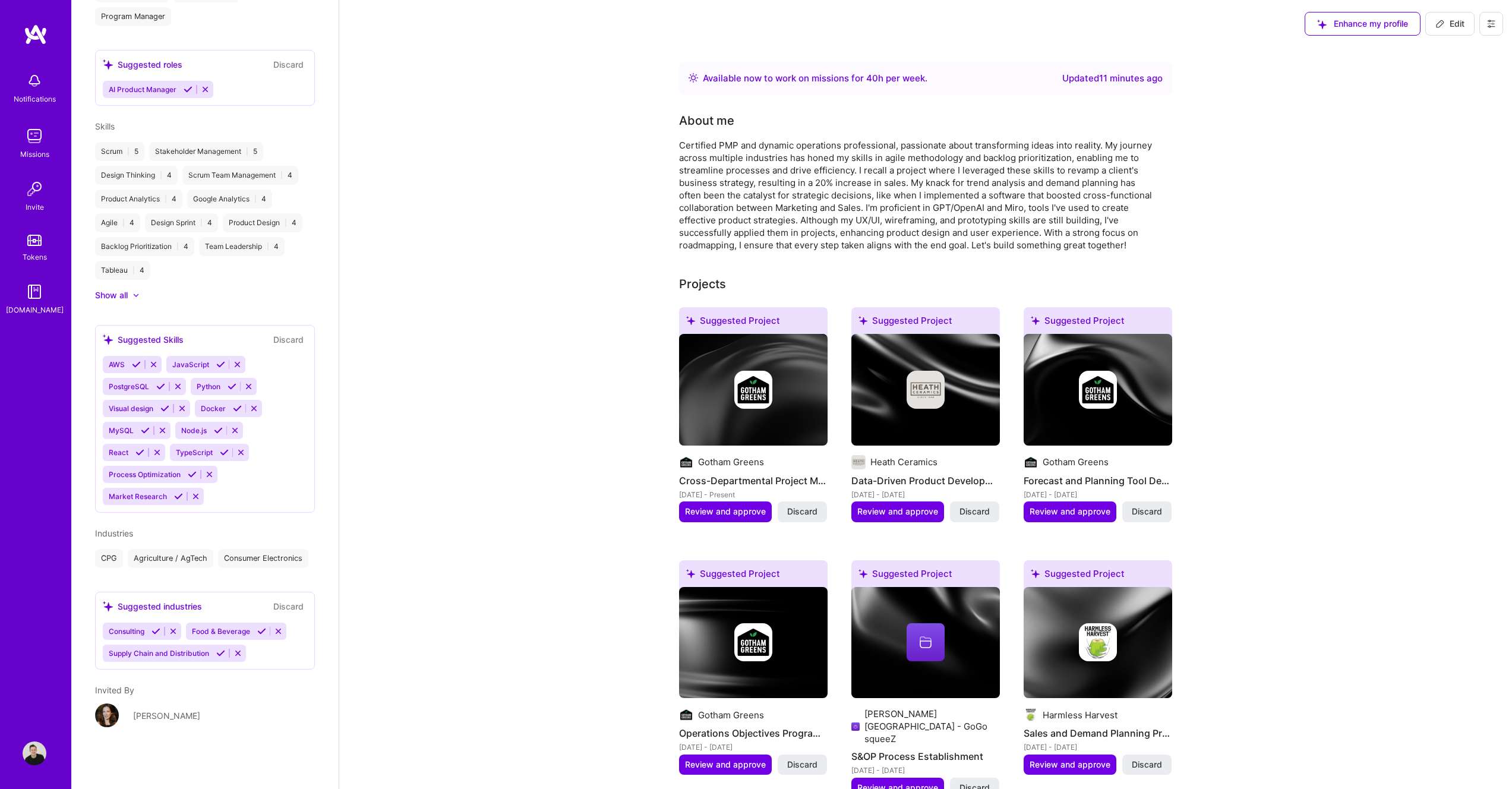
click at [218, 555] on div "Consumer Electronics" at bounding box center [263, 557] width 90 height 19
click at [218, 567] on div "Consumer Electronics" at bounding box center [263, 557] width 90 height 19
click at [218, 562] on div "Consumer Electronics" at bounding box center [263, 557] width 90 height 19
click at [177, 548] on div "Agriculture / AgTech" at bounding box center [170, 557] width 85 height 19
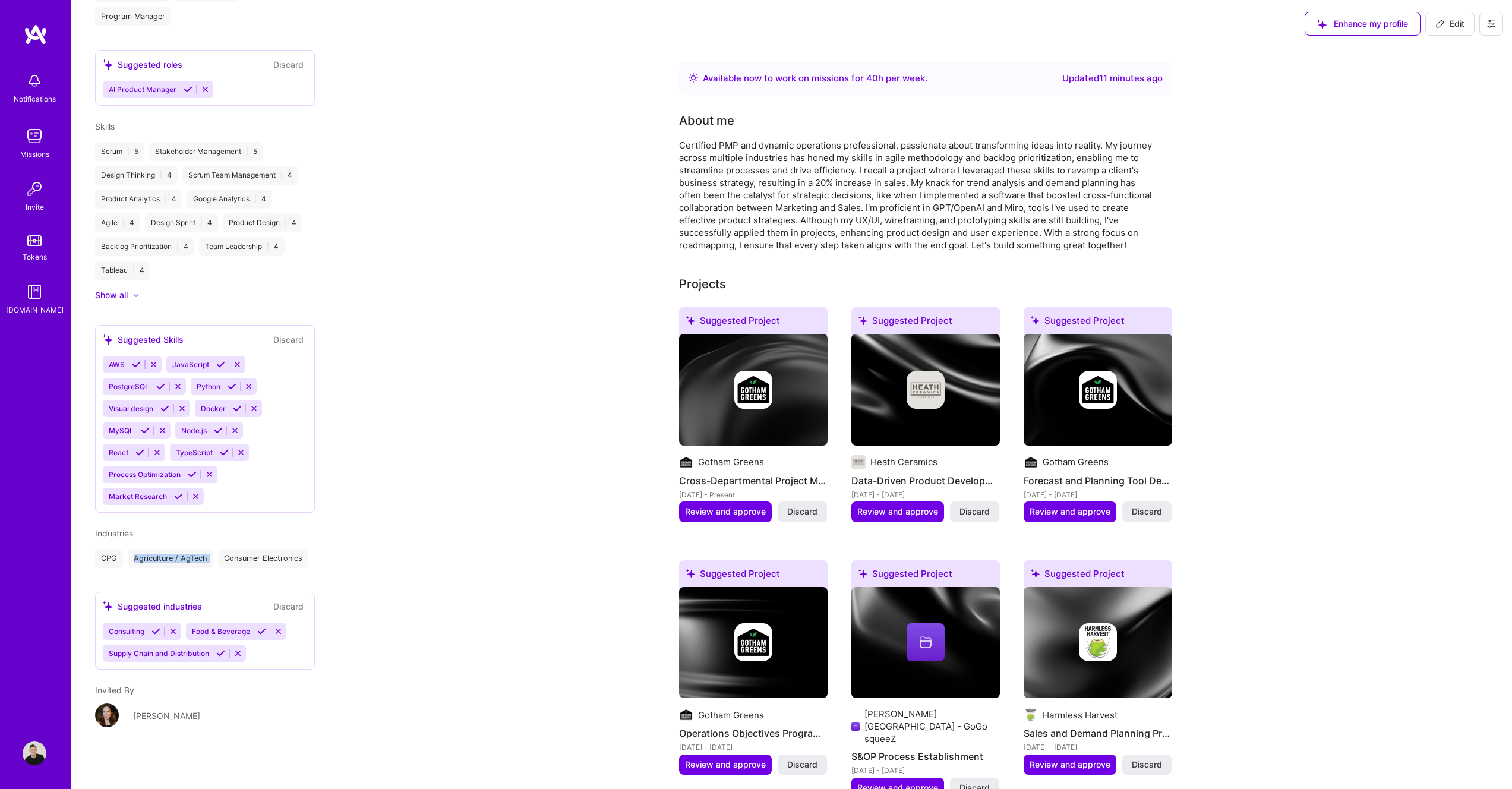
click at [177, 548] on div "Agriculture / AgTech" at bounding box center [170, 557] width 85 height 19
click at [244, 548] on div "CPG Agriculture / AgTech Consumer Electronics" at bounding box center [204, 557] width 220 height 19
click at [122, 634] on span "Consulting" at bounding box center [126, 631] width 35 height 9
click at [123, 634] on span "Consulting" at bounding box center [126, 631] width 35 height 9
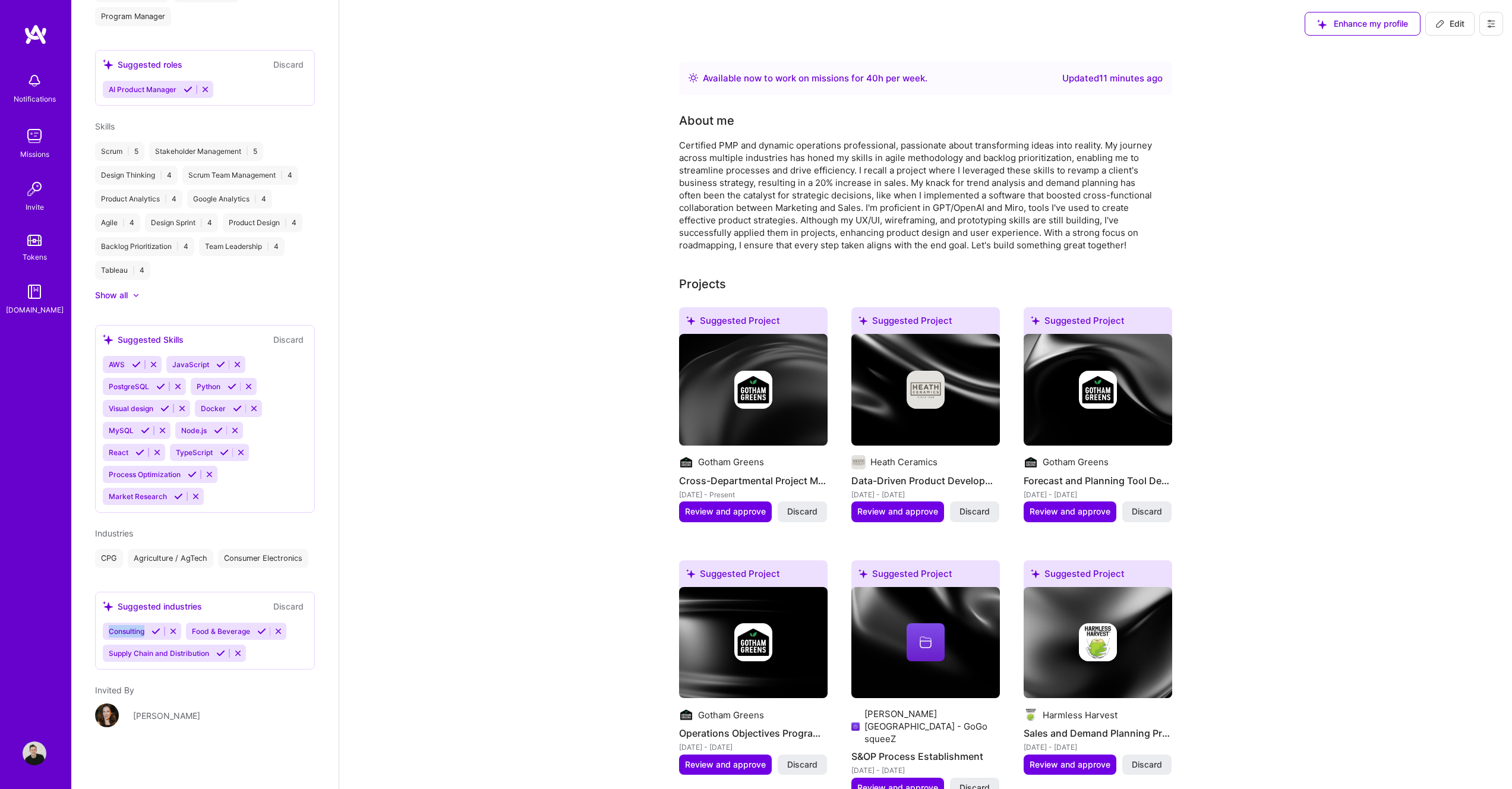
click at [123, 634] on span "Consulting" at bounding box center [126, 631] width 35 height 9
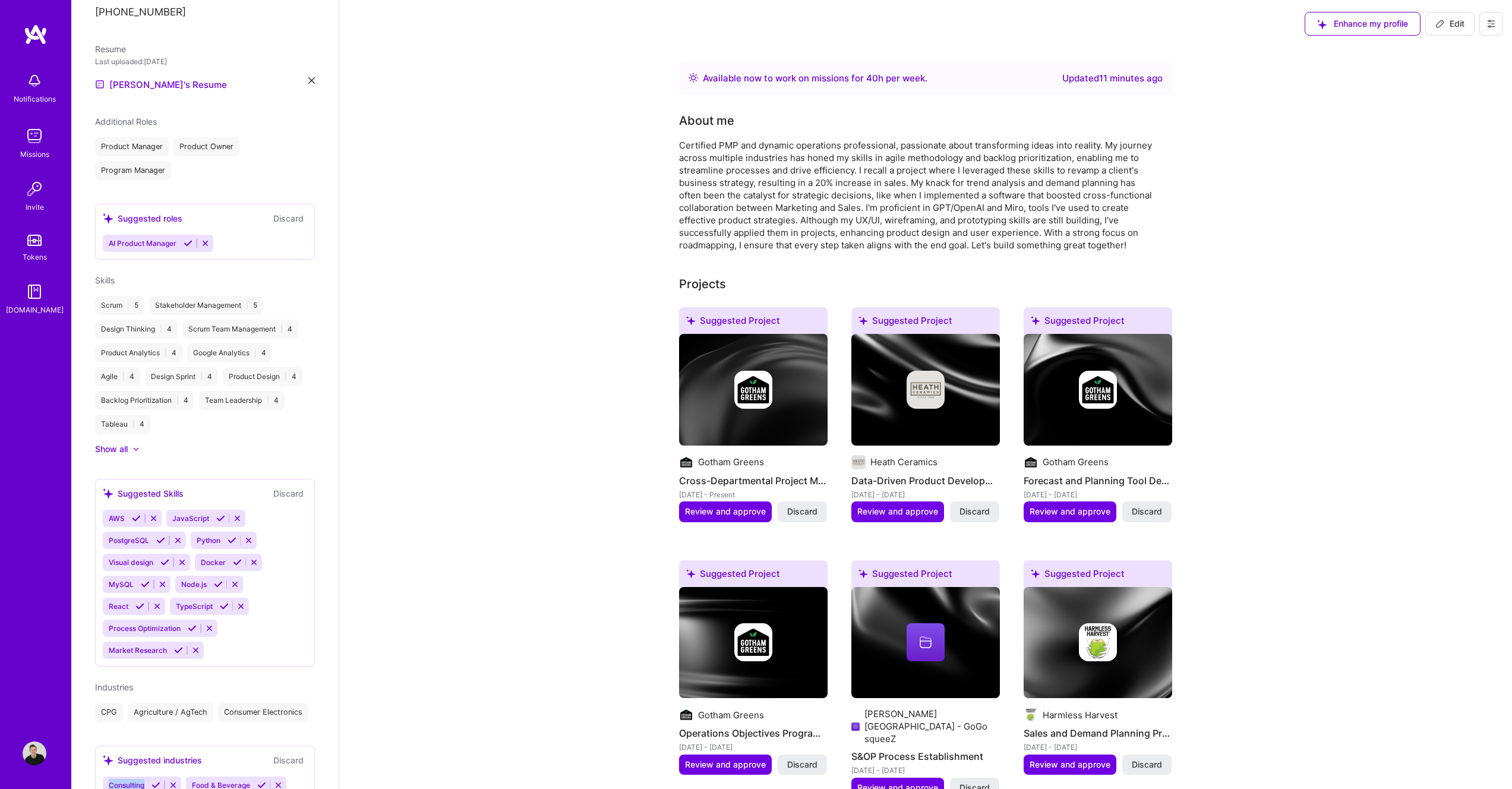
scroll to position [436, 0]
click at [133, 241] on span "AI Product Manager" at bounding box center [142, 244] width 67 height 9
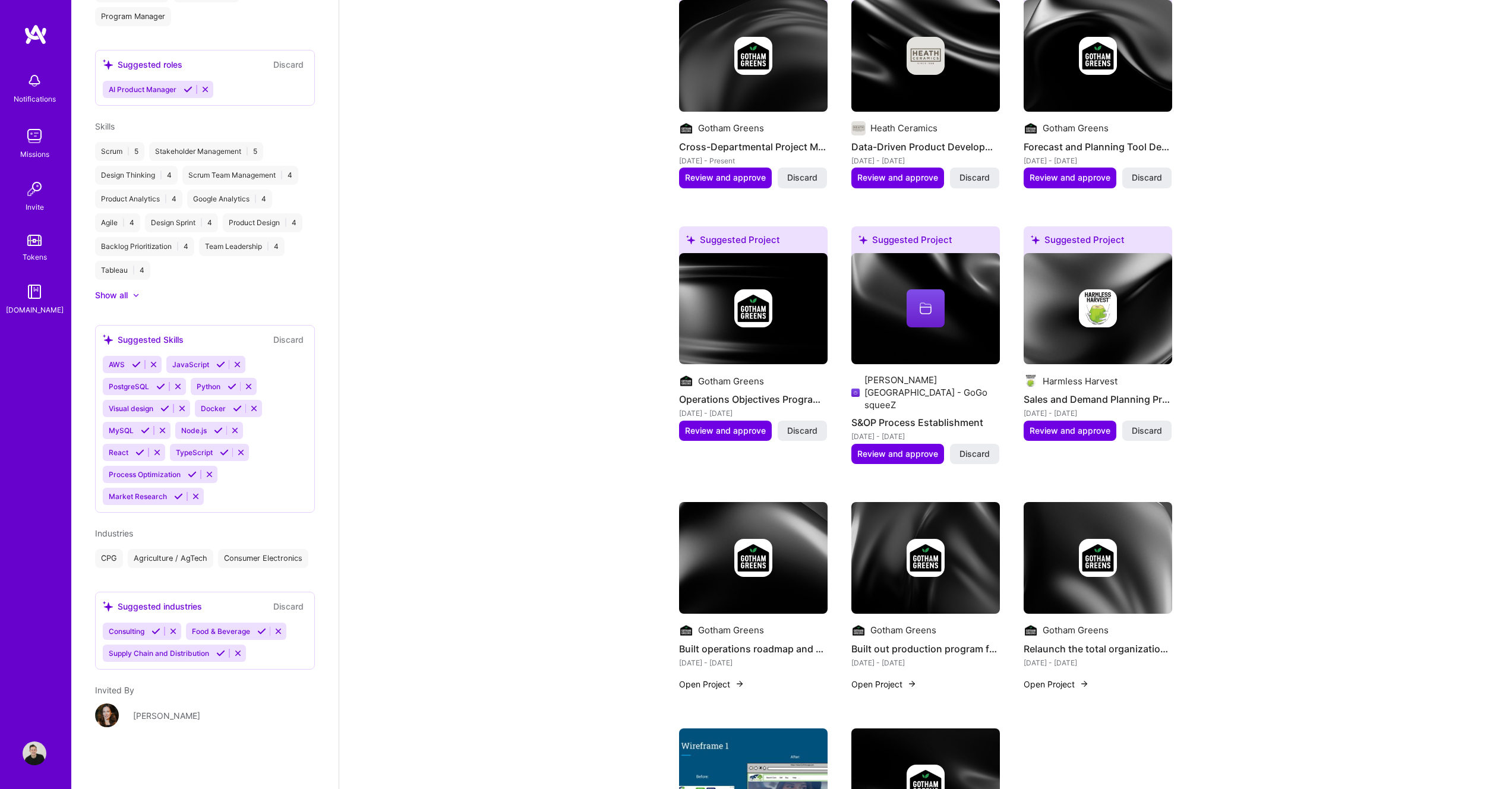
scroll to position [0, 0]
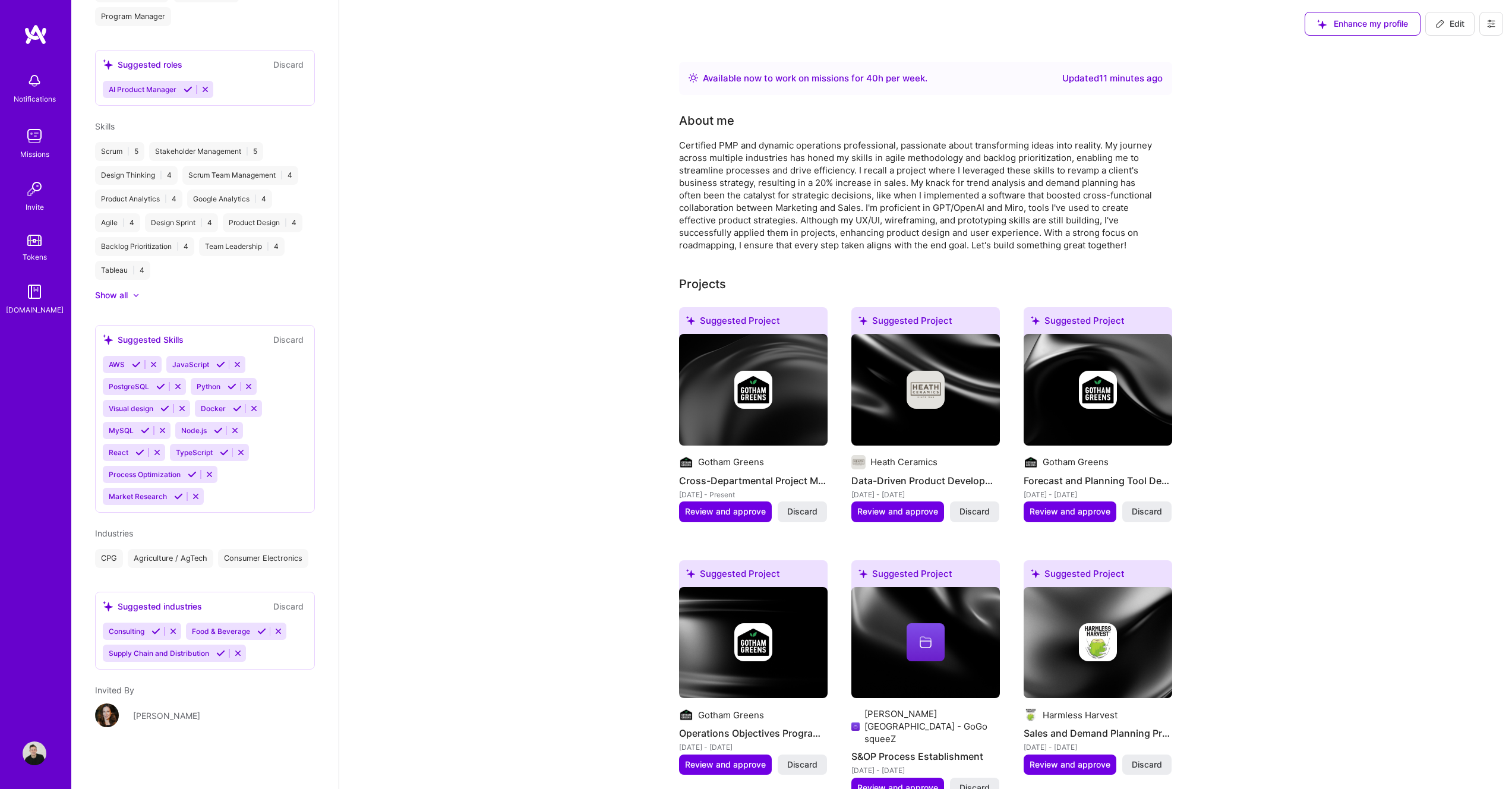
click at [42, 140] on img at bounding box center [34, 136] width 23 height 23
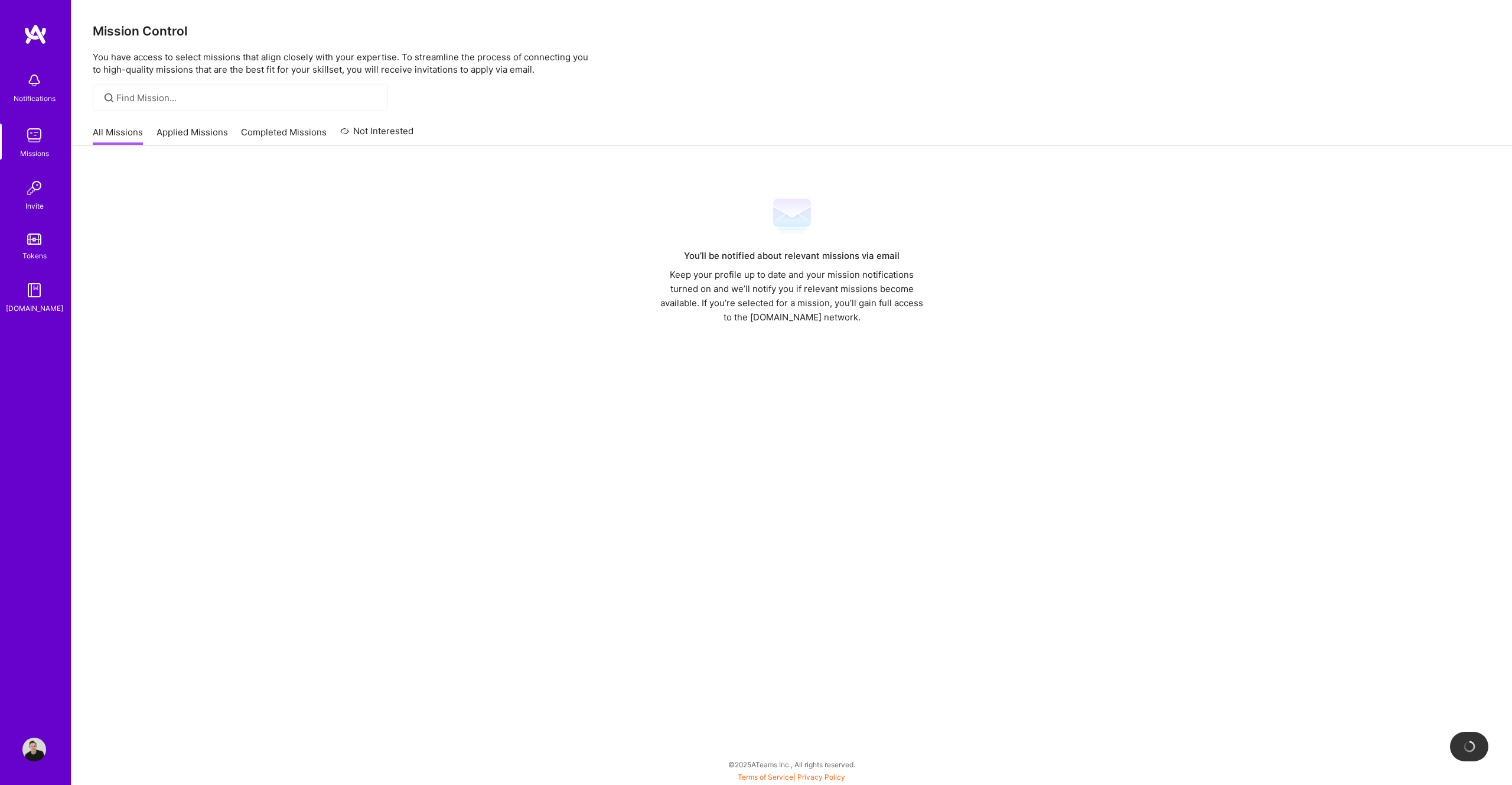
click at [131, 132] on link "All Missions" at bounding box center [118, 135] width 51 height 19
click at [123, 135] on link "All Missions" at bounding box center [118, 135] width 51 height 19
click at [217, 128] on link "Applied Missions" at bounding box center [193, 135] width 72 height 19
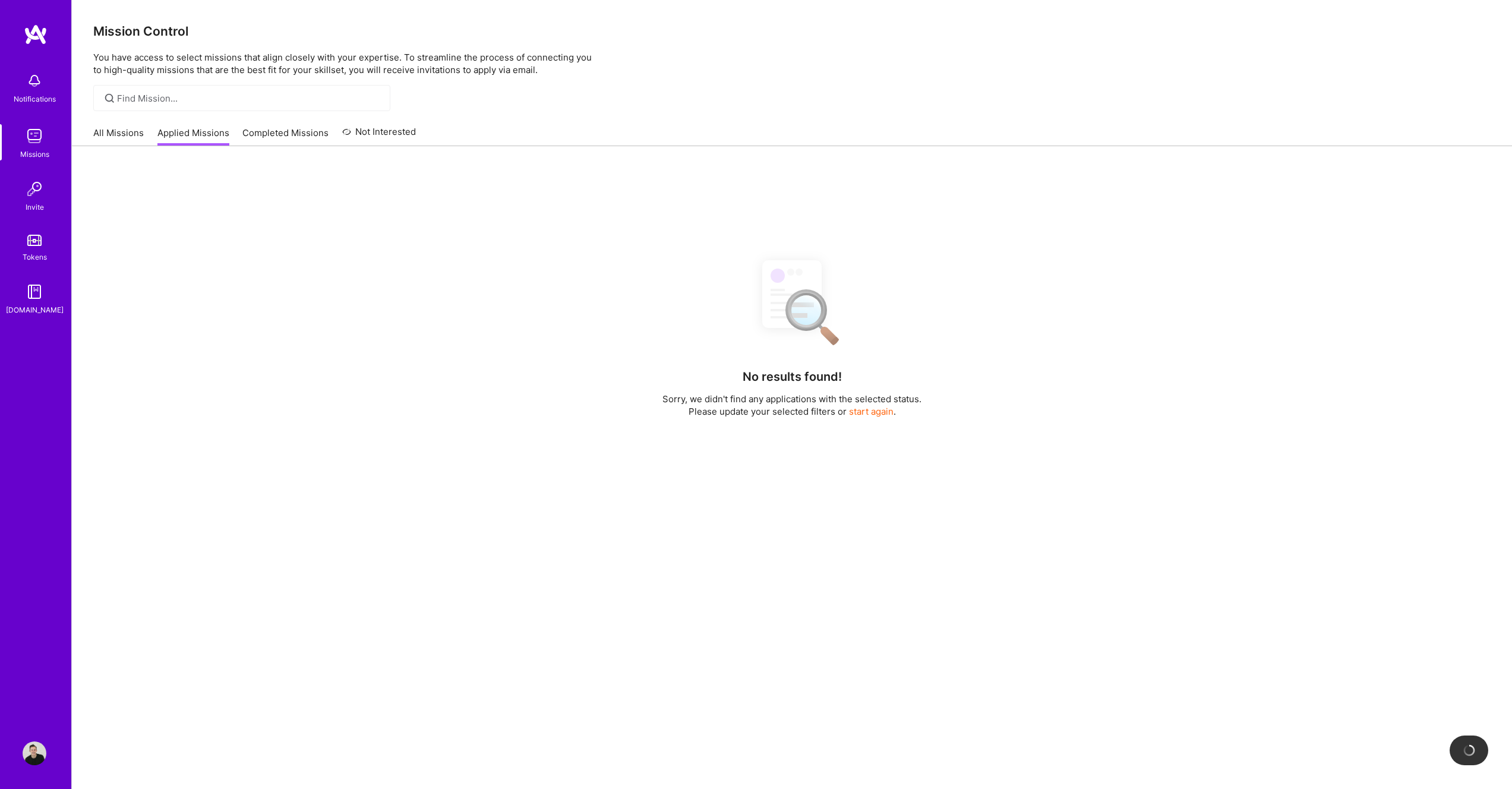
click at [281, 133] on link "Completed Missions" at bounding box center [286, 136] width 86 height 20
click at [391, 131] on link "Not Interested" at bounding box center [379, 136] width 74 height 22
click at [195, 139] on link "Applied Missions" at bounding box center [194, 136] width 72 height 20
click at [106, 134] on link "All Missions" at bounding box center [118, 136] width 51 height 20
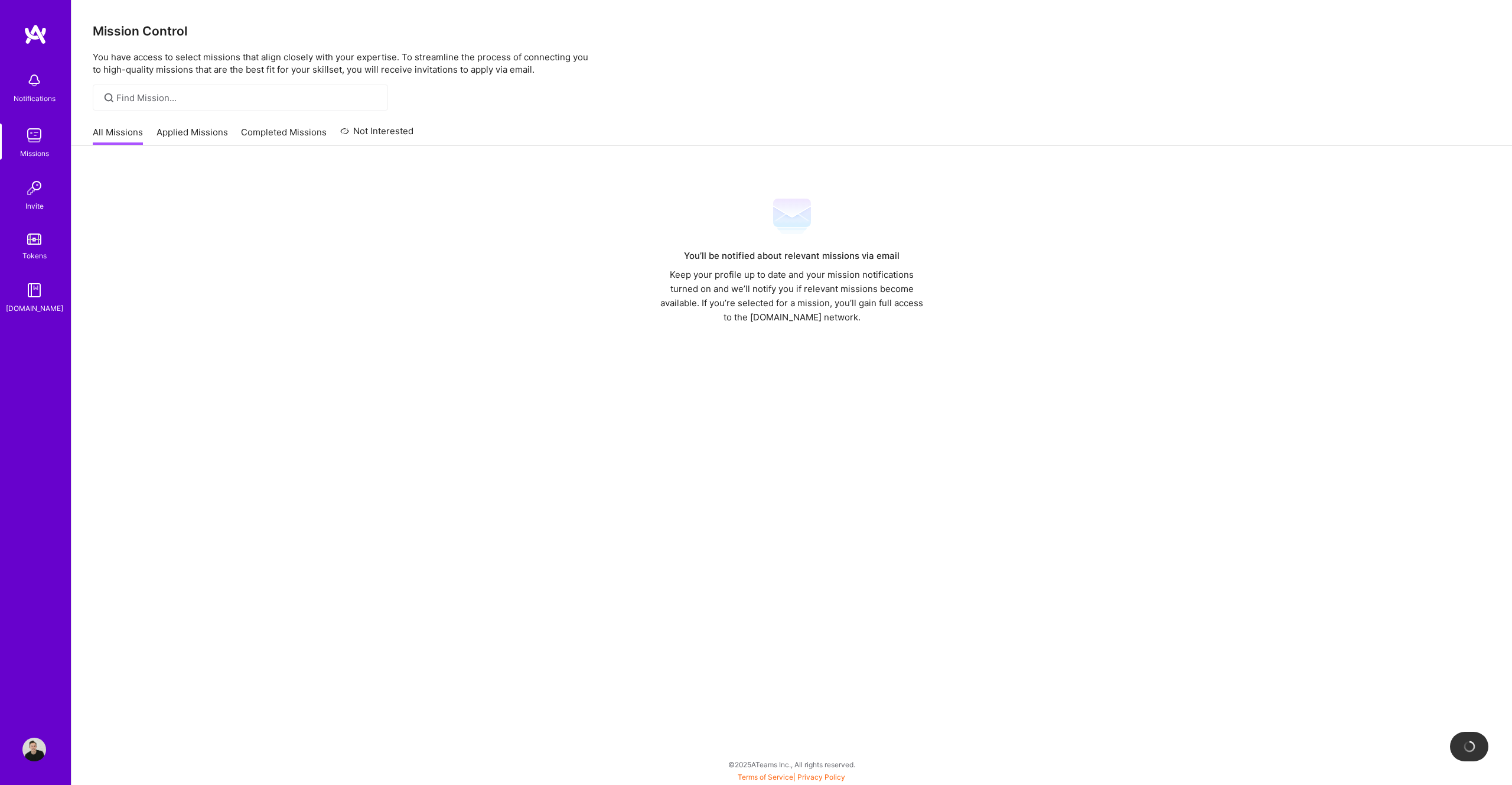
click at [45, 139] on img at bounding box center [34, 135] width 23 height 23
click at [25, 191] on img at bounding box center [34, 188] width 23 height 23
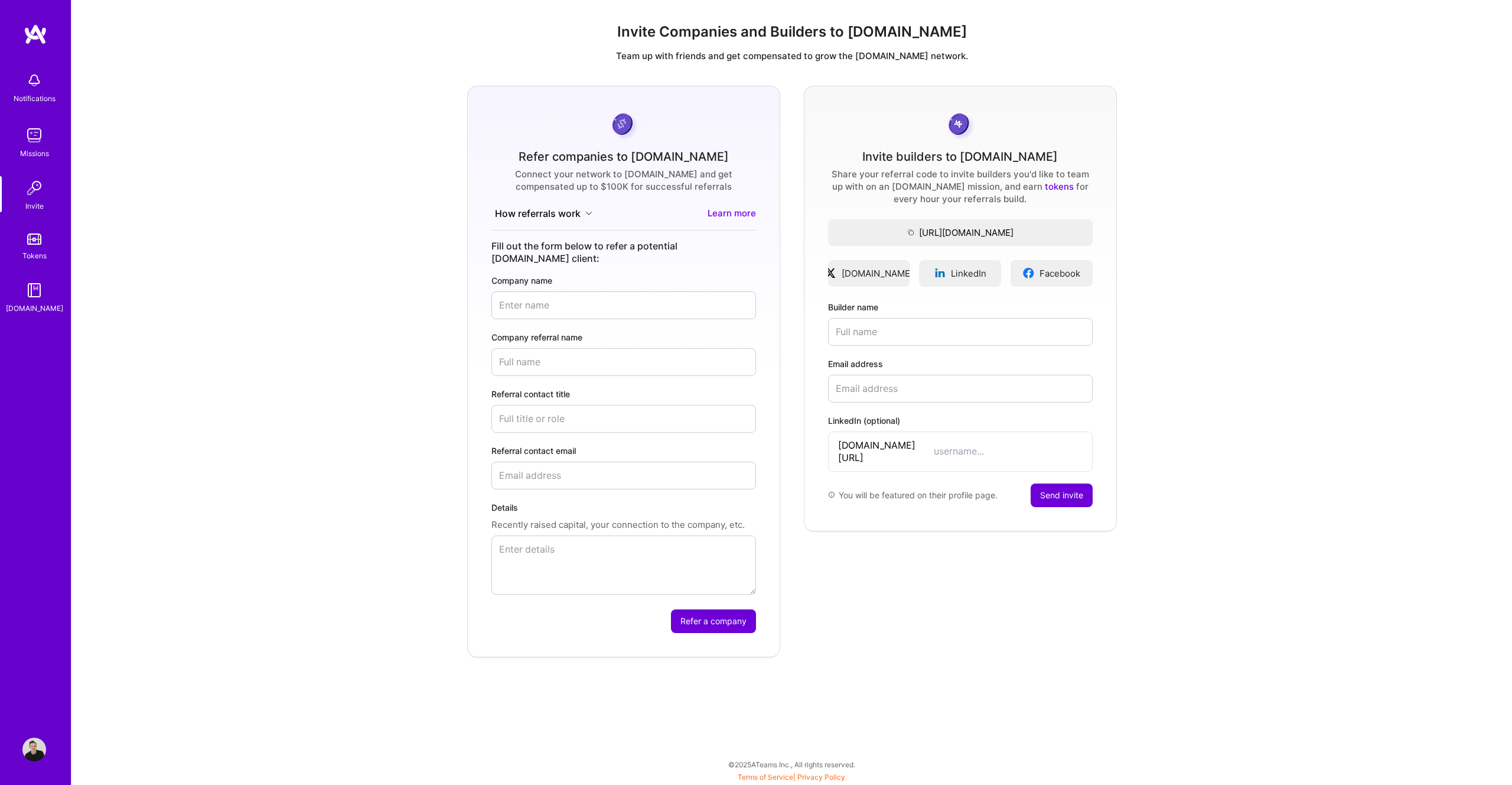
click at [37, 192] on img at bounding box center [34, 188] width 23 height 23
click at [37, 234] on img at bounding box center [34, 239] width 15 height 12
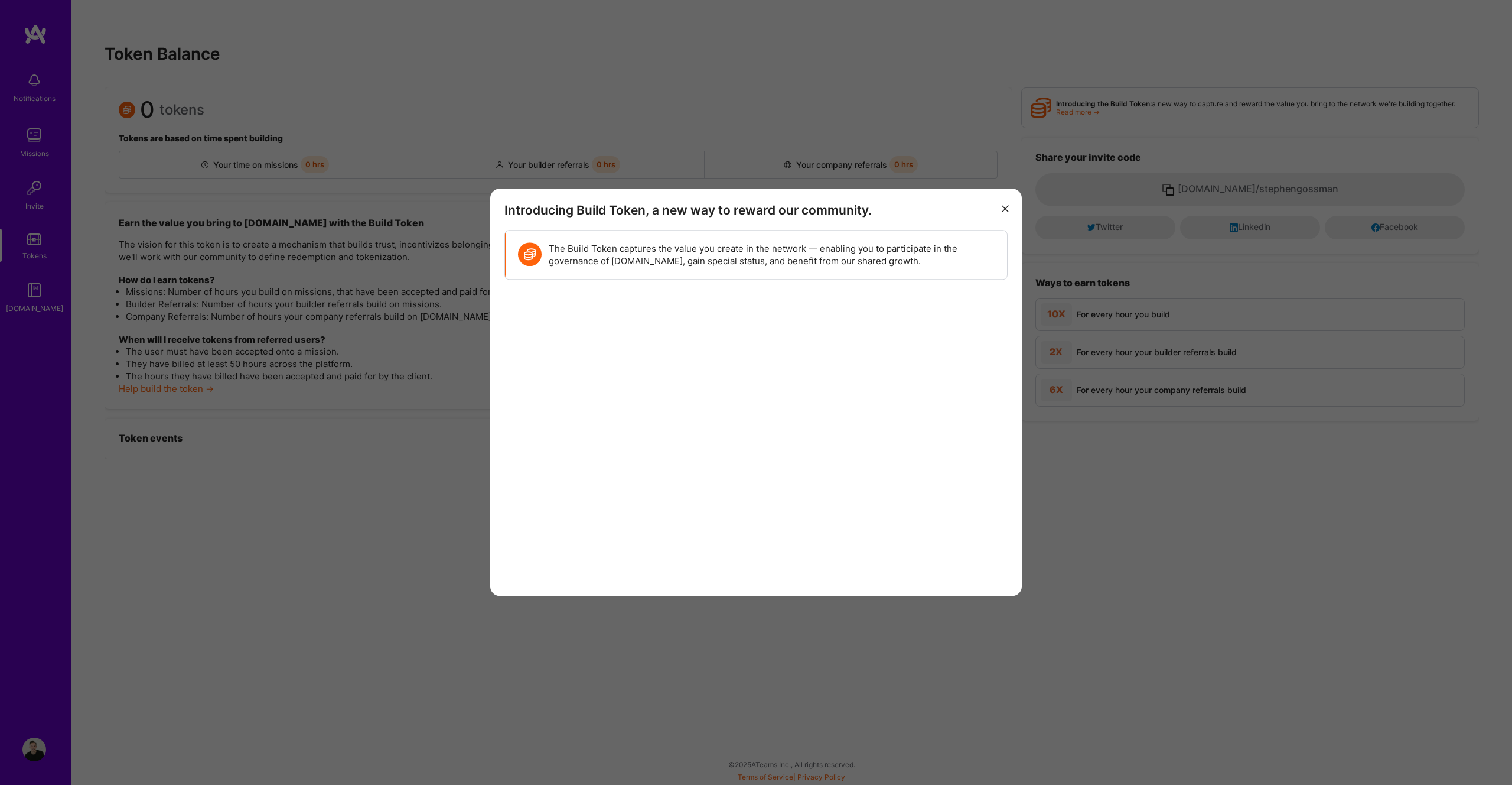
click at [1006, 211] on icon "modal" at bounding box center [1004, 208] width 7 height 7
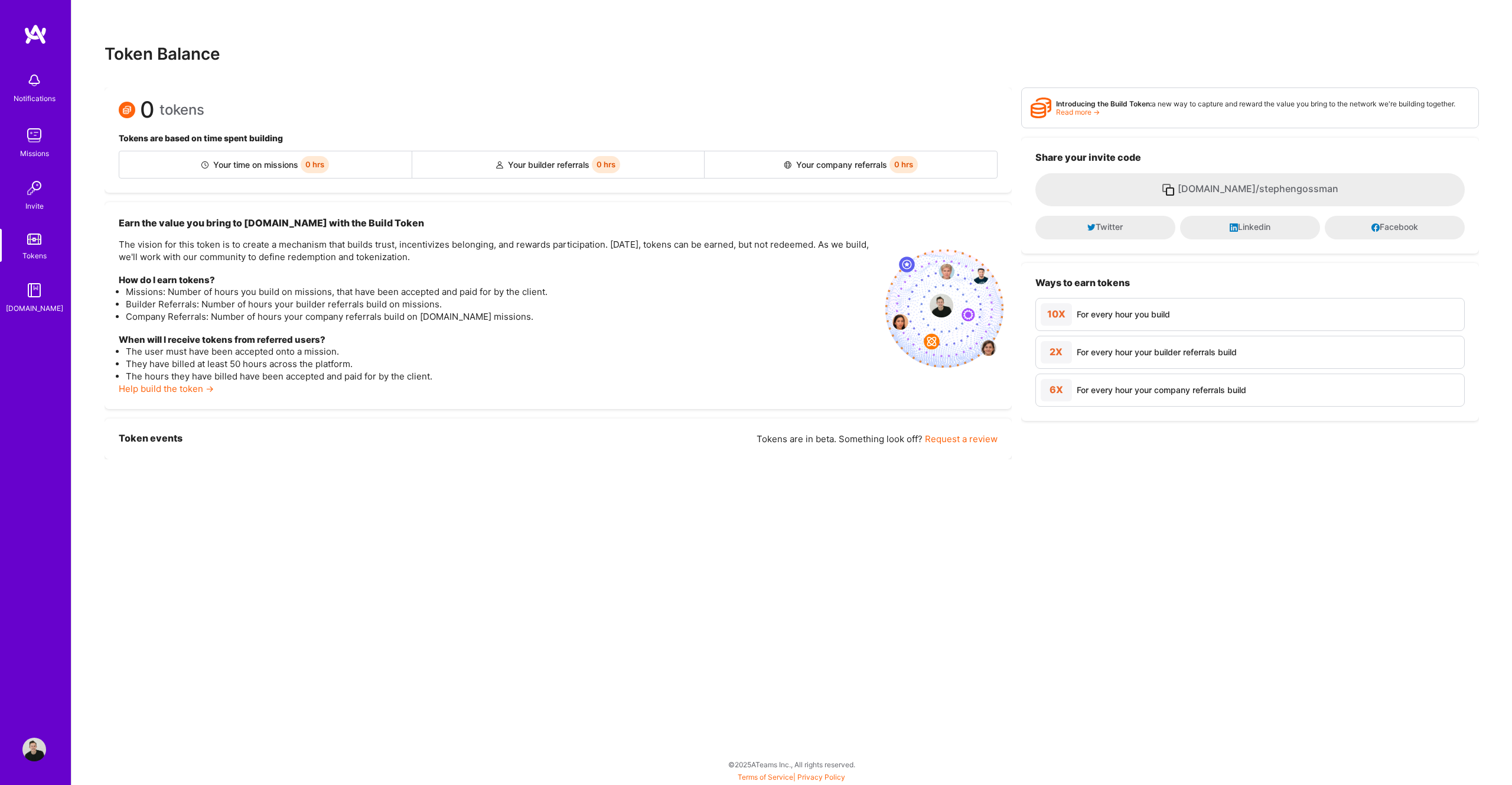
click at [37, 301] on img at bounding box center [34, 290] width 23 height 23
